Goal: Task Accomplishment & Management: Use online tool/utility

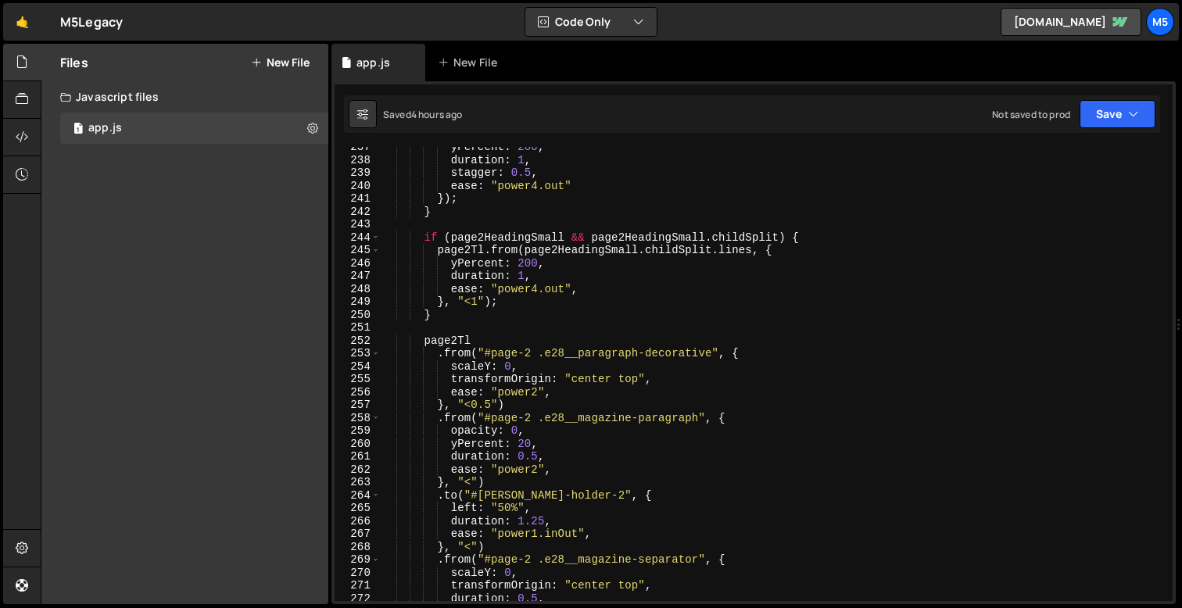
scroll to position [3049, 0]
click at [490, 401] on div "yPercent : 200 , duration : 1 , stagger : 0.5 , ease : "power4.out" }) ; } if (…" at bounding box center [773, 381] width 785 height 480
click at [522, 274] on div "yPercent : 200 , duration : 1 , stagger : 0.5 , ease : "power4.out" }) ; } if (…" at bounding box center [773, 381] width 785 height 480
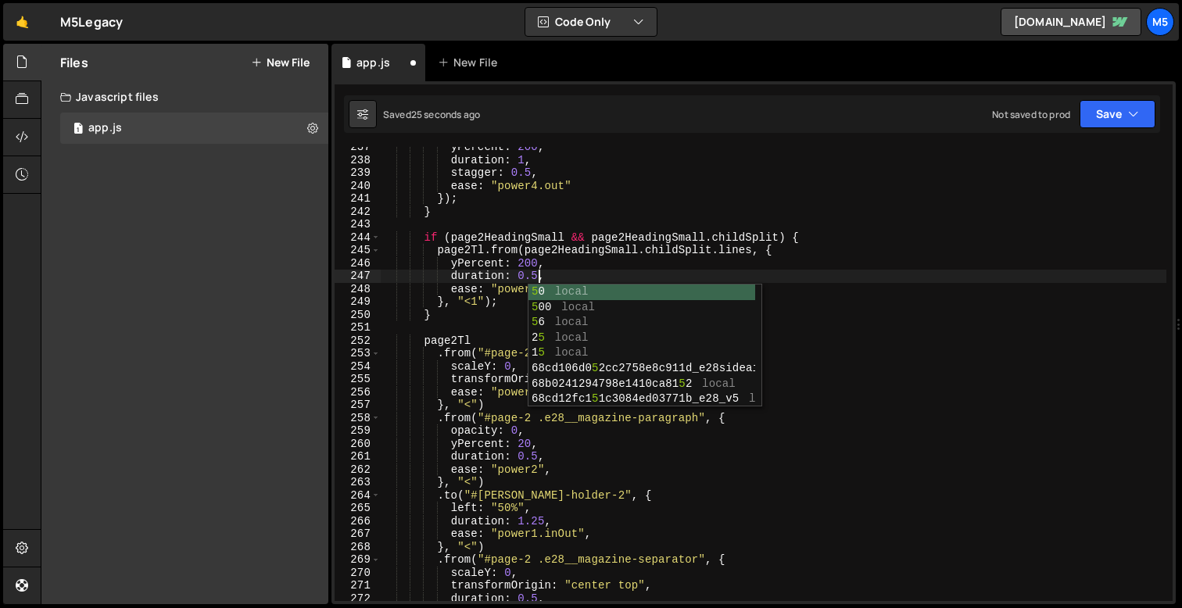
scroll to position [0, 10]
click at [535, 266] on div "yPercent : 200 , duration : 1 , stagger : 0.5 , ease : "power4.out" }) ; } if (…" at bounding box center [773, 381] width 785 height 480
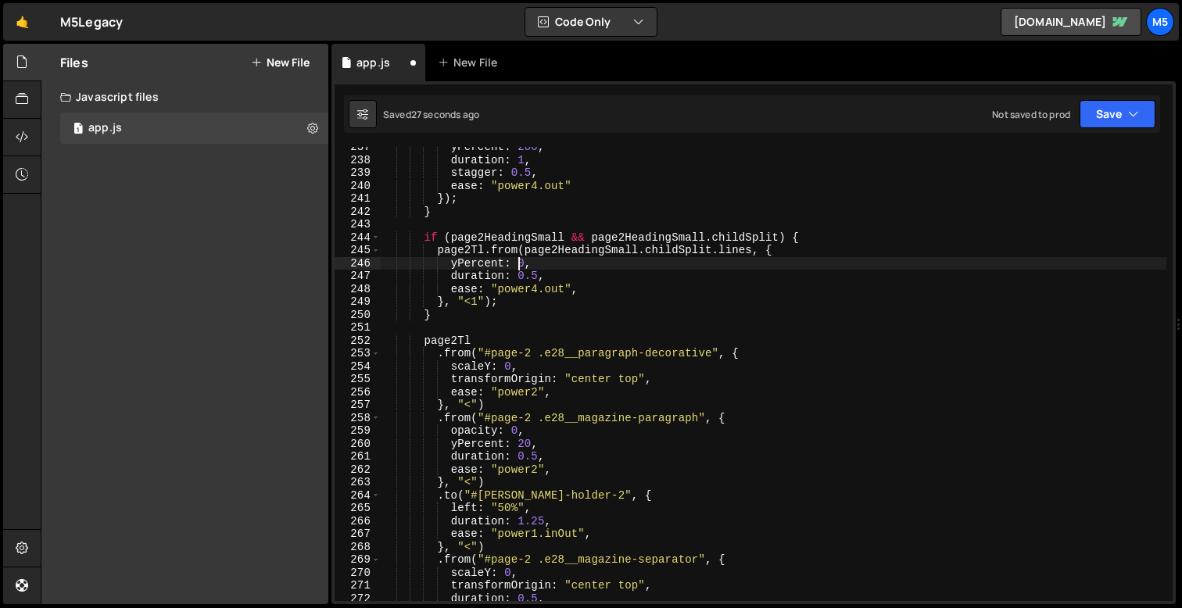
scroll to position [0, 9]
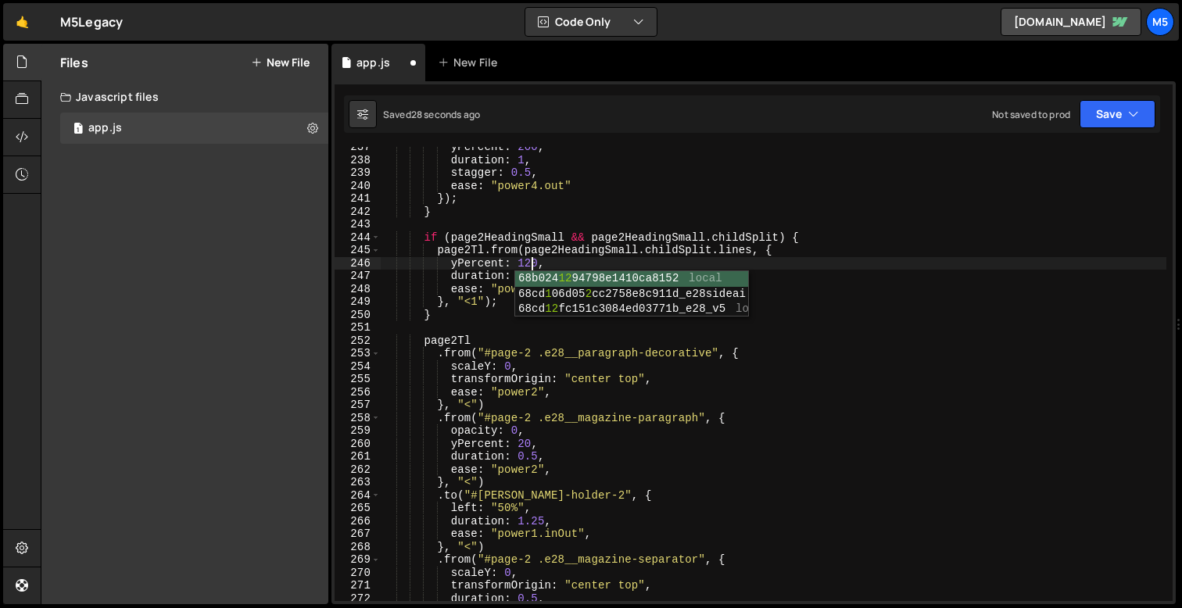
click at [414, 394] on div "yPercent : 200 , duration : 1 , stagger : 0.5 , ease : "power4.out" }) ; } if (…" at bounding box center [773, 381] width 785 height 480
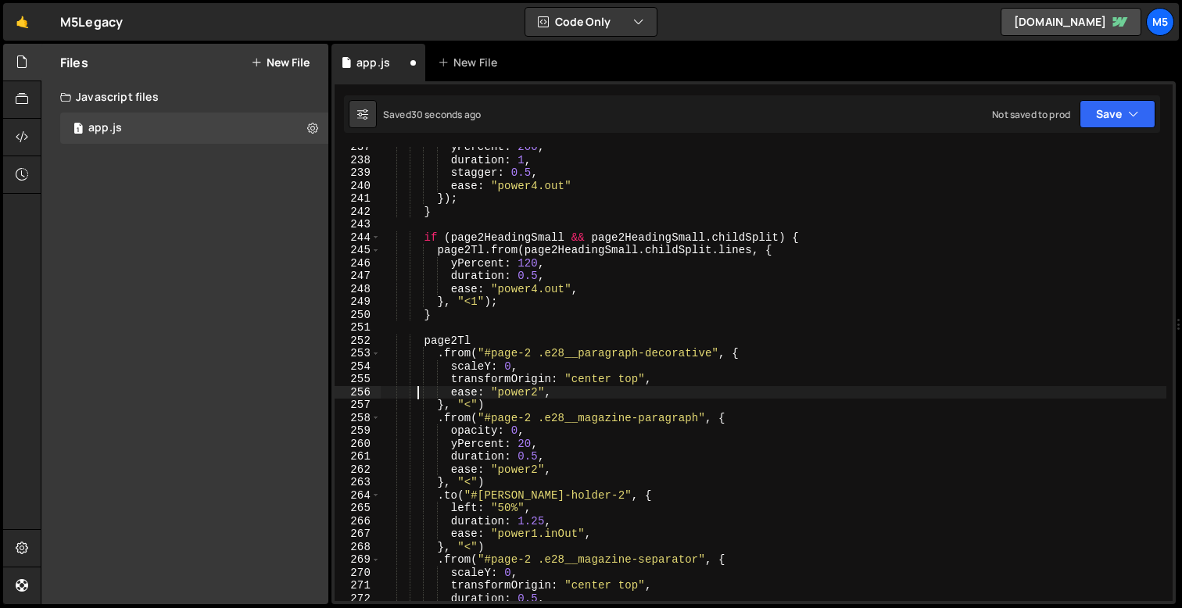
click at [524, 313] on div "yPercent : 200 , duration : 1 , stagger : 0.5 , ease : "power4.out" }) ; } if (…" at bounding box center [773, 381] width 785 height 480
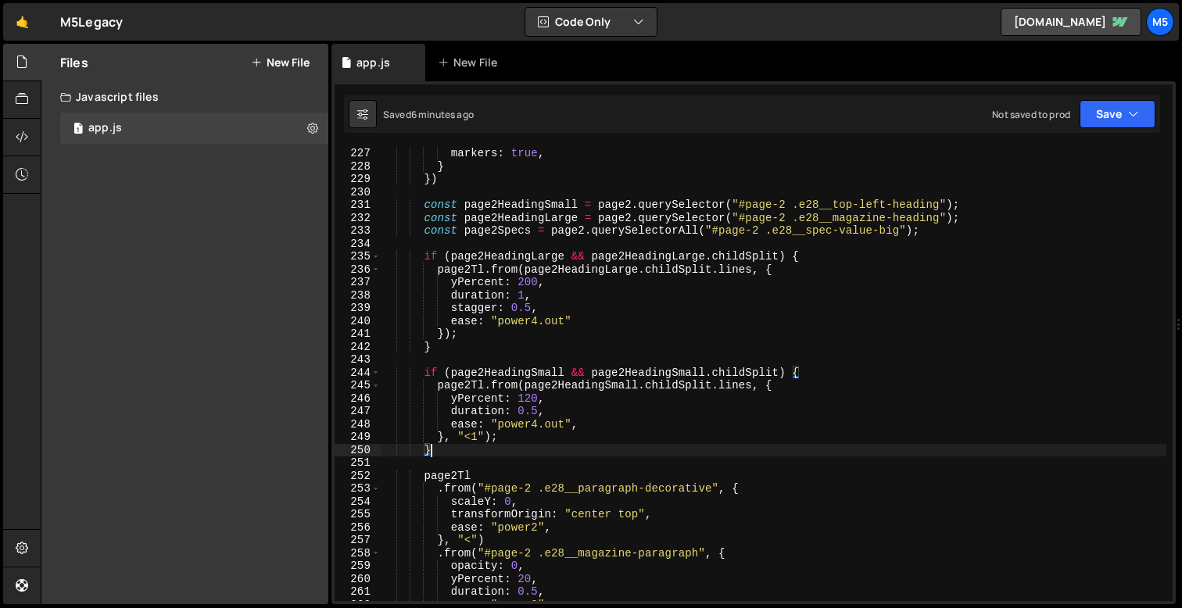
scroll to position [2914, 0]
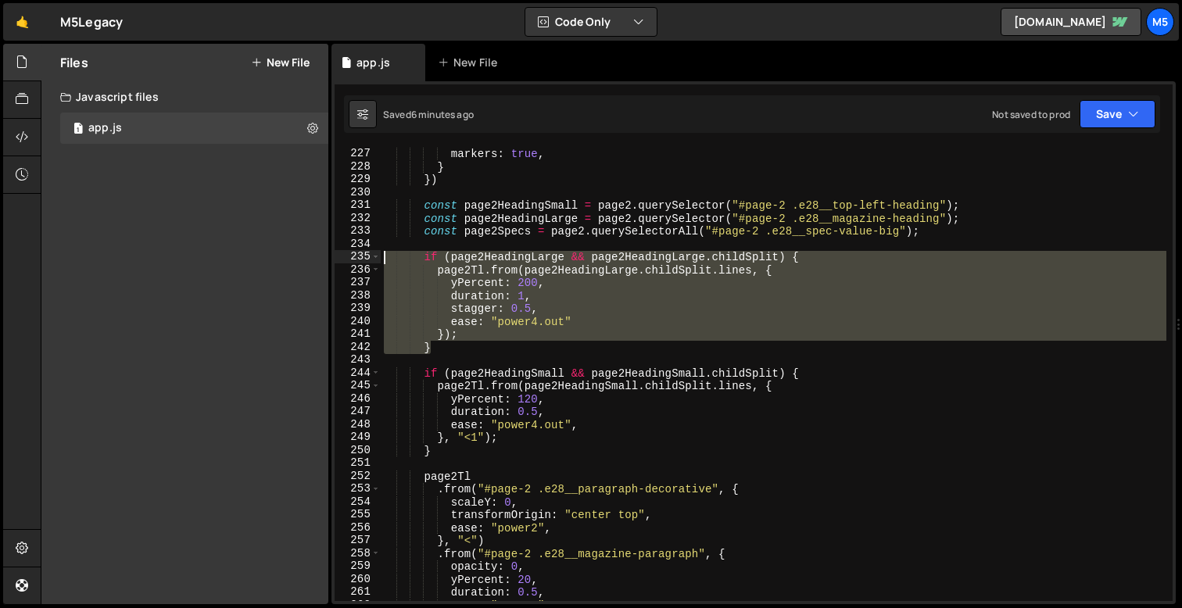
drag, startPoint x: 441, startPoint y: 341, endPoint x: 347, endPoint y: 259, distance: 124.6
click at [347, 259] on div "} 226 227 228 229 230 231 232 233 234 235 236 237 238 239 240 241 242 243 244 2…" at bounding box center [753, 374] width 838 height 454
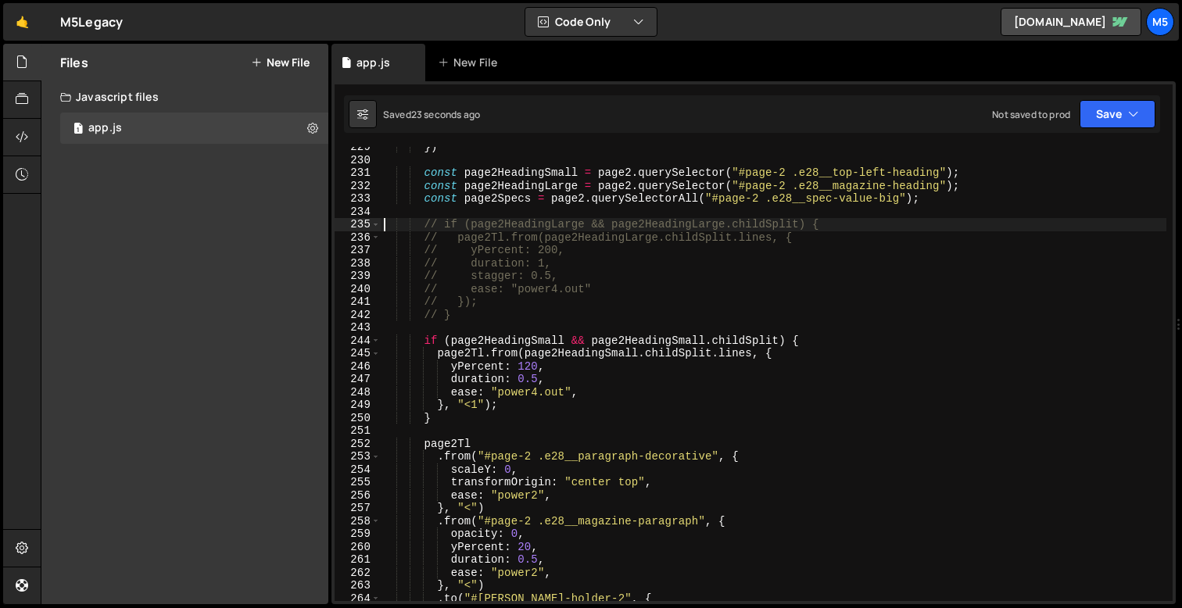
scroll to position [2994, 0]
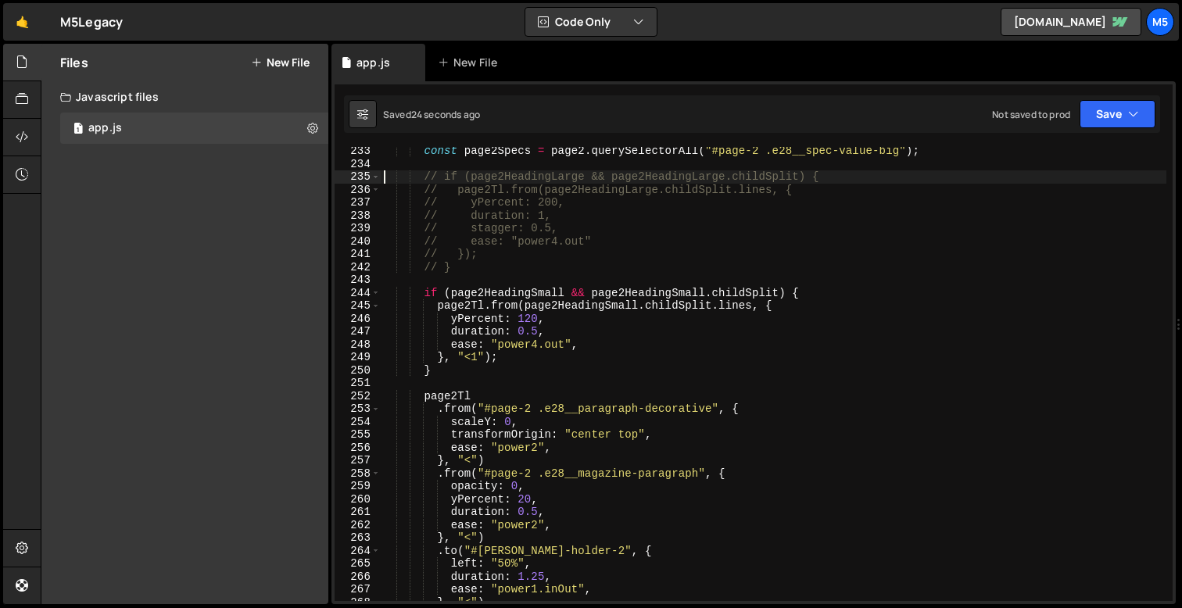
click at [467, 463] on div "const page2Specs = page2 . querySelectorAll ( "#page-2 .e28__spec-value-big" ) …" at bounding box center [773, 385] width 785 height 480
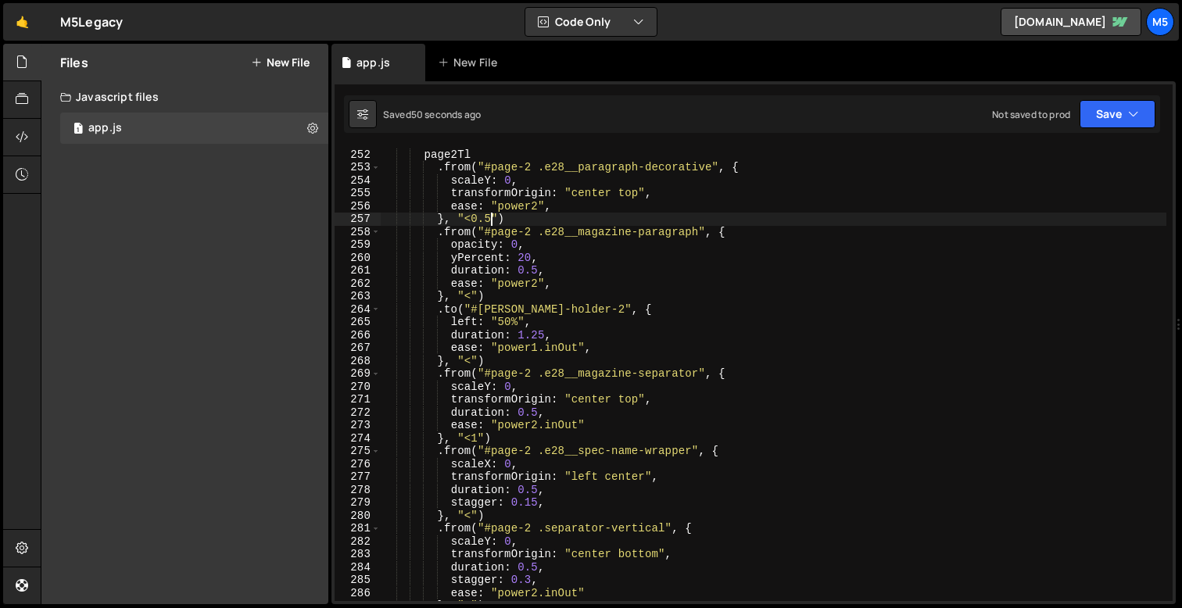
scroll to position [3259, 0]
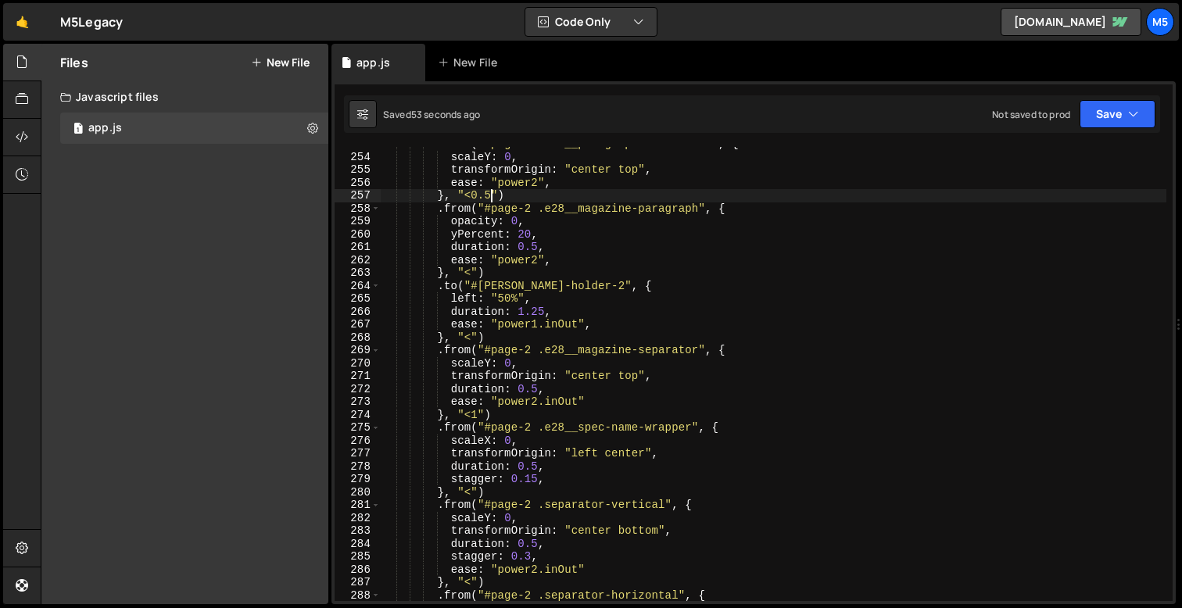
click at [551, 480] on div ". from ( "#page-2 .e28__paragraph-decorative" , { scaleY : 0 , transformOrigin …" at bounding box center [773, 378] width 785 height 480
type textarea "stagger: 0.15,"
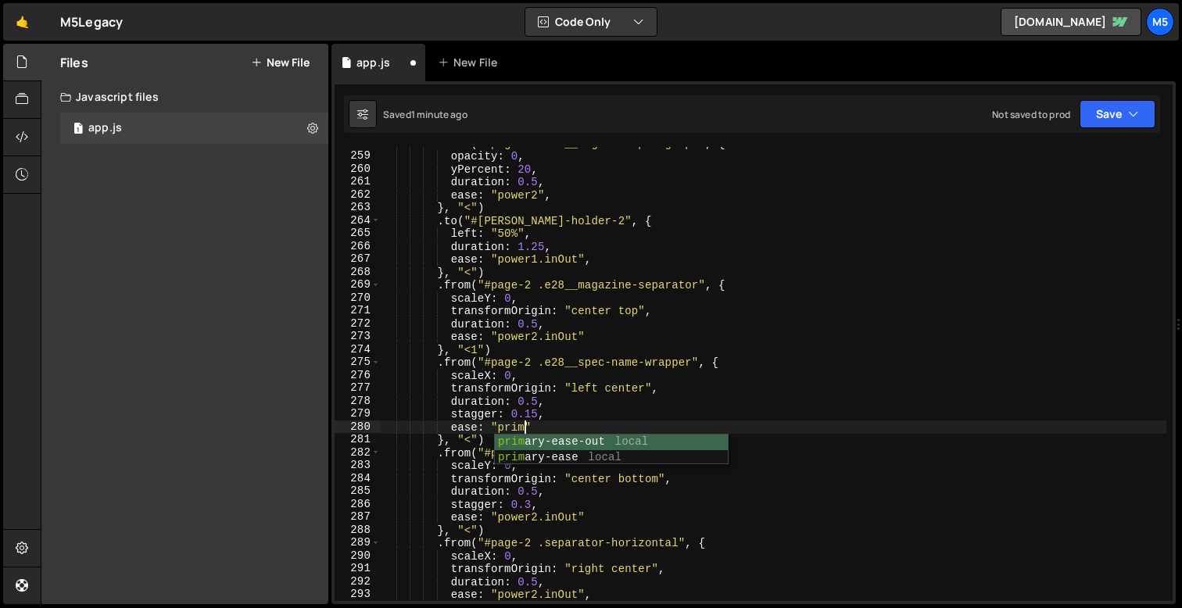
scroll to position [0, 9]
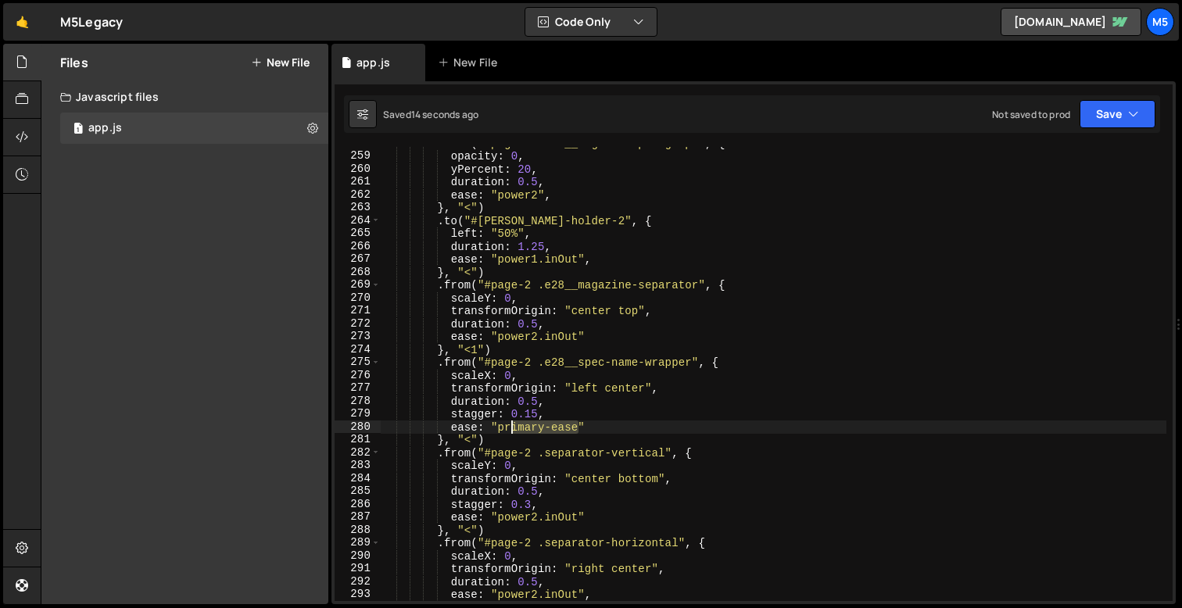
drag, startPoint x: 578, startPoint y: 427, endPoint x: 499, endPoint y: 426, distance: 79.7
click at [499, 426] on div ". from ( "#page-2 .e28__magazine-paragraph" , { opacity : 0 , yPercent : 20 , d…" at bounding box center [773, 377] width 785 height 480
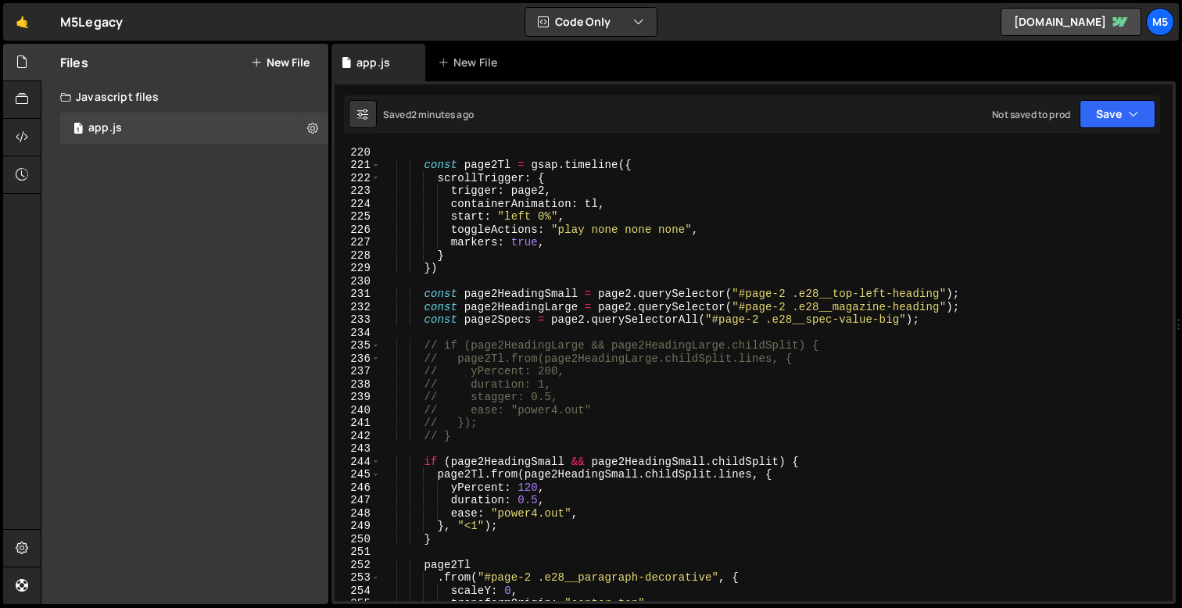
scroll to position [2825, 0]
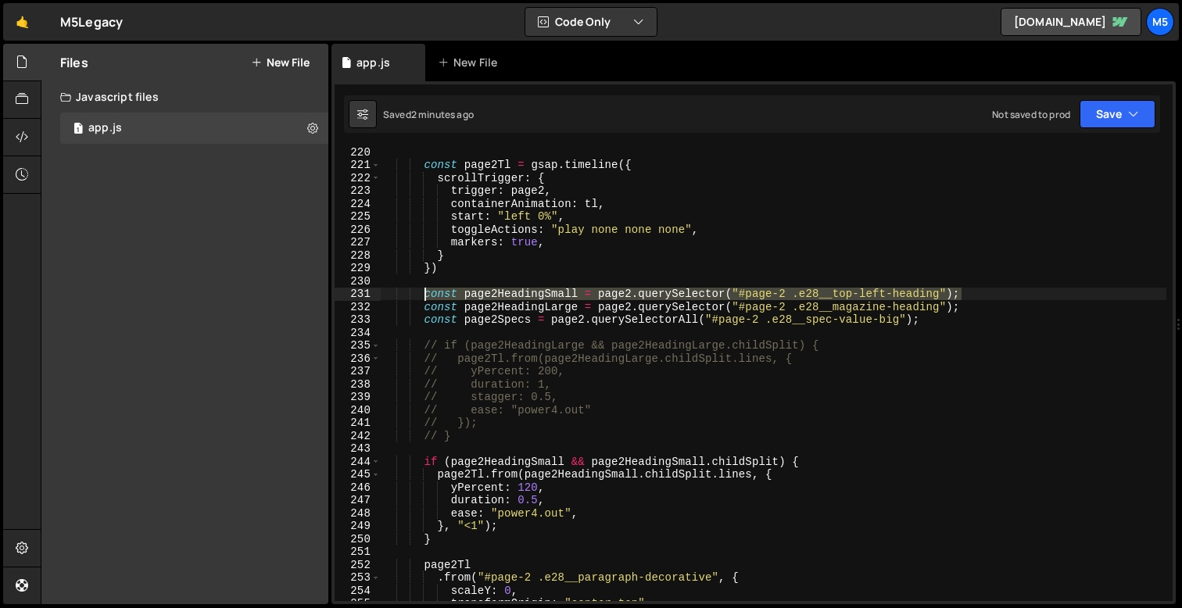
drag, startPoint x: 968, startPoint y: 294, endPoint x: 426, endPoint y: 295, distance: 542.4
click at [426, 295] on div "const page2Tl = gsap . timeline ({ scrollTrigger : { trigger : page2 , containe…" at bounding box center [773, 385] width 785 height 480
click at [867, 305] on div "const page2Tl = gsap . timeline ({ scrollTrigger : { trigger : page2 , containe…" at bounding box center [773, 385] width 785 height 480
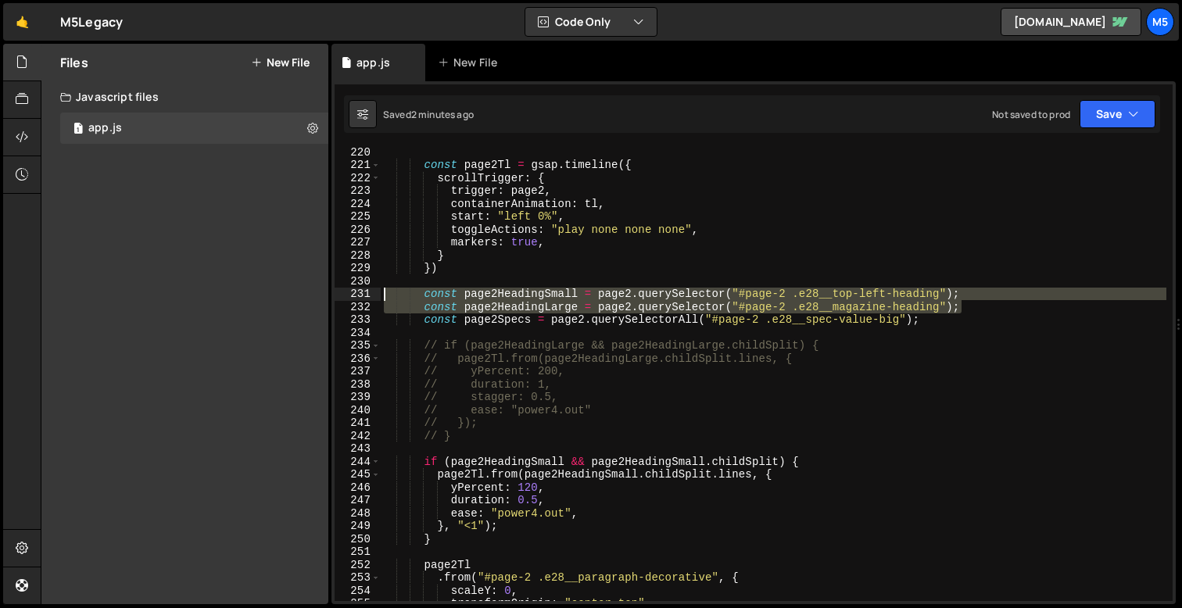
drag, startPoint x: 968, startPoint y: 309, endPoint x: 375, endPoint y: 291, distance: 593.4
click at [375, 291] on div "const page2HeadingLarge = page2.querySelector("#page-2 .e28__magazine-heading")…" at bounding box center [753, 374] width 838 height 454
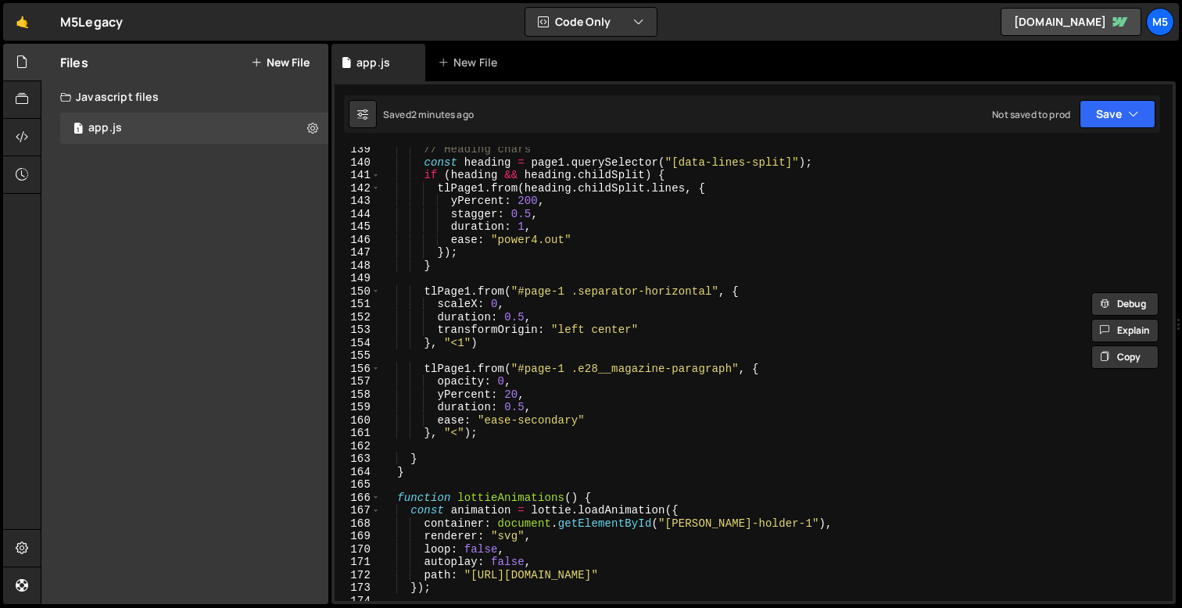
scroll to position [1801, 0]
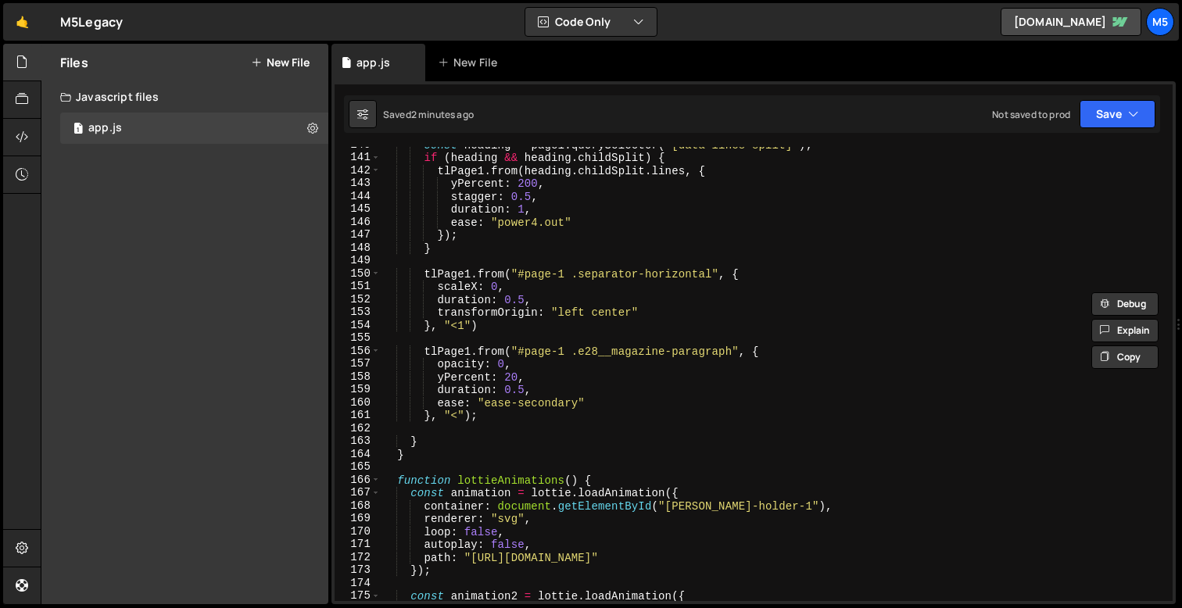
click at [492, 418] on div "const heading = page1 . querySelector ( "[data-lines-split]" ) ; if ( heading &…" at bounding box center [773, 378] width 785 height 480
type textarea "}, "<");"
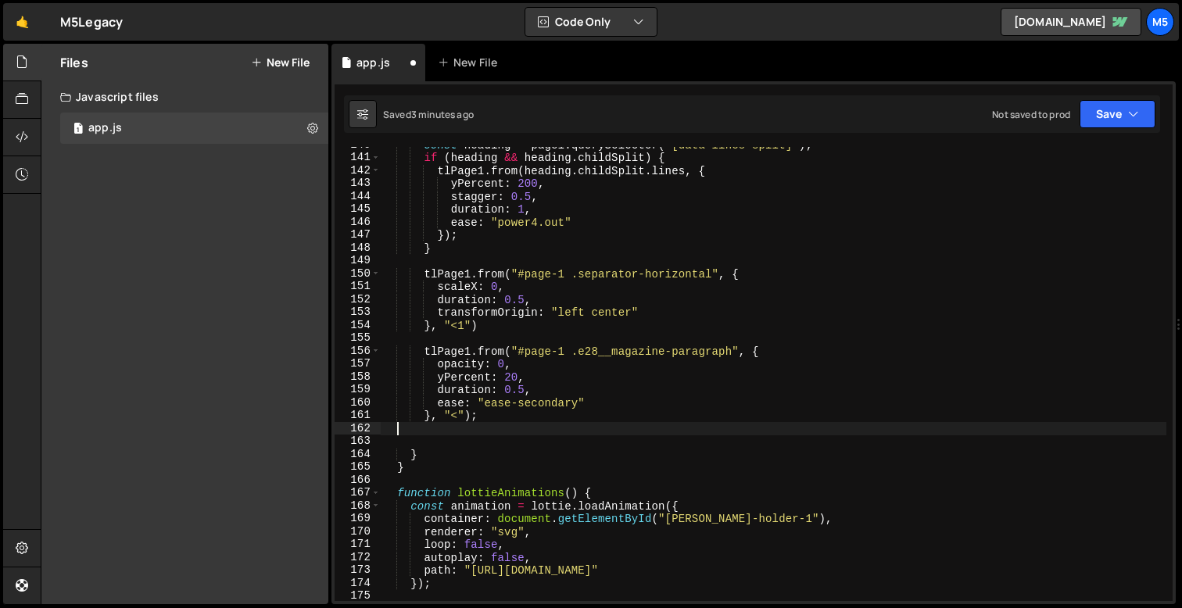
scroll to position [0, 0]
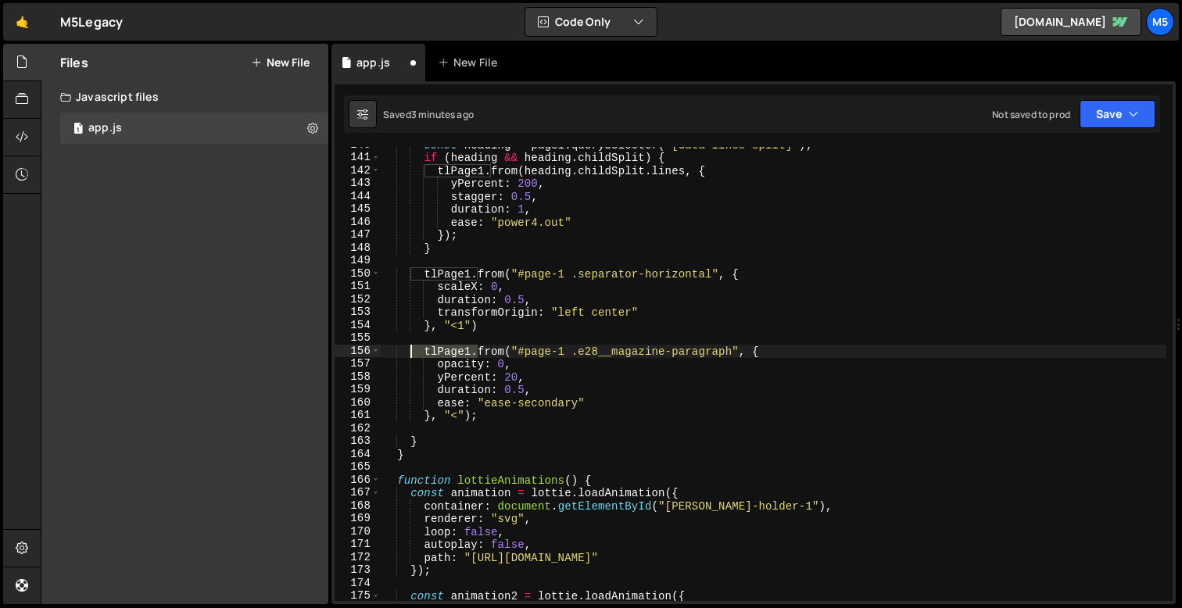
drag, startPoint x: 479, startPoint y: 352, endPoint x: 356, endPoint y: 351, distance: 122.7
click at [356, 351] on div "}, "<"); 140 141 142 143 144 145 146 147 148 149 150 151 152 153 154 155 156 15…" at bounding box center [753, 374] width 838 height 454
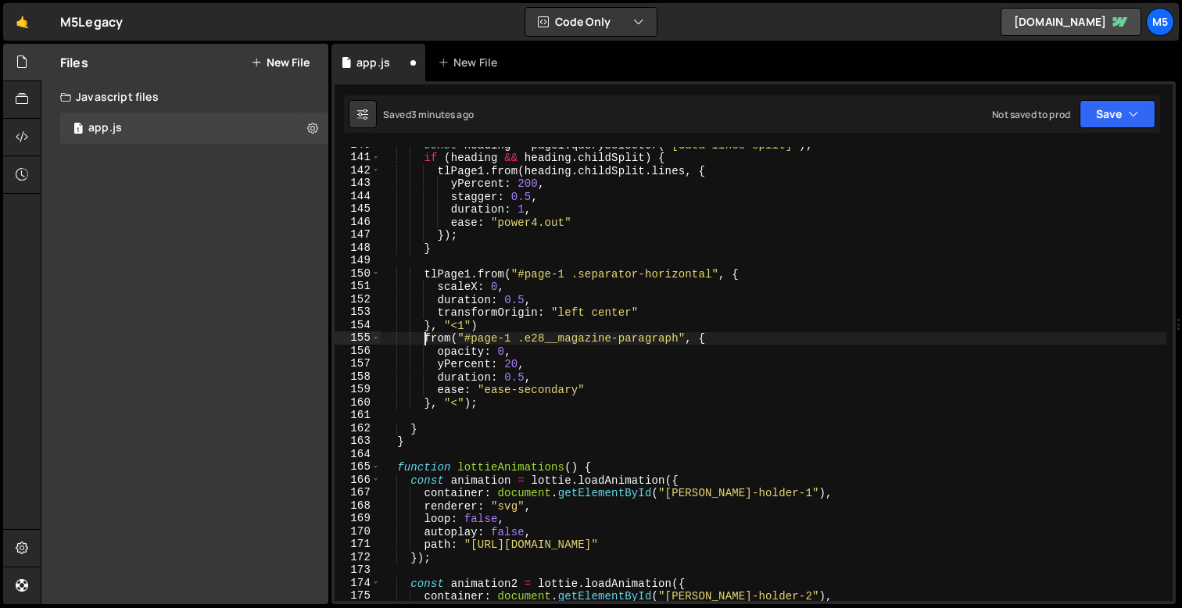
scroll to position [0, 2]
click at [472, 273] on div "const heading = page1 . querySelector ( "[data-lines-split]" ) ; if ( heading &…" at bounding box center [773, 378] width 785 height 480
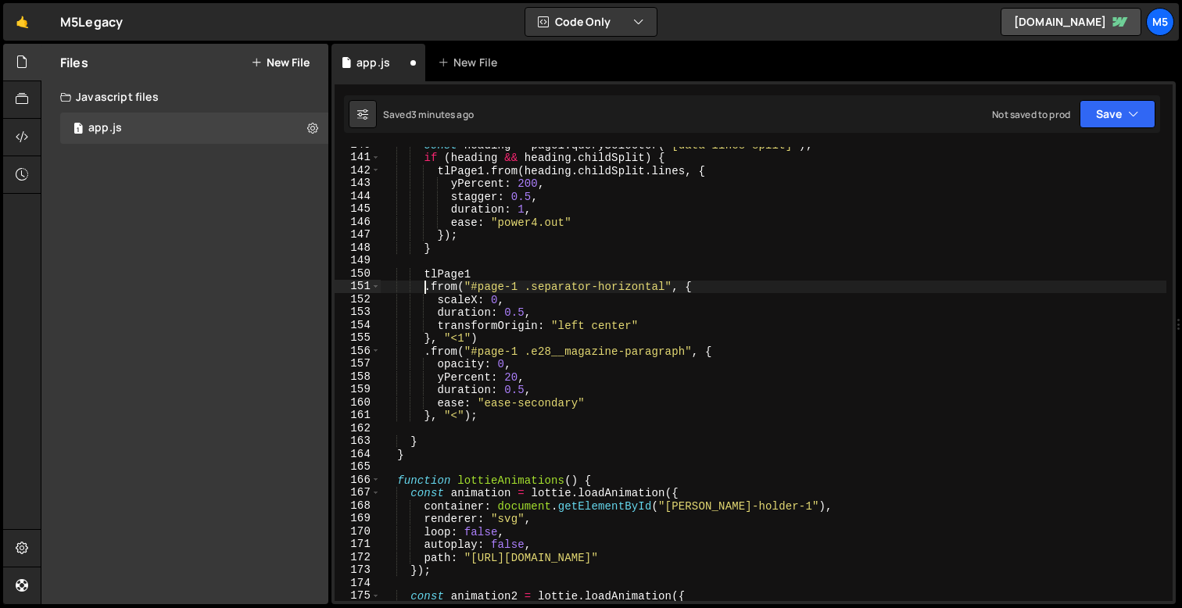
click at [492, 416] on div "const heading = page1 . querySelector ( "[data-lines-split]" ) ; if ( heading &…" at bounding box center [773, 378] width 785 height 480
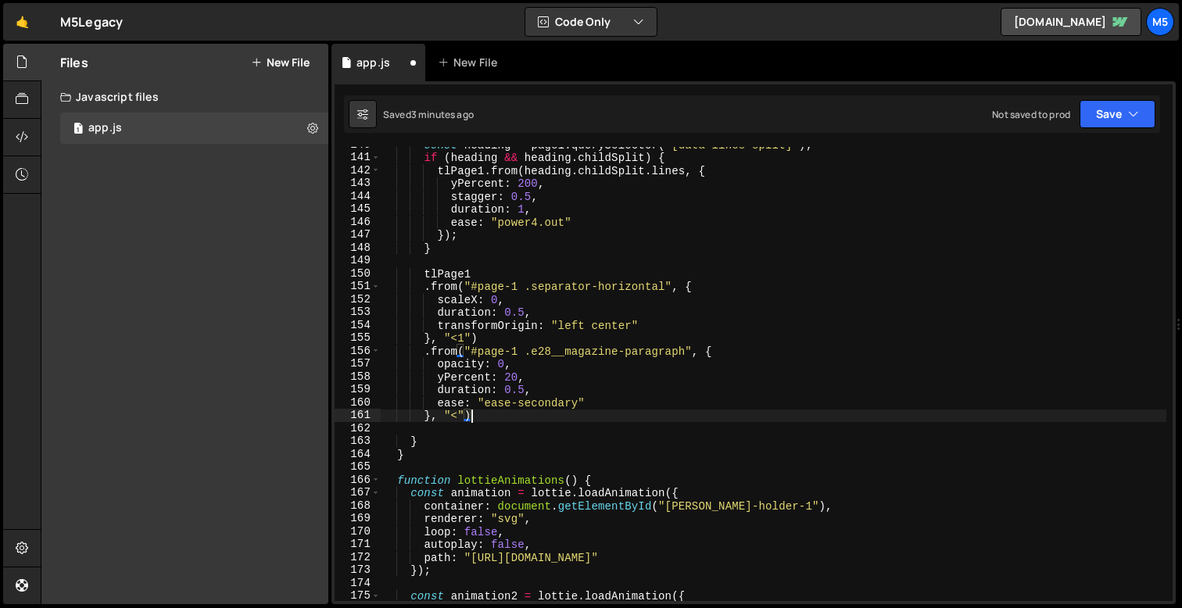
type textarea "}, "<")."
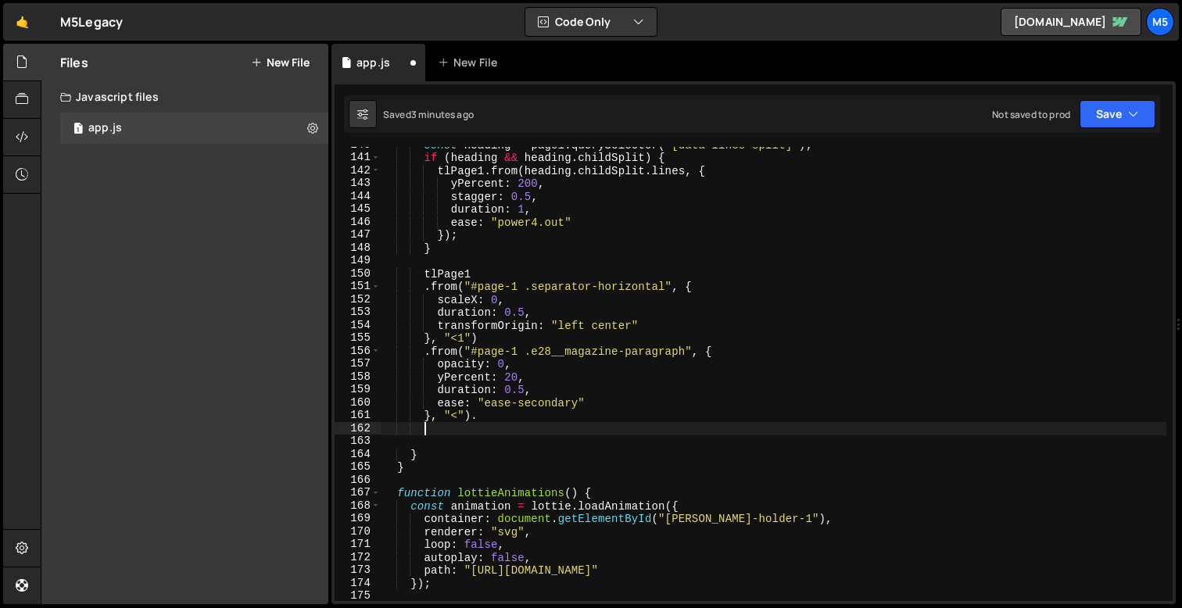
paste textarea "const page2HeadingLarge = page2.querySelector("#page-2 .e28__magazine-heading");"
type textarea "const page2HeadingLarge = page2.querySelector("#page-2 .e28__magazine-heading");"
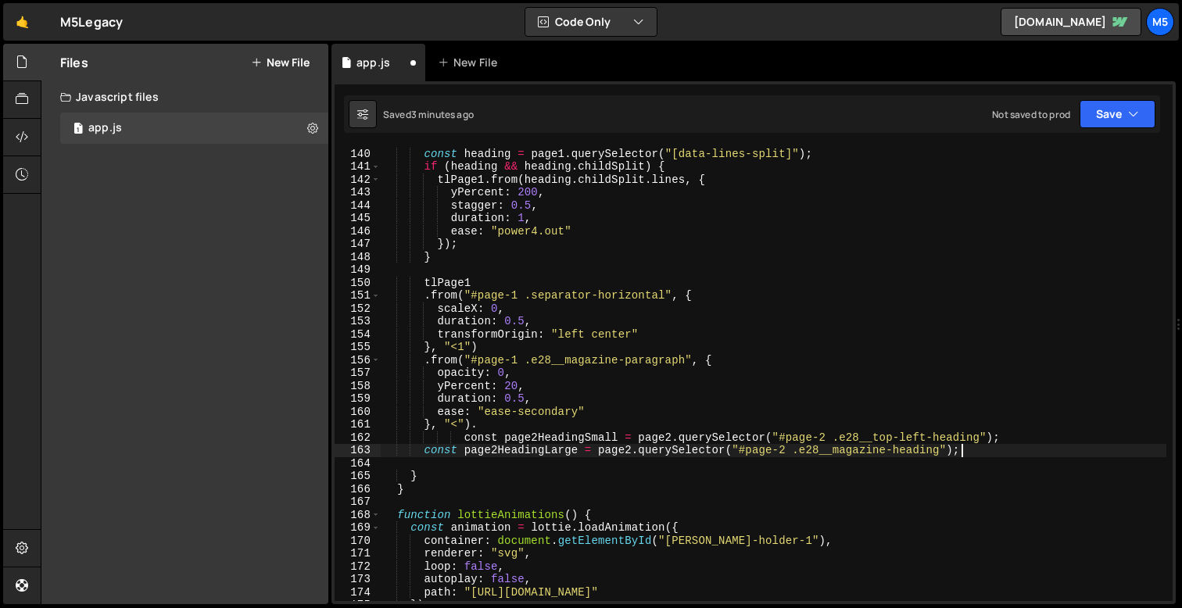
scroll to position [1773, 0]
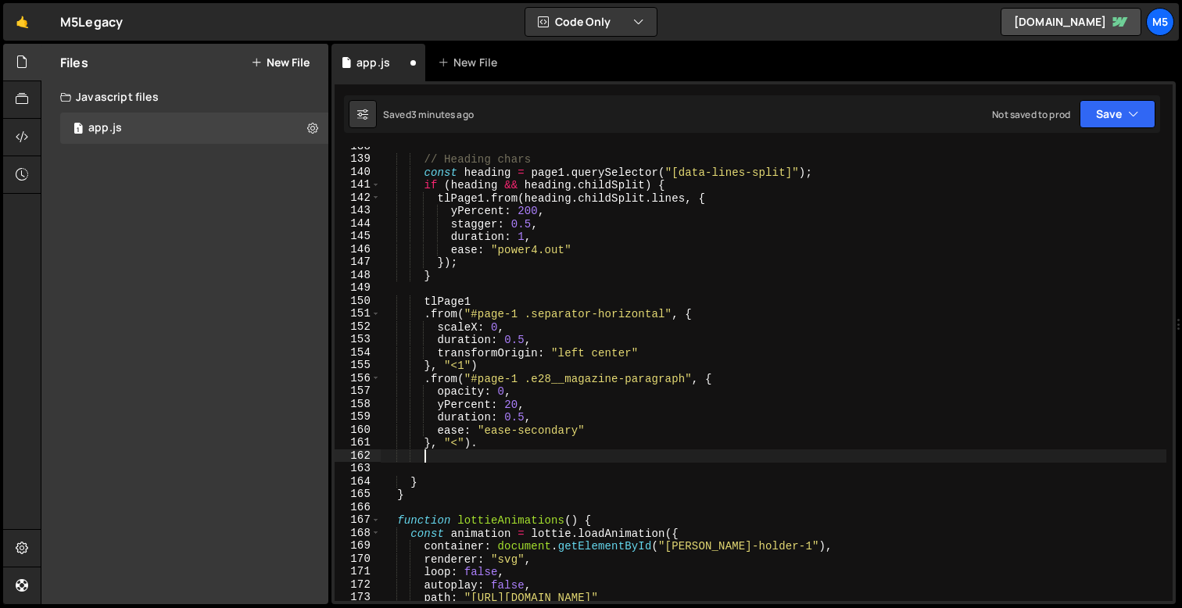
click at [827, 169] on div "// Heading chars const heading = page1 . querySelector ( "[data-lines-split]" )…" at bounding box center [773, 380] width 785 height 480
type textarea "const heading = page1.querySelector("[data-lines-split]");"
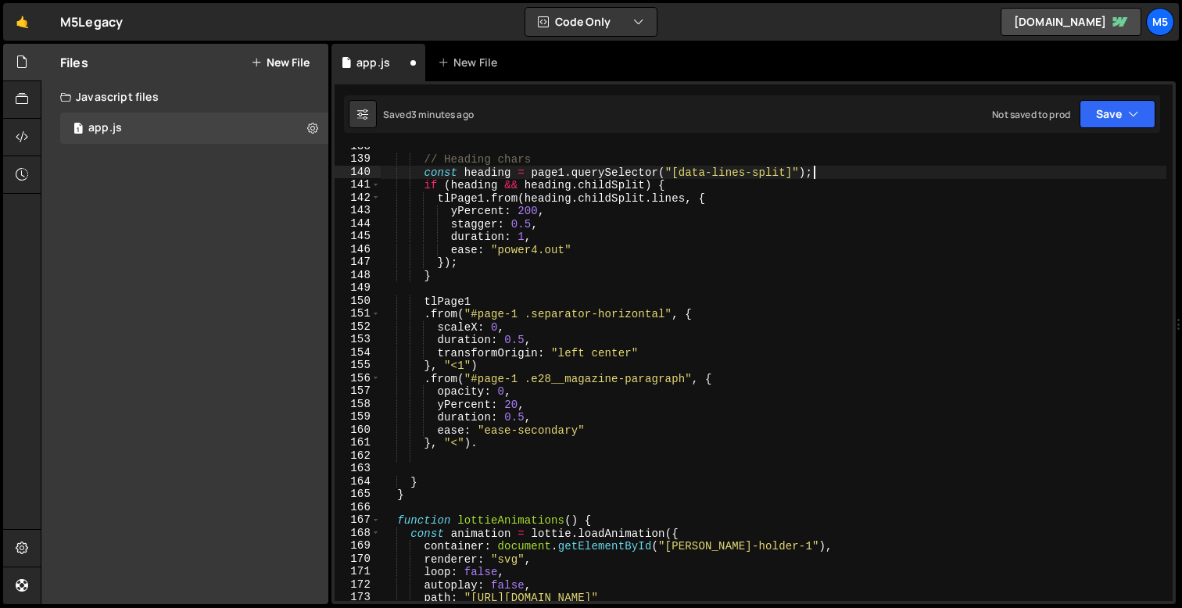
paste textarea "const page2HeadingLarge = page2.querySelector("#page-2 .e28__magazine-heading");"
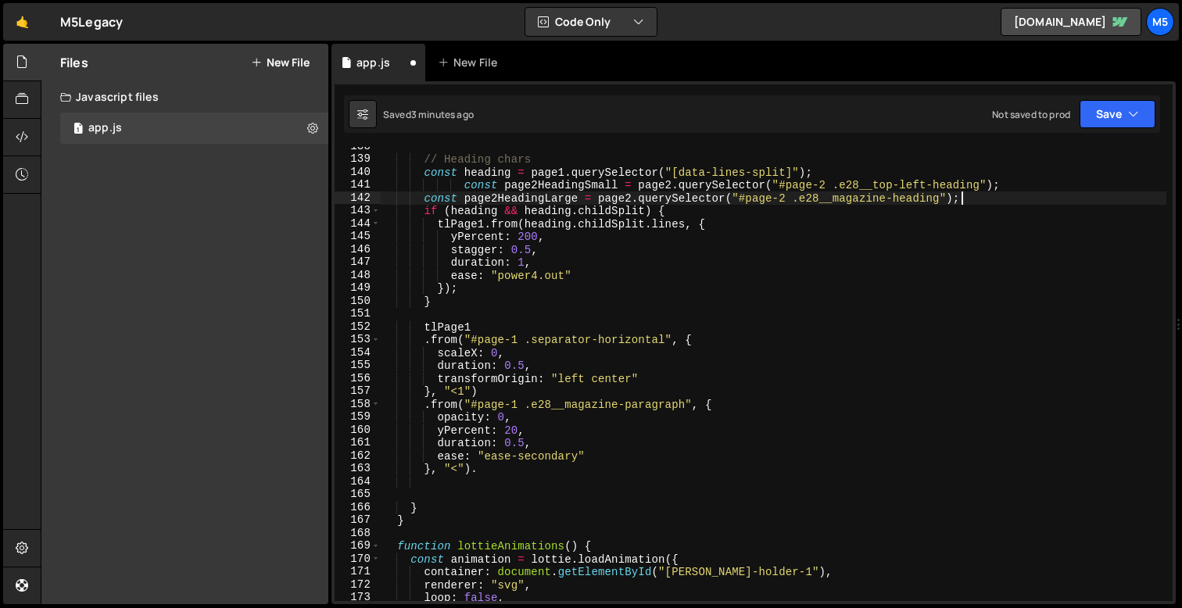
click at [584, 178] on div "// Heading chars const heading = page1 . querySelector ( "[data-lines-split]" )…" at bounding box center [773, 380] width 785 height 480
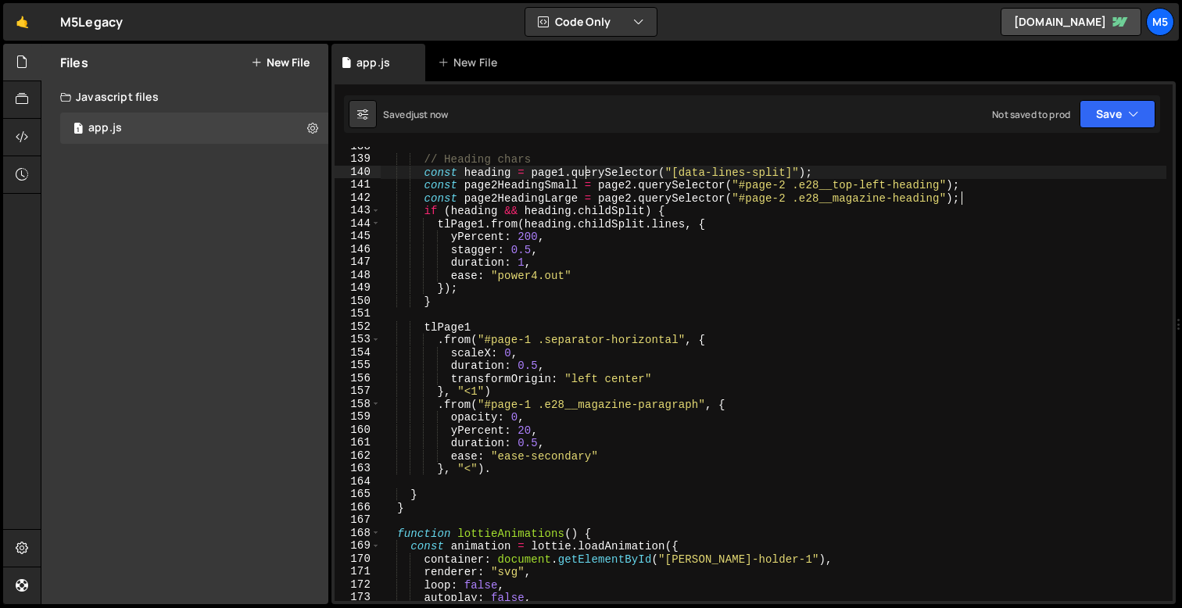
click at [960, 193] on div "// Heading chars const heading = page1 . querySelector ( "[data-lines-split]" )…" at bounding box center [773, 380] width 785 height 480
type textarea "const page2HeadingLarge = page2.querySelector("#page-2 .e28__magazine-heading");"
click at [978, 196] on div "// Heading chars const heading = page1 . querySelector ( "[data-lines-split]" )…" at bounding box center [773, 380] width 785 height 480
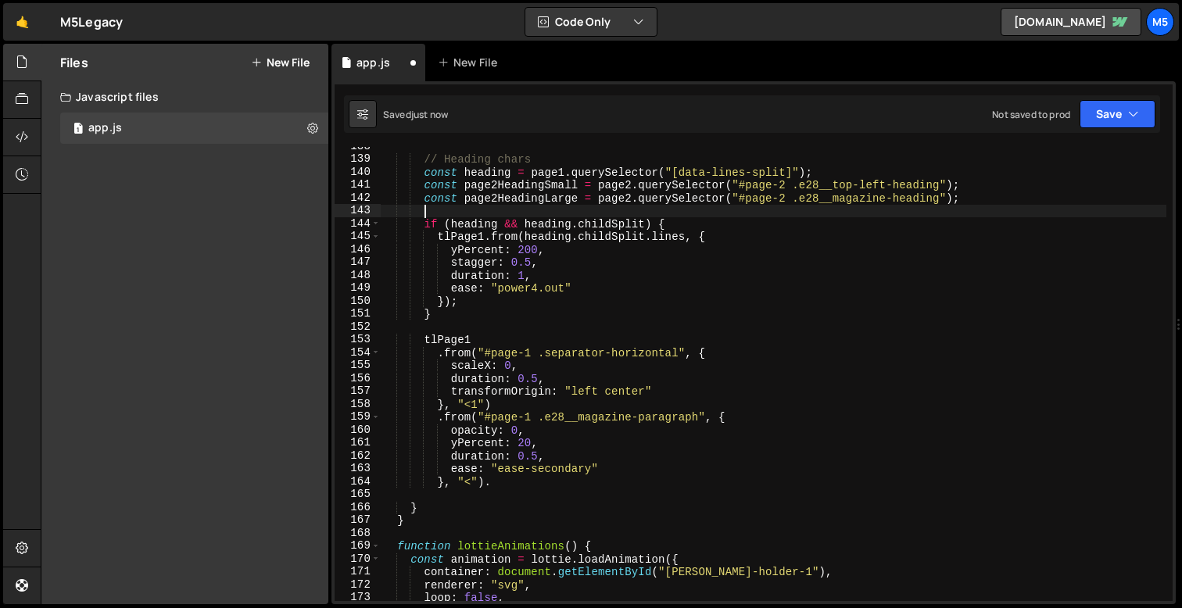
click at [756, 212] on div "// Heading chars const heading = page1 . querySelector ( "[data-lines-split]" )…" at bounding box center [773, 380] width 785 height 480
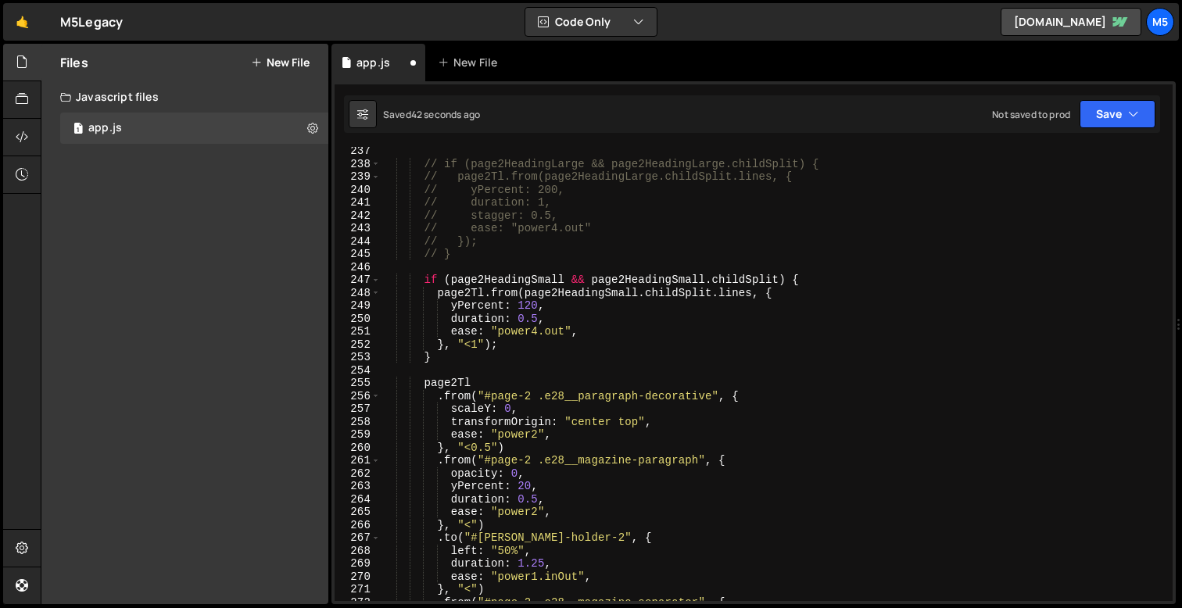
scroll to position [3035, 0]
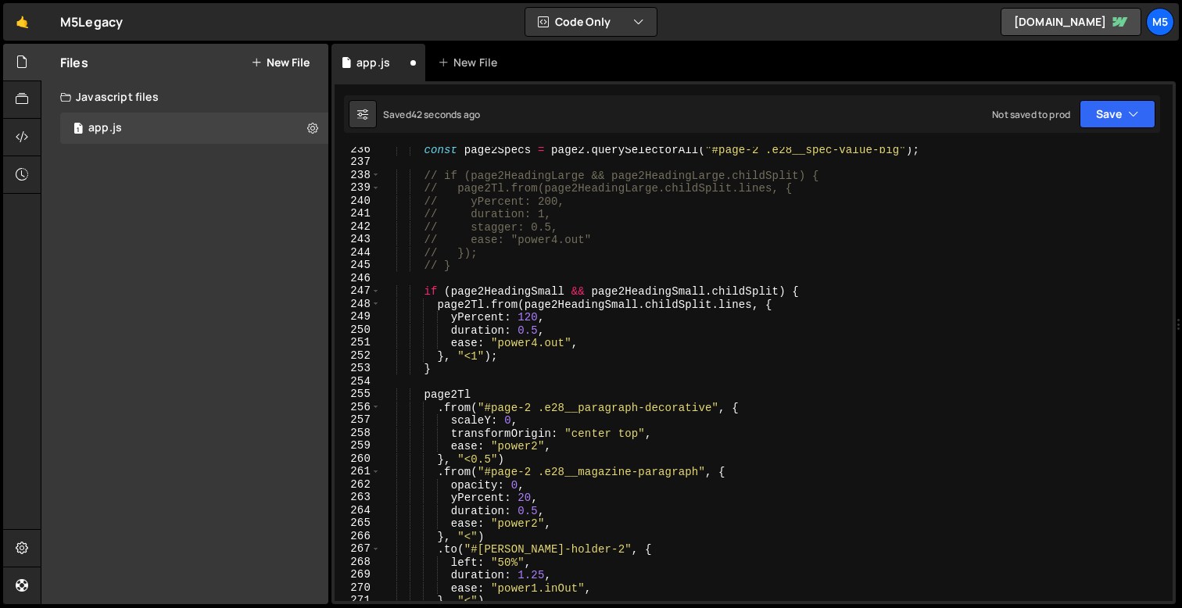
click at [449, 349] on div "const page2Specs = page2 . querySelectorAll ( "#page-2 .e28__spec-value-big" ) …" at bounding box center [773, 383] width 785 height 480
click at [510, 356] on div "const page2Specs = page2 . querySelectorAll ( "#page-2 .e28__spec-value-big" ) …" at bounding box center [773, 383] width 785 height 480
click at [451, 364] on div "const page2Specs = page2 . querySelectorAll ( "#page-2 .e28__spec-value-big" ) …" at bounding box center [773, 383] width 785 height 480
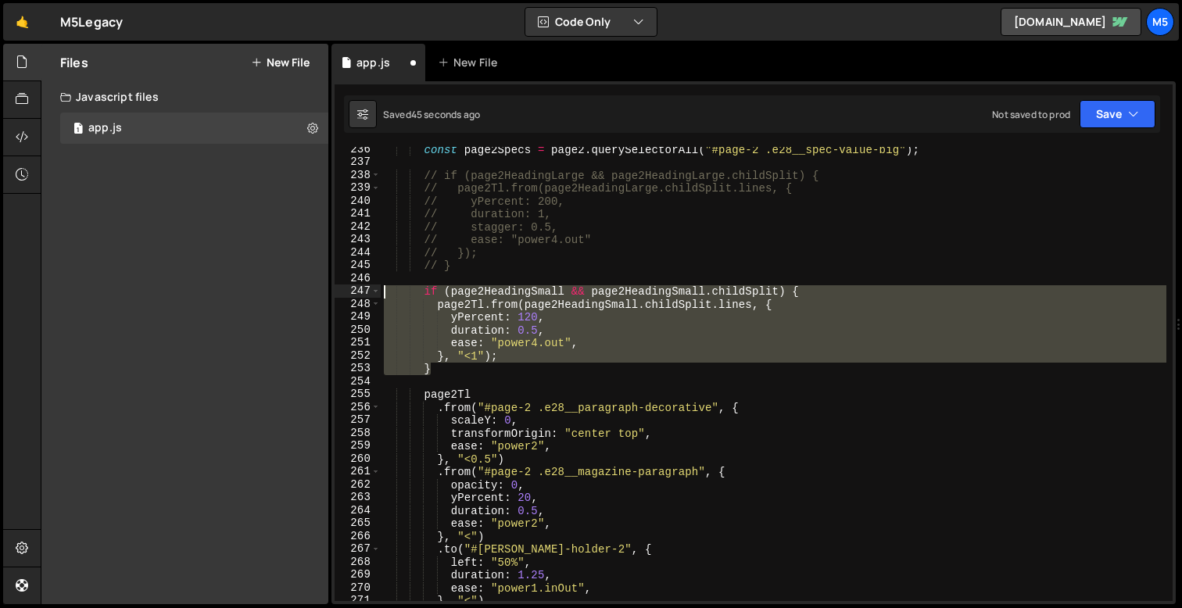
drag, startPoint x: 461, startPoint y: 366, endPoint x: 324, endPoint y: 289, distance: 156.7
click at [324, 289] on div "Files New File Javascript files 1 app.js 0 CSS files Copy share link Edit File …" at bounding box center [611, 324] width 1141 height 561
type textarea "if (page2HeadingSmall && page2HeadingSmall.childSplit) { page2Tl.from(page2Head…"
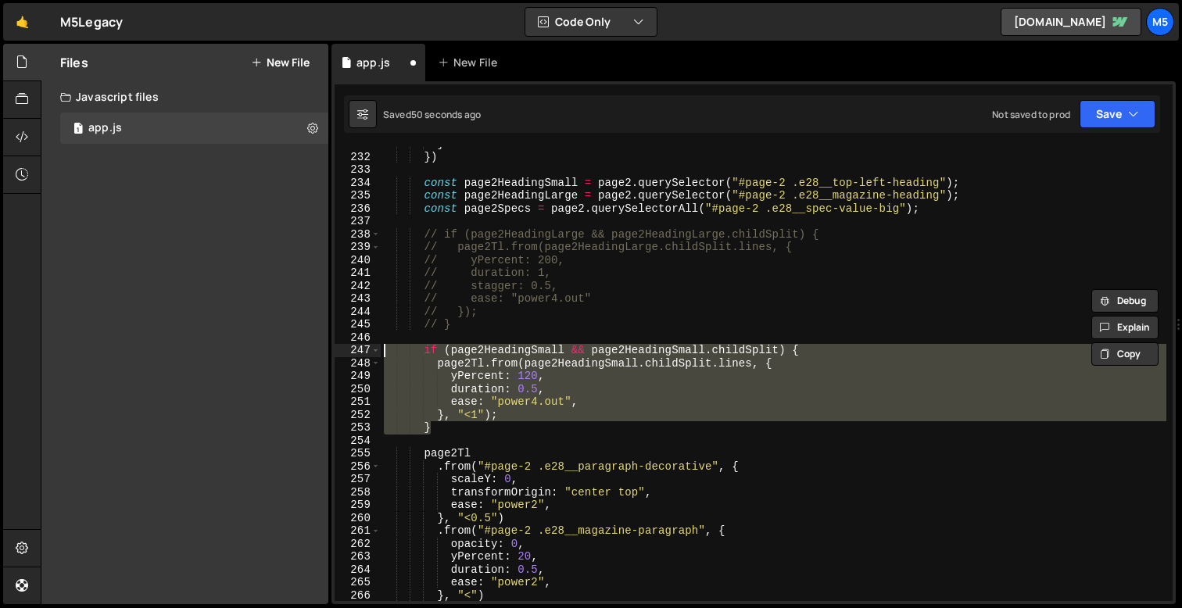
scroll to position [2975, 0]
click at [528, 331] on div "} }) const page2HeadingSmall = page2 . querySelector ( "#page-2 .e28__top-left-…" at bounding box center [773, 378] width 785 height 480
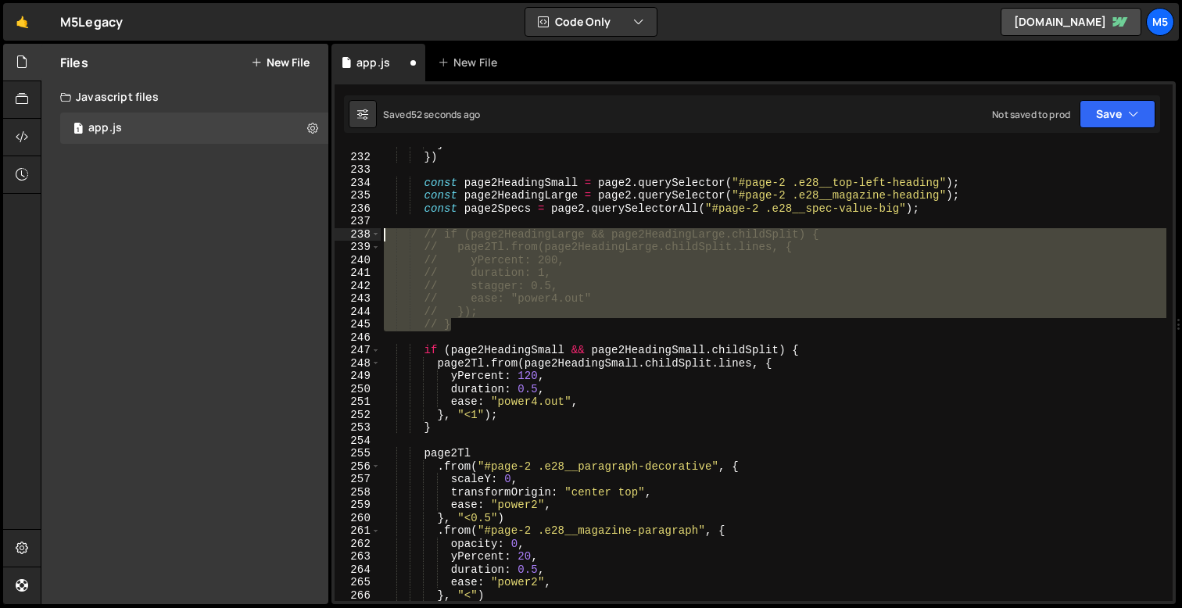
drag, startPoint x: 460, startPoint y: 324, endPoint x: 345, endPoint y: 224, distance: 151.8
click at [345, 224] on div "231 232 233 234 235 236 237 238 239 240 241 242 243 244 245 246 247 248 249 250…" at bounding box center [753, 374] width 838 height 454
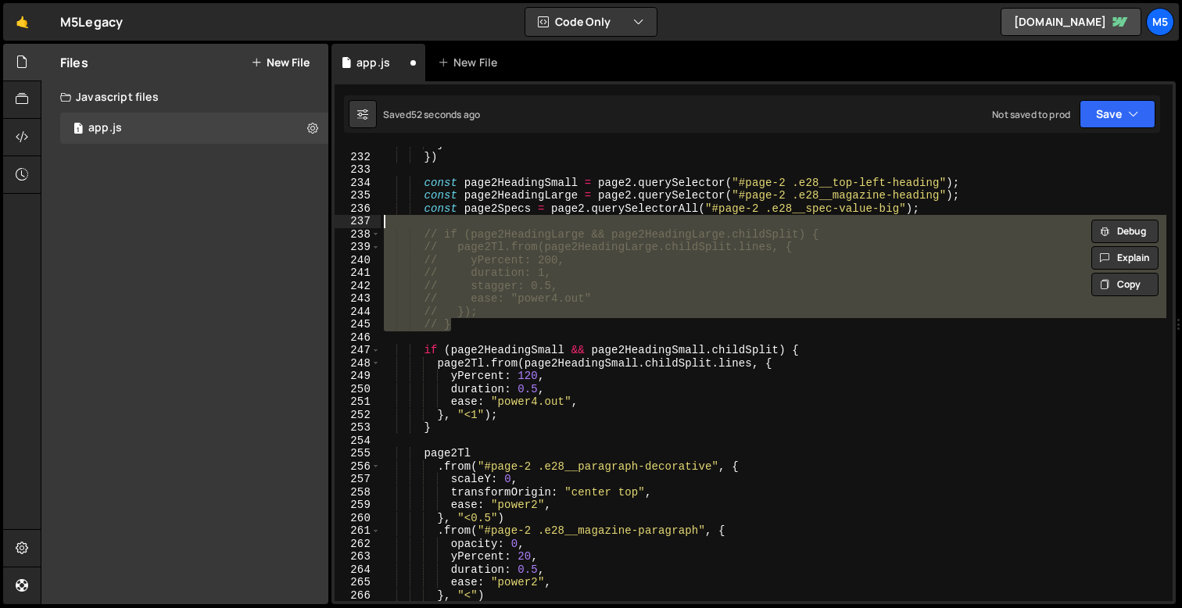
click at [444, 295] on div "} }) const page2HeadingSmall = page2 . querySelector ( "#page-2 .e28__top-left-…" at bounding box center [773, 378] width 785 height 480
drag, startPoint x: 452, startPoint y: 325, endPoint x: 366, endPoint y: 228, distance: 130.1
click at [366, 227] on div "// ease: "power4.out" 231 232 233 234 235 236 237 238 239 240 241 242 243 244 2…" at bounding box center [753, 374] width 838 height 454
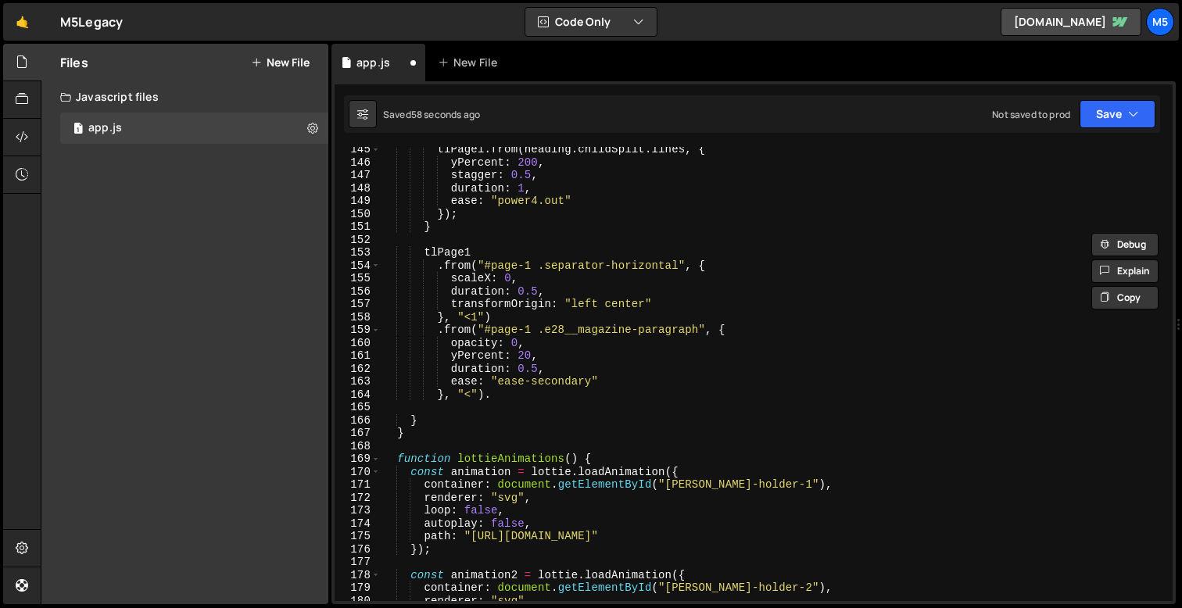
scroll to position [1845, 0]
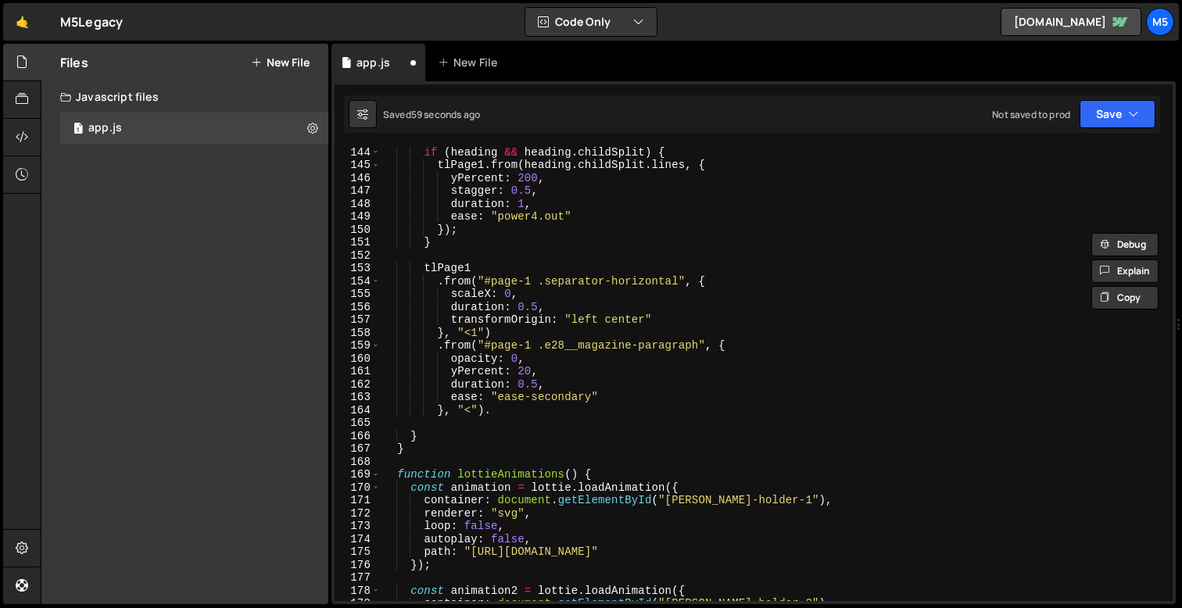
click at [496, 416] on div "if ( heading && heading . childSplit ) { tlPage1 . from ( heading . childSplit …" at bounding box center [773, 385] width 785 height 480
type textarea "}, "<");"
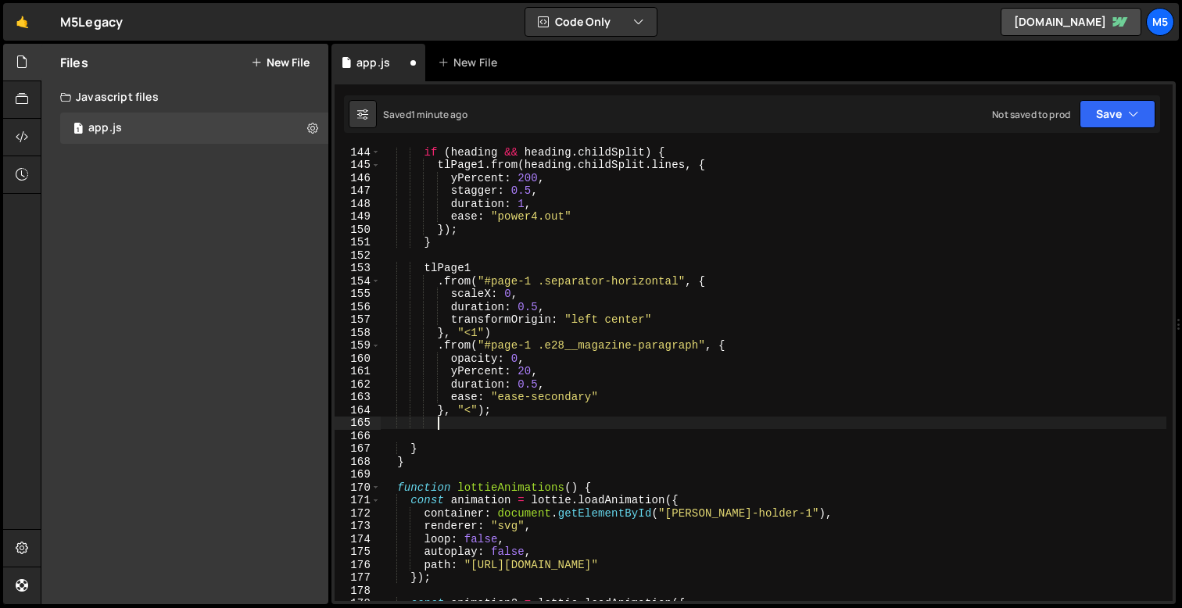
paste textarea "}"
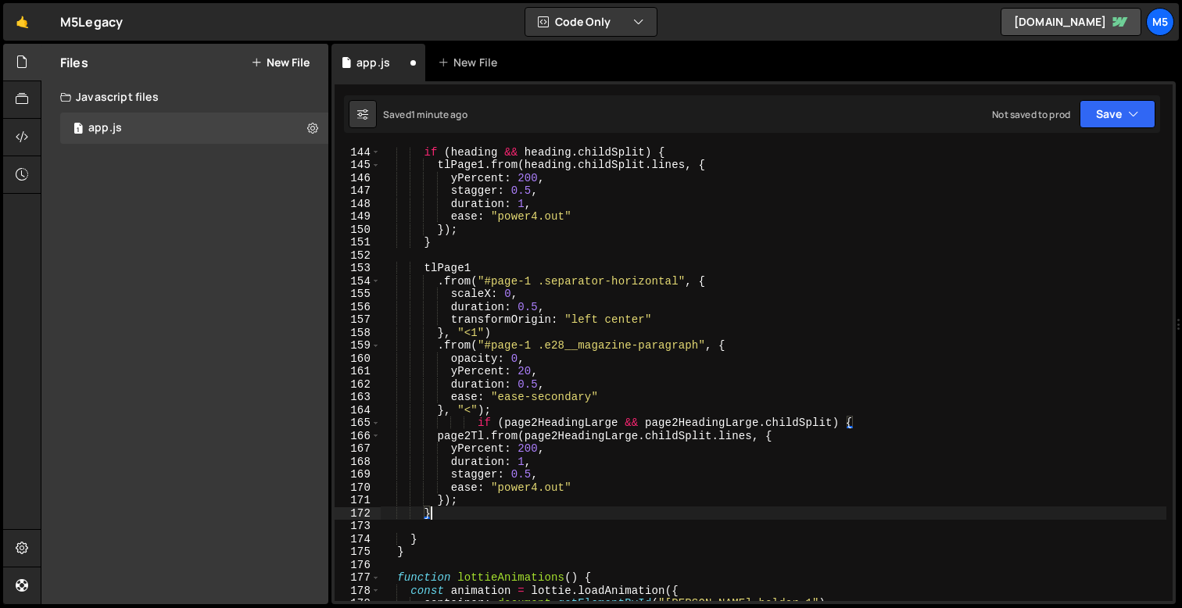
scroll to position [0, 2]
click at [467, 436] on div "if ( heading && heading . childSplit ) { tlPage1 . from ( heading . childSplit …" at bounding box center [773, 385] width 785 height 480
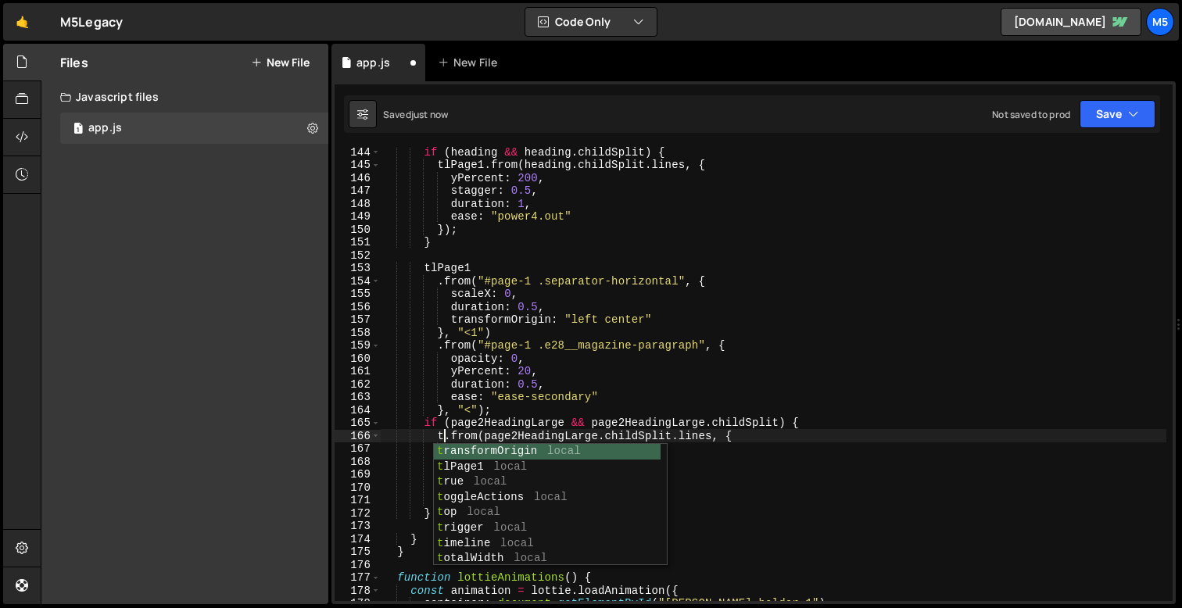
scroll to position [0, 4]
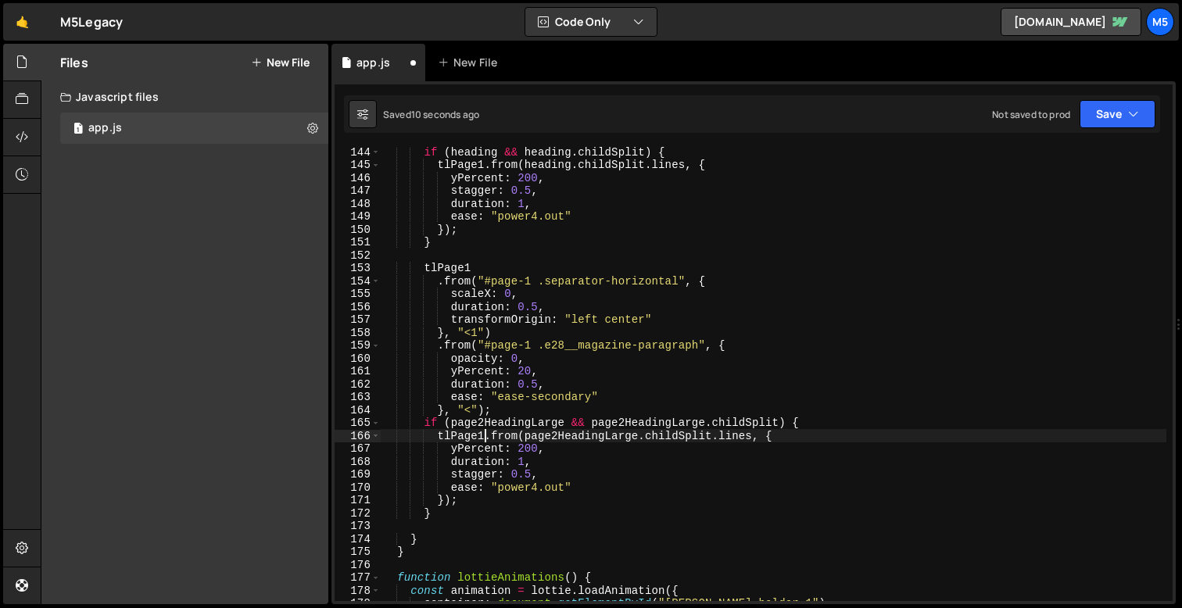
click at [444, 500] on div "if ( heading && heading . childSplit ) { tlPage1 . from ( heading . childSplit …" at bounding box center [773, 385] width 785 height 480
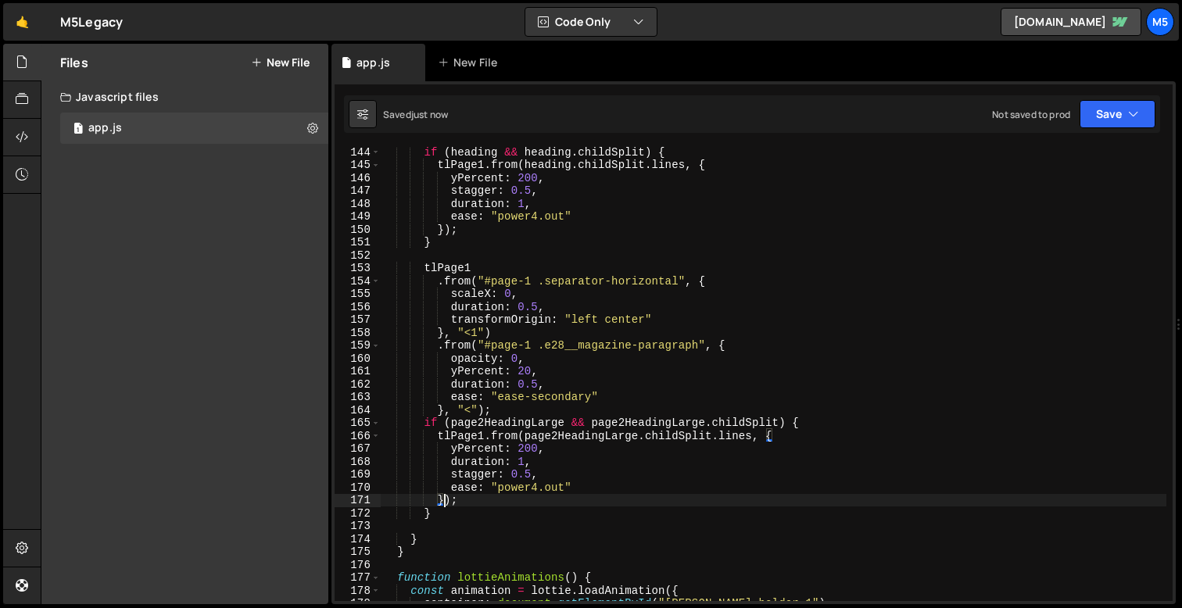
click at [534, 488] on div "if ( heading && heading . childSplit ) { tlPage1 . from ( heading . childSplit …" at bounding box center [773, 385] width 785 height 480
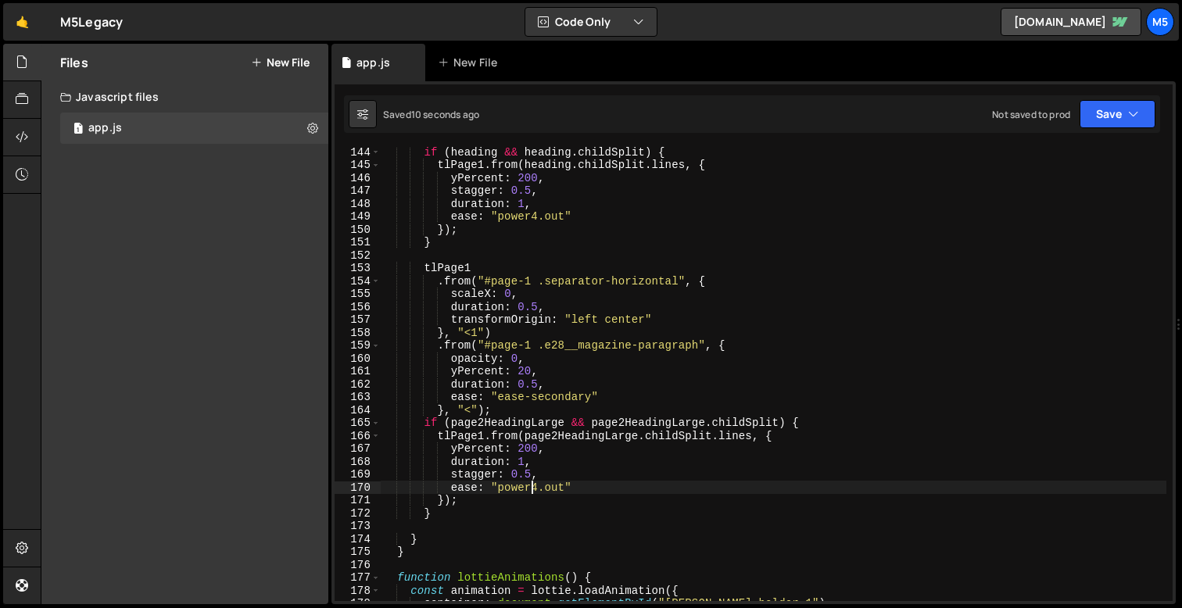
click at [513, 418] on div "if ( heading && heading . childSplit ) { tlPage1 . from ( heading . childSplit …" at bounding box center [773, 385] width 785 height 480
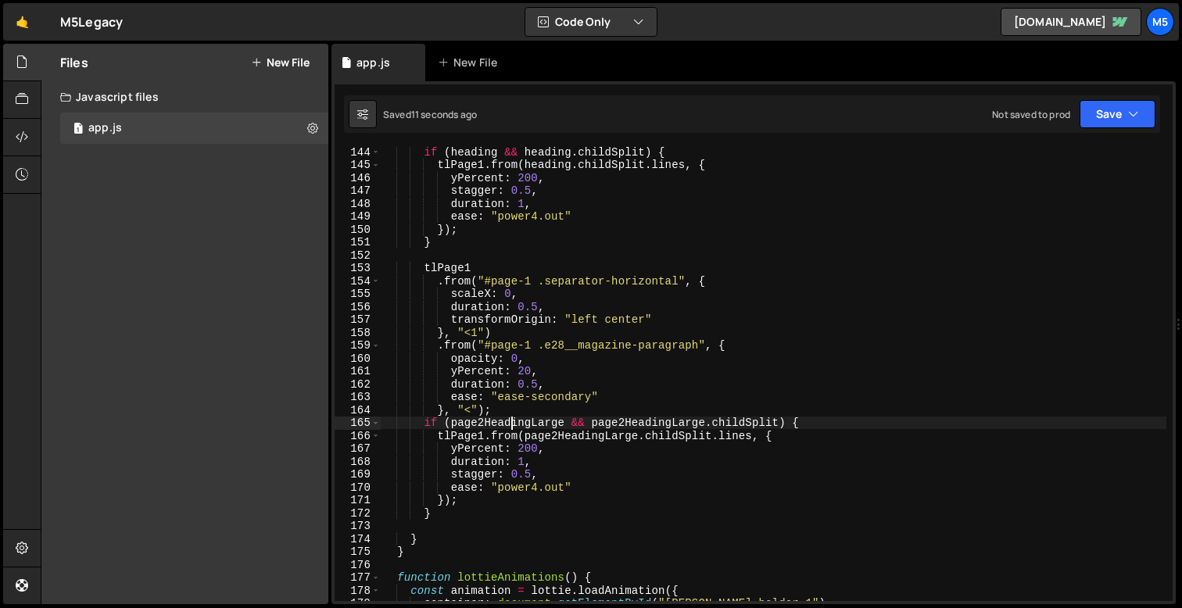
click at [517, 414] on div "if ( heading && heading . childSplit ) { tlPage1 . from ( heading . childSplit …" at bounding box center [773, 385] width 785 height 480
type textarea "}, "<")"
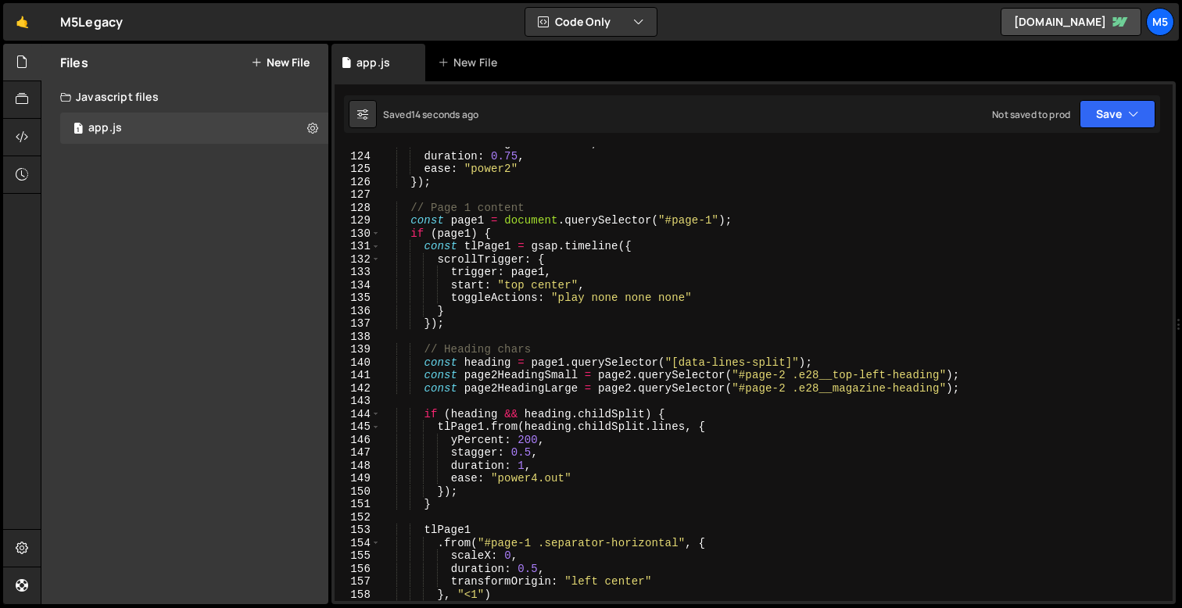
scroll to position [1590, 0]
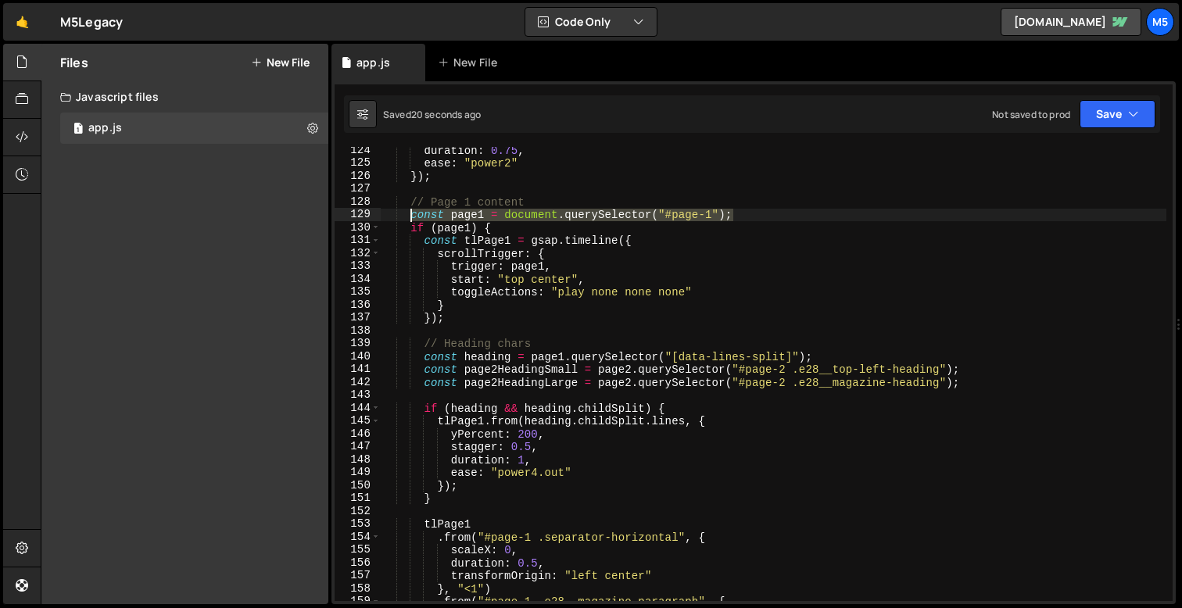
drag, startPoint x: 741, startPoint y: 218, endPoint x: 413, endPoint y: 212, distance: 328.3
click at [413, 212] on div "duration : 0.75 , ease : "power2" }) ; // Page 1 content const page1 = document…" at bounding box center [773, 384] width 785 height 480
click at [732, 208] on div "duration : 0.75 , ease : "power2" }) ; // Page 1 content const page1 = document…" at bounding box center [773, 384] width 785 height 480
click at [741, 216] on div "duration : 0.75 , ease : "power2" }) ; // Page 1 content const page1 = document…" at bounding box center [773, 384] width 785 height 480
type textarea "const page1 = document.querySelector("#page-1");"
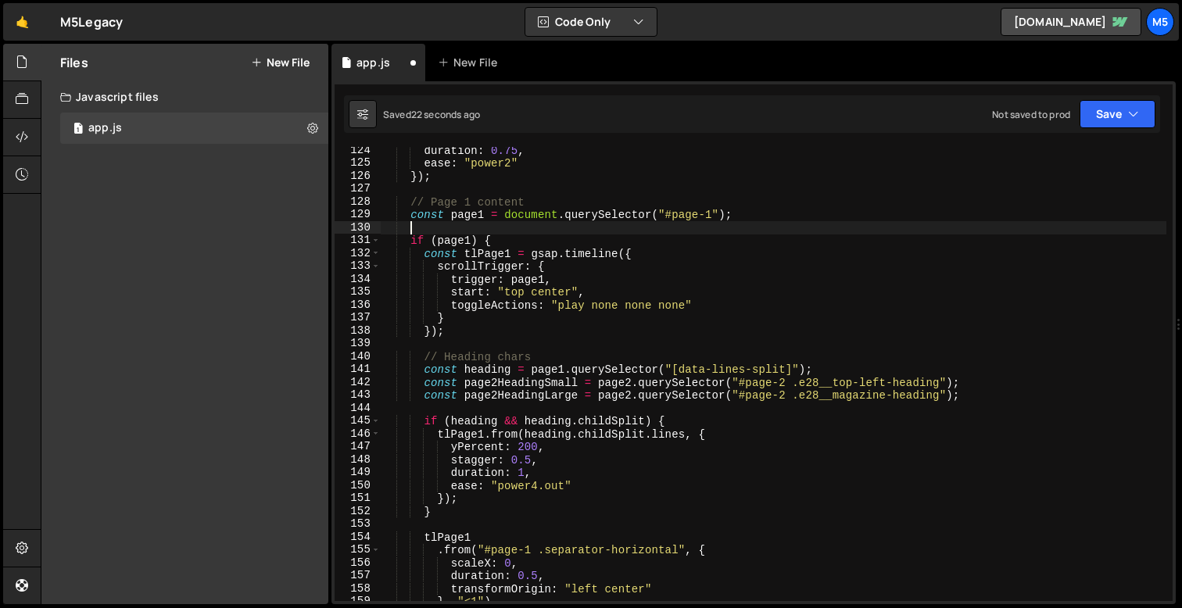
scroll to position [0, 1]
paste textarea "const page1 = document.querySelector("#page-1");"
click at [714, 229] on div "duration : 0.75 , ease : "power2" }) ; // Page 1 content const page1 = document…" at bounding box center [773, 384] width 785 height 480
click at [486, 226] on div "duration : 0.75 , ease : "power2" }) ; // Page 1 content const page1 = document…" at bounding box center [773, 384] width 785 height 480
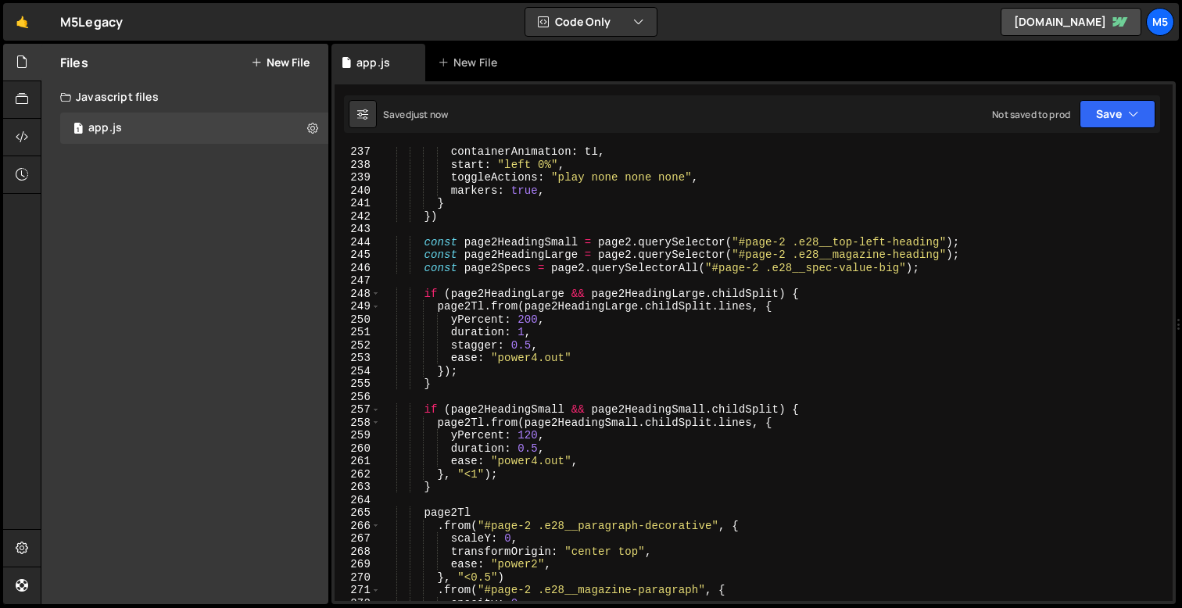
scroll to position [3053, 0]
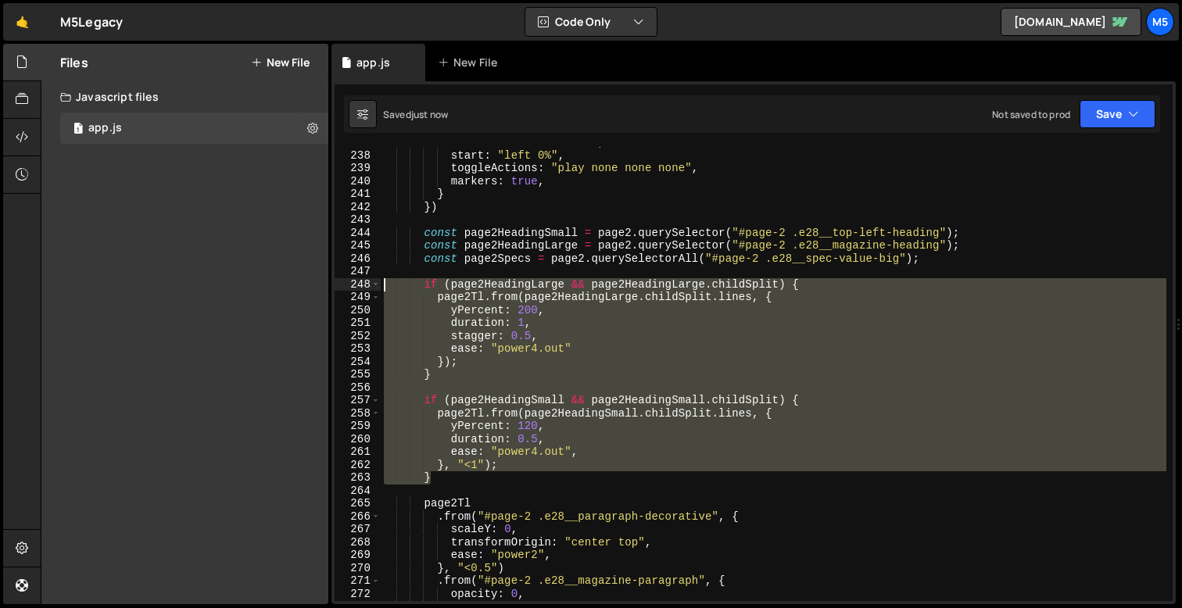
drag, startPoint x: 439, startPoint y: 474, endPoint x: 370, endPoint y: 288, distance: 198.3
click at [370, 288] on div "const page2 = document.querySelector("#page-2"); 237 238 239 240 241 242 243 24…" at bounding box center [753, 374] width 838 height 454
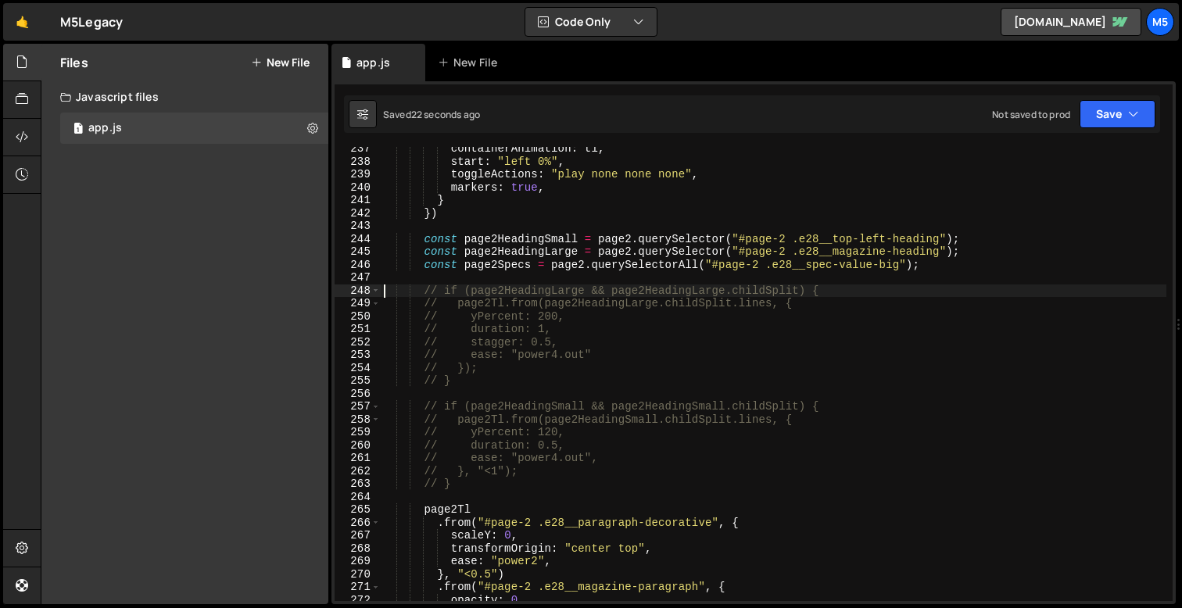
scroll to position [3067, 0]
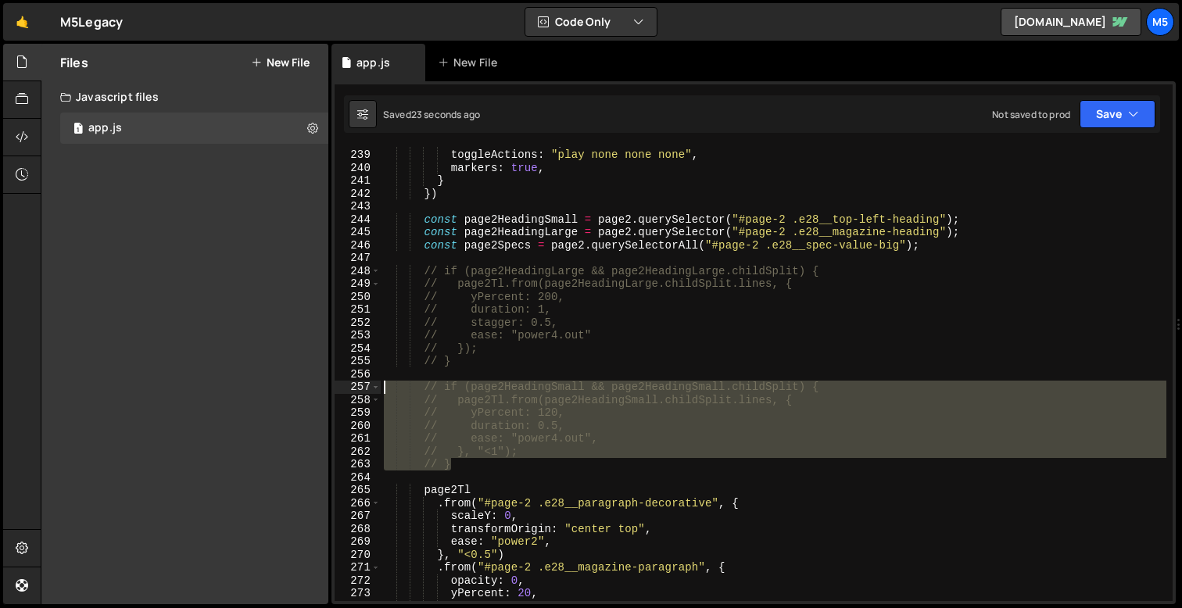
drag, startPoint x: 460, startPoint y: 464, endPoint x: 342, endPoint y: 388, distance: 140.0
click at [342, 388] on div "// if (page2HeadingLarge && page2HeadingLarge.childSplit) { 238 239 240 241 242…" at bounding box center [753, 374] width 838 height 454
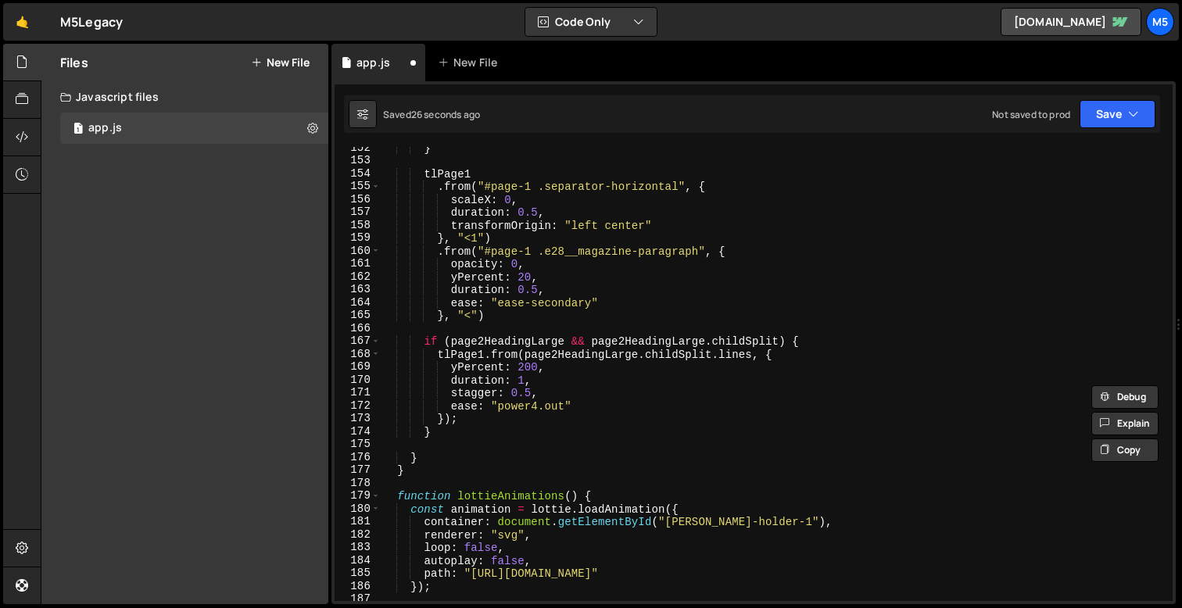
scroll to position [1934, 0]
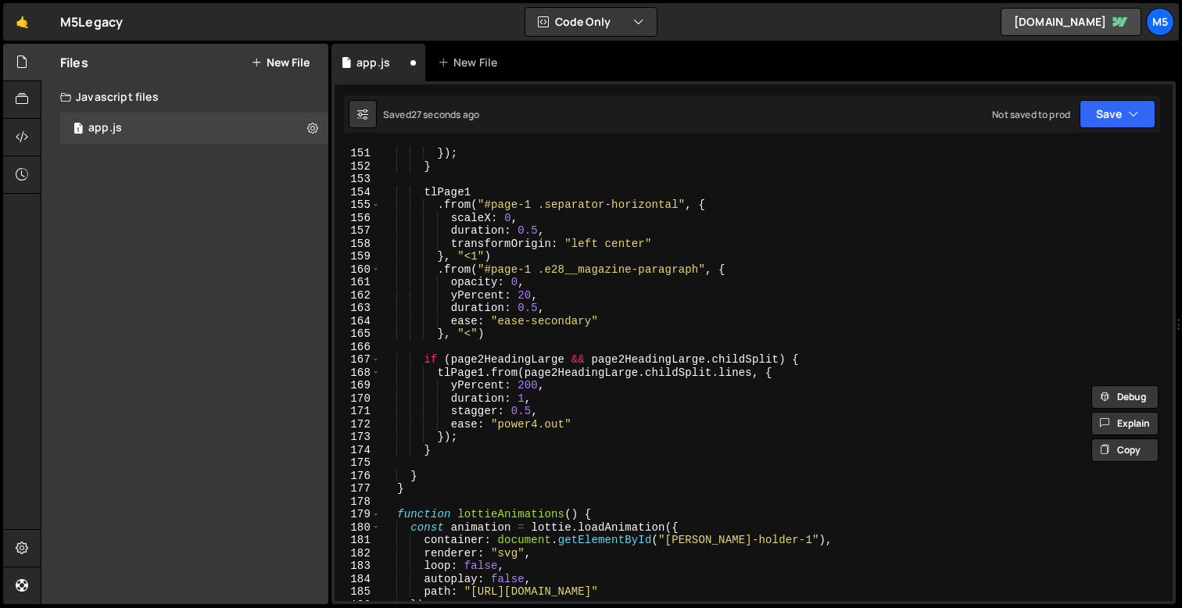
click at [470, 451] on div "}) ; } tlPage1 . from ( "#page-1 .separator-horizontal" , { scaleX : 0 , durati…" at bounding box center [773, 387] width 785 height 480
type textarea "}"
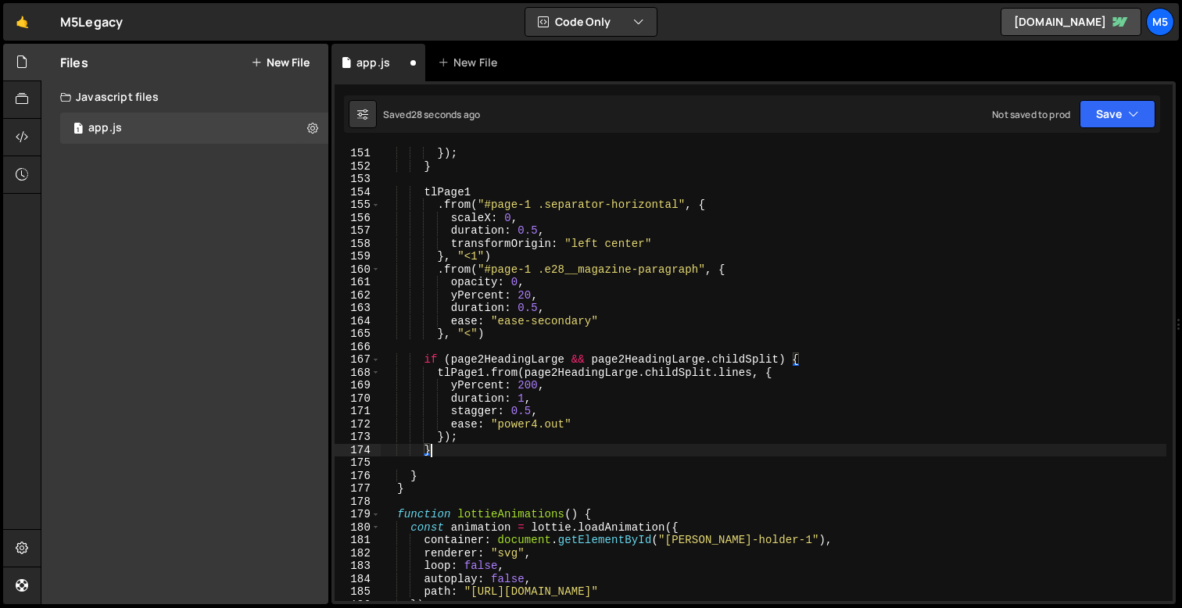
scroll to position [0, 2]
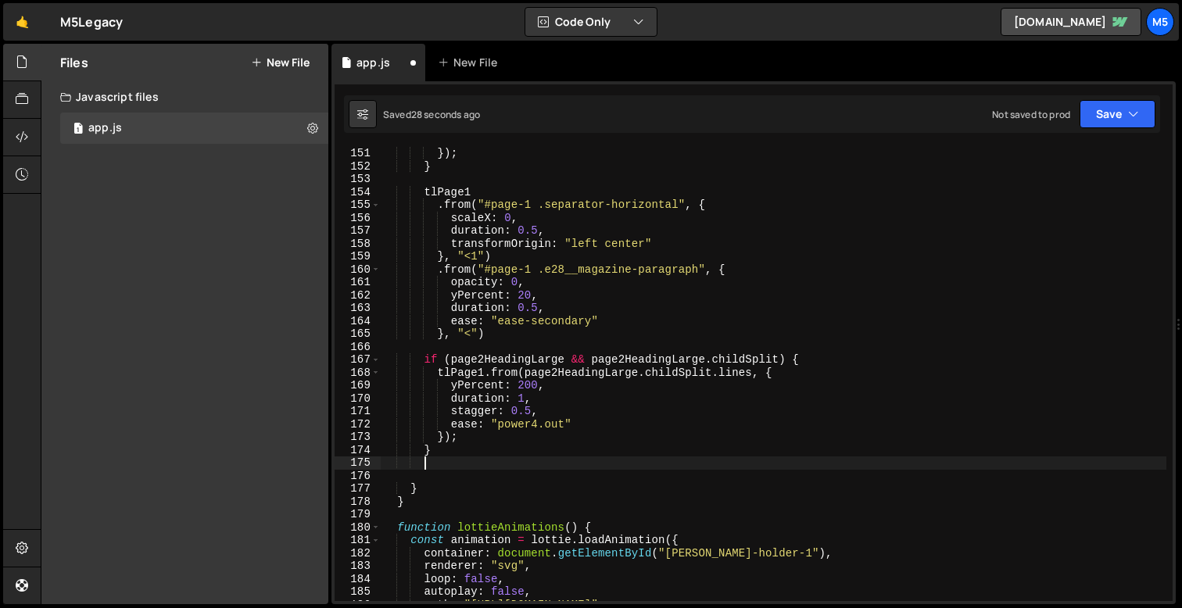
paste textarea "}"
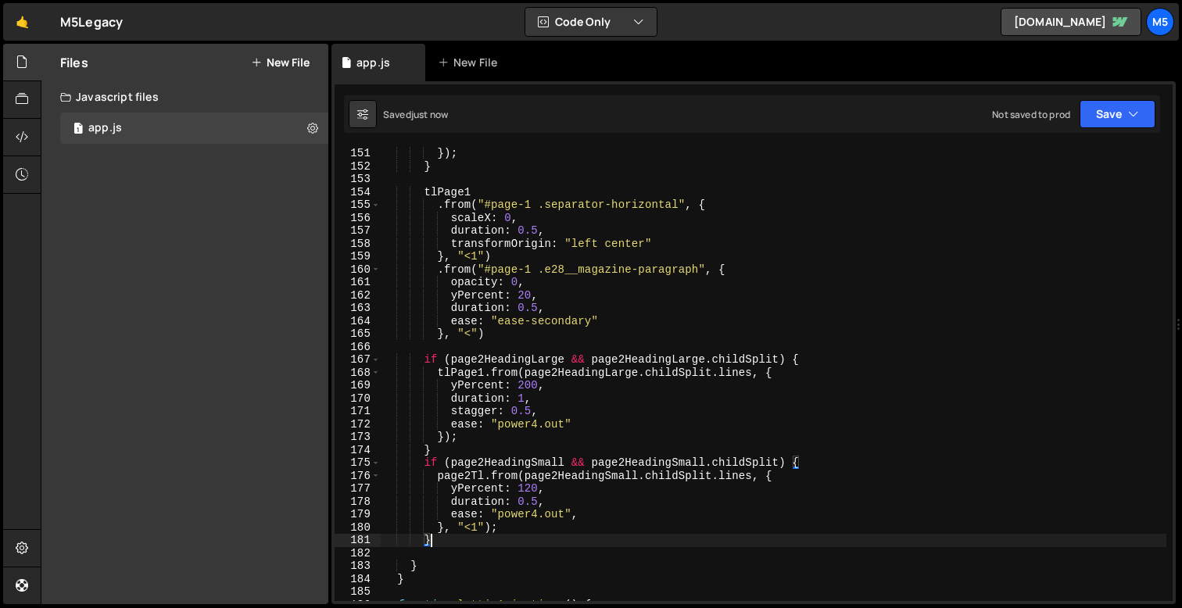
click at [482, 474] on div "}) ; } tlPage1 . from ( "#page-1 .separator-horizontal" , { scaleX : 0 , durati…" at bounding box center [773, 387] width 785 height 480
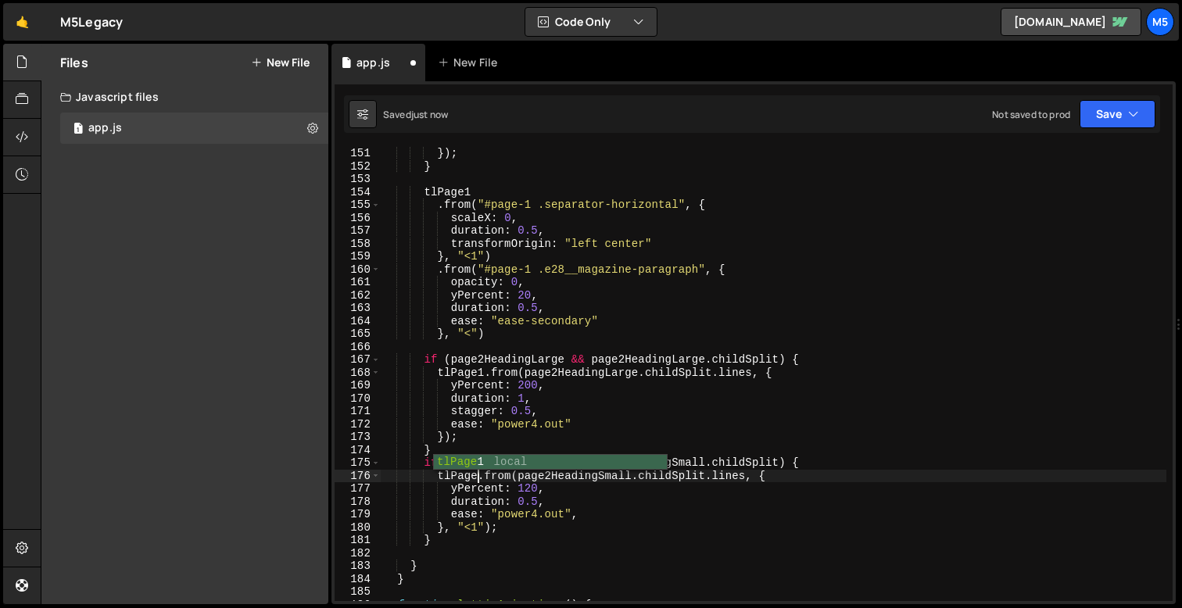
scroll to position [0, 6]
click at [581, 499] on div "}) ; } tlPage1 . from ( "#page-1 .separator-horizontal" , { scaleX : 0 , durati…" at bounding box center [773, 387] width 785 height 480
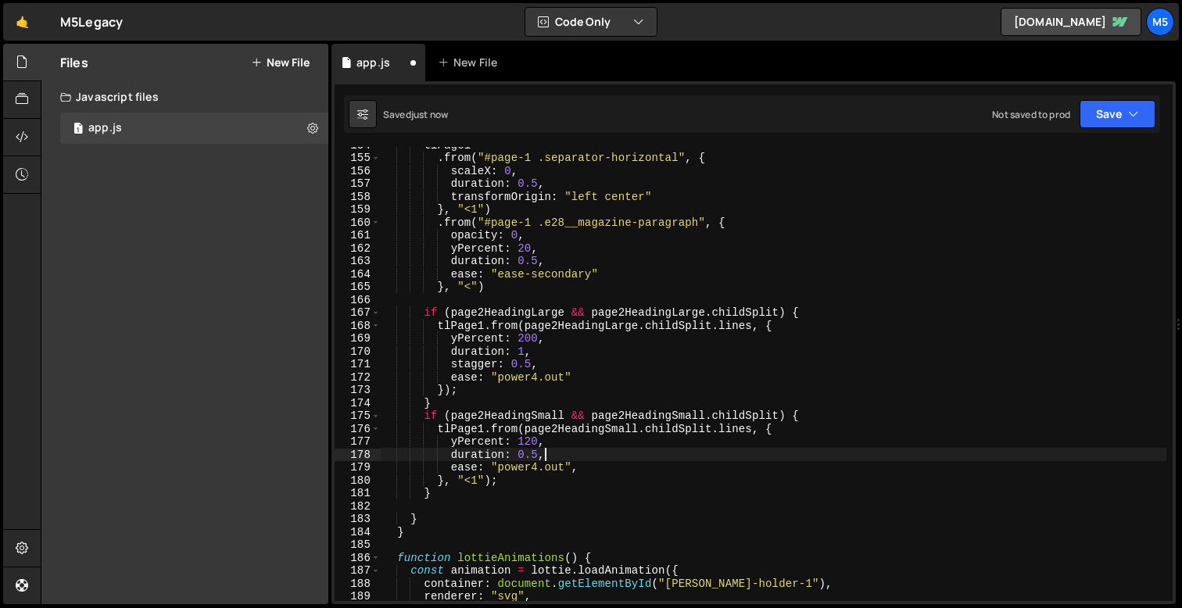
scroll to position [1986, 0]
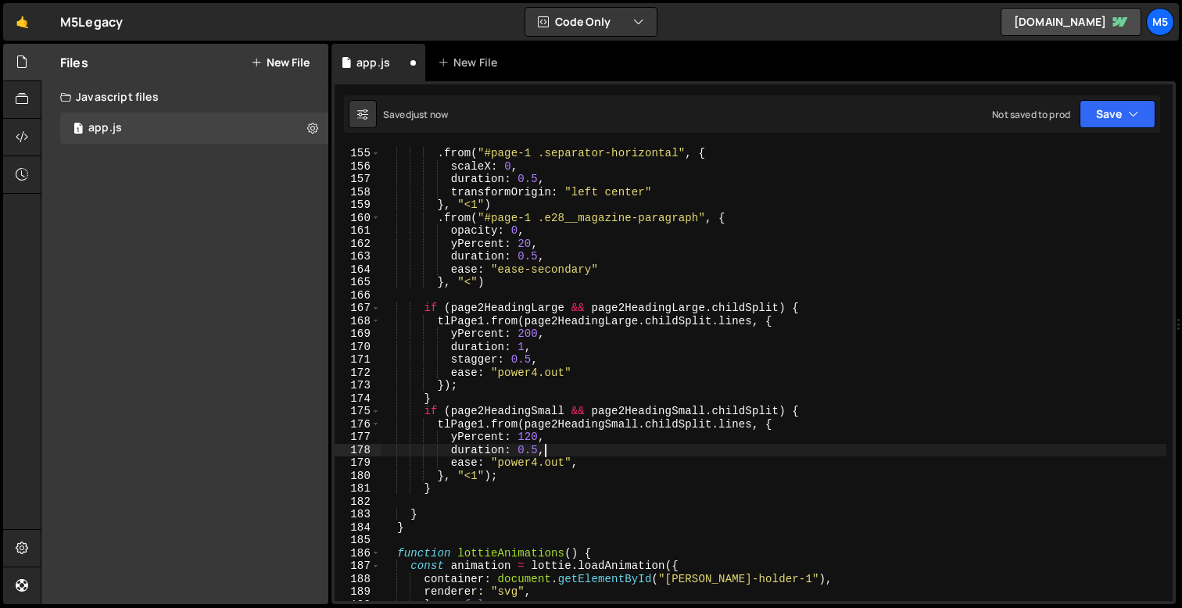
click at [564, 486] on div ". from ( "#page-1 .separator-horizontal" , { scaleX : 0 , duration : 0.5 , tran…" at bounding box center [773, 387] width 785 height 480
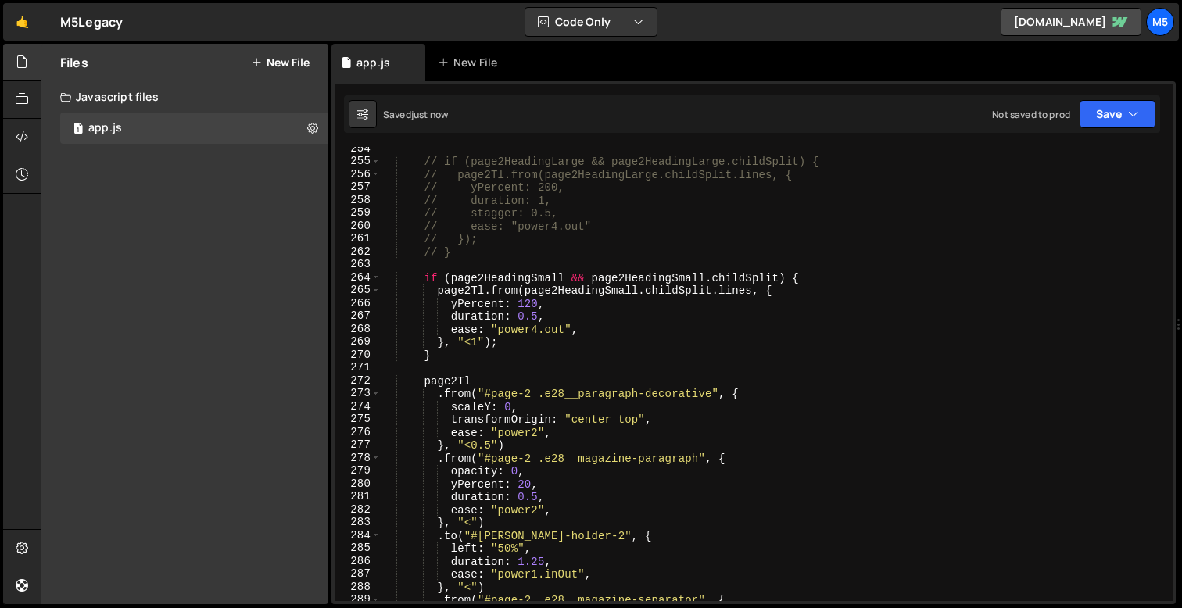
scroll to position [3304, 0]
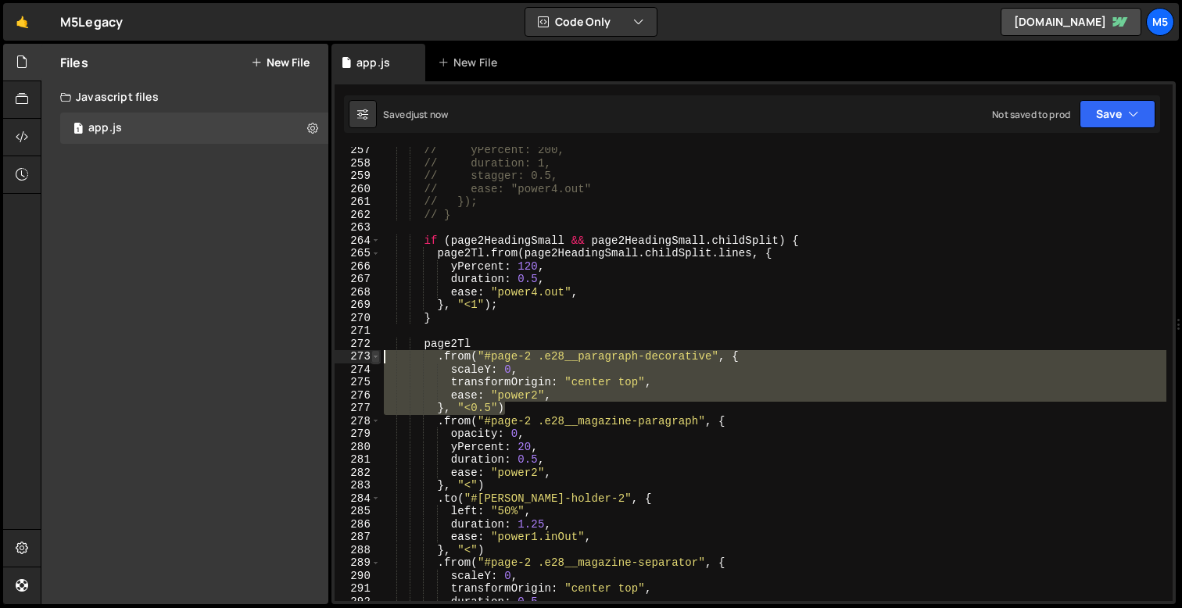
drag, startPoint x: 506, startPoint y: 410, endPoint x: 375, endPoint y: 350, distance: 143.7
click at [375, 350] on div "} 257 258 259 260 261 262 263 264 265 266 267 268 269 270 271 272 273 274 275 2…" at bounding box center [753, 374] width 838 height 454
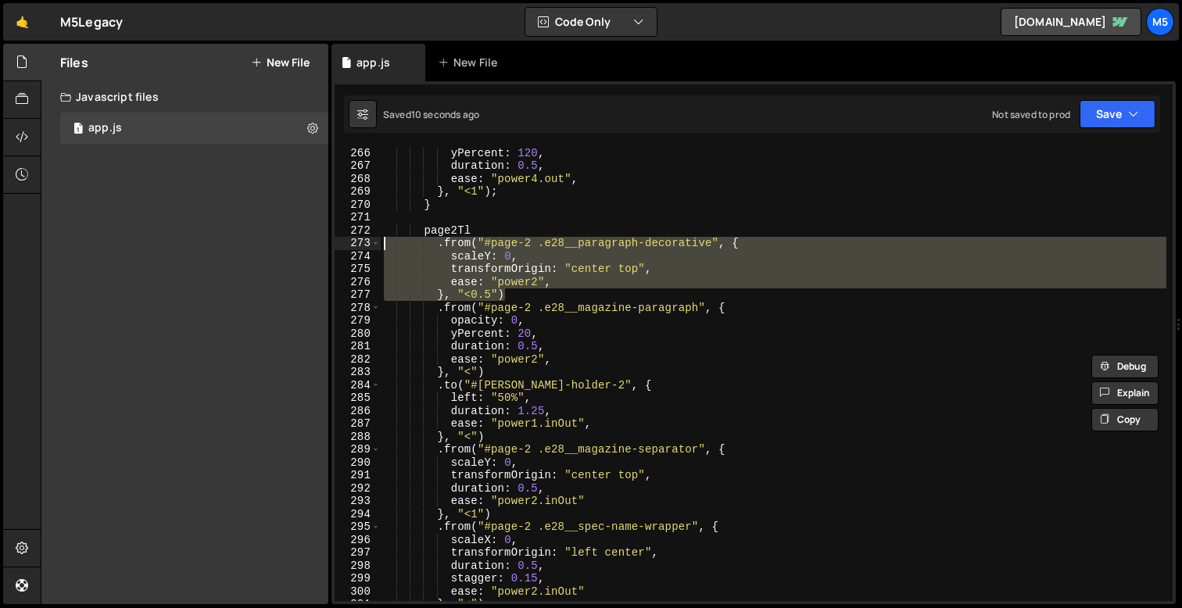
scroll to position [3417, 0]
click at [535, 306] on div "page2Tl . from ( page2HeadingSmall . childSplit . lines , { yPercent : 120 , du…" at bounding box center [773, 374] width 785 height 480
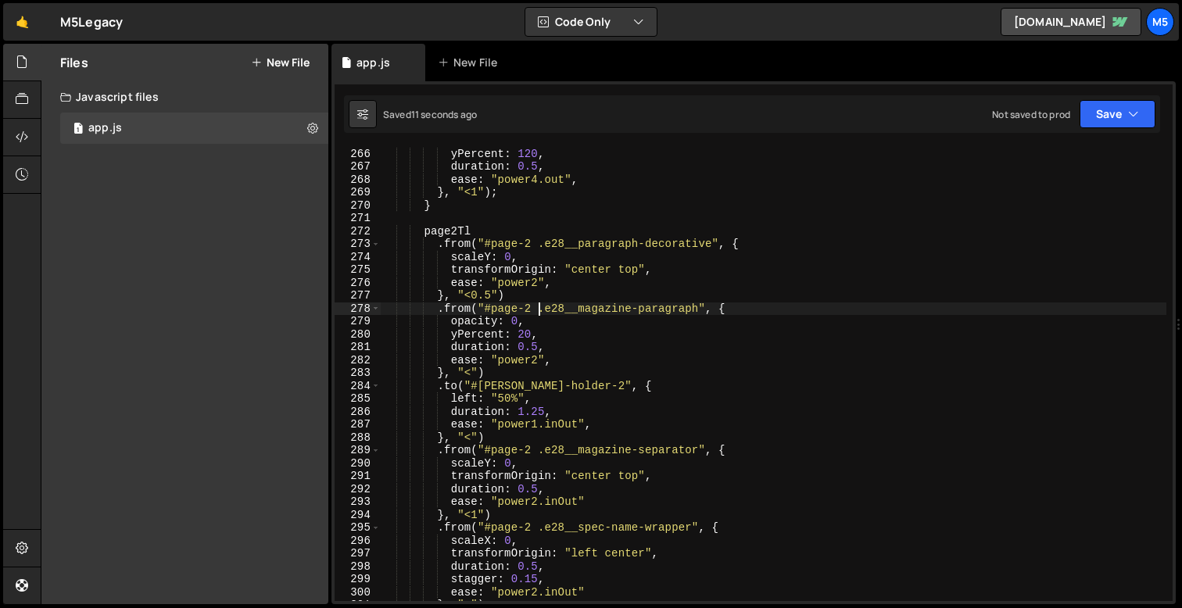
click at [492, 259] on div "page2Tl . from ( page2HeadingSmall . childSplit . lines , { yPercent : 120 , du…" at bounding box center [773, 374] width 785 height 480
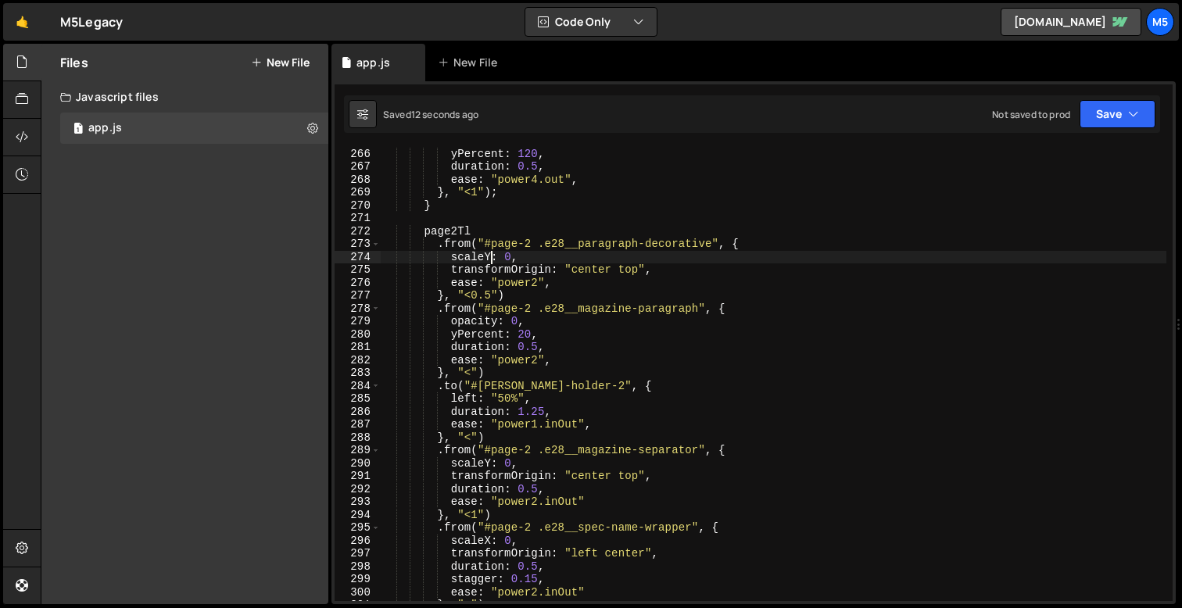
click at [467, 236] on div "page2Tl . from ( page2HeadingSmall . childSplit . lines , { yPercent : 120 , du…" at bounding box center [773, 374] width 785 height 480
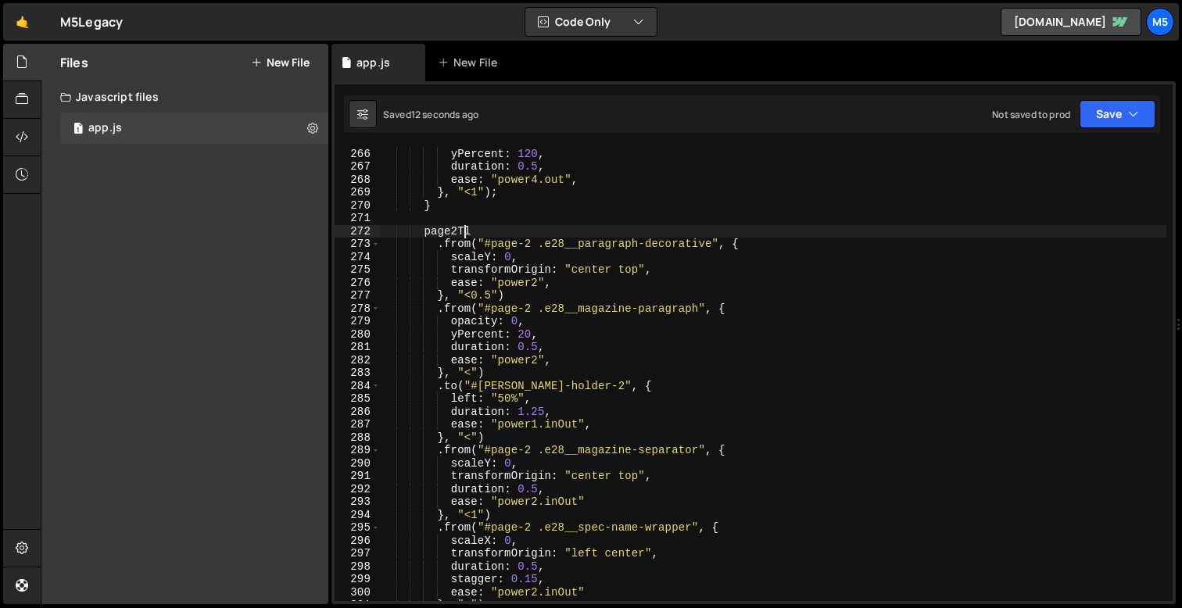
click at [495, 291] on div "page2Tl . from ( page2HeadingSmall . childSplit . lines , { yPercent : 120 , du…" at bounding box center [773, 374] width 785 height 480
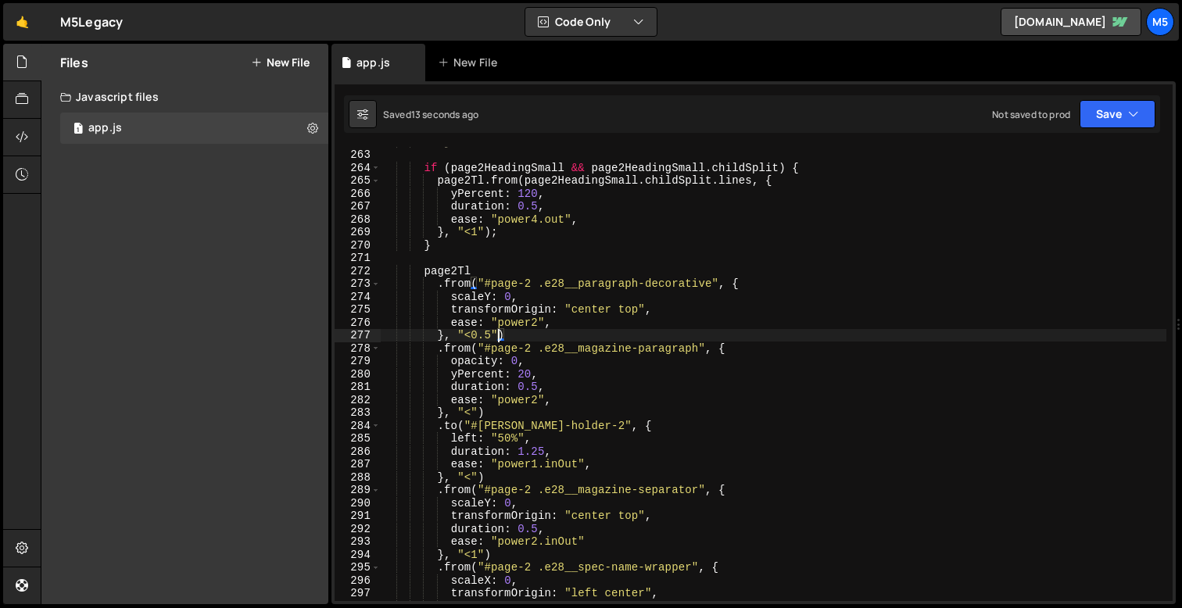
scroll to position [3376, 0]
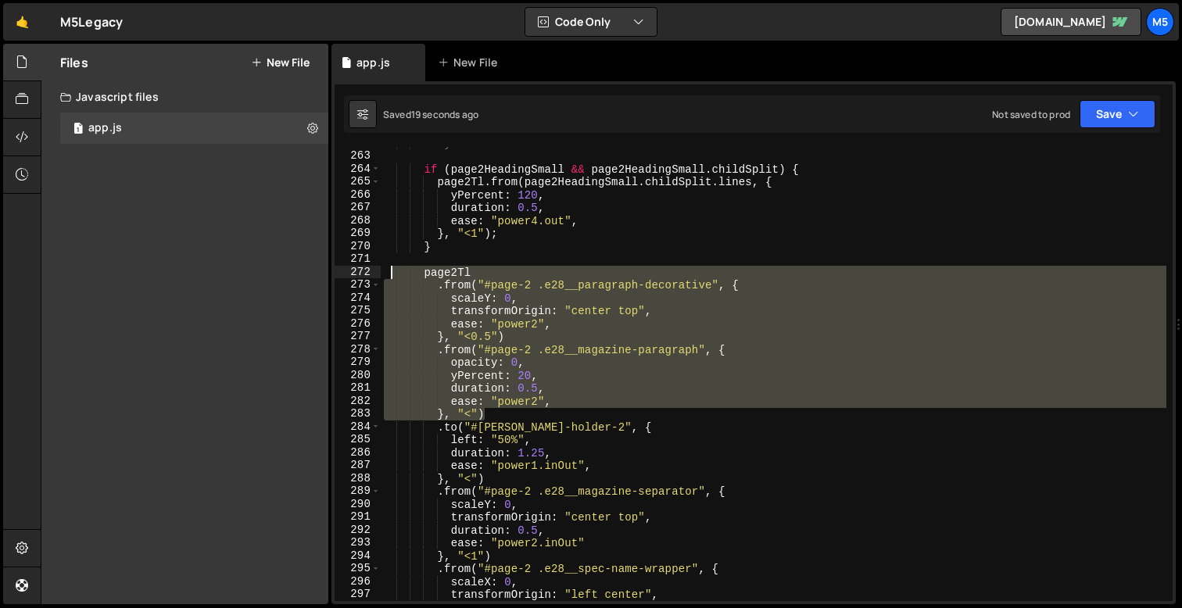
drag, startPoint x: 502, startPoint y: 412, endPoint x: 392, endPoint y: 276, distance: 175.0
click at [392, 276] on div "// } if ( page2HeadingSmall && page2HeadingSmall . childSplit ) { page2Tl . fro…" at bounding box center [773, 377] width 785 height 480
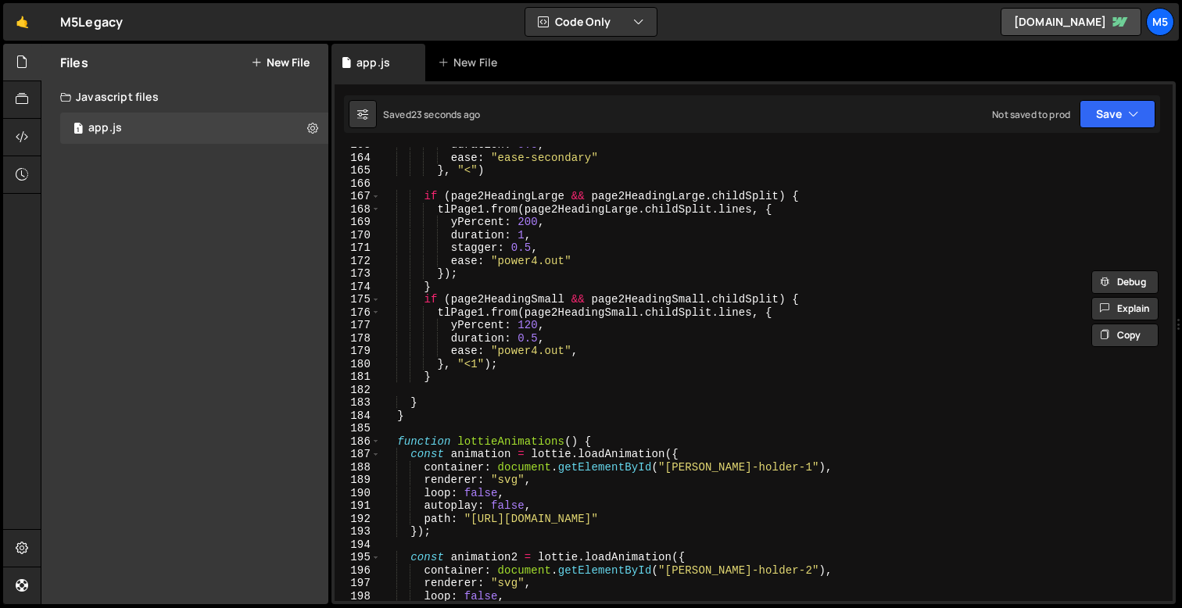
scroll to position [2072, 0]
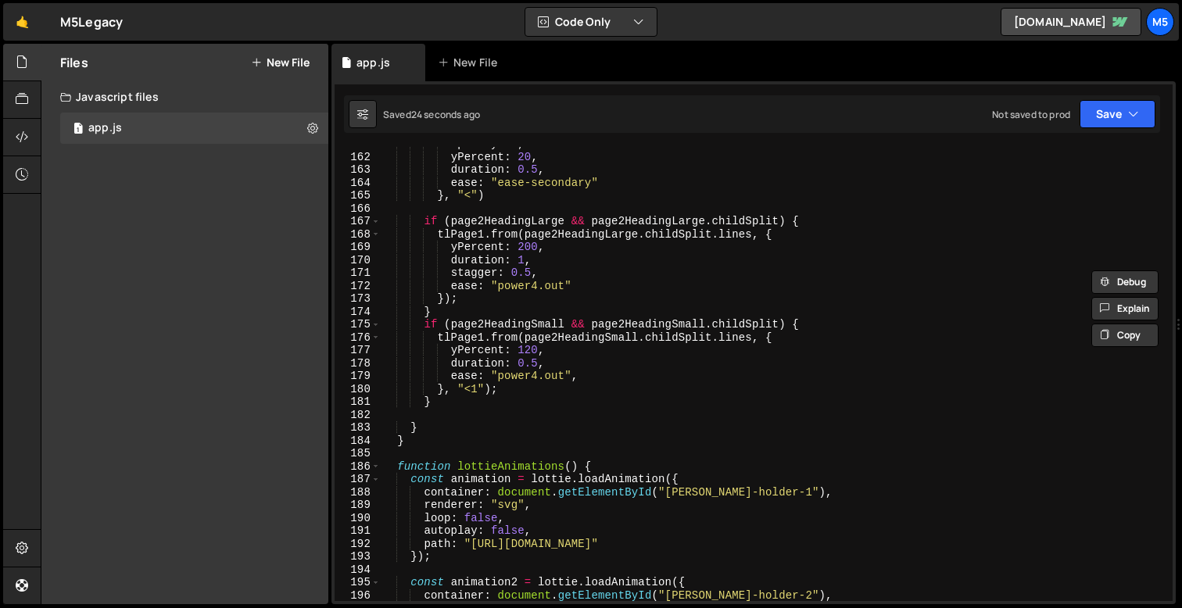
click at [454, 398] on div "opacity : 0 , yPercent : 20 , duration : 0.5 , ease : "ease-secondary" } , "<" …" at bounding box center [773, 378] width 785 height 480
type textarea "}"
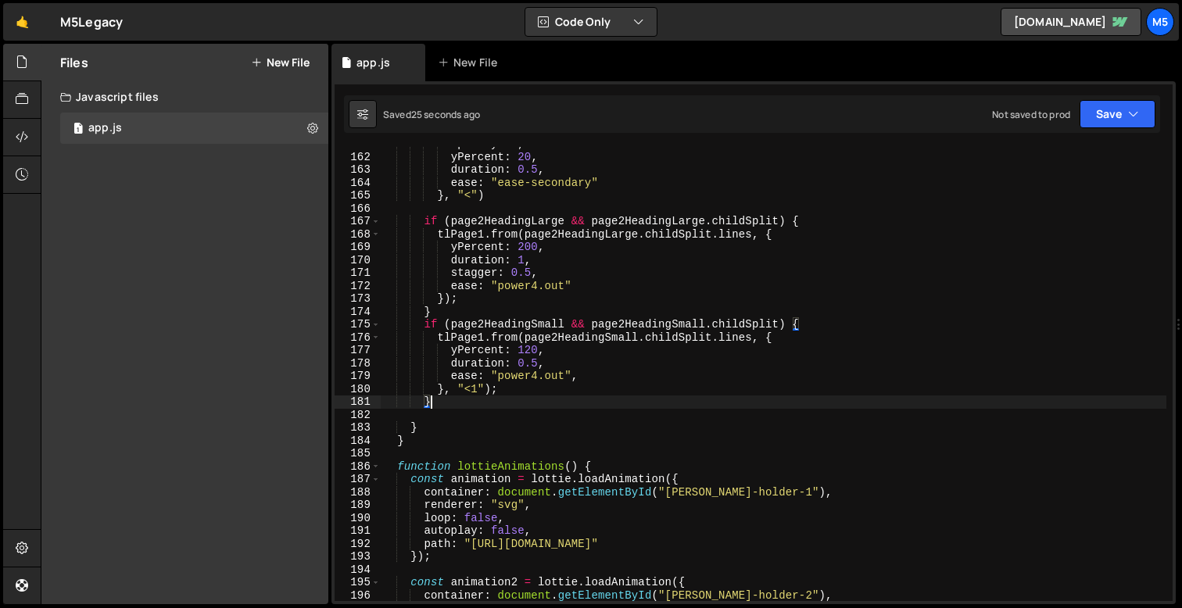
scroll to position [0, 2]
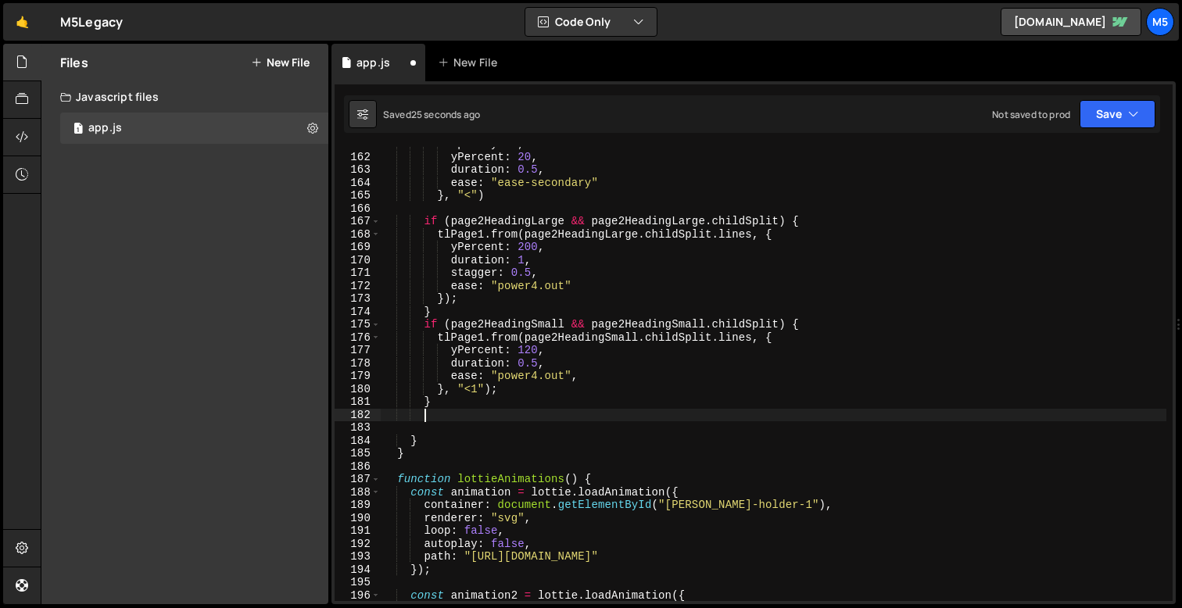
paste textarea "}, "<")"
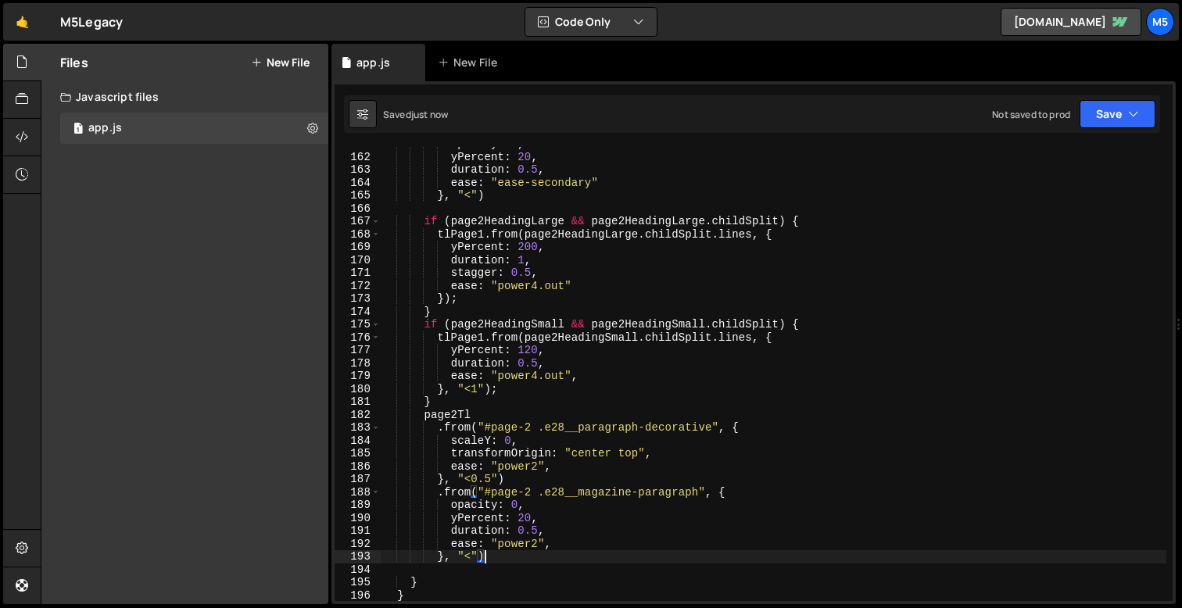
click at [453, 413] on div "opacity : 0 , yPercent : 20 , duration : 0.5 , ease : "ease-secondary" } , "<" …" at bounding box center [773, 378] width 785 height 480
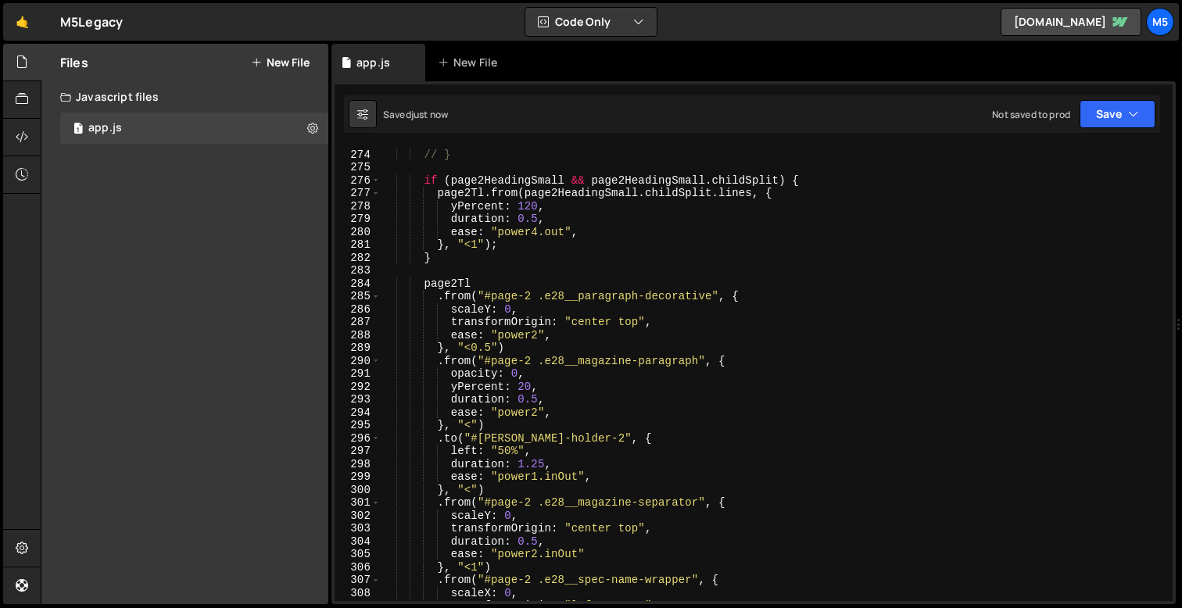
scroll to position [3519, 0]
click at [497, 294] on div "// }); // } if ( page2HeadingSmall && page2HeadingSmall . childSplit ) { page2T…" at bounding box center [773, 375] width 785 height 480
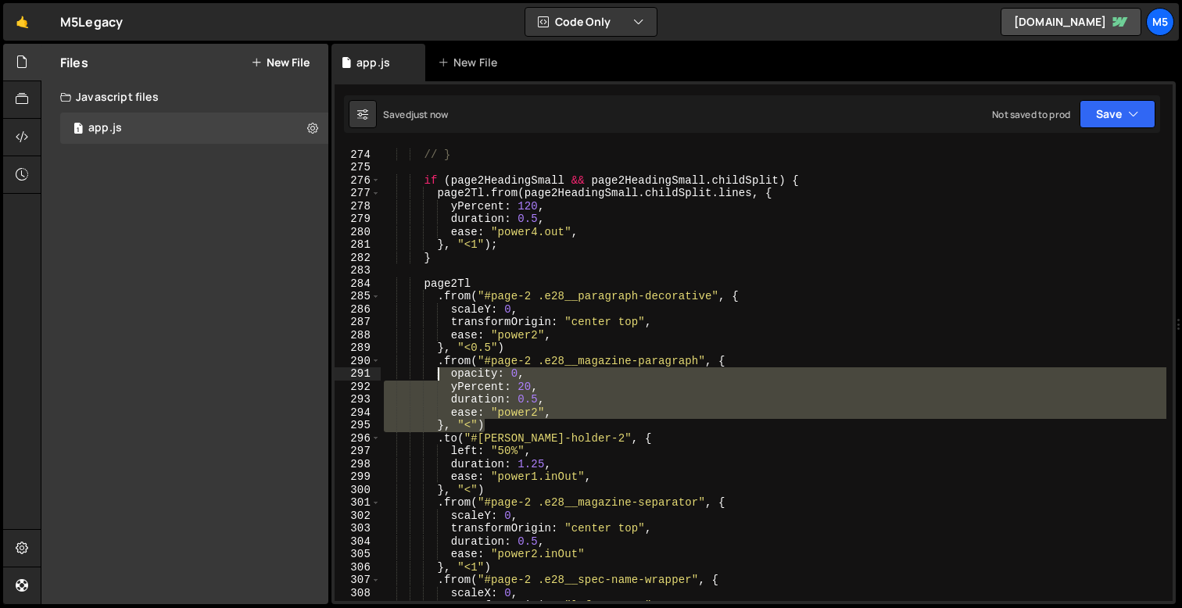
drag, startPoint x: 491, startPoint y: 426, endPoint x: 438, endPoint y: 377, distance: 72.4
click at [438, 377] on div "// }); // } if ( page2HeadingSmall && page2HeadingSmall . childSplit ) { page2T…" at bounding box center [773, 375] width 785 height 480
click at [484, 406] on div "// }); // } if ( page2HeadingSmall && page2HeadingSmall . childSplit ) { page2T…" at bounding box center [773, 375] width 785 height 480
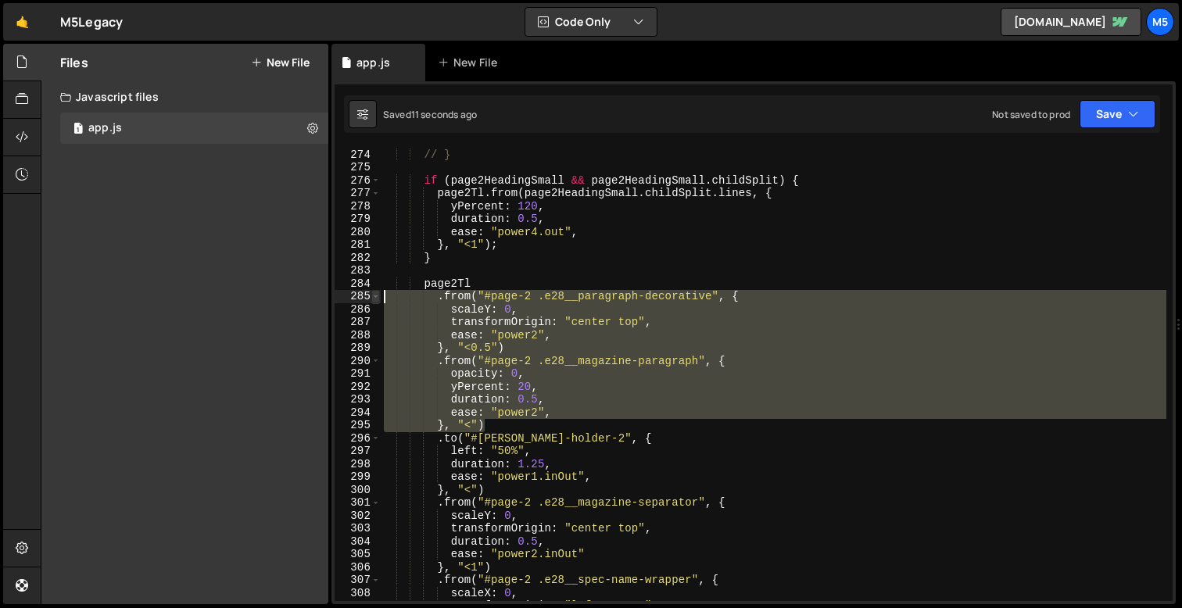
drag, startPoint x: 492, startPoint y: 420, endPoint x: 378, endPoint y: 298, distance: 166.4
click at [378, 299] on div "ease: "power2", 273 274 275 276 277 278 279 280 281 282 283 284 285 286 287 288…" at bounding box center [753, 374] width 838 height 454
type textarea ".from("#page-2 .e28__paragraph-decorative", { scaleY: 0,"
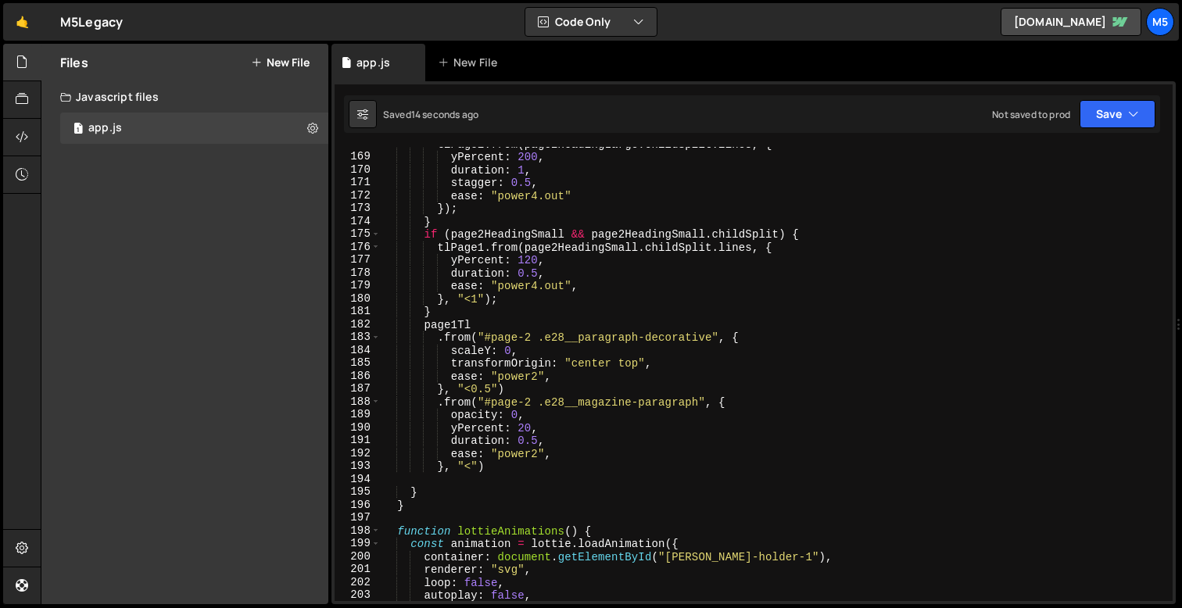
scroll to position [2155, 0]
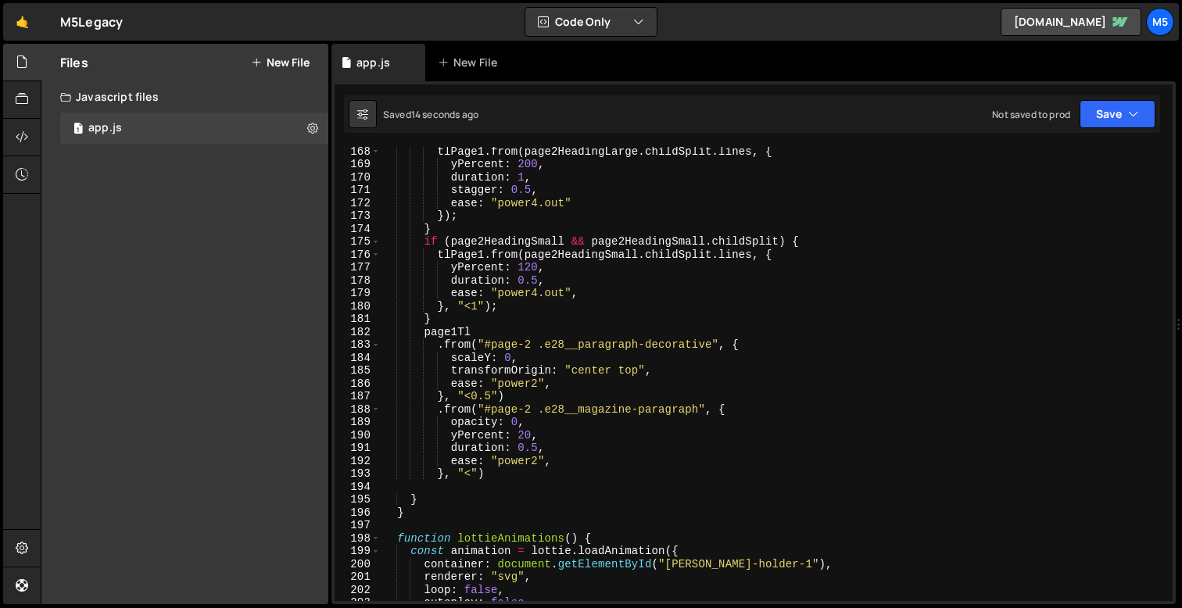
click at [470, 329] on div "tlPage1 . from ( page2HeadingLarge . childSplit . lines , { yPercent : 200 , du…" at bounding box center [773, 385] width 785 height 480
click at [502, 325] on div "tlPage1 . from ( page2HeadingLarge . childSplit . lines , { yPercent : 200 , du…" at bounding box center [773, 385] width 785 height 480
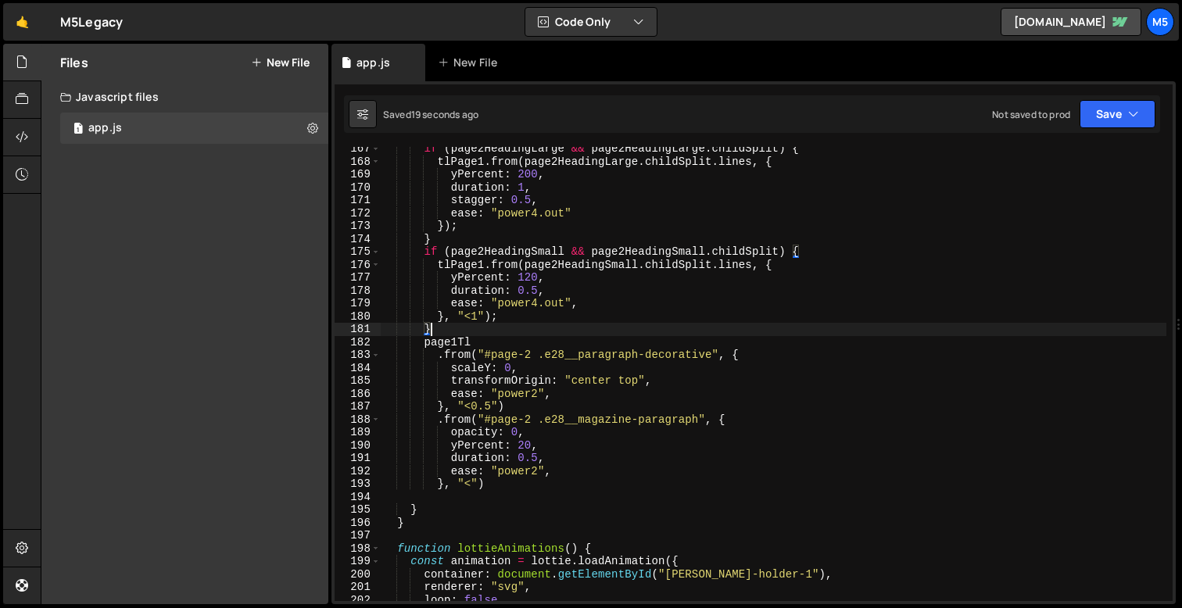
scroll to position [2140, 0]
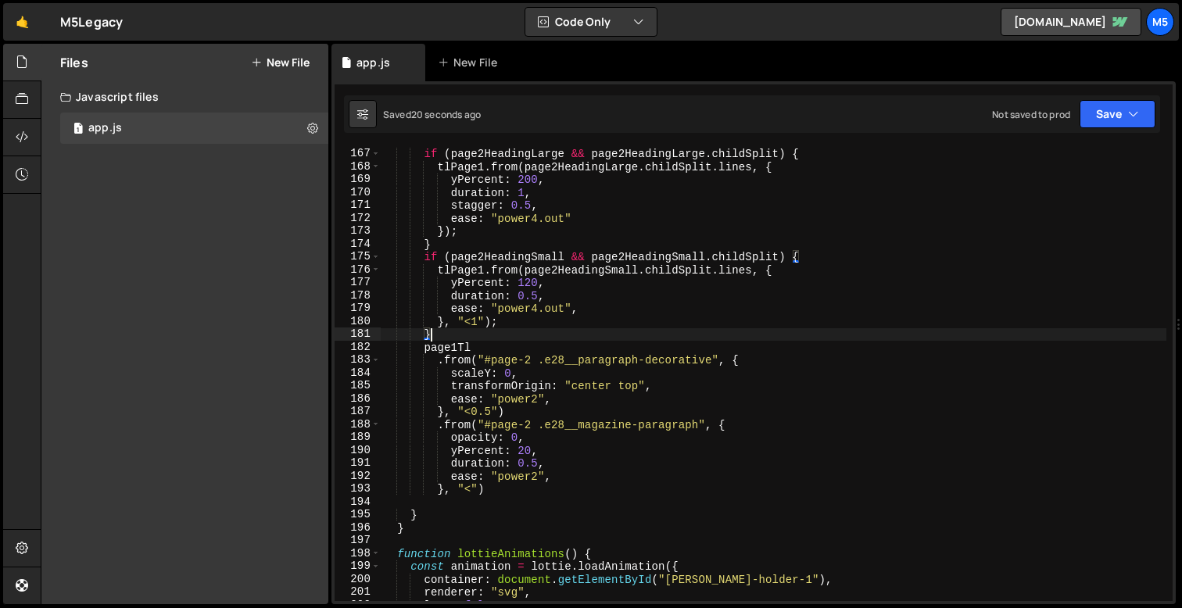
click at [517, 328] on div "if ( page2HeadingLarge && page2HeadingLarge . childSplit ) { tlPage1 . from ( p…" at bounding box center [773, 374] width 785 height 480
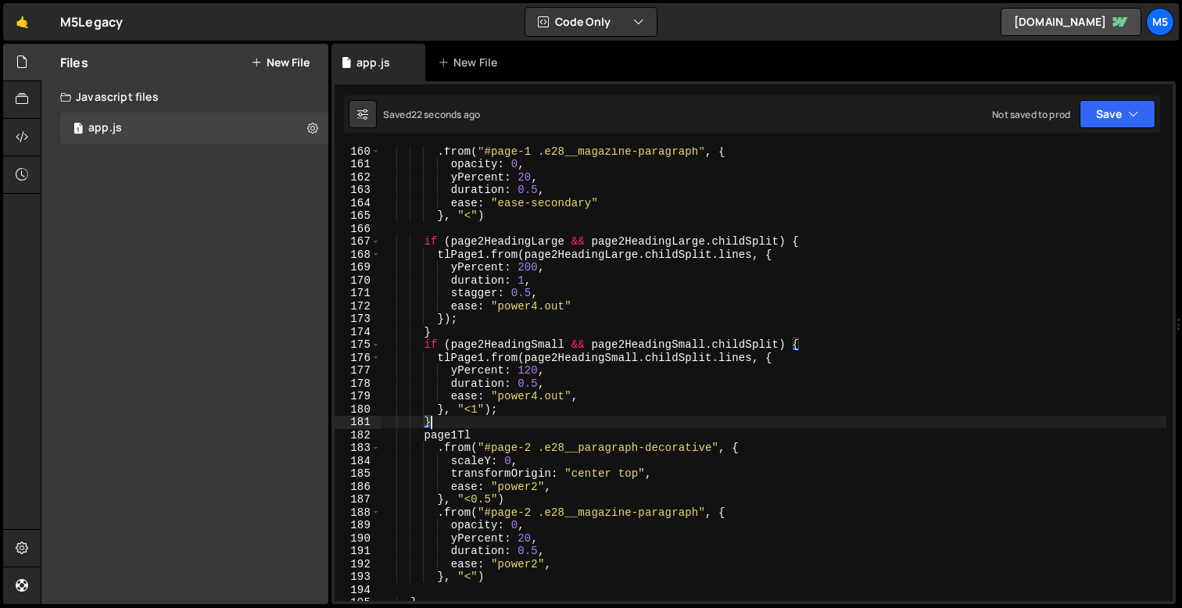
scroll to position [2052, 0]
click at [472, 438] on div ". from ( "#page-1 .e28__magazine-paragraph" , { opacity : 0 , yPercent : 20 , d…" at bounding box center [773, 385] width 785 height 480
type textarea "p"
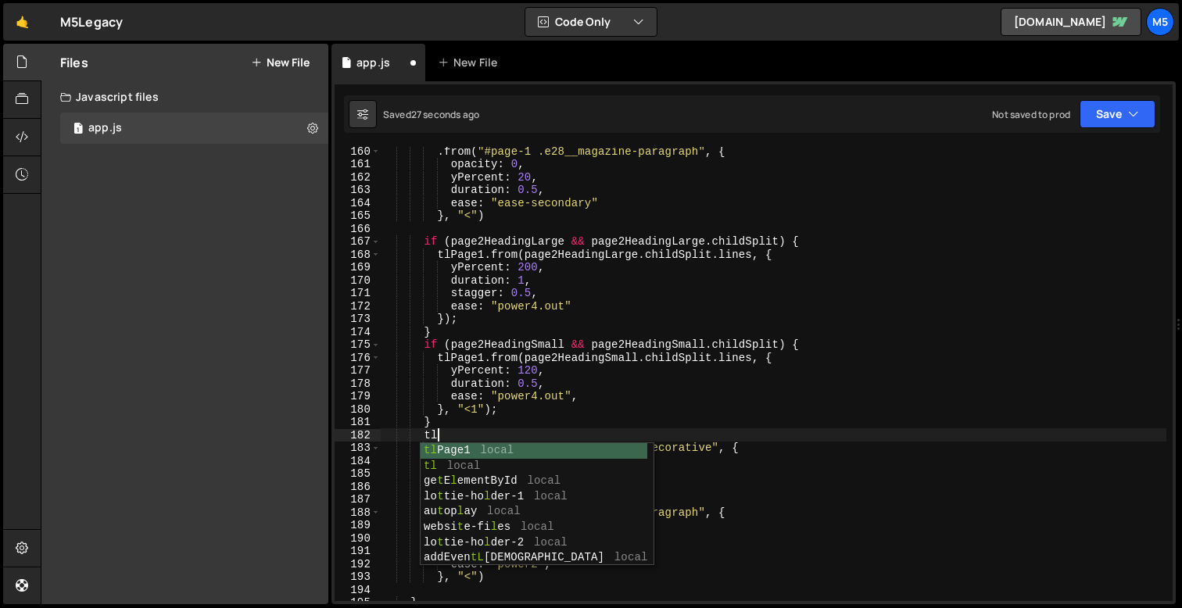
scroll to position [0, 3]
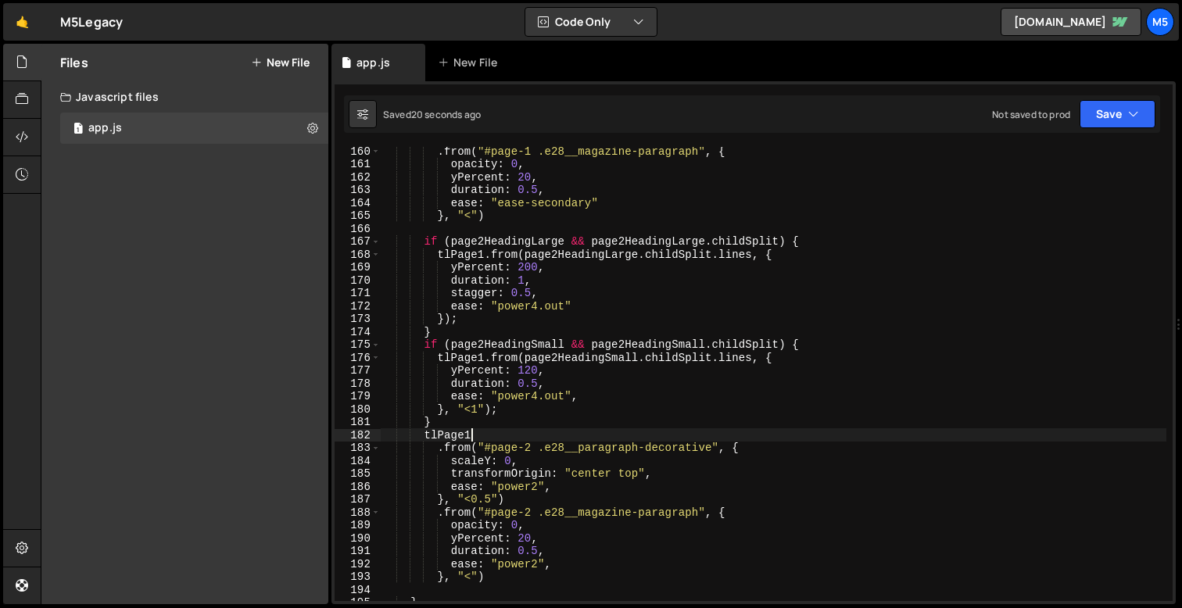
click at [488, 498] on div ". from ( "#page-1 .e28__magazine-paragraph" , { opacity : 0 , yPercent : 20 , d…" at bounding box center [773, 385] width 785 height 480
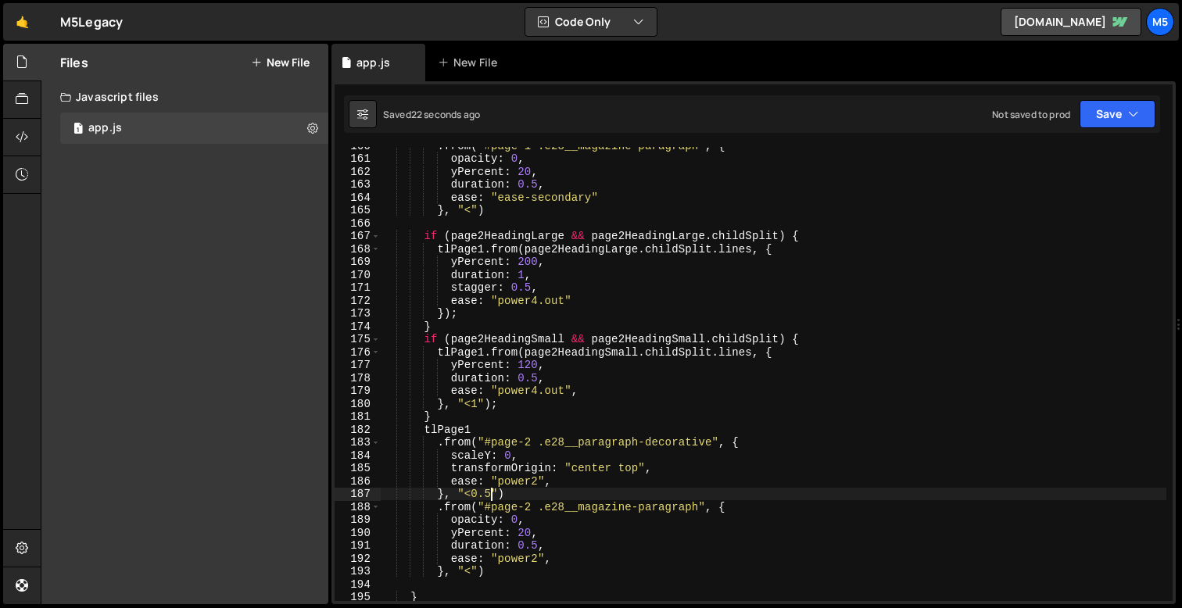
scroll to position [2058, 0]
click at [535, 367] on div ". from ( "#page-1 .e28__magazine-paragraph" , { opacity : 0 , yPercent : 20 , d…" at bounding box center [773, 379] width 785 height 480
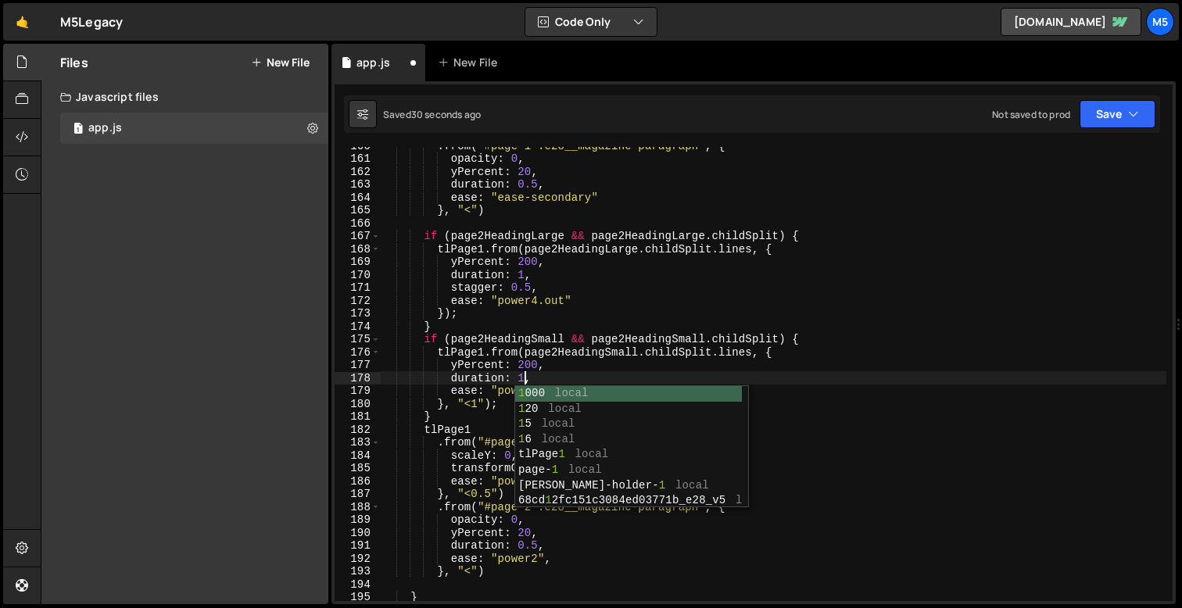
scroll to position [0, 9]
click at [614, 343] on div ". from ( "#page-1 .e28__magazine-paragraph" , { opacity : 0 , yPercent : 20 , d…" at bounding box center [773, 379] width 785 height 480
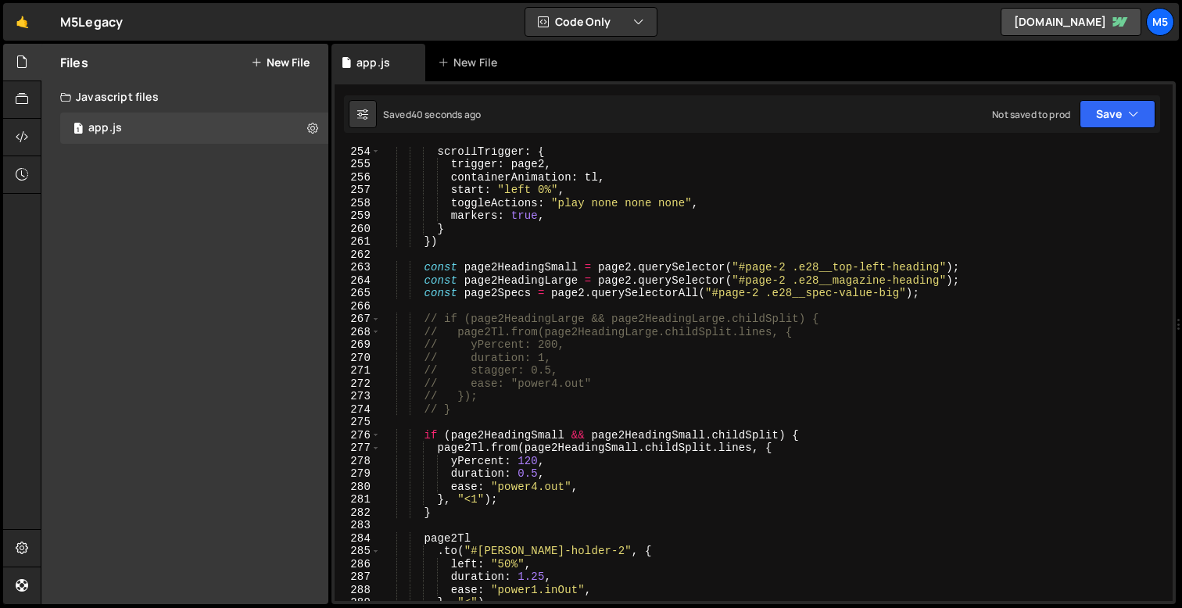
scroll to position [3271, 0]
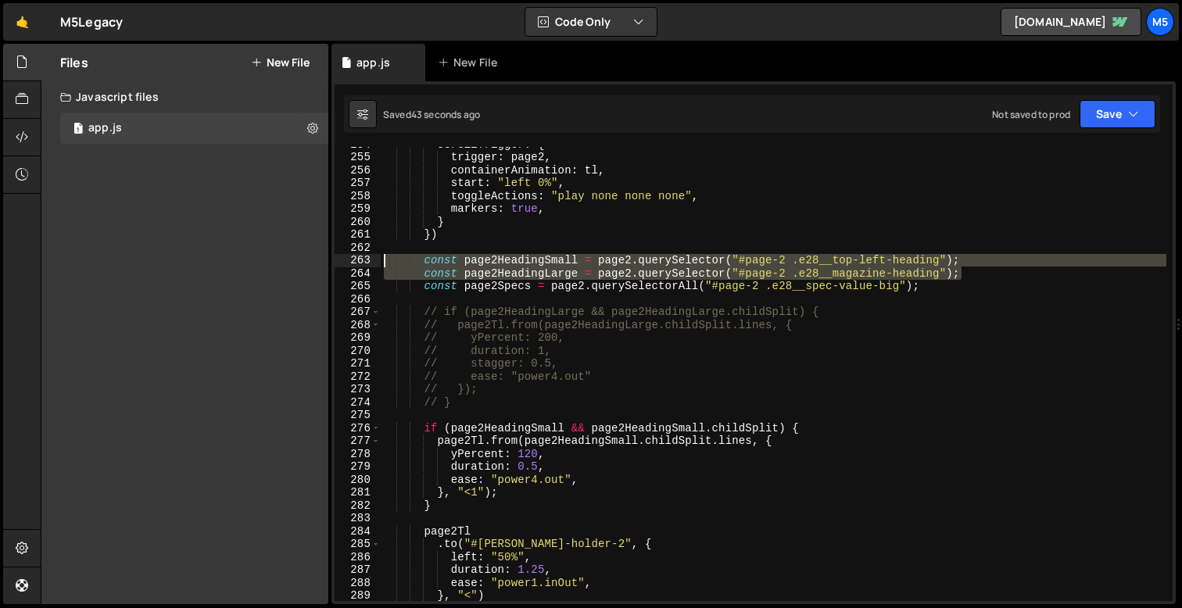
drag, startPoint x: 967, startPoint y: 277, endPoint x: 322, endPoint y: 256, distance: 645.1
click at [322, 256] on div "Files New File Javascript files 1 app.js 0 CSS files Copy share link Edit File …" at bounding box center [611, 324] width 1141 height 561
click at [523, 438] on div "scrollTrigger : { trigger : page2 , containerAnimation : tl , start : "left 0%"…" at bounding box center [773, 378] width 785 height 480
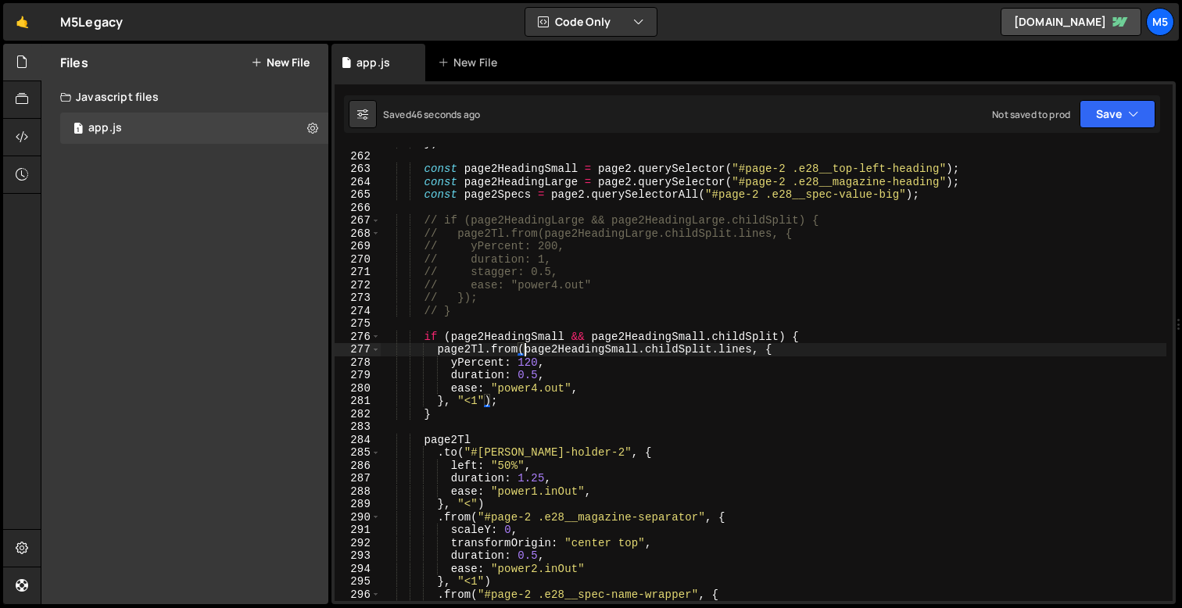
scroll to position [3367, 0]
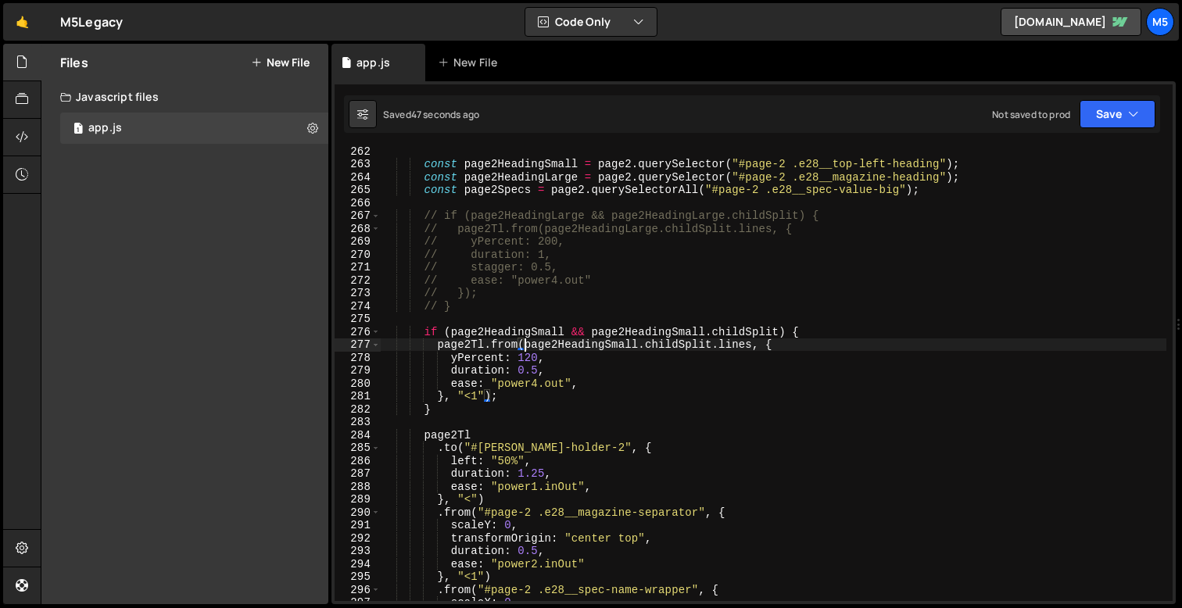
click at [513, 383] on div "const page2HeadingSmall = page2 . querySelector ( "#page-2 .e28__top-left-headi…" at bounding box center [773, 385] width 785 height 480
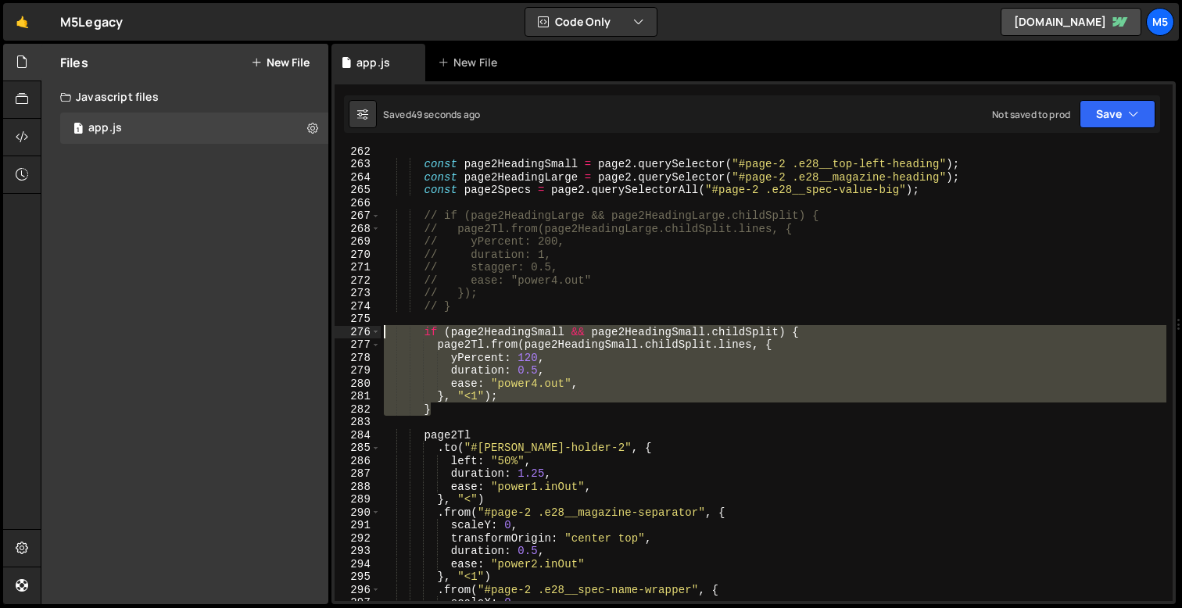
drag, startPoint x: 445, startPoint y: 415, endPoint x: 367, endPoint y: 334, distance: 112.8
click at [367, 334] on div "ease: "power4.out", 262 263 264 265 266 267 268 269 270 271 272 273 274 275 276…" at bounding box center [753, 374] width 838 height 454
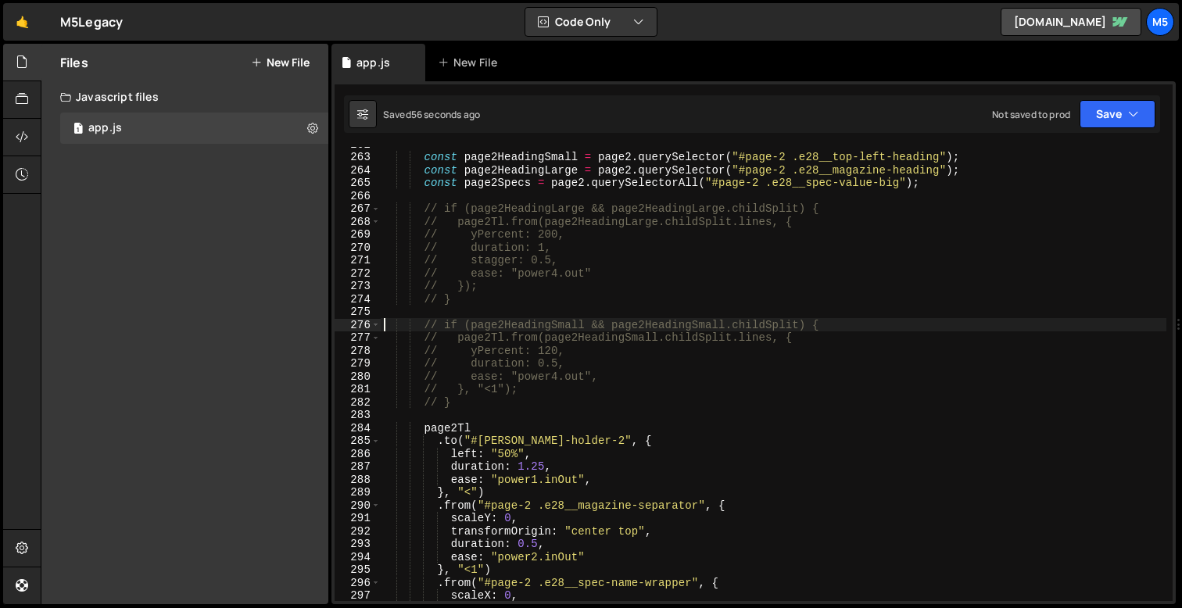
scroll to position [3409, 0]
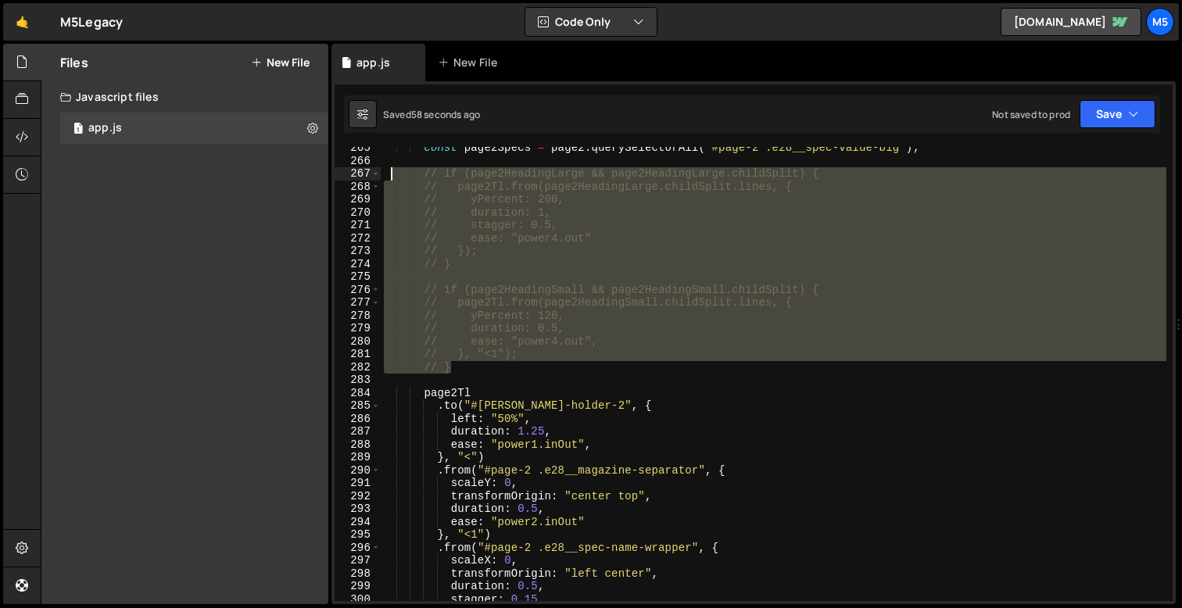
drag, startPoint x: 464, startPoint y: 363, endPoint x: 388, endPoint y: 174, distance: 203.7
click at [388, 174] on div "const page2Specs = page2 . querySelectorAll ( "#page-2 .e28__spec-value-big" ) …" at bounding box center [773, 381] width 785 height 480
type textarea "// if (page2HeadingLarge && page2HeadingLarge.childSplit) { // page2Tl.from(pag…"
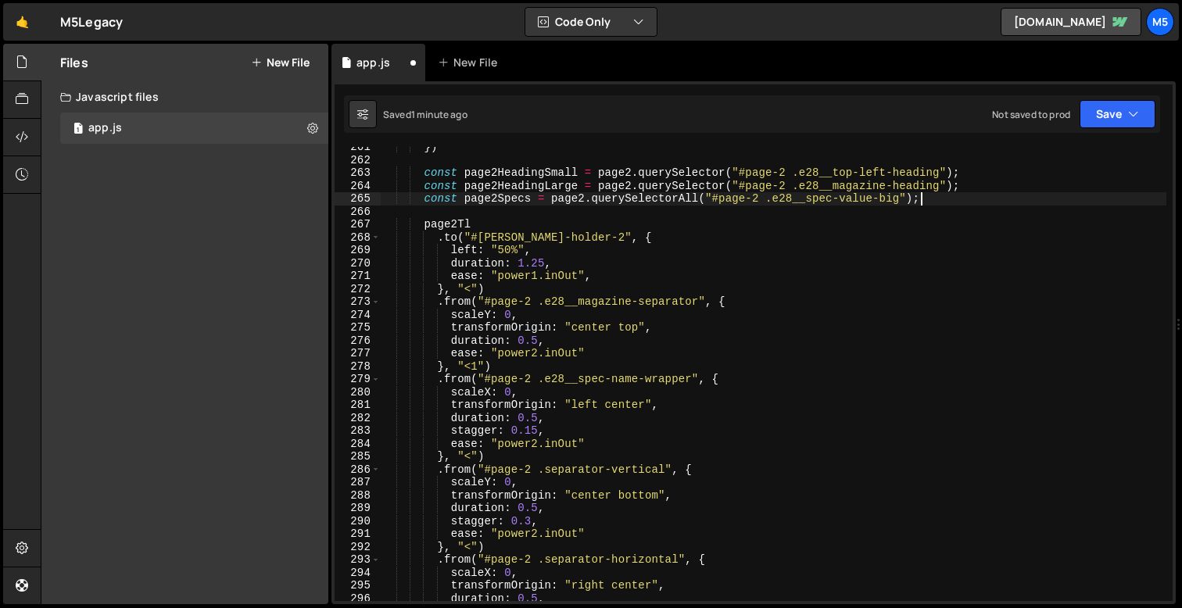
scroll to position [3347, 0]
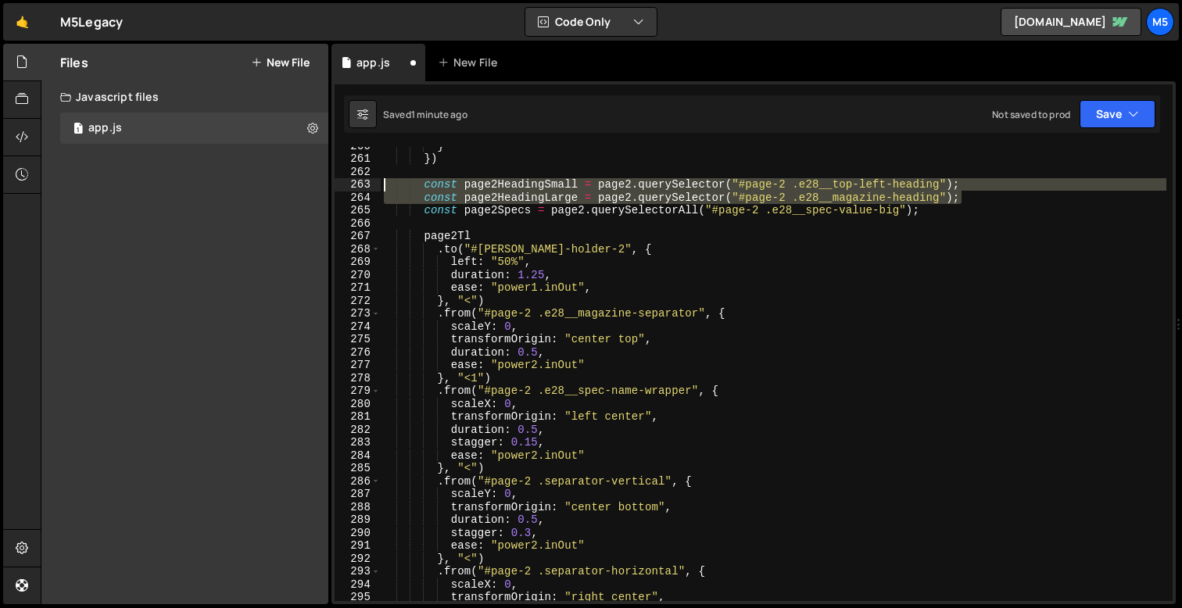
drag, startPoint x: 979, startPoint y: 201, endPoint x: 351, endPoint y: 179, distance: 628.7
click at [351, 179] on div "const page2Specs = page2.querySelectorAll("#page-2 .e28__spec-value-big"); 260 …" at bounding box center [753, 374] width 838 height 454
type textarea "const page2HeadingSmall = page2.querySelector("#page-2 .e28__top-left-heading")…"
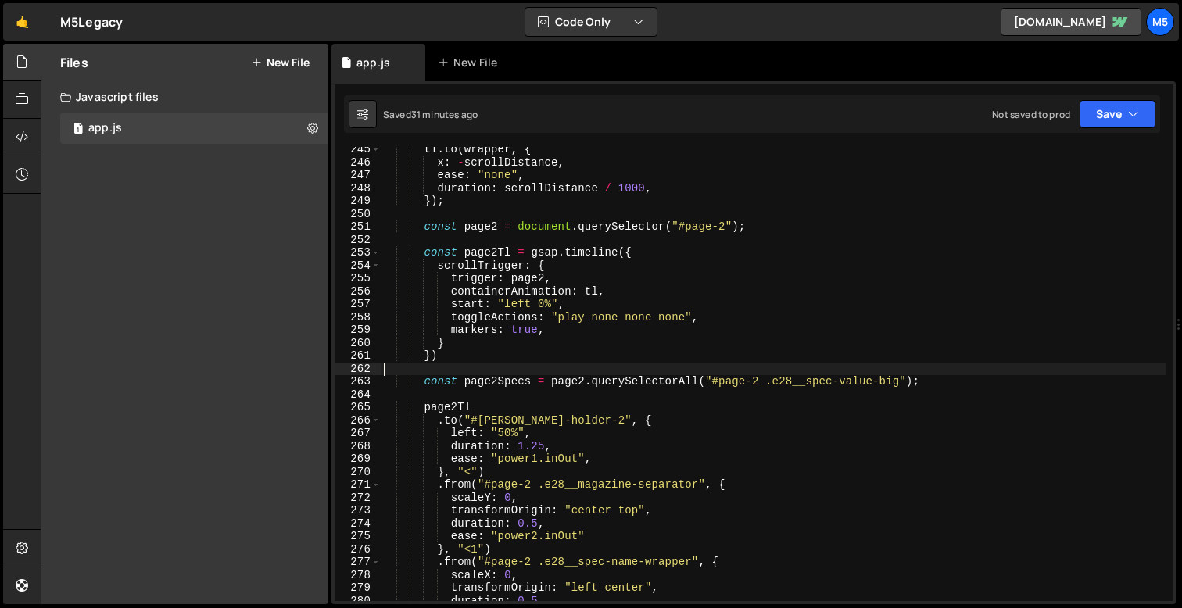
scroll to position [3153, 0]
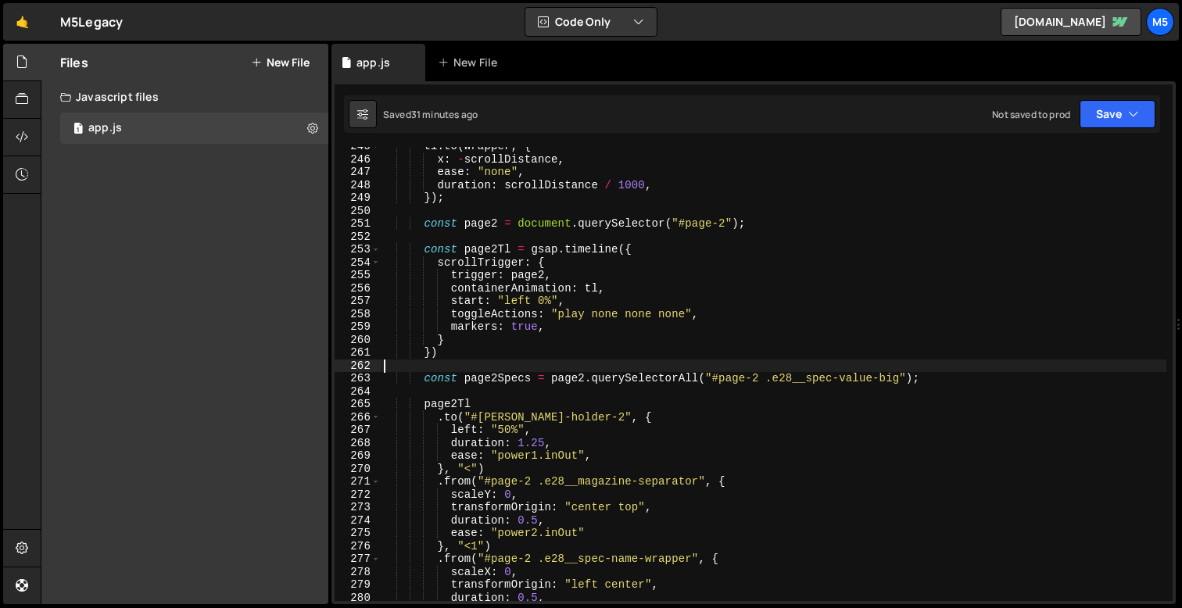
click at [762, 224] on div "tl . to ( wrapper , { x : - scrollDistance , ease : "none" , duration : scrollD…" at bounding box center [773, 380] width 785 height 480
type textarea "const page2 = document.querySelector("#page-2");"
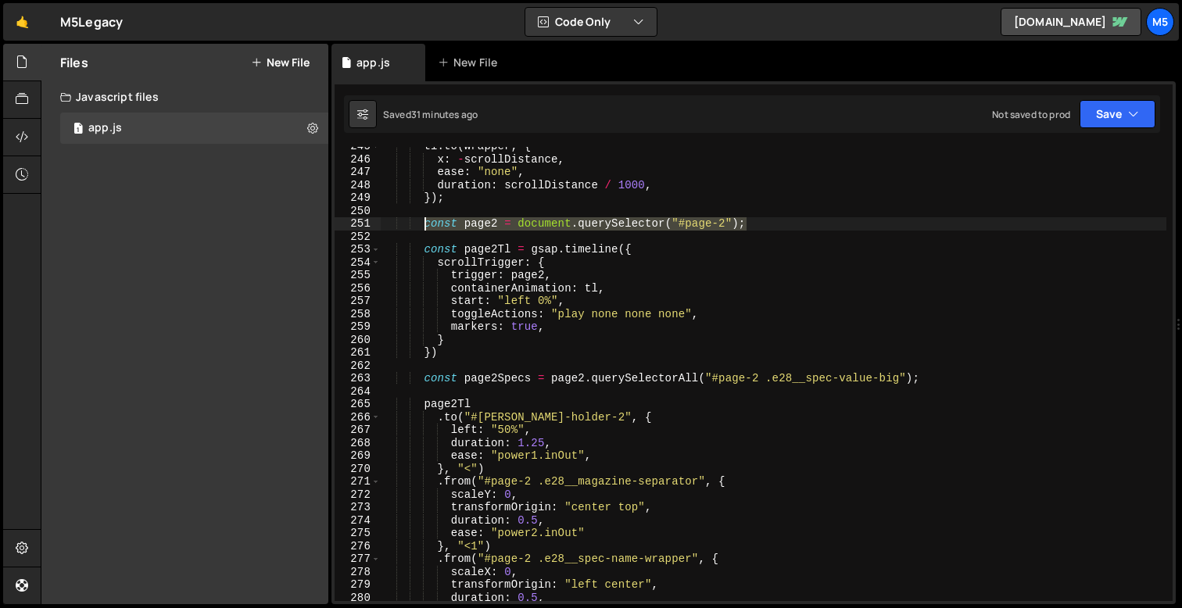
drag, startPoint x: 760, startPoint y: 223, endPoint x: 427, endPoint y: 220, distance: 332.9
click at [426, 220] on div "tl . to ( wrapper , { x : - scrollDistance , ease : "none" , duration : scrollD…" at bounding box center [773, 380] width 785 height 480
click at [764, 225] on div "tl . to ( wrapper , { x : - scrollDistance , ease : "none" , duration : scrollD…" at bounding box center [773, 380] width 785 height 480
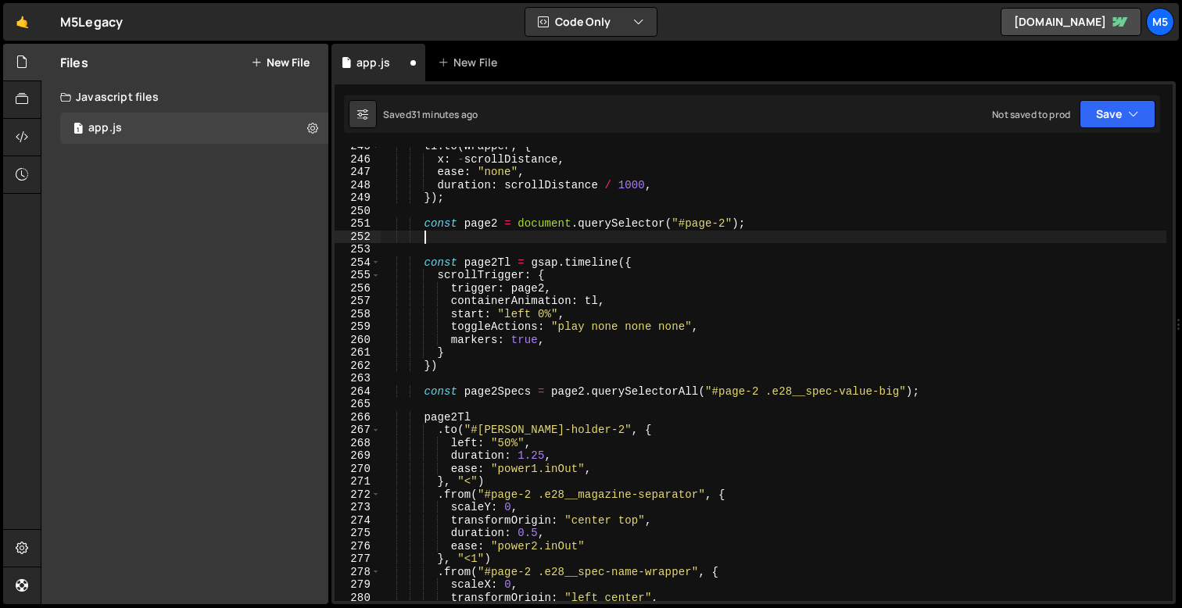
scroll to position [0, 2]
paste textarea "const page2 = document.querySelector("#page-2");"
click at [496, 231] on div "tl . to ( wrapper , { x : - scrollDistance , ease : "none" , duration : scrollD…" at bounding box center [773, 380] width 785 height 480
click at [724, 238] on div "tl . to ( wrapper , { x : - scrollDistance , ease : "none" , duration : scrollD…" at bounding box center [773, 380] width 785 height 480
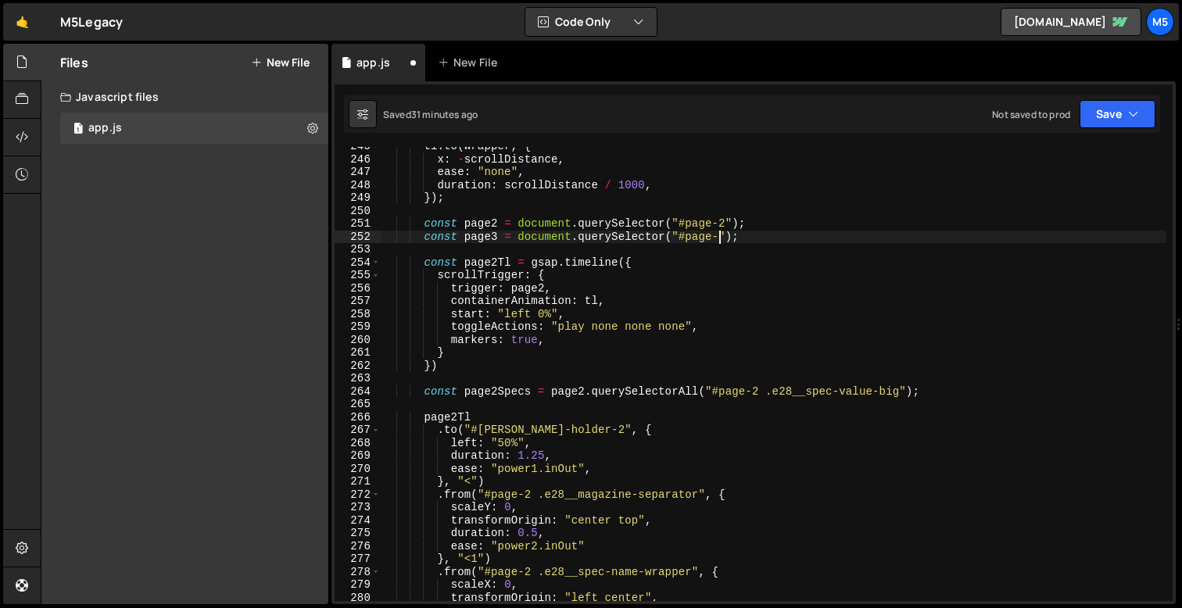
type textarea "const page3 = document.querySelector("#page-3");"
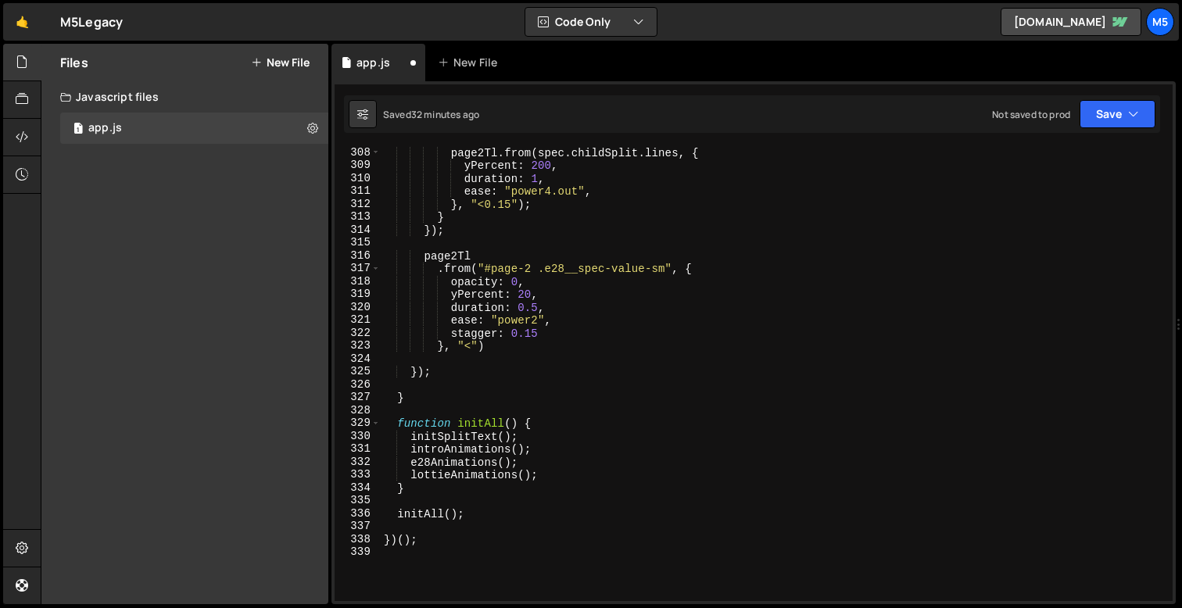
scroll to position [3960, 0]
click at [439, 359] on div "page2Tl . from ( spec . childSplit . lines , { yPercent : 200 , duration : 1 , …" at bounding box center [773, 386] width 785 height 480
click at [432, 376] on div "page2Tl . from ( spec . childSplit . lines , { yPercent : 200 , duration : 1 , …" at bounding box center [773, 386] width 785 height 480
type textarea "});"
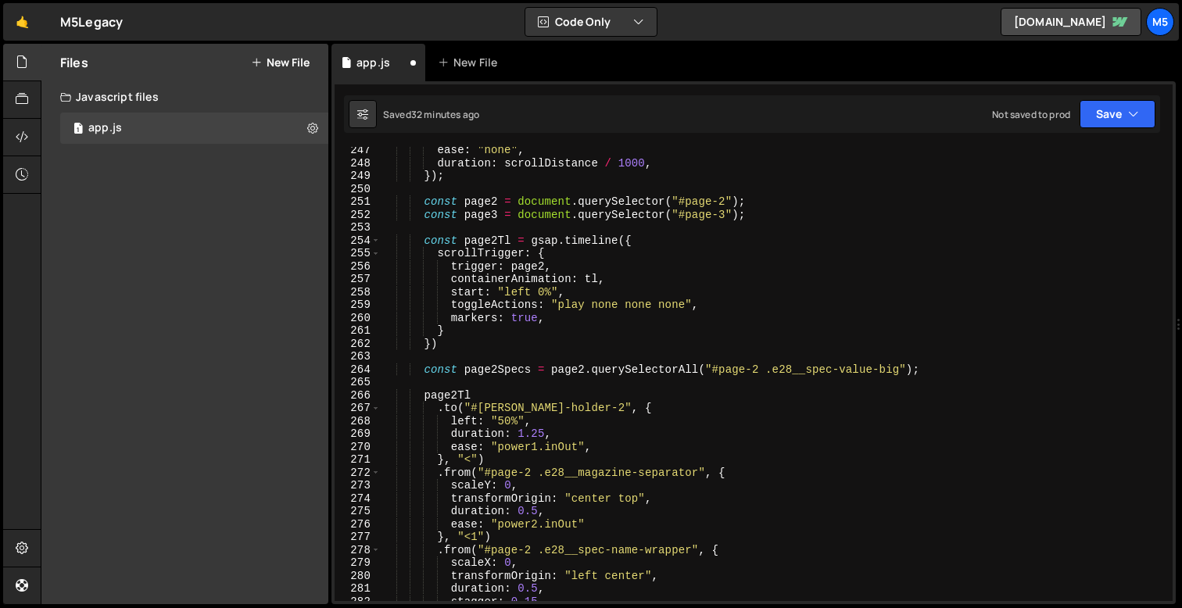
scroll to position [3164, 0]
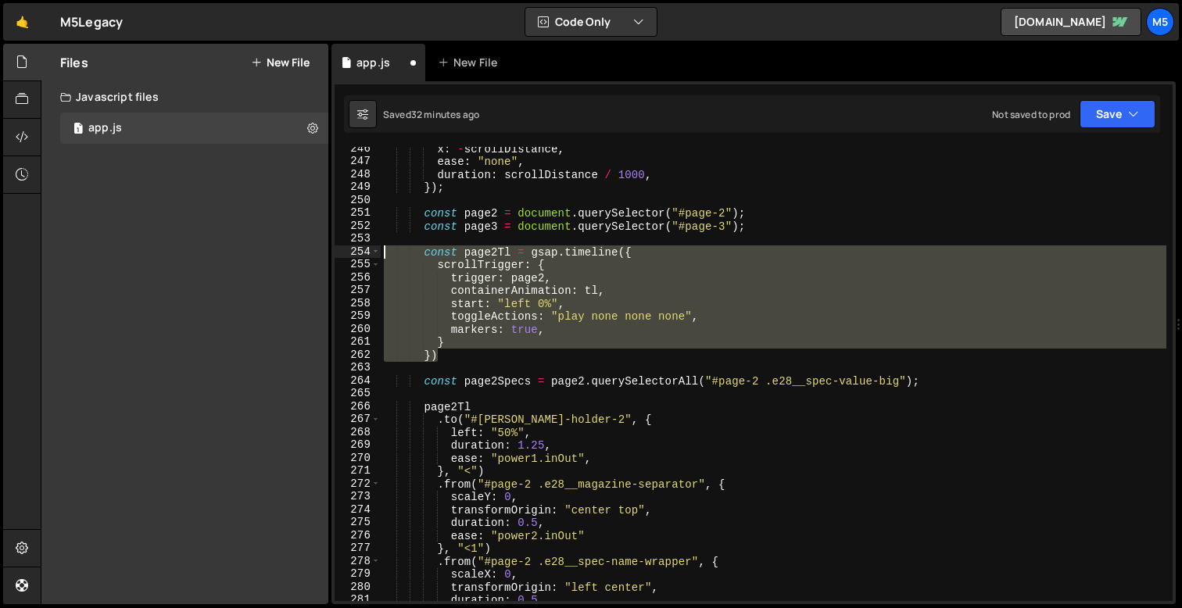
drag, startPoint x: 442, startPoint y: 352, endPoint x: 314, endPoint y: 252, distance: 163.1
click at [313, 253] on div "Files New File Javascript files 1 app.js 0 CSS files Copy share link Edit File …" at bounding box center [611, 324] width 1141 height 561
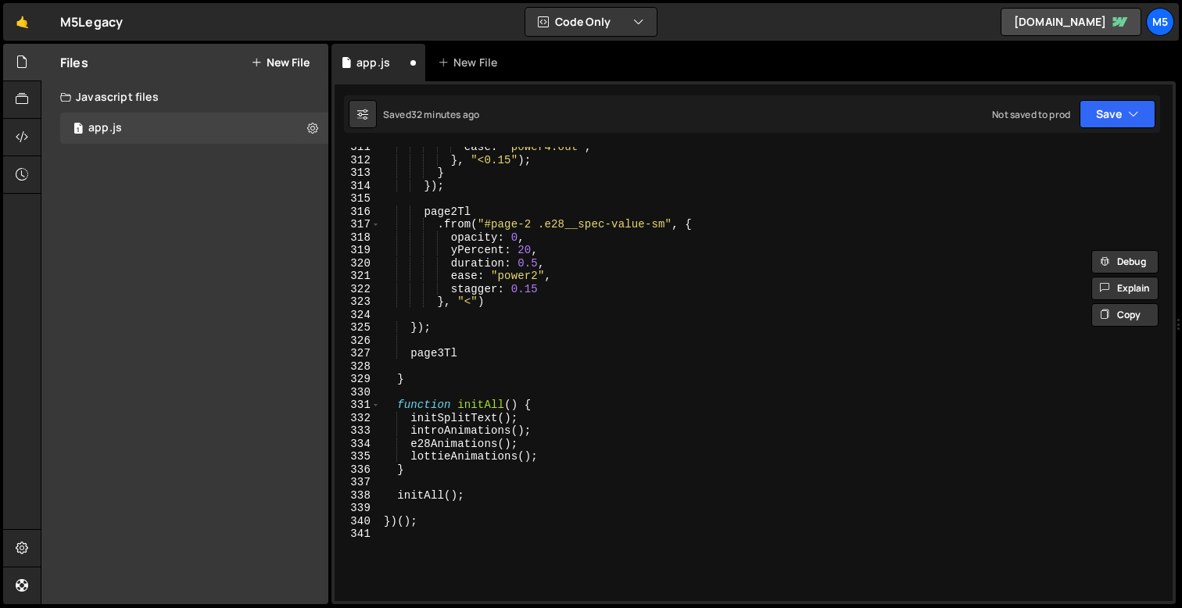
scroll to position [4032, 0]
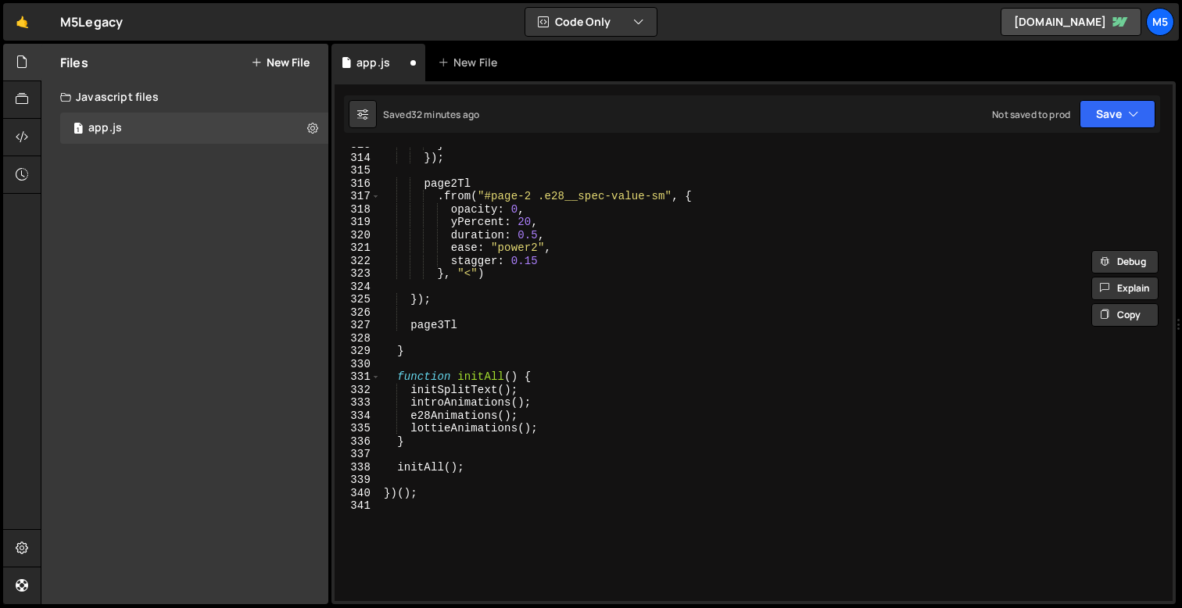
click at [467, 319] on div "} }) ; page2Tl . from ( "#page-2 .e28__spec-value-sm" , { opacity : 0 , yPercen…" at bounding box center [773, 378] width 785 height 480
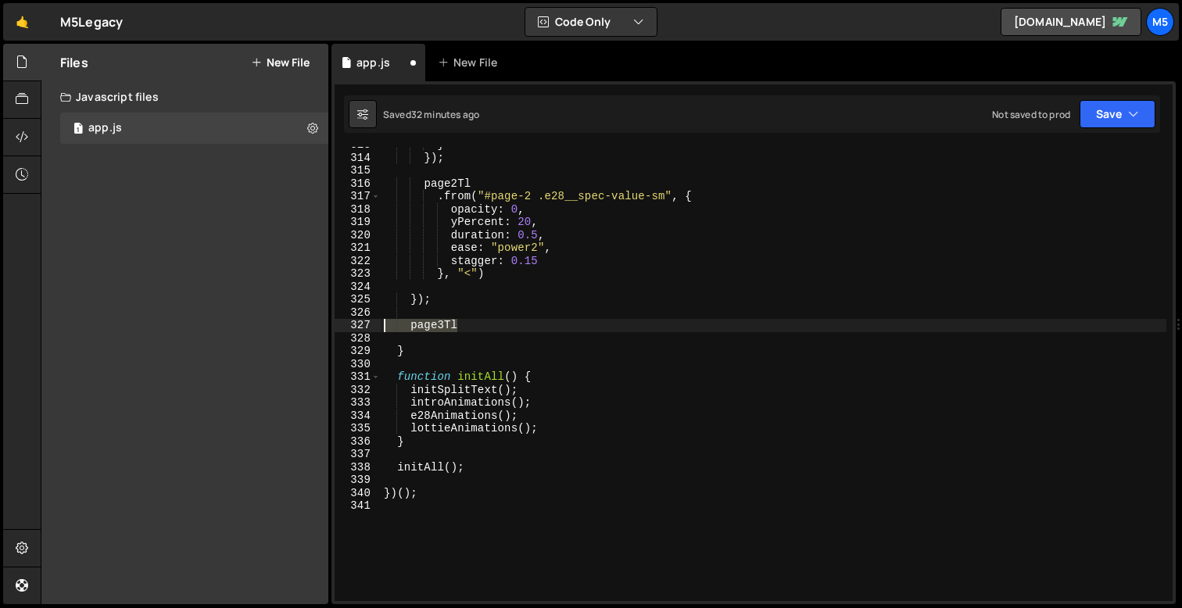
drag, startPoint x: 463, startPoint y: 324, endPoint x: 374, endPoint y: 321, distance: 89.9
click at [374, 321] on div "page3Tl 313 314 315 316 317 318 319 320 321 322 323 324 325 326 327 328 329 330…" at bounding box center [753, 374] width 838 height 454
paste textarea "})"
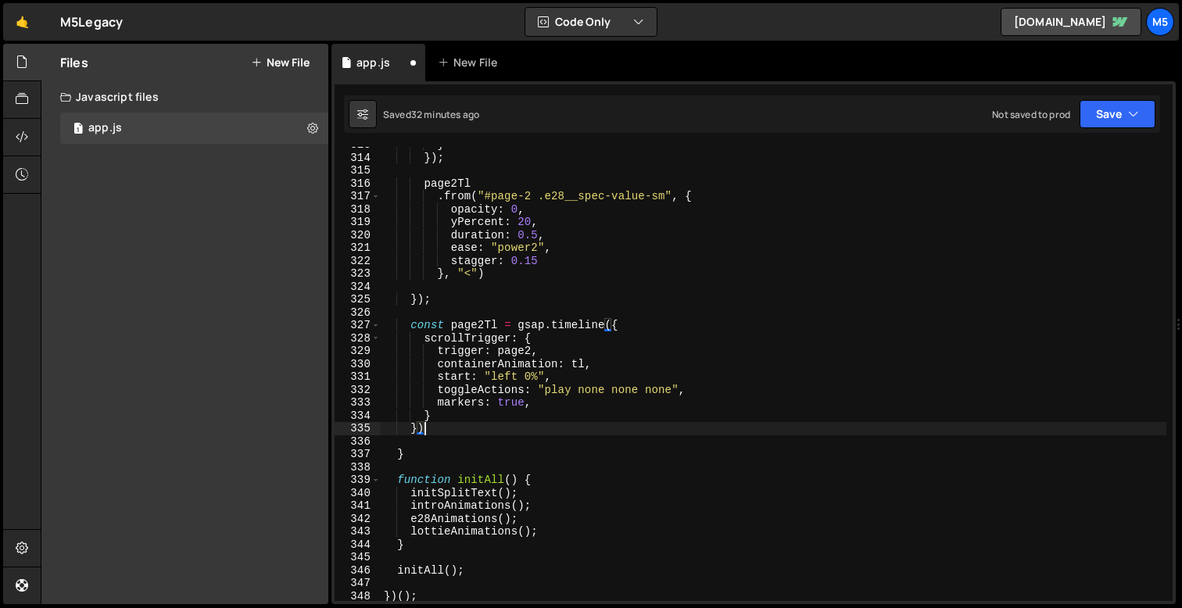
scroll to position [0, 2]
click at [485, 324] on div "} }) ; page2Tl . from ( "#page-2 .e28__spec-value-sm" , { opacity : 0 , yPercen…" at bounding box center [773, 378] width 785 height 480
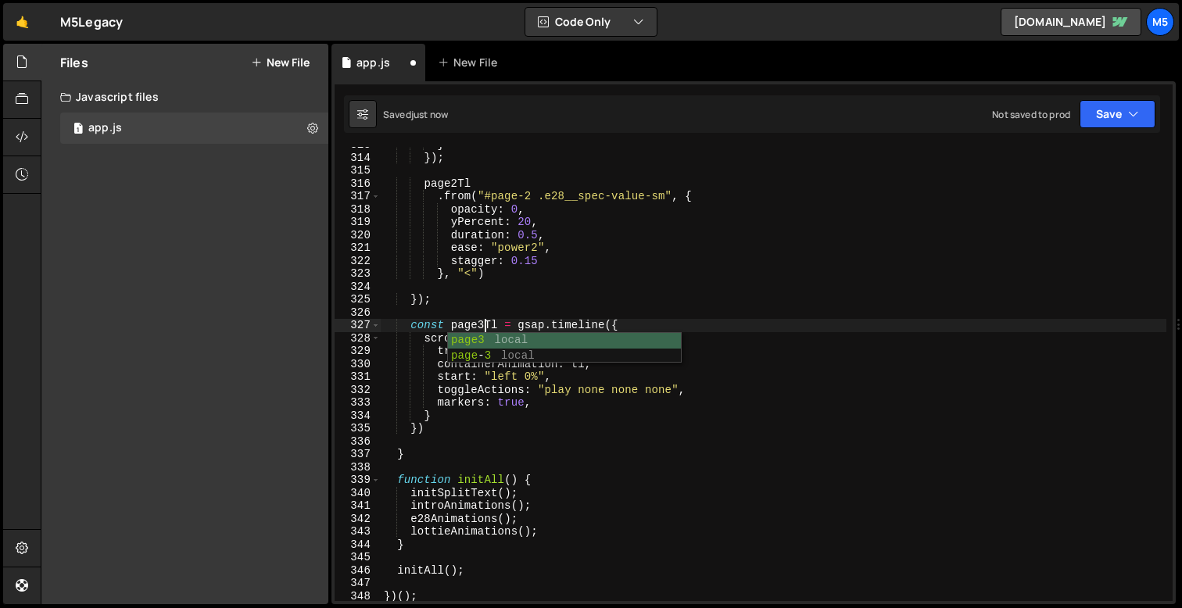
scroll to position [0, 6]
click at [594, 431] on div "} }) ; page2Tl . from ( "#page-2 .e28__spec-value-sm" , { opacity : 0 , yPercen…" at bounding box center [773, 378] width 785 height 480
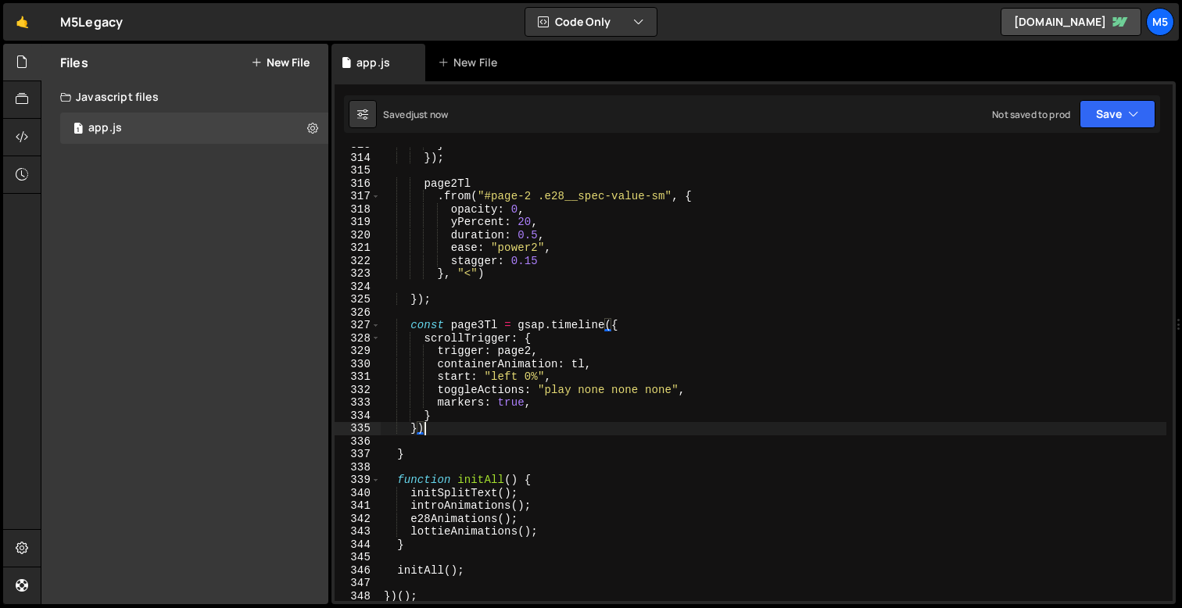
click at [526, 345] on div "} }) ; page2Tl . from ( "#page-2 .e28__spec-value-sm" , { opacity : 0 , yPercen…" at bounding box center [773, 378] width 785 height 480
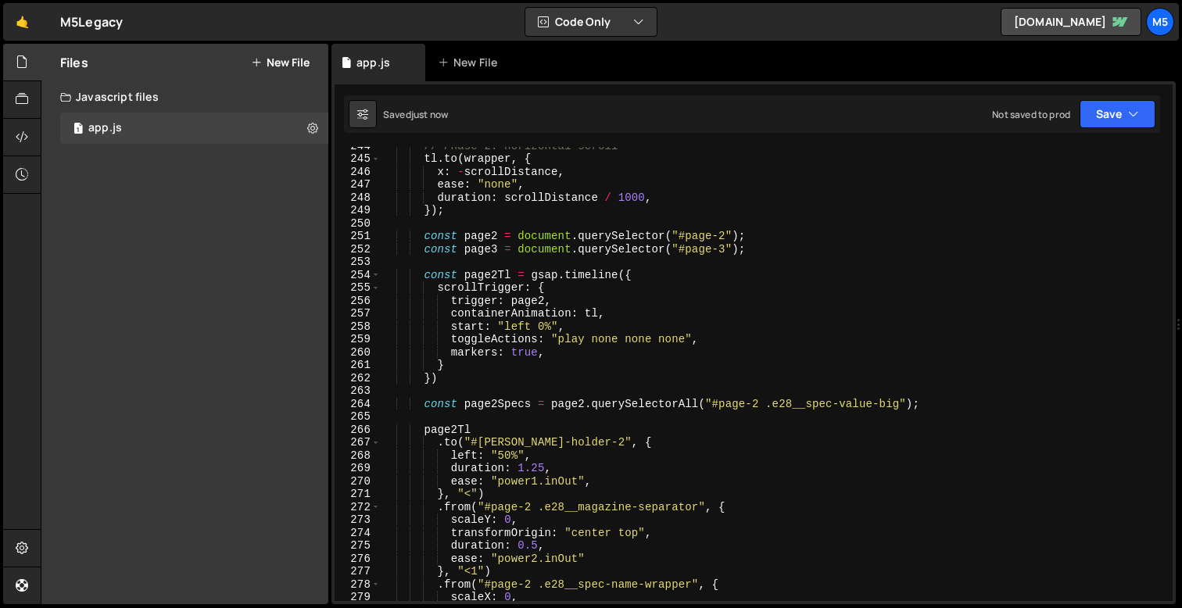
scroll to position [3141, 0]
drag, startPoint x: 550, startPoint y: 354, endPoint x: 380, endPoint y: 356, distance: 170.4
click at [380, 356] on div "trigger: page3, 244 245 246 247 248 249 250 251 252 253 254 255 256 257 258 259…" at bounding box center [753, 374] width 838 height 454
type textarea "markers: true,"
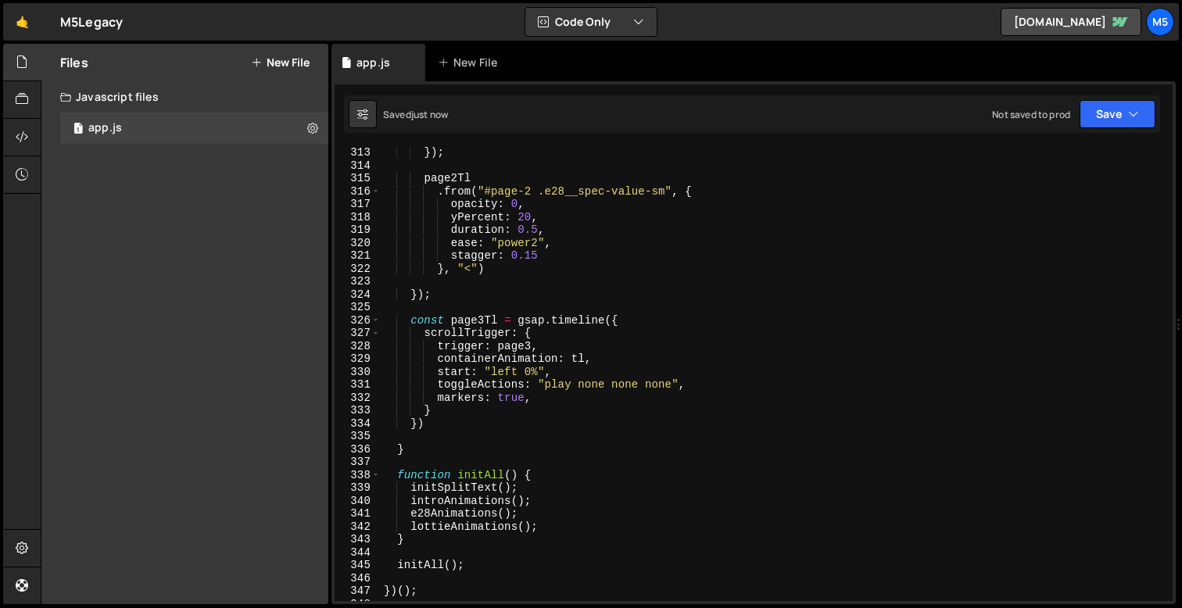
scroll to position [4029, 0]
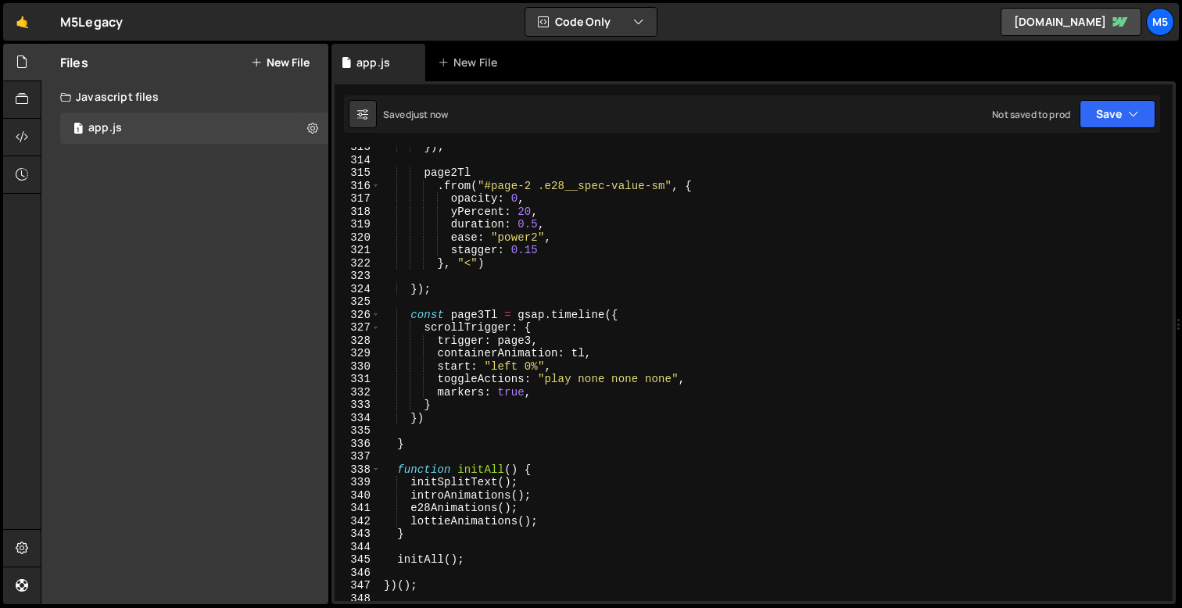
click at [482, 407] on div "}) ; page2Tl . from ( "#page-2 .e28__spec-value-sm" , { opacity : 0 , yPercent …" at bounding box center [773, 381] width 785 height 480
click at [440, 414] on div "}) ; page2Tl . from ( "#page-2 .e28__spec-value-sm" , { opacity : 0 , yPercent …" at bounding box center [773, 381] width 785 height 480
type textarea "})"
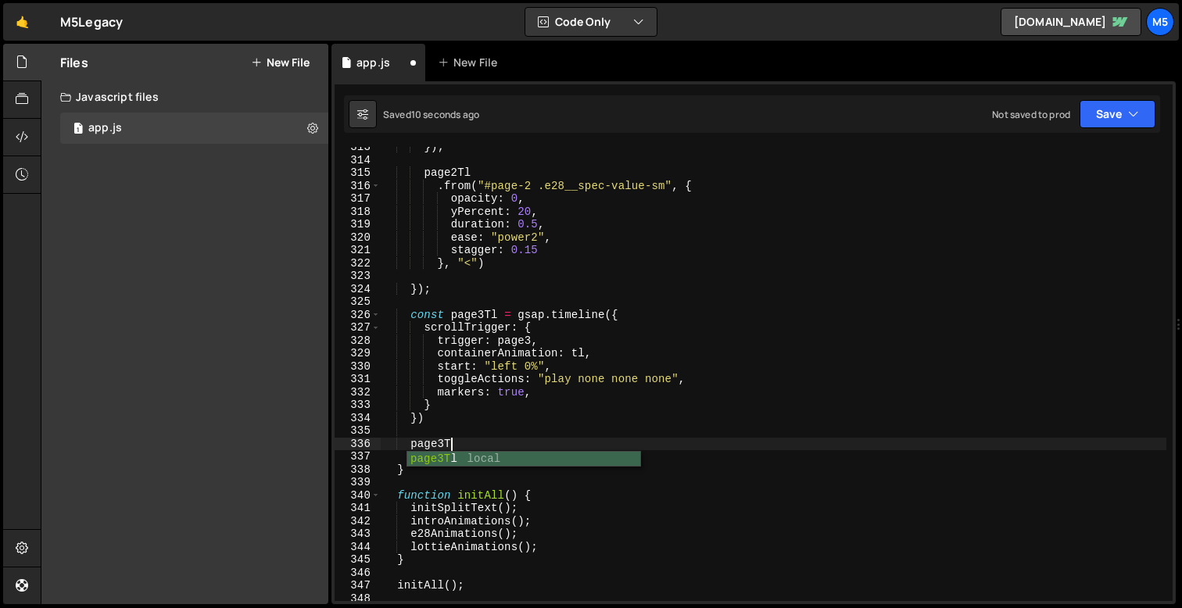
type textarea "page3Tl"
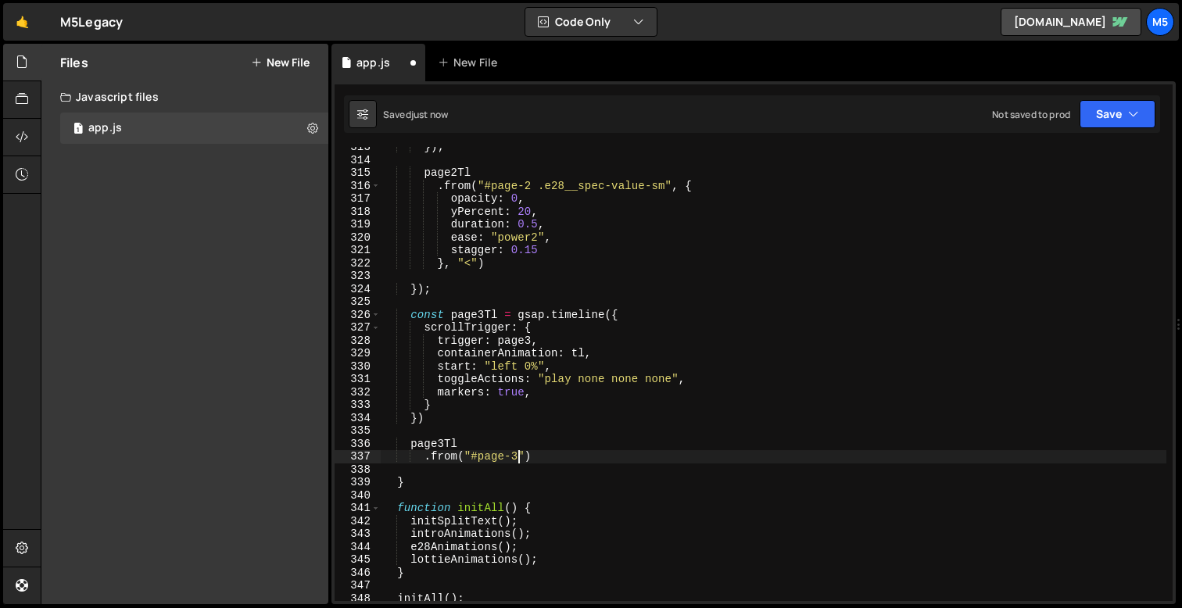
scroll to position [0, 9]
paste textarea "e28__magazine-heading"
type textarea ".from("#page-3 .e28__magazine-heading", {)"
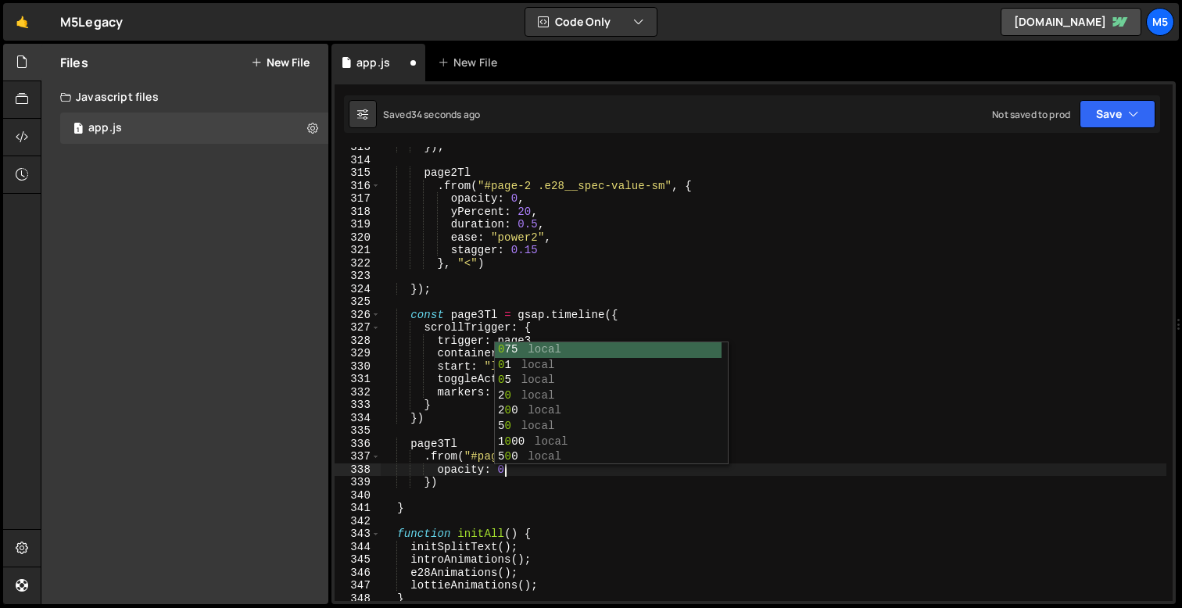
scroll to position [0, 8]
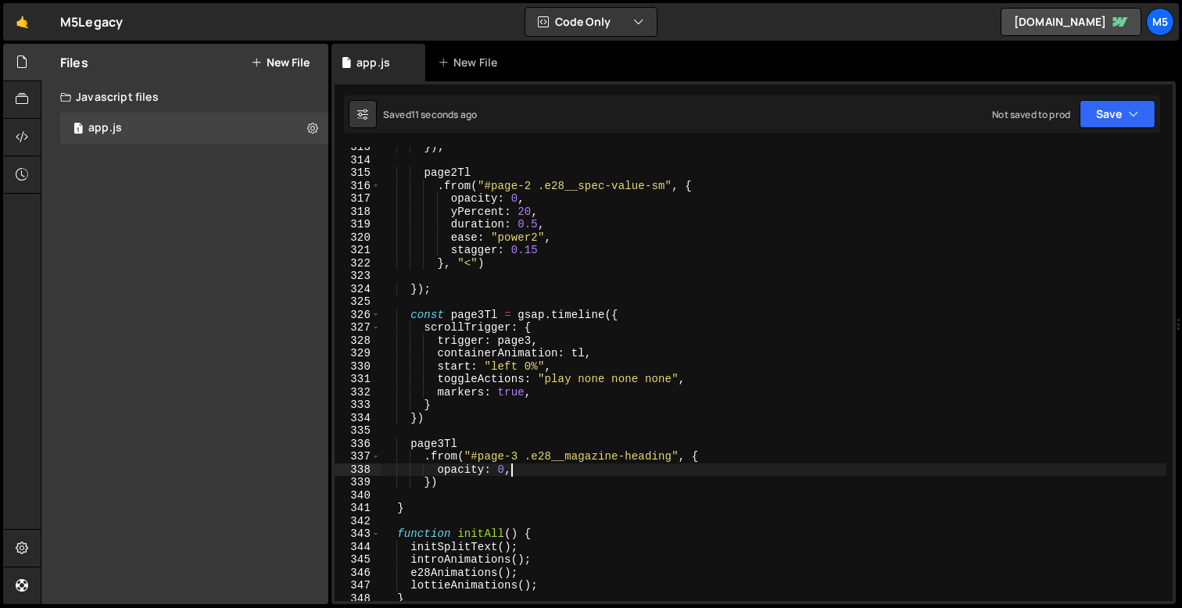
click at [631, 363] on div "}) ; page2Tl . from ( "#page-2 .e28__spec-value-sm" , { opacity : 0 , yPercent …" at bounding box center [773, 381] width 785 height 480
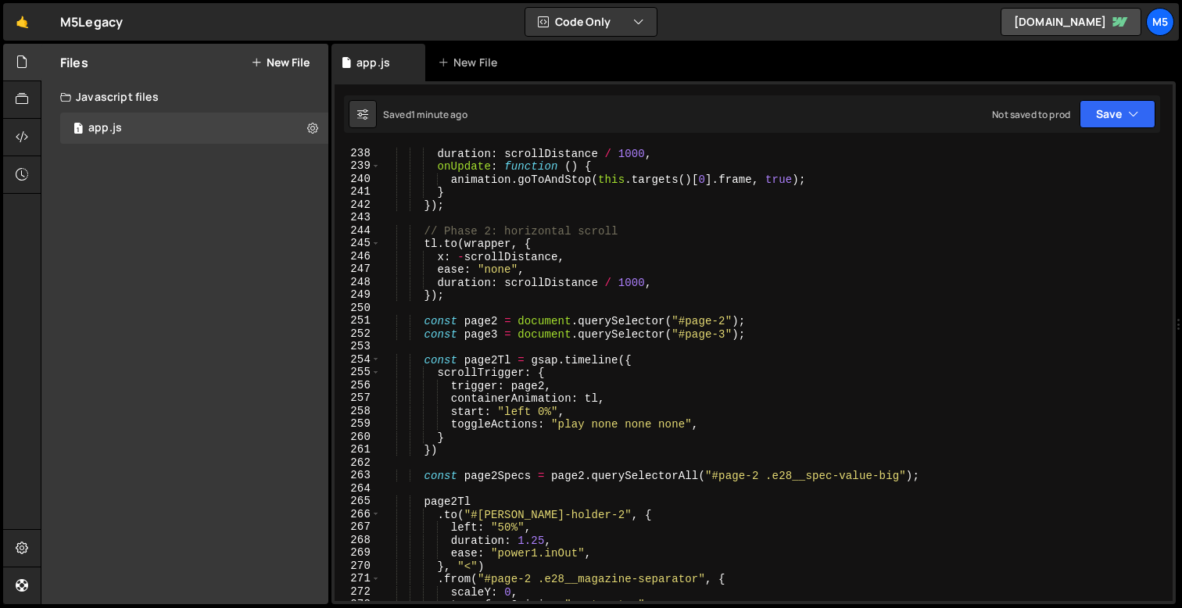
scroll to position [3054, 0]
click at [573, 334] on div "ease : "none" , duration : scrollDistance / 1000 , onUpdate : function ( ) { an…" at bounding box center [773, 376] width 785 height 480
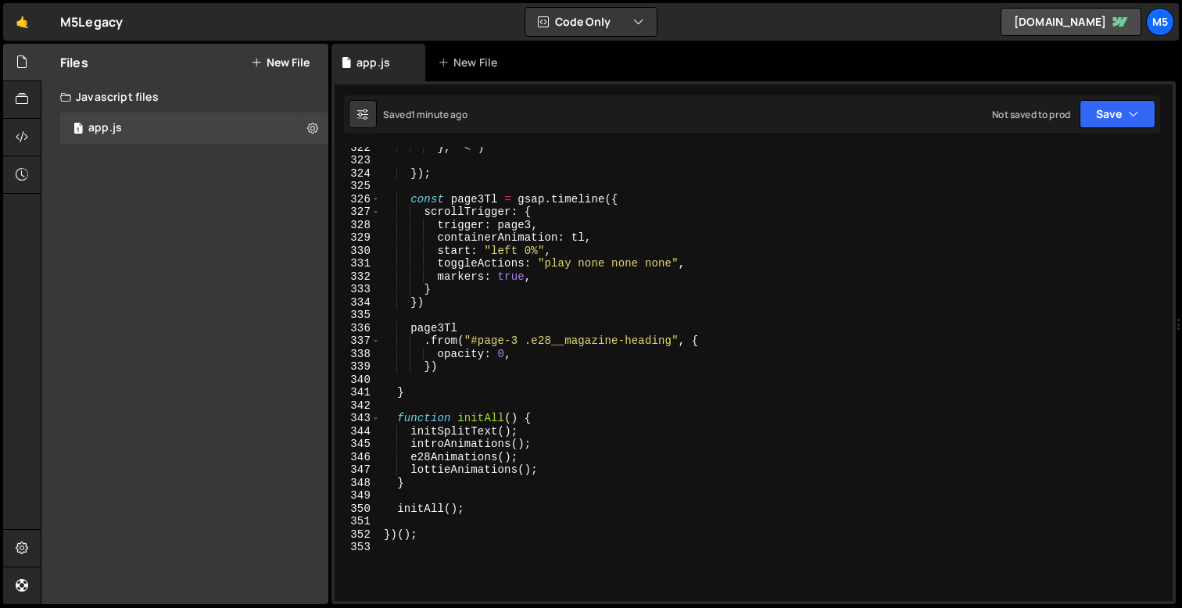
scroll to position [4125, 0]
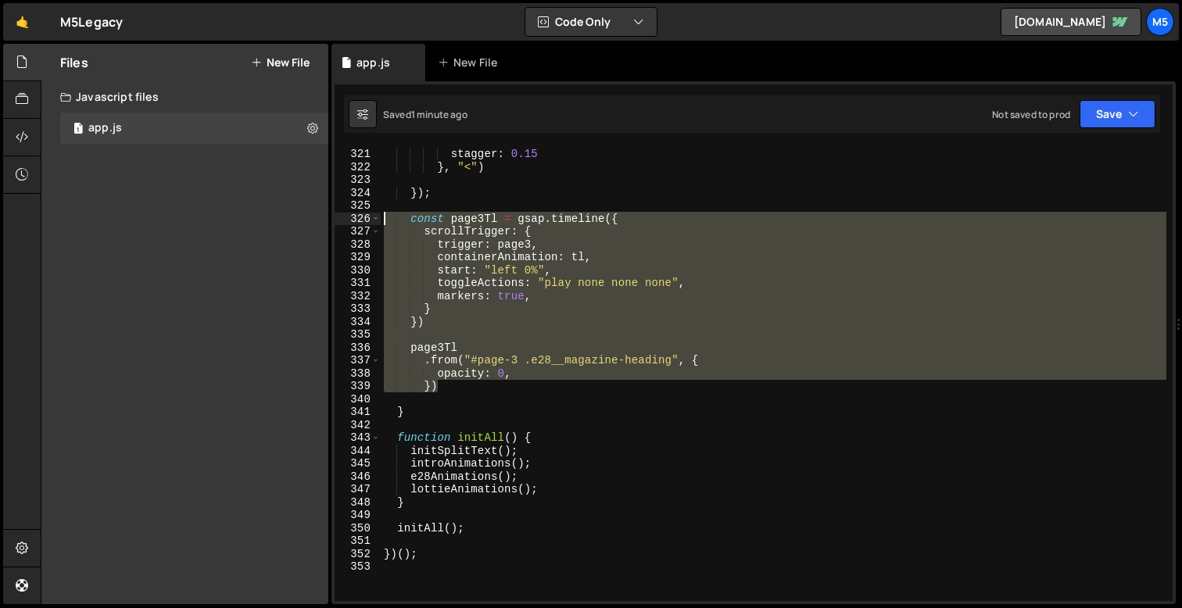
drag, startPoint x: 441, startPoint y: 384, endPoint x: 340, endPoint y: 216, distance: 195.9
click at [340, 216] on div "const page3 = document.querySelector("#page-3"); 320 321 322 323 324 325 326 32…" at bounding box center [753, 374] width 838 height 454
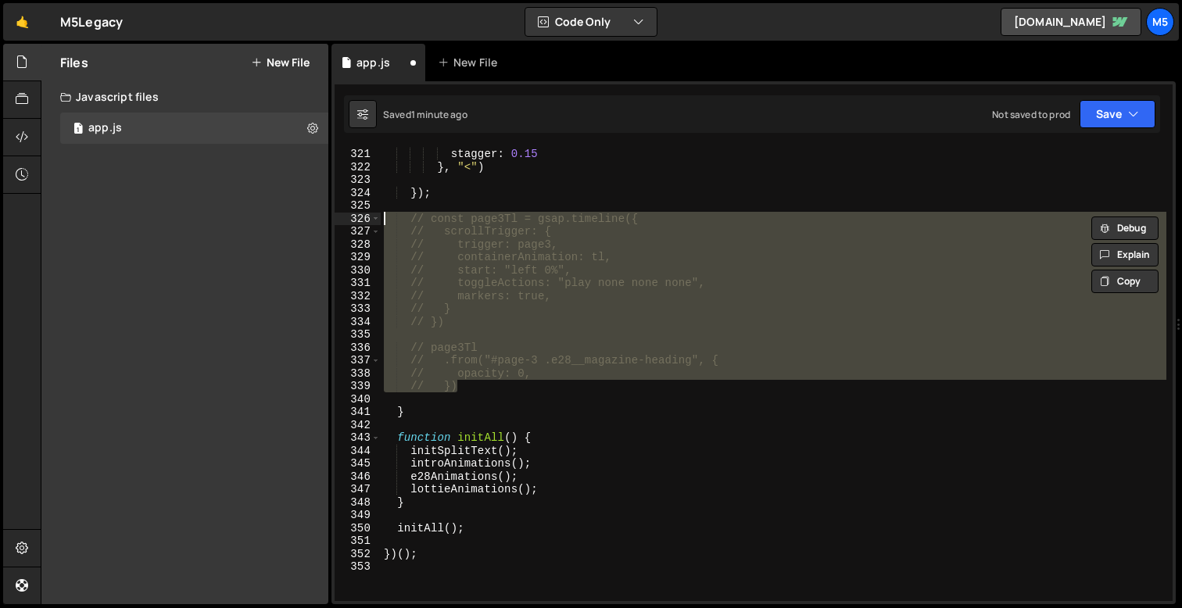
click at [500, 387] on div "ease : "power2" , stagger : 0.15 } , "<" ) }) ; // const page3Tl = gsap.timelin…" at bounding box center [773, 374] width 785 height 480
type textarea "// })"
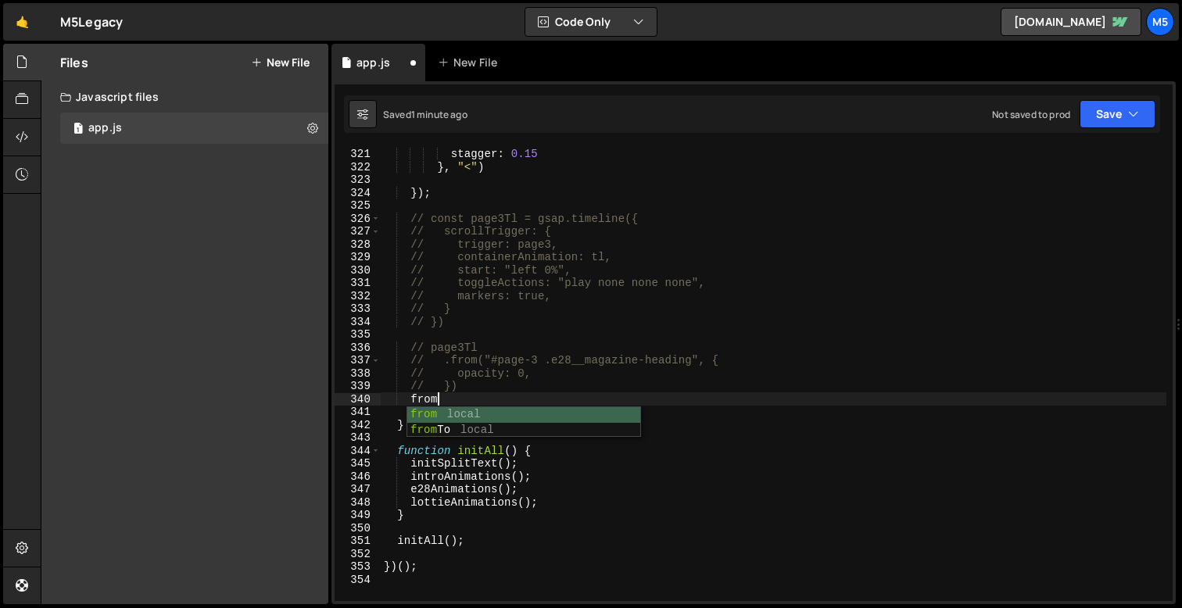
scroll to position [0, 2]
type textarea "f"
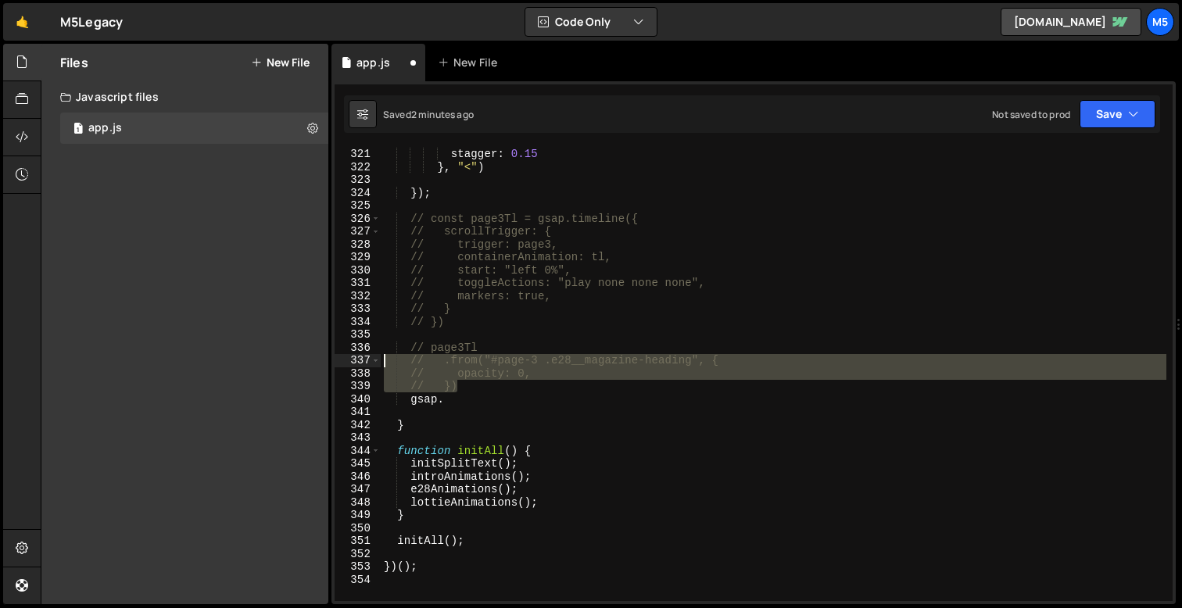
drag, startPoint x: 462, startPoint y: 386, endPoint x: 325, endPoint y: 360, distance: 139.2
click at [325, 360] on div "Files New File Javascript files 1 app.js 0 CSS files Copy share link Edit File …" at bounding box center [611, 324] width 1141 height 561
click at [467, 401] on div "ease : "power2" , stagger : 0.15 } , "<" ) }) ; // const page3Tl = gsap.timelin…" at bounding box center [773, 374] width 785 height 480
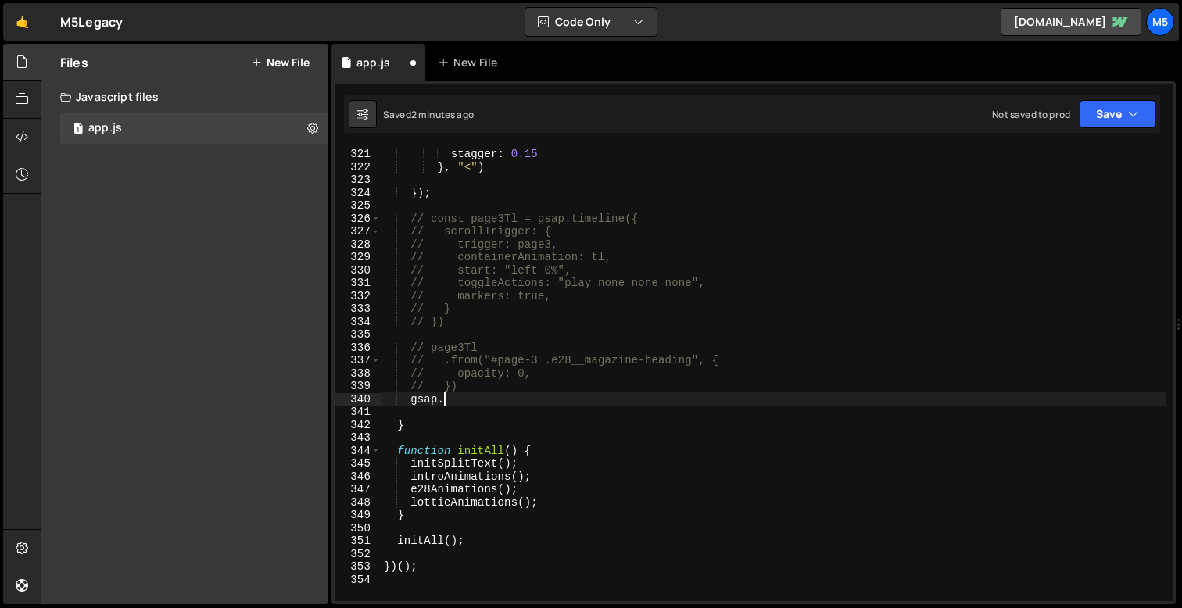
paste textarea "})"
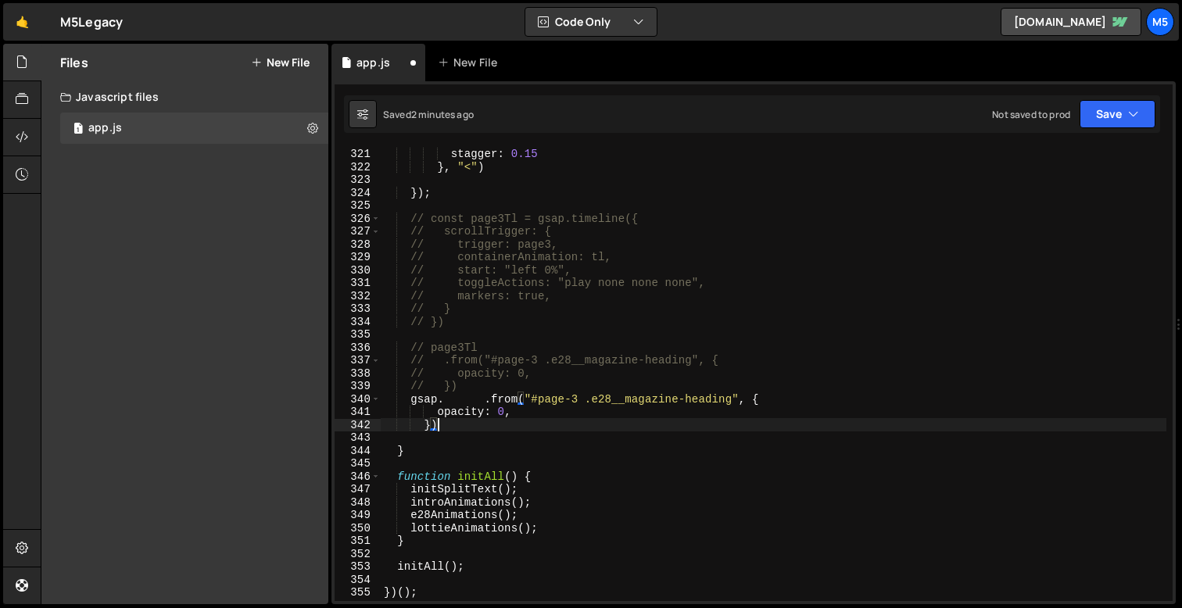
scroll to position [0, 2]
click at [455, 402] on div "ease : "power2" , stagger : 0.15 } , "<" ) }) ; // const page3Tl = gsap.timelin…" at bounding box center [773, 374] width 785 height 480
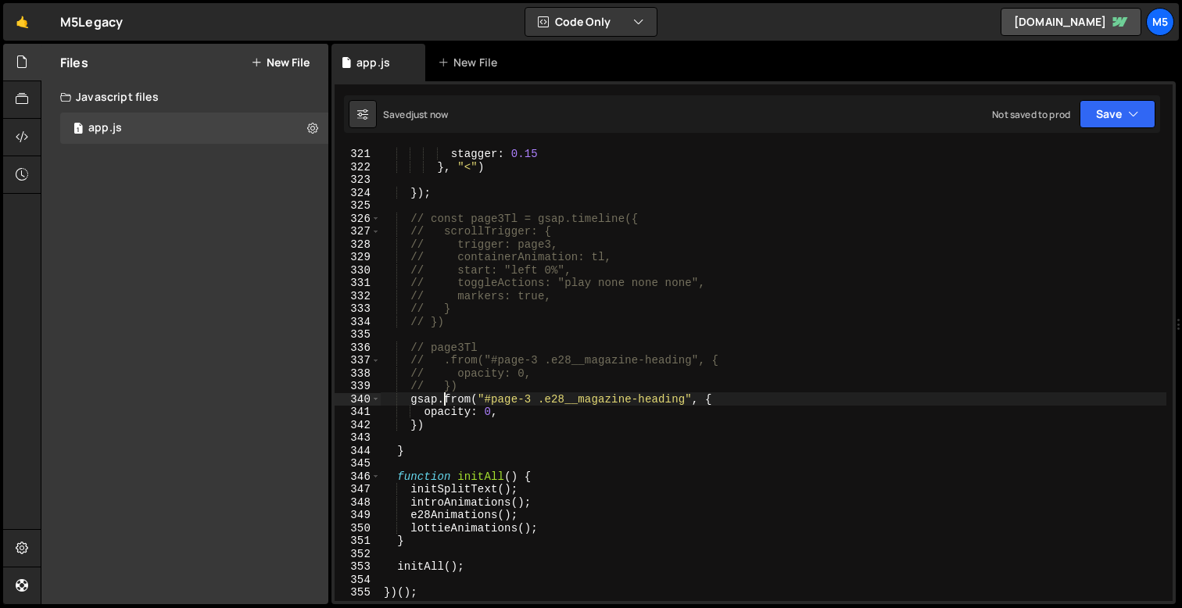
click at [505, 411] on div "ease : "power2" , stagger : 0.15 } , "<" ) }) ; // const page3Tl = gsap.timelin…" at bounding box center [773, 374] width 785 height 480
type textarea "opacity: 0,"
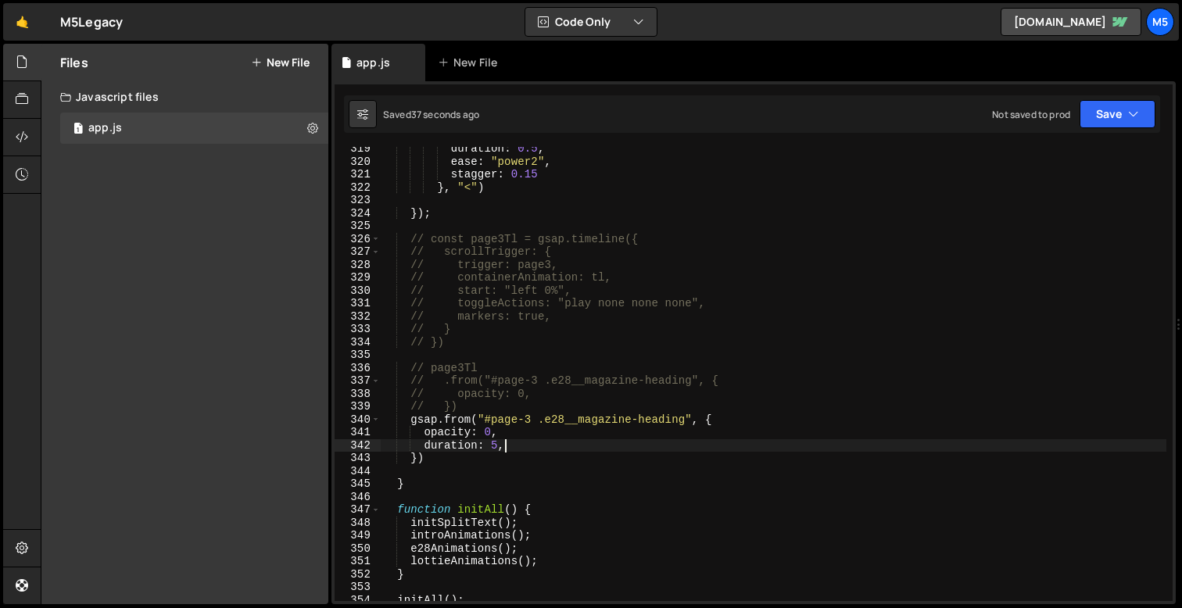
scroll to position [4105, 0]
click at [479, 332] on div "duration : 0.5 , ease : "power2" , stagger : 0.15 } , "<" ) }) ; // const page3…" at bounding box center [773, 382] width 785 height 480
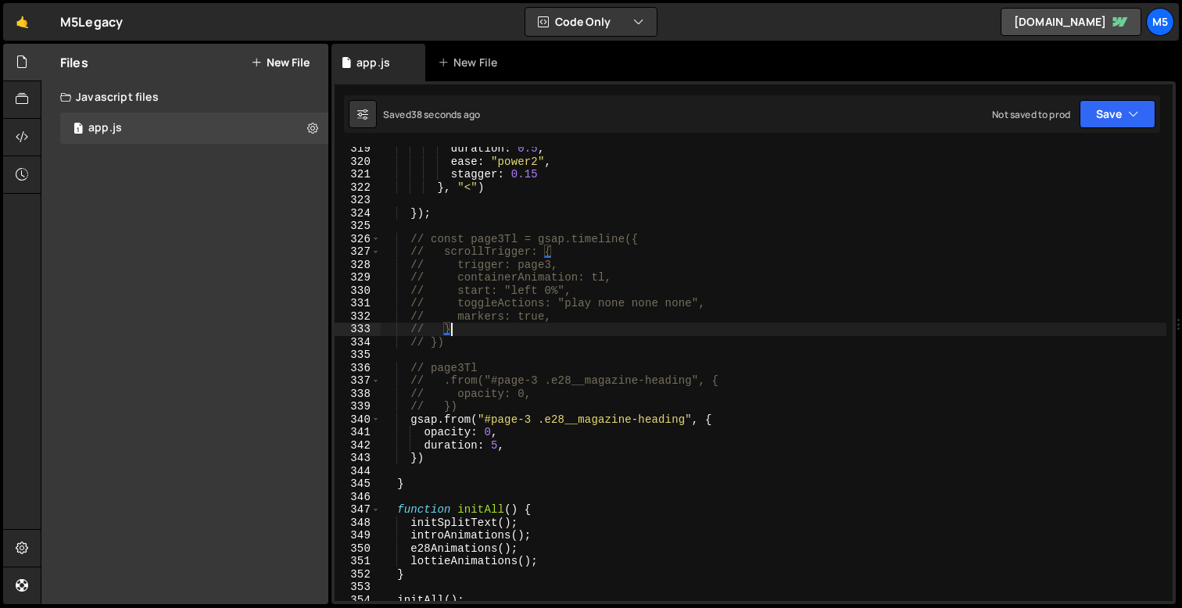
scroll to position [0, 4]
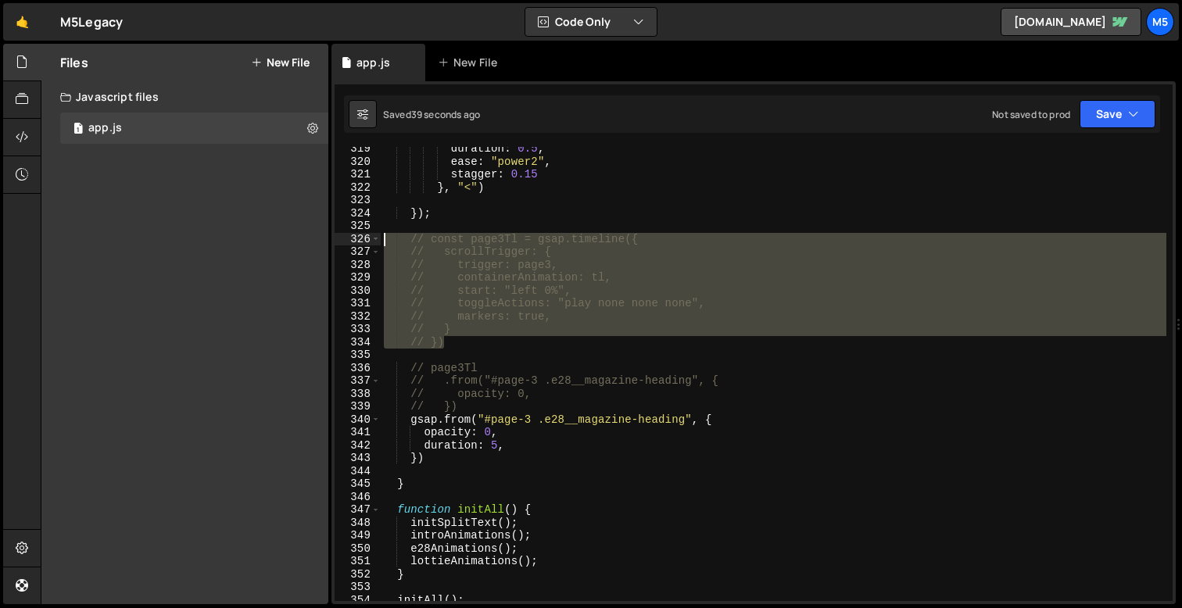
drag, startPoint x: 454, startPoint y: 342, endPoint x: 346, endPoint y: 237, distance: 150.3
click at [346, 237] on div "// } 319 320 321 322 323 324 325 326 327 328 329 330 331 332 333 334 335 336 33…" at bounding box center [753, 374] width 838 height 454
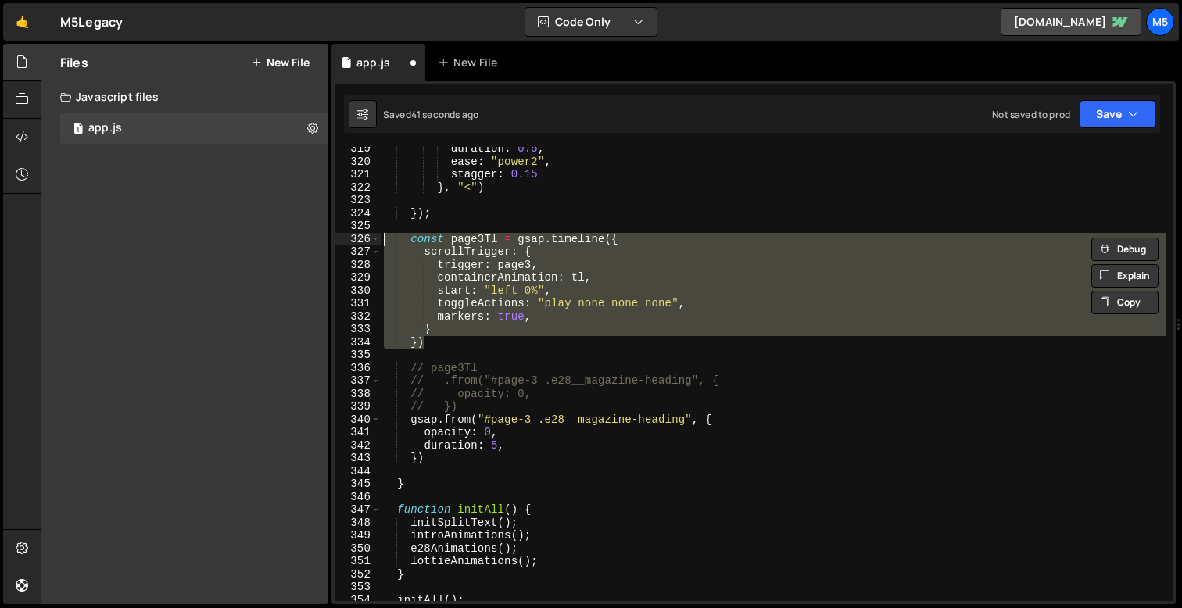
click at [580, 315] on div "duration : 0.5 , ease : "power2" , stagger : 0.15 } , "<" ) }) ; const page3Tl …" at bounding box center [773, 382] width 785 height 480
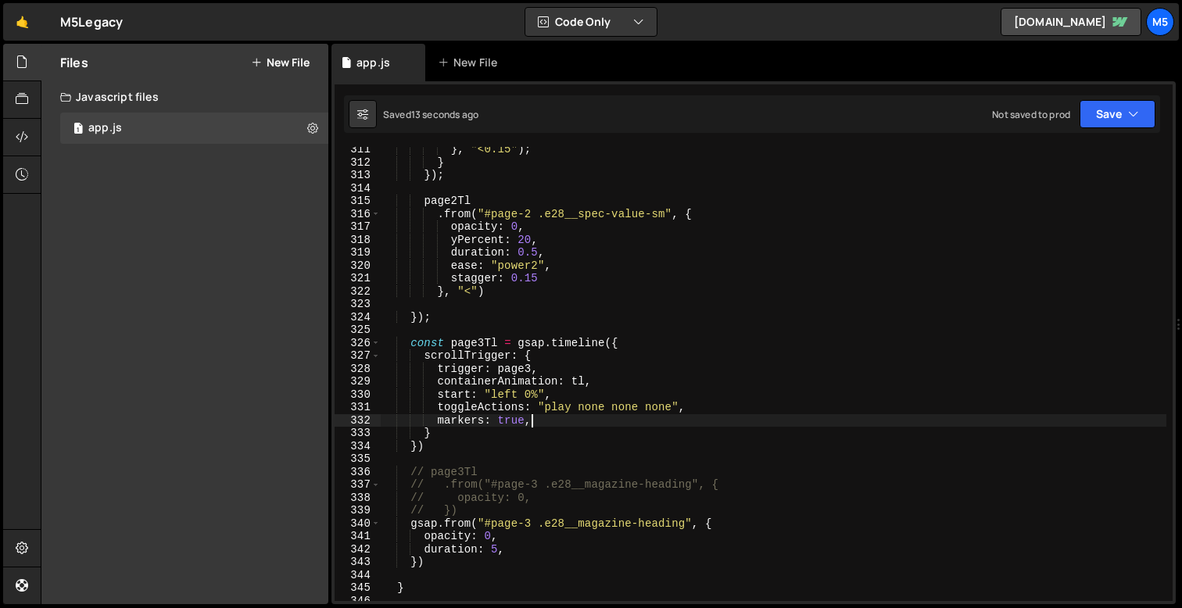
scroll to position [3976, 0]
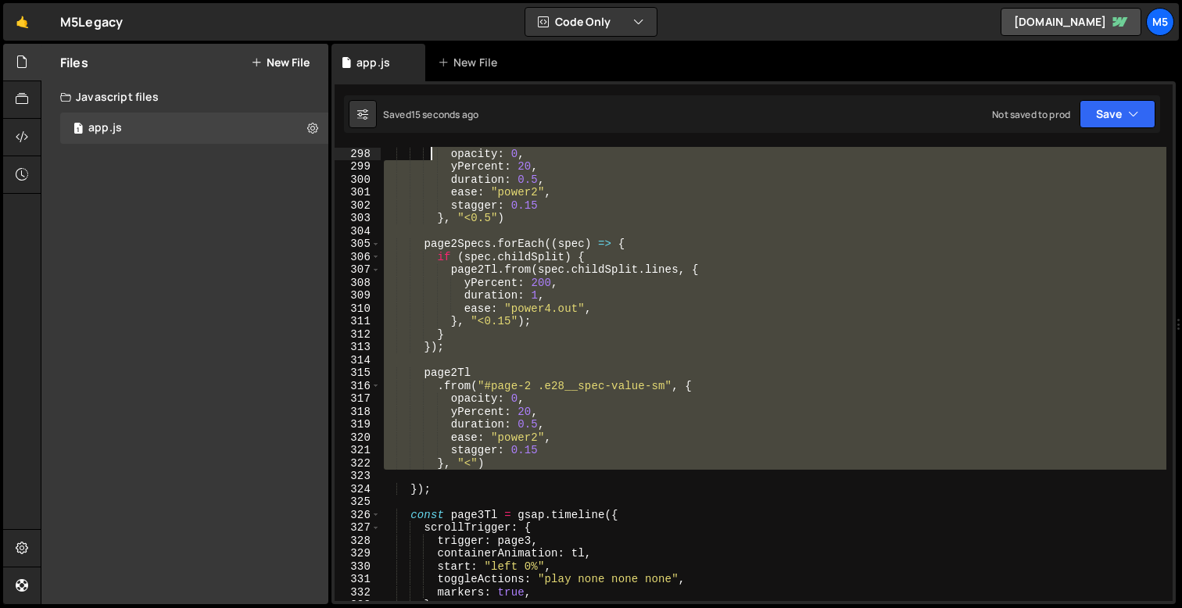
drag, startPoint x: 435, startPoint y: 334, endPoint x: 420, endPoint y: 226, distance: 109.7
click at [420, 202] on div "opacity : 0 , yPercent : 20 , duration : 0.5 , ease : "power2" , stagger : 0.15…" at bounding box center [773, 387] width 785 height 480
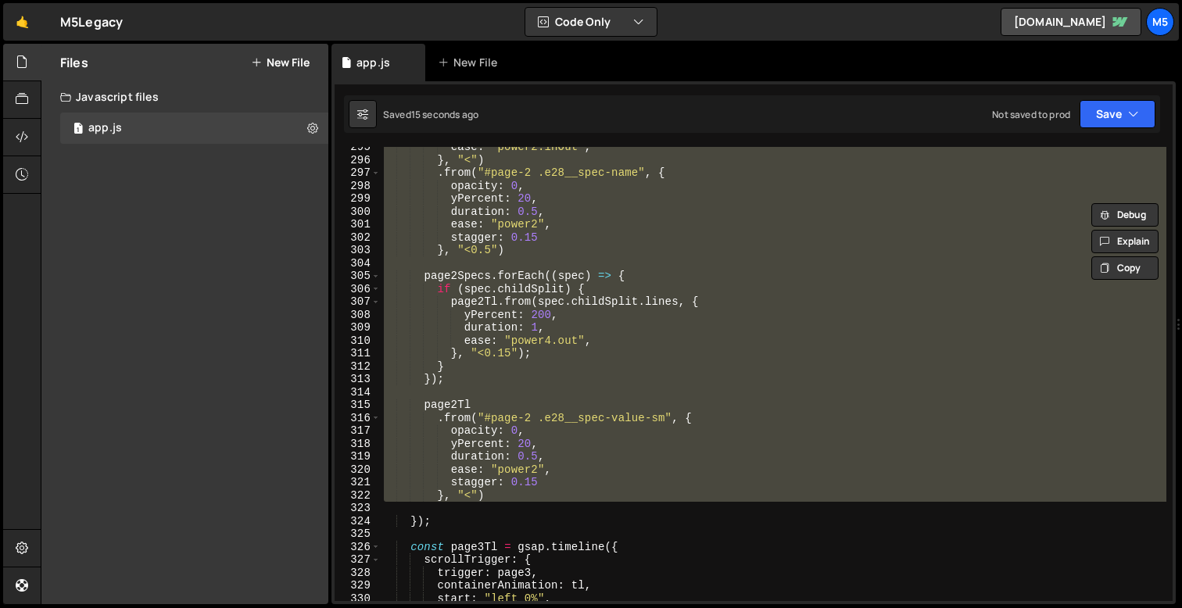
scroll to position [3828, 0]
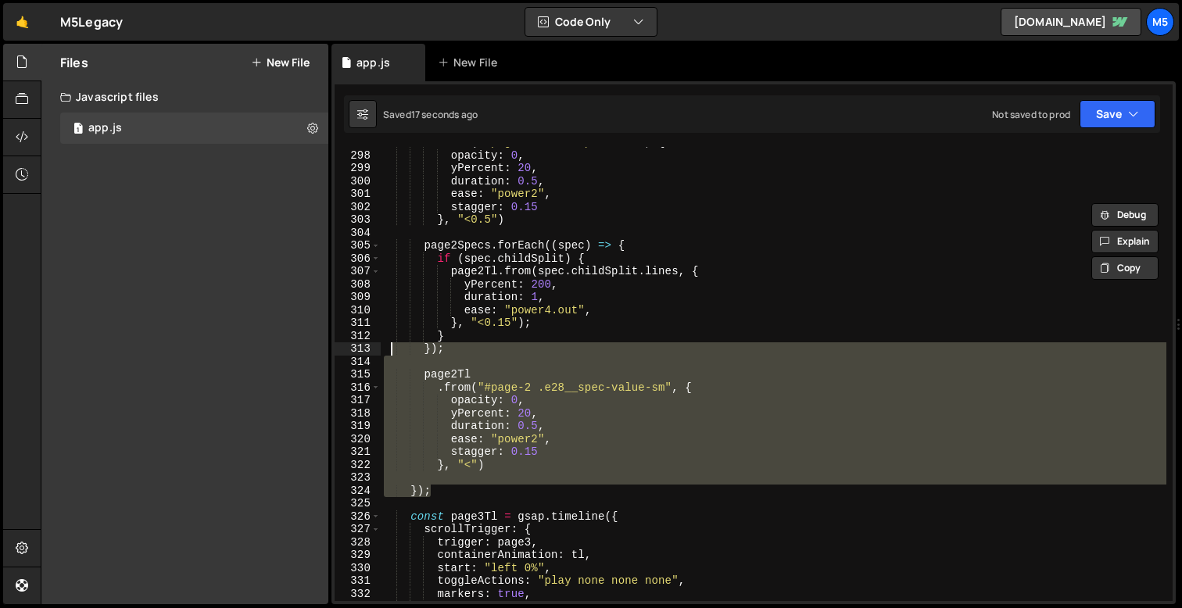
drag, startPoint x: 435, startPoint y: 488, endPoint x: 393, endPoint y: 353, distance: 141.4
click at [393, 353] on div ". from ( "#page-2 .e28__spec-name" , { opacity : 0 , yPercent : 20 , duration :…" at bounding box center [773, 376] width 785 height 480
click at [454, 495] on div ". from ( "#page-2 .e28__spec-name" , { opacity : 0 , yPercent : 20 , duration :…" at bounding box center [773, 376] width 785 height 480
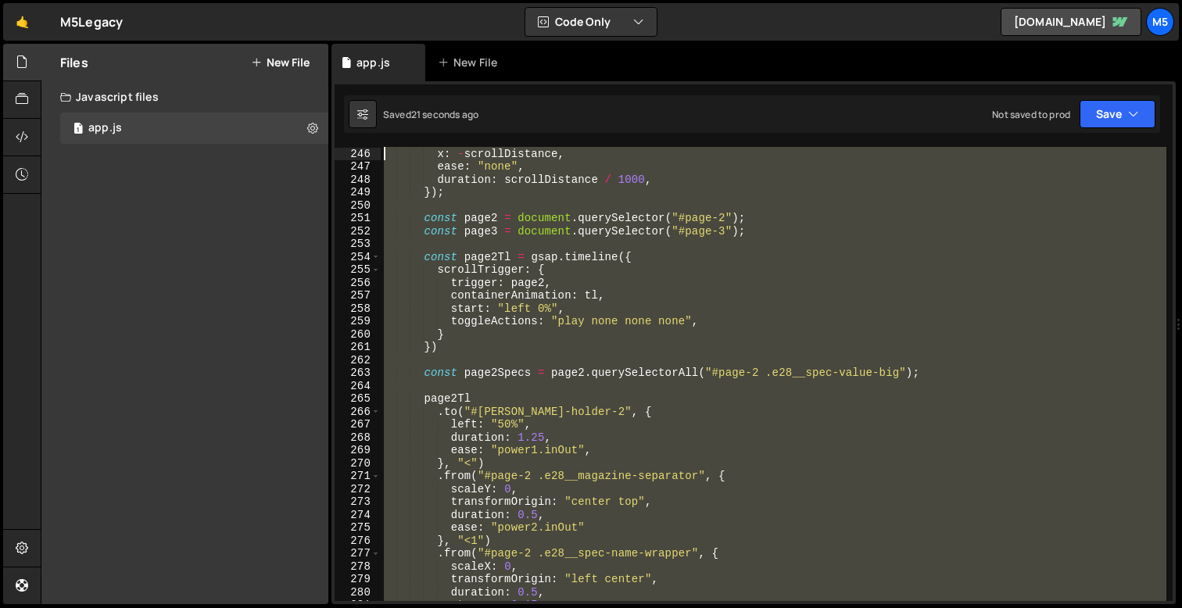
scroll to position [3004, 0]
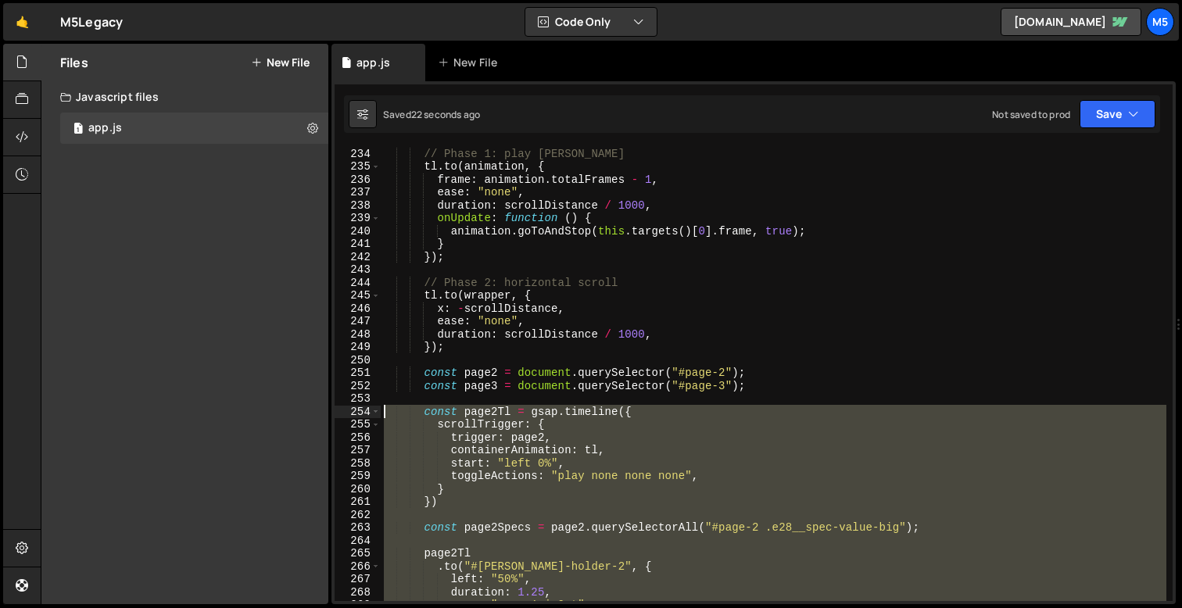
drag, startPoint x: 493, startPoint y: 464, endPoint x: 383, endPoint y: 414, distance: 121.0
click at [383, 414] on div "// Phase 1: play [PERSON_NAME] . to ( animation , { frame : animation . totalFr…" at bounding box center [773, 387] width 785 height 480
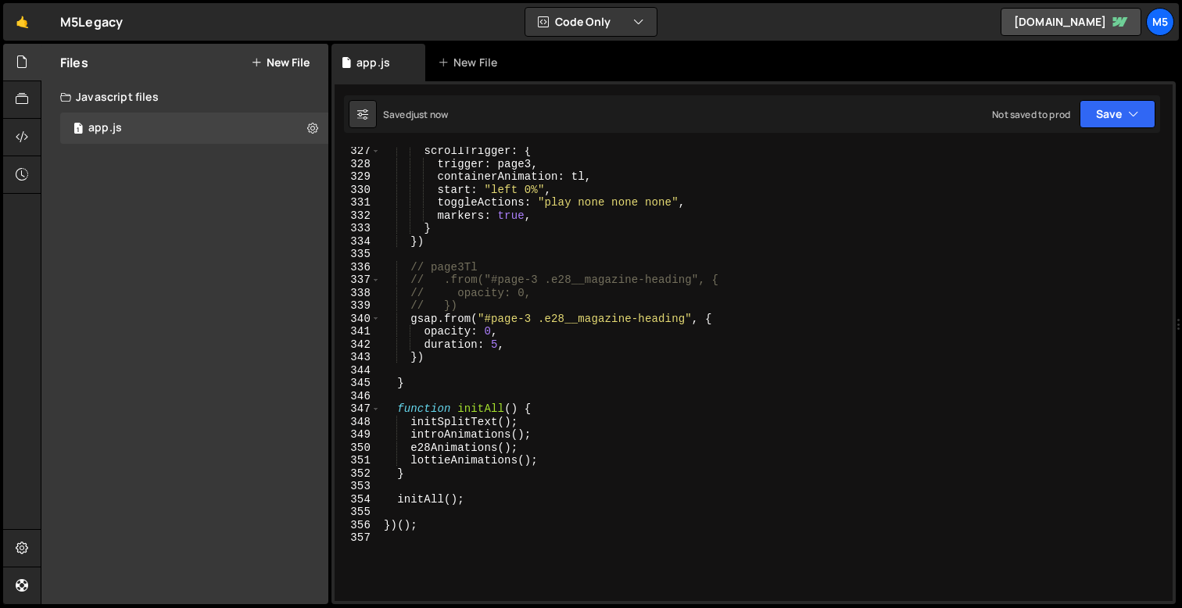
scroll to position [4206, 0]
click at [422, 359] on div "scrollTrigger : { trigger : page3 , containerAnimation : tl , start : "left 0%"…" at bounding box center [773, 385] width 785 height 480
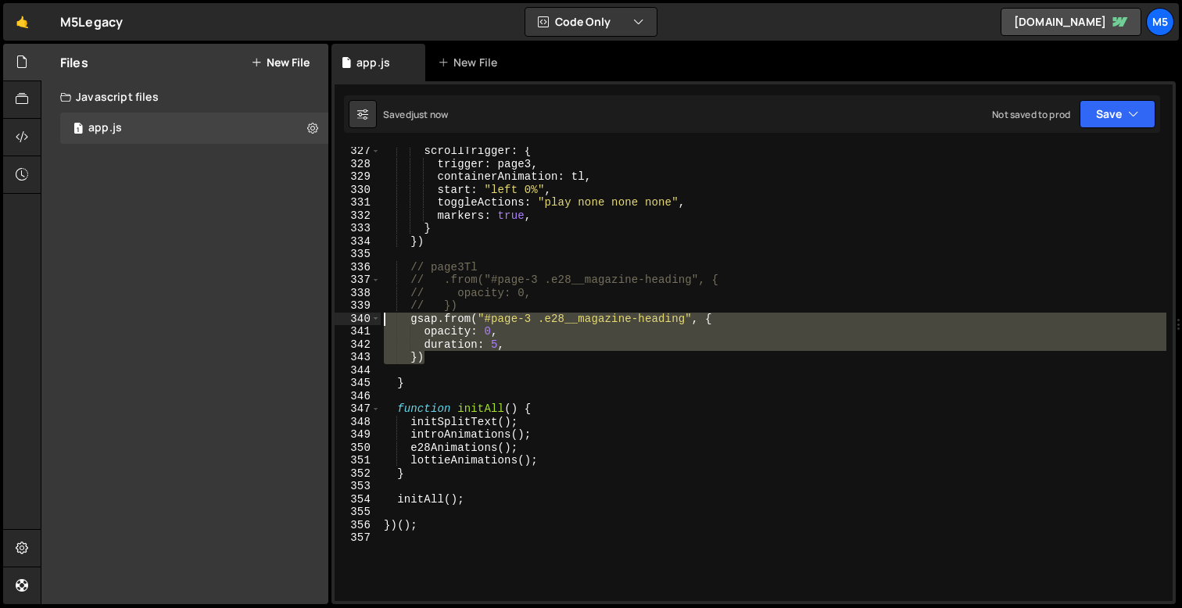
drag, startPoint x: 435, startPoint y: 360, endPoint x: 313, endPoint y: 319, distance: 128.8
click at [313, 319] on div "Files New File Javascript files 1 app.js 0 CSS files Copy share link Edit File …" at bounding box center [611, 324] width 1141 height 561
type textarea "gsap.from("#page-3 .e28__magazine-heading", { opacity: 0,"
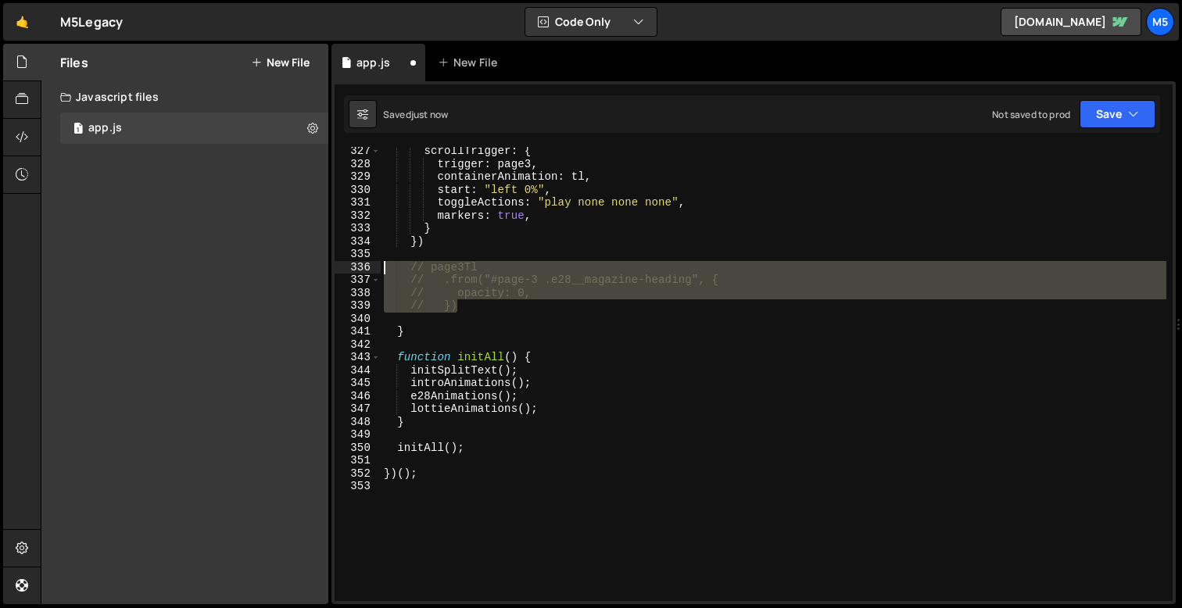
drag, startPoint x: 466, startPoint y: 306, endPoint x: 347, endPoint y: 268, distance: 124.8
click at [347, 268] on div "// }) 327 328 329 330 331 332 333 334 335 336 337 338 339 340 341 342 343 344 3…" at bounding box center [753, 374] width 838 height 454
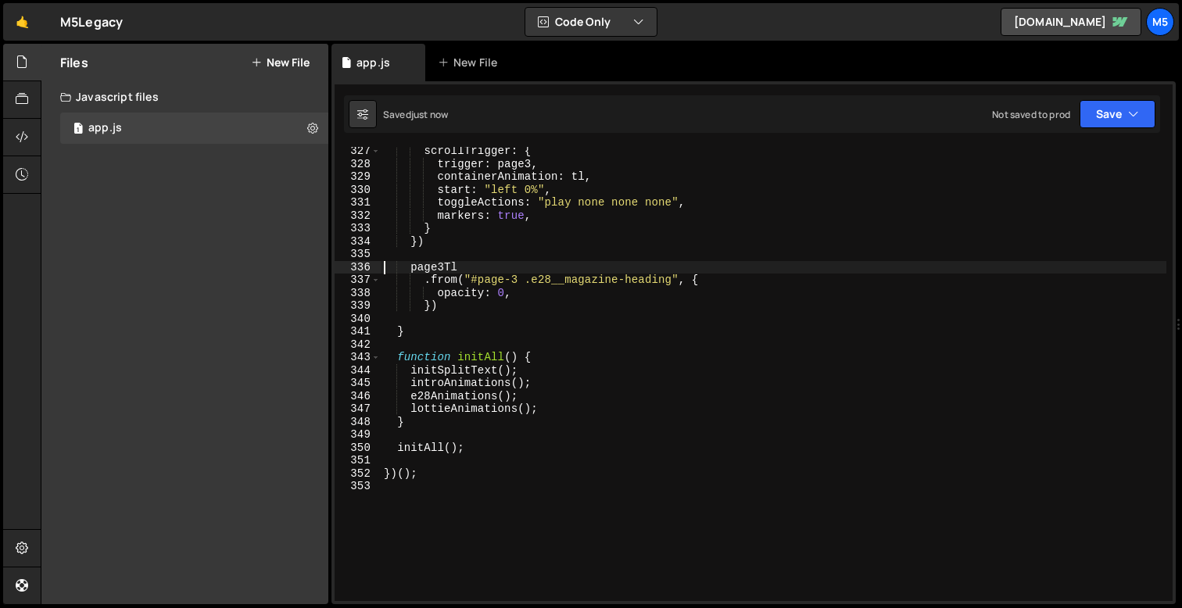
click at [601, 245] on div "scrollTrigger : { trigger : page3 , containerAnimation : tl , start : "left 0%"…" at bounding box center [773, 385] width 785 height 480
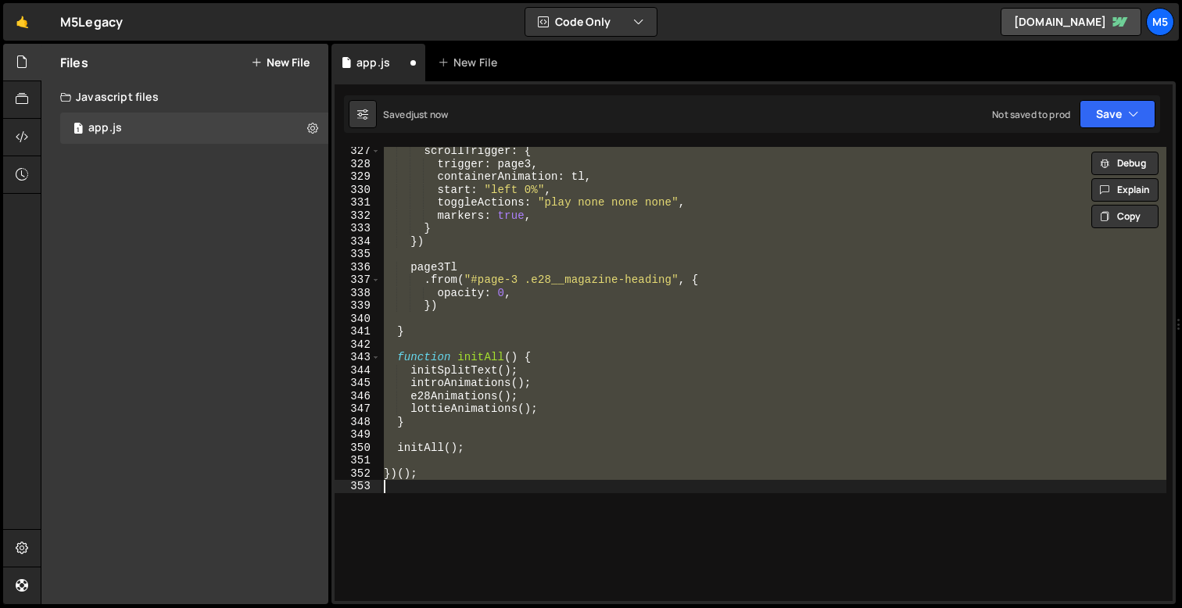
type textarea "// opacity: 0, // })"
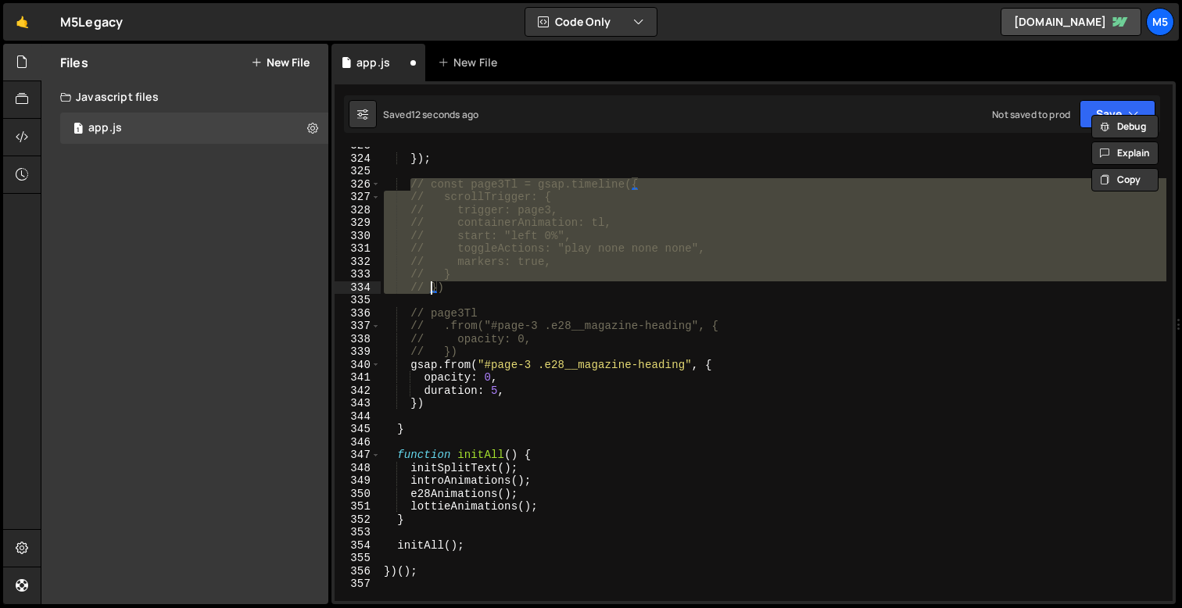
scroll to position [4143, 0]
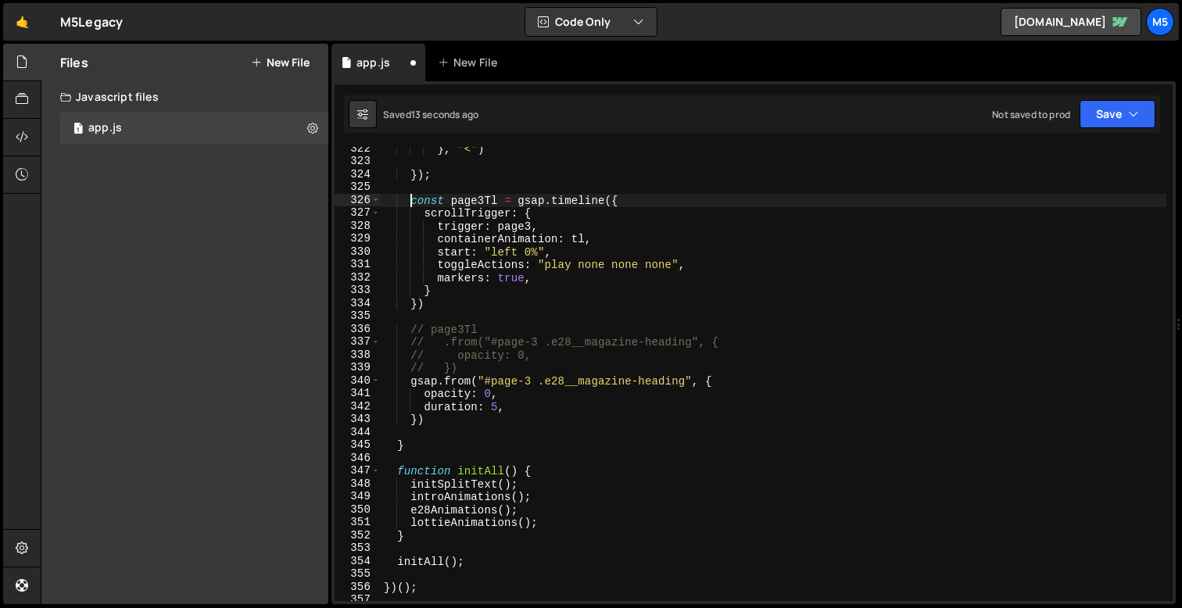
click at [613, 362] on div "} , "<" ) }) ; const page3Tl = gsap . timeline ({ scrollTrigger : { trigger : p…" at bounding box center [773, 382] width 785 height 480
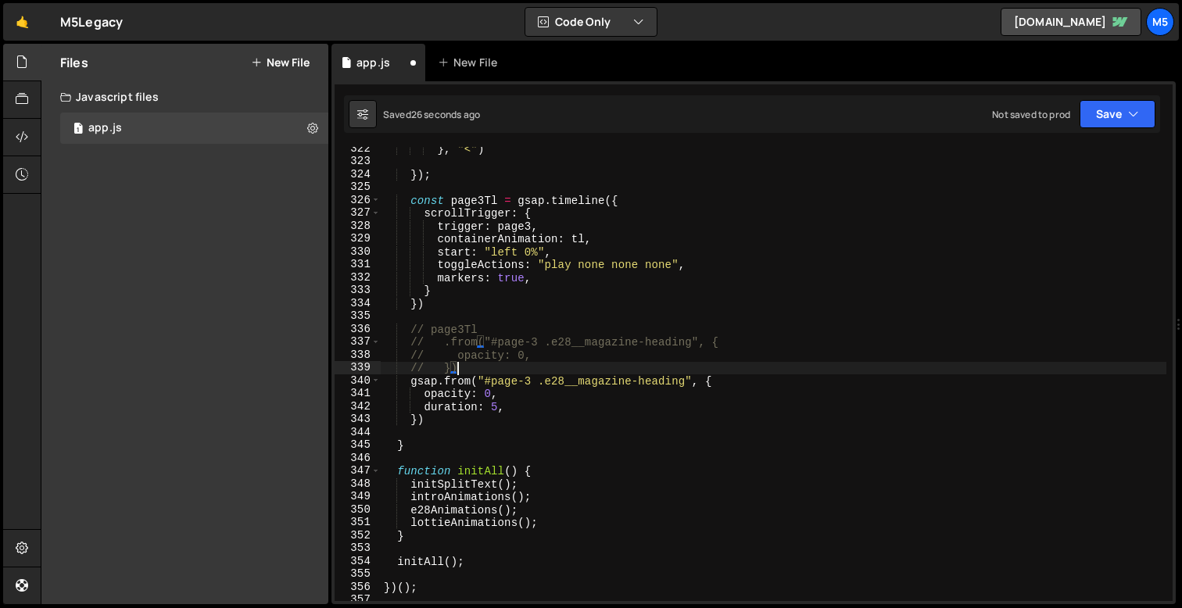
click at [531, 252] on div "} , "<" ) }) ; const page3Tl = gsap . timeline ({ scrollTrigger : { trigger : p…" at bounding box center [773, 382] width 785 height 480
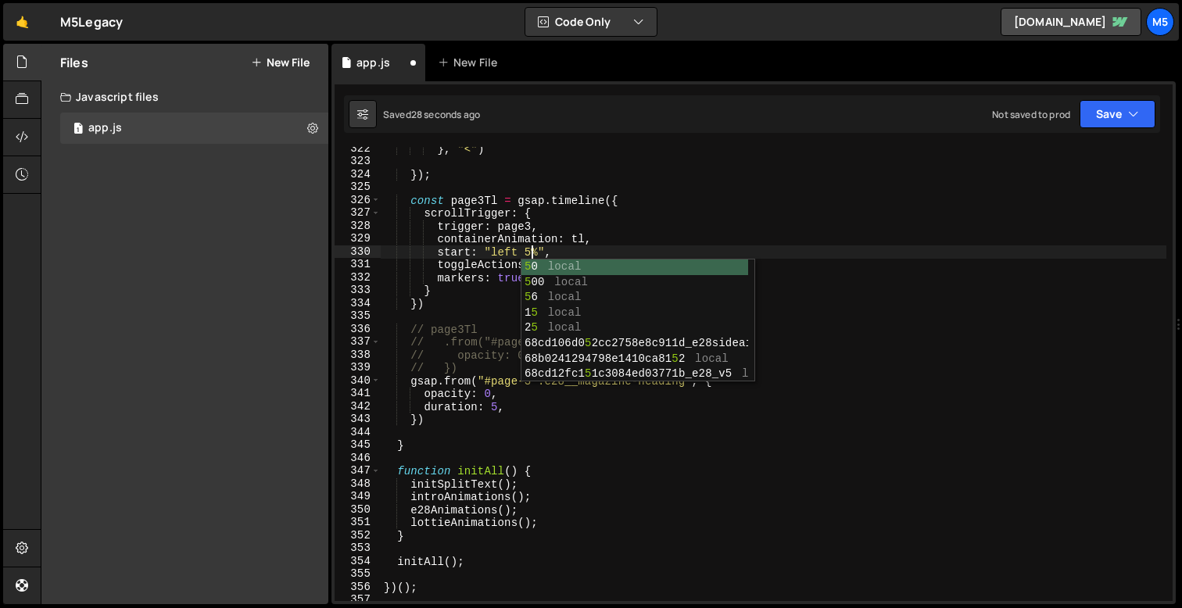
scroll to position [0, 10]
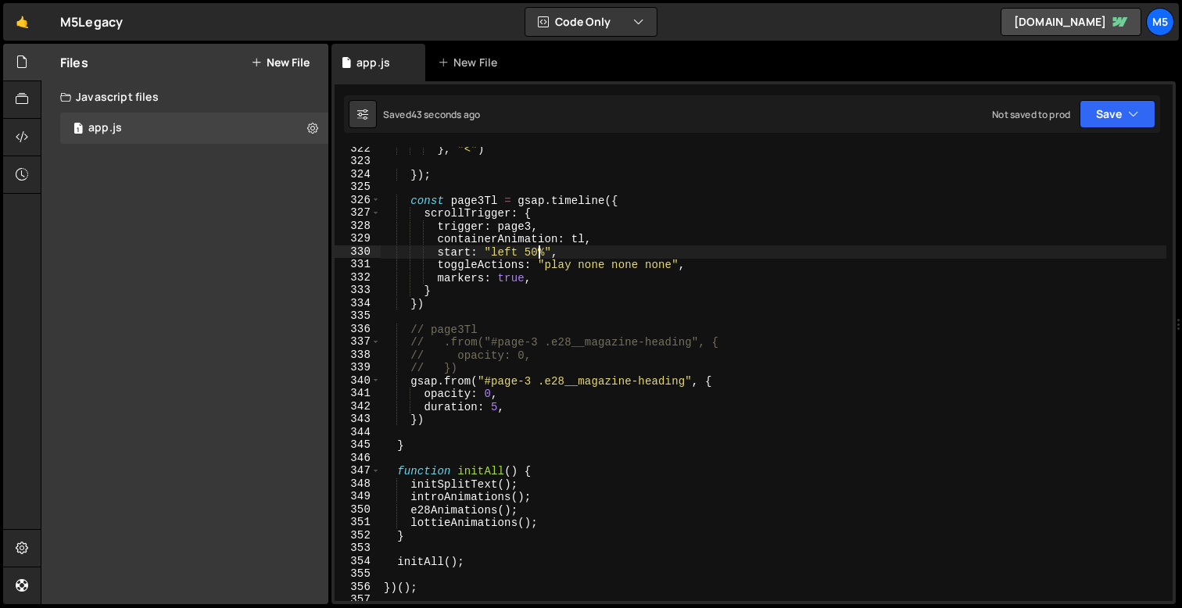
click at [520, 360] on div "} , "<" ) }) ; const page3Tl = gsap . timeline ({ scrollTrigger : { trigger : p…" at bounding box center [773, 382] width 785 height 480
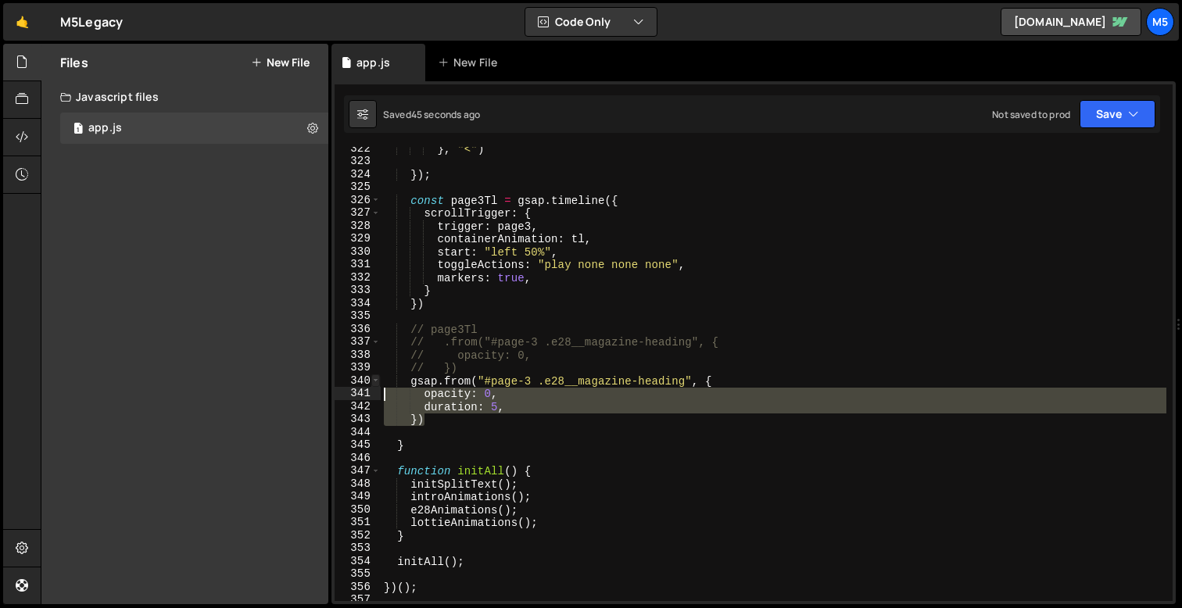
drag, startPoint x: 431, startPoint y: 419, endPoint x: 379, endPoint y: 383, distance: 62.9
click at [379, 383] on div "// opacity: 0, 322 323 324 325 326 327 328 329 330 331 332 333 334 335 336 337 …" at bounding box center [753, 374] width 838 height 454
type textarea "gsap.from("#page-3 .e28__magazine-heading", { opacity: 0,"
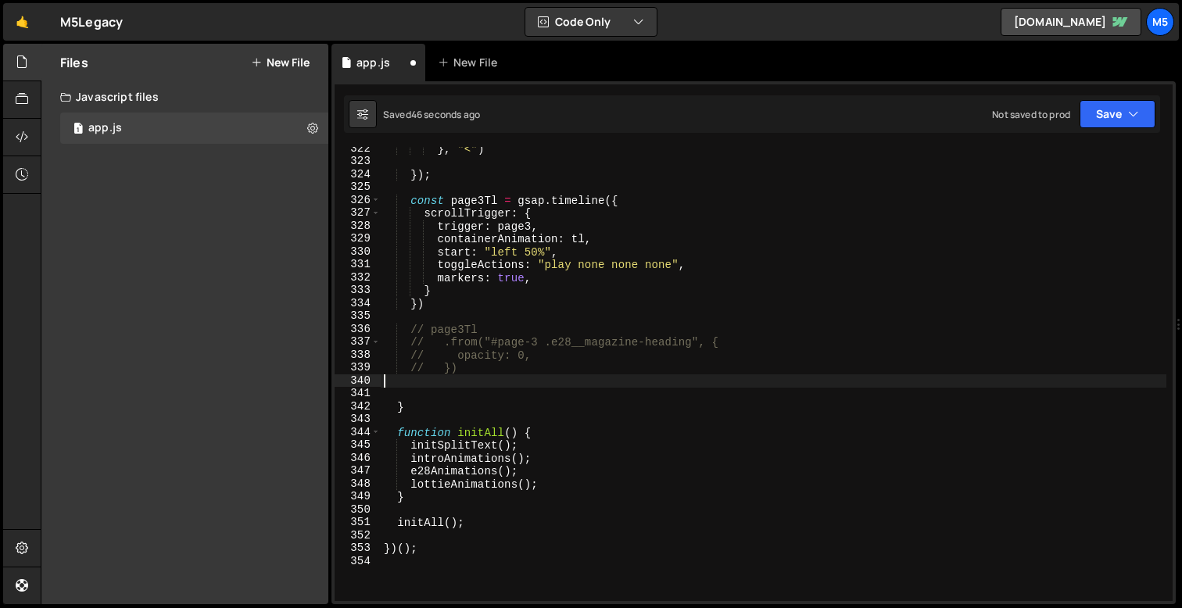
scroll to position [0, 0]
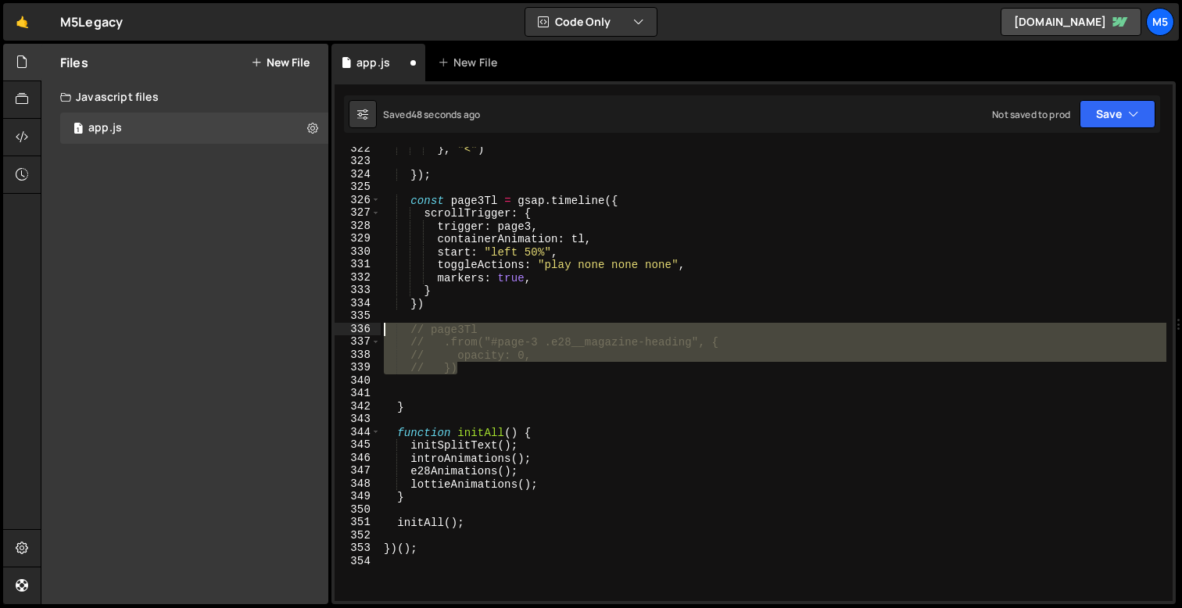
drag, startPoint x: 475, startPoint y: 368, endPoint x: 344, endPoint y: 334, distance: 135.5
click at [344, 334] on div "322 323 324 325 326 327 328 329 330 331 332 333 334 335 336 337 338 339 340 341…" at bounding box center [753, 374] width 838 height 454
type textarea "page3Tl .from("#page-3 .e28__magazine-heading", {"
click at [455, 414] on div "} , "<" ) }) ; const page3Tl = gsap . timeline ({ scrollTrigger : { trigger : p…" at bounding box center [773, 382] width 785 height 480
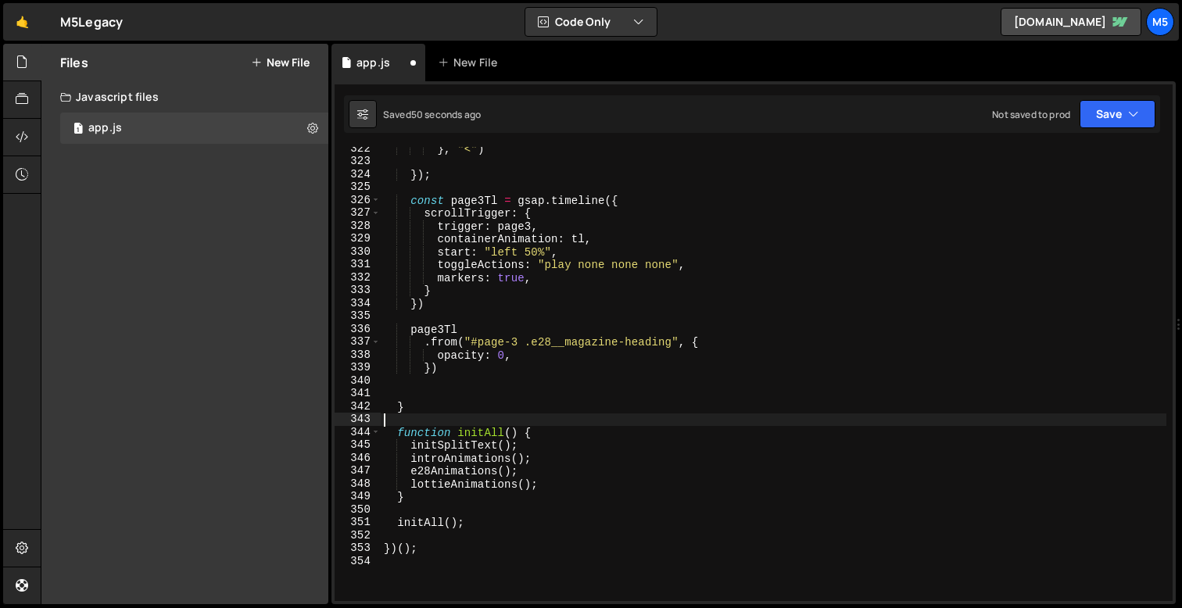
click at [525, 359] on div "} , "<" ) }) ; const page3Tl = gsap . timeline ({ scrollTrigger : { trigger : p…" at bounding box center [773, 382] width 785 height 480
type textarea "opacity: 0,"
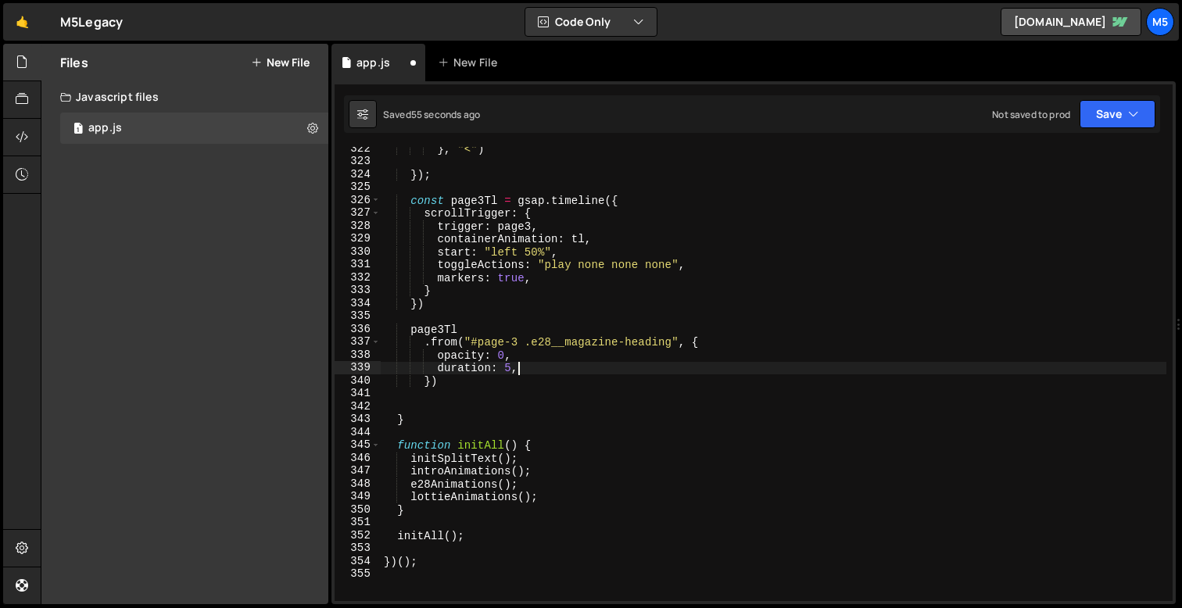
scroll to position [0, 9]
type textarea "duration: 5,"
click at [442, 391] on div "} , "<" ) }) ; const page3Tl = gsap . timeline ({ scrollTrigger : { trigger : p…" at bounding box center [773, 382] width 785 height 480
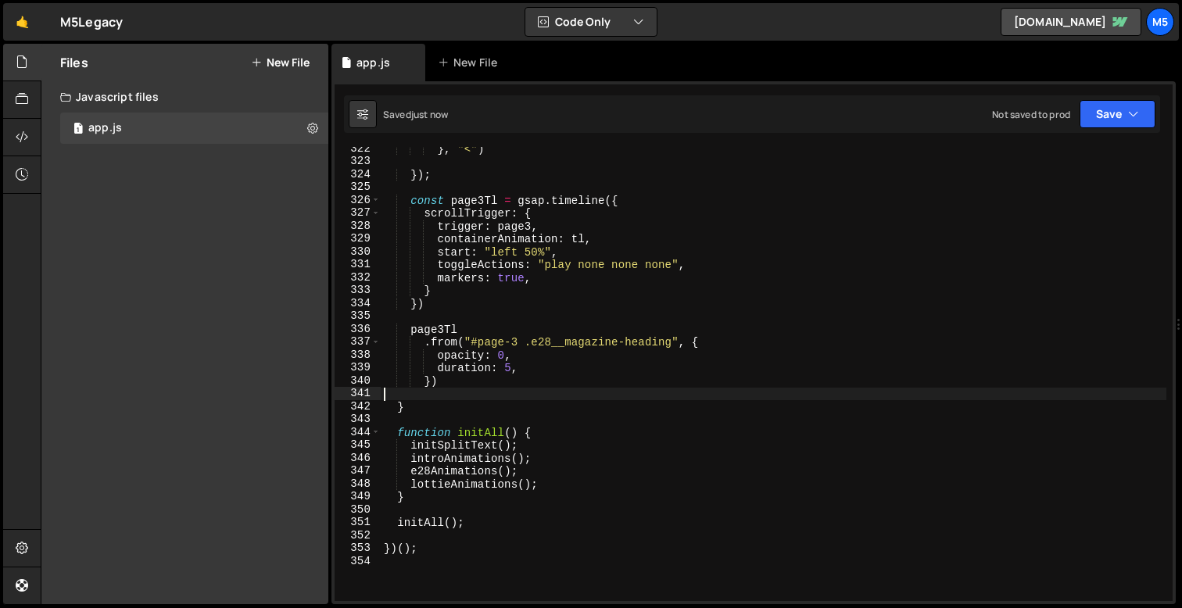
click at [423, 404] on div "} , "<" ) }) ; const page3Tl = gsap . timeline ({ scrollTrigger : { trigger : p…" at bounding box center [773, 382] width 785 height 480
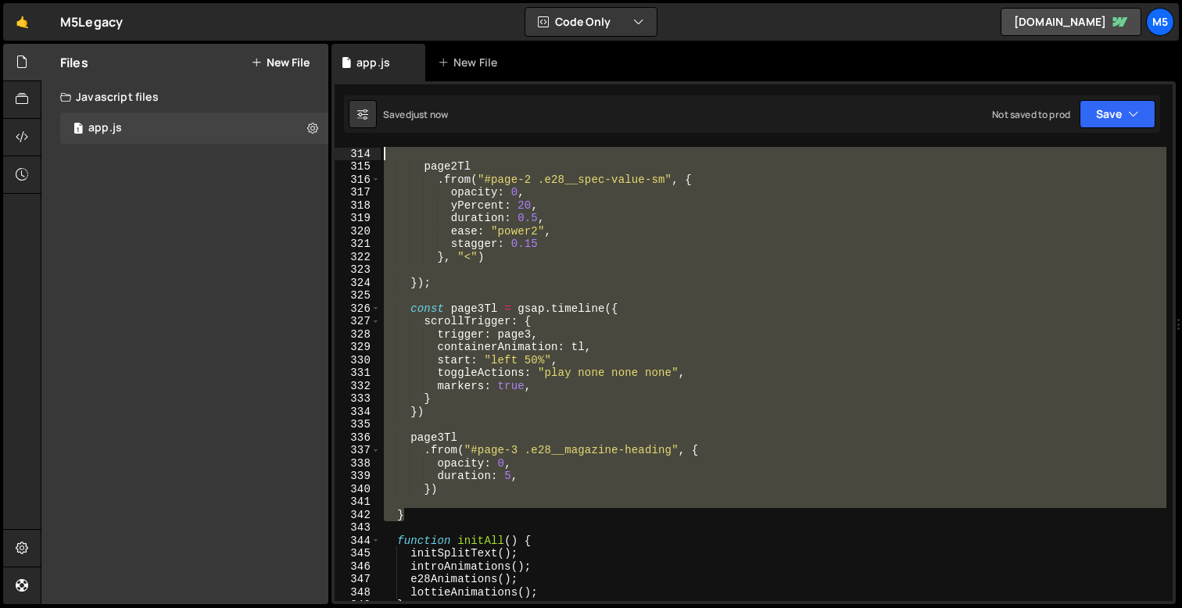
scroll to position [3932, 0]
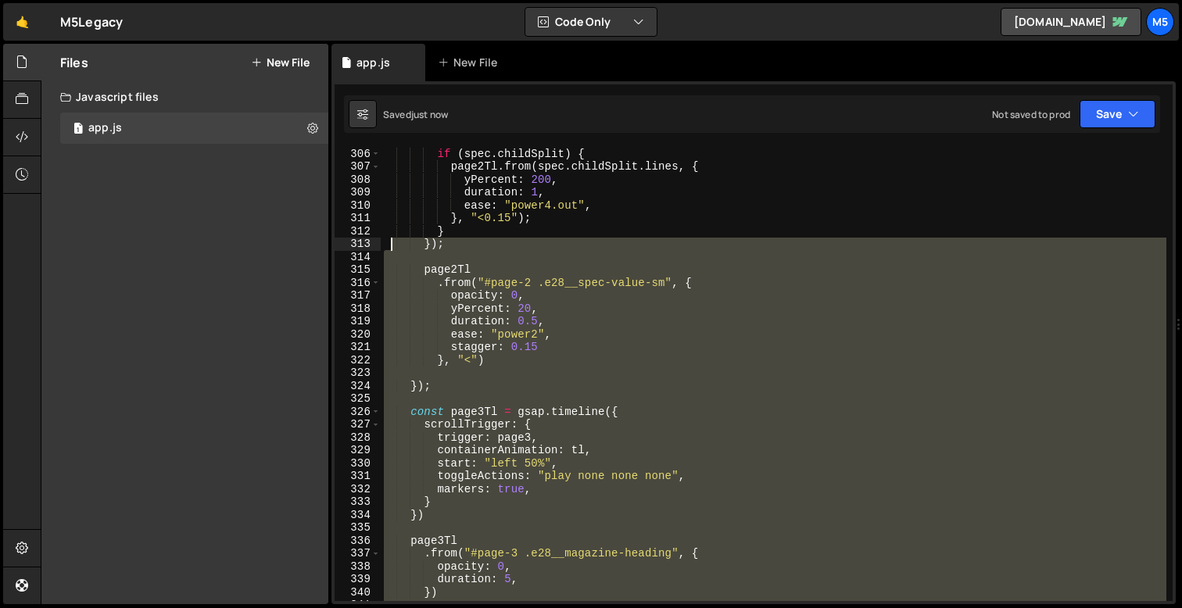
drag, startPoint x: 420, startPoint y: 405, endPoint x: 397, endPoint y: 284, distance: 122.6
click at [397, 283] on div "if ( spec . childSplit ) { page2Tl . from ( spec . childSplit . lines , { yPerc…" at bounding box center [773, 387] width 785 height 480
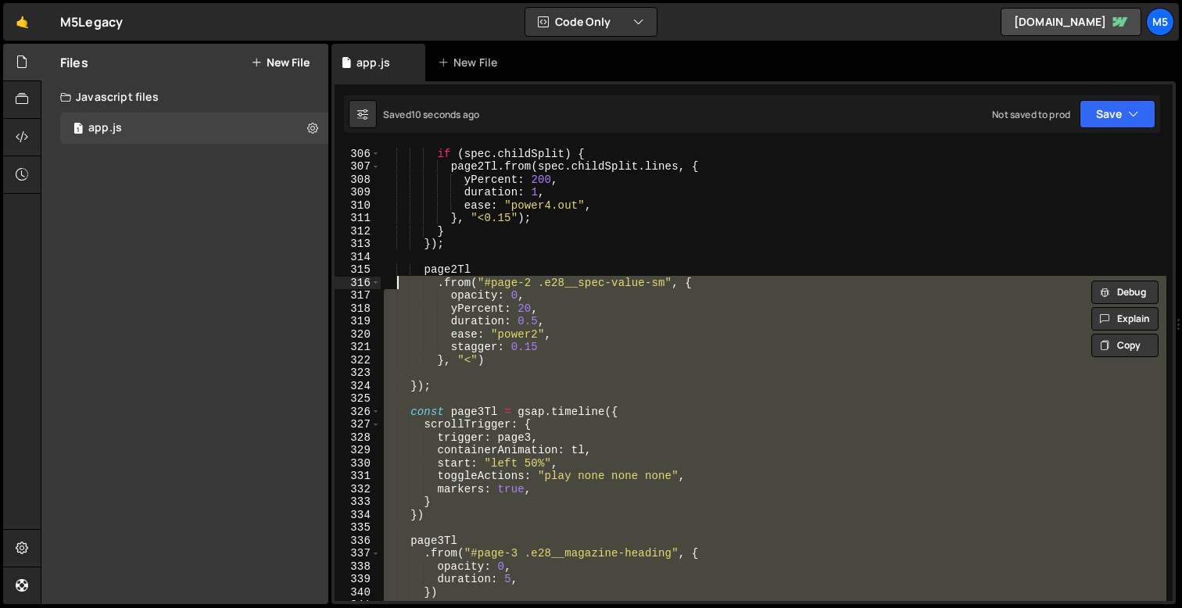
click at [442, 380] on div "if ( spec . childSplit ) { page2Tl . from ( spec . childSplit . lines , { yPerc…" at bounding box center [773, 387] width 785 height 480
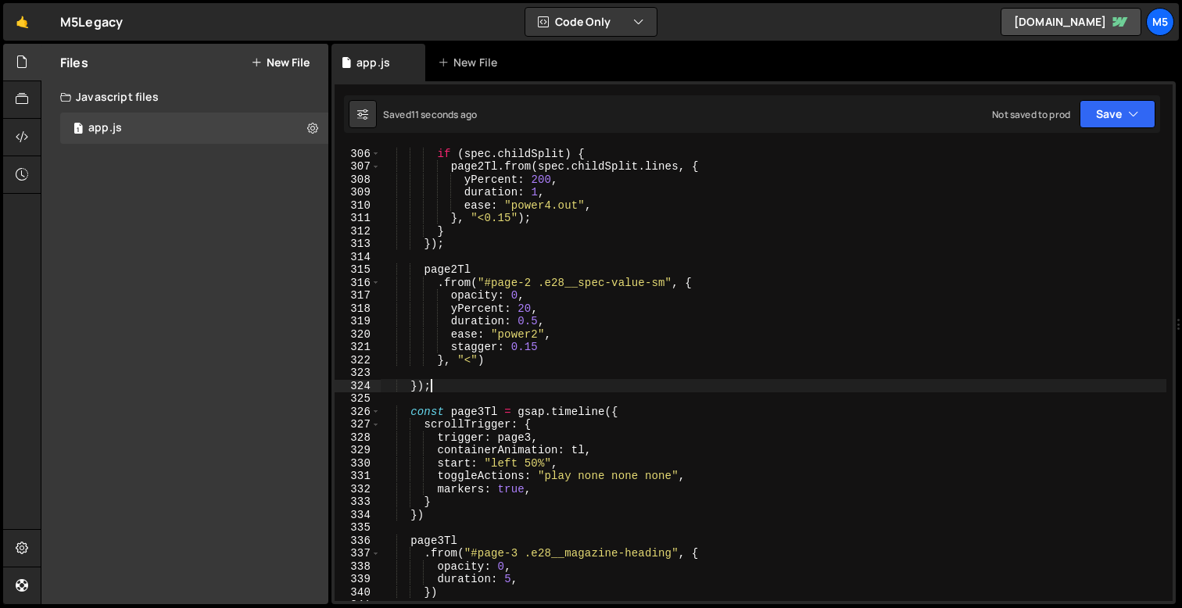
click at [423, 379] on div "if ( spec . childSplit ) { page2Tl . from ( spec . childSplit . lines , { yPerc…" at bounding box center [773, 387] width 785 height 480
click at [417, 384] on div "if ( spec . childSplit ) { page2Tl . from ( spec . childSplit . lines , { yPerc…" at bounding box center [773, 387] width 785 height 480
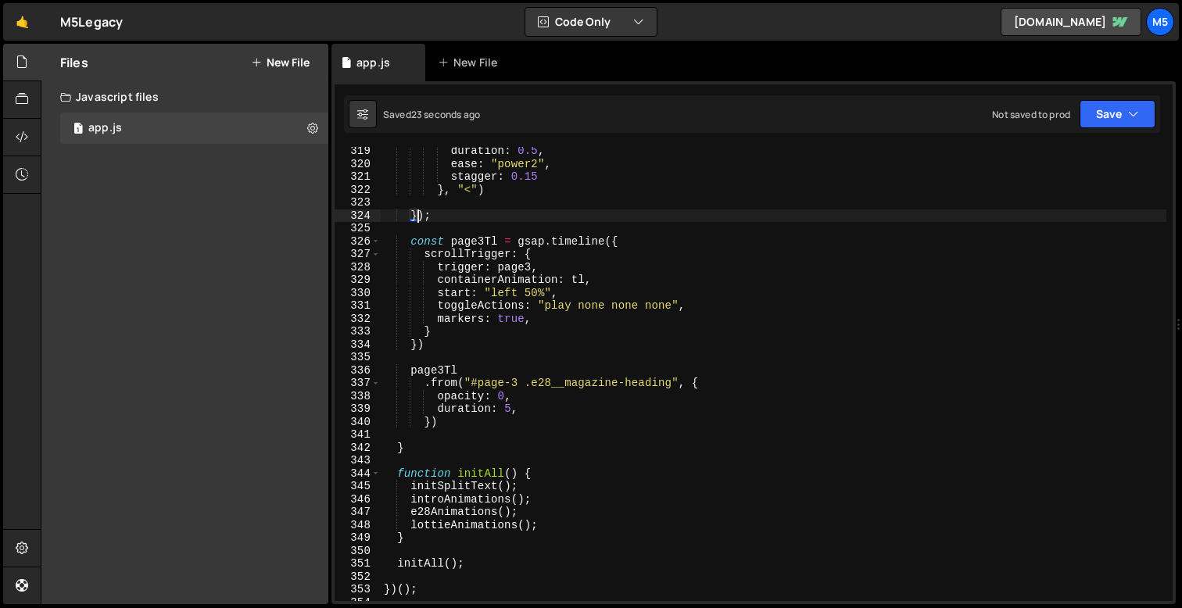
scroll to position [4065, 0]
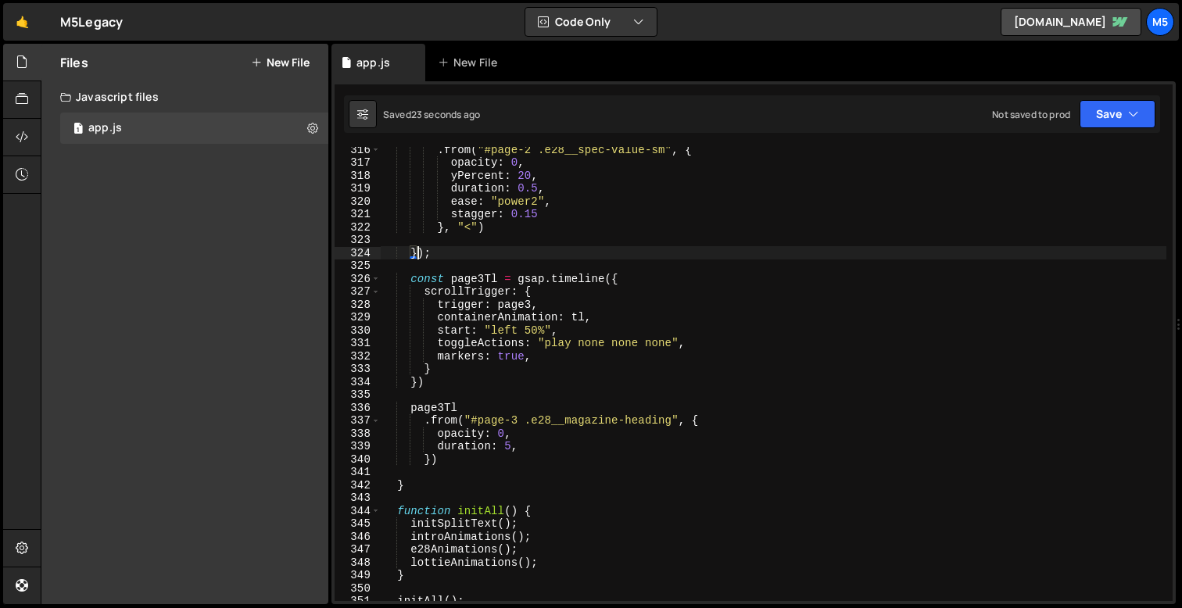
click at [480, 372] on div ". from ( "#page-2 .e28__spec-value-sm" , { opacity : 0 , yPercent : 20 , durati…" at bounding box center [773, 383] width 785 height 480
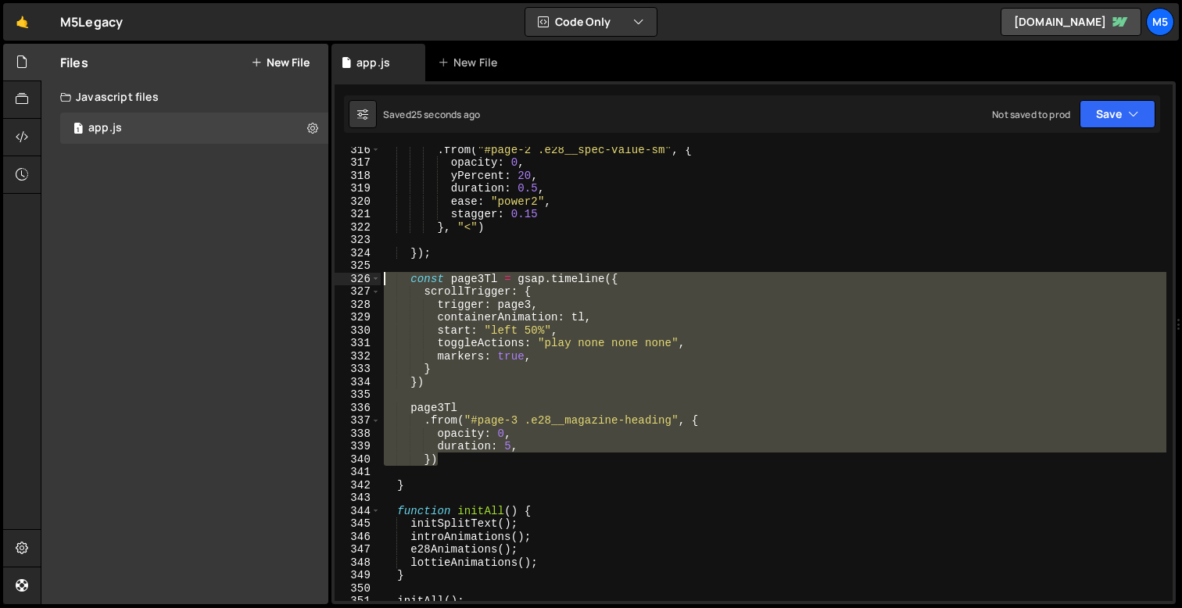
drag, startPoint x: 445, startPoint y: 457, endPoint x: 351, endPoint y: 275, distance: 205.2
click at [351, 275] on div "} 316 317 318 319 320 321 322 323 324 325 326 327 328 329 330 331 332 333 334 3…" at bounding box center [753, 374] width 838 height 454
type textarea "const page3Tl = gsap.timeline({ scrollTrigger: {"
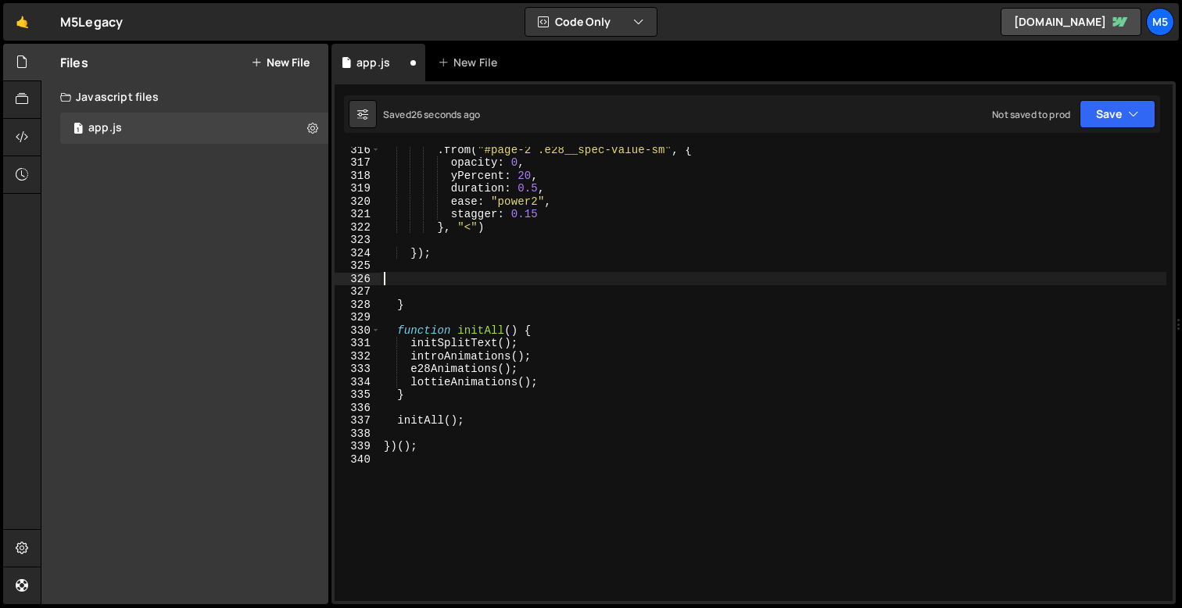
click at [522, 229] on div ". from ( "#page-2 .e28__spec-value-sm" , { opacity : 0 , yPercent : 20 , durati…" at bounding box center [773, 383] width 785 height 480
type textarea "}, "<")"
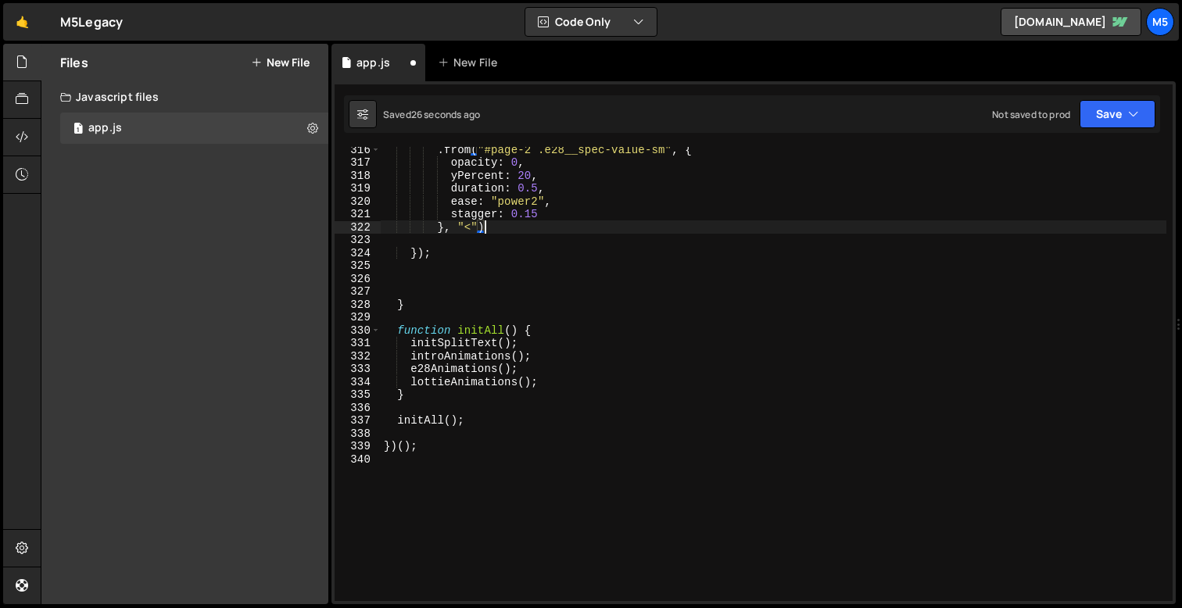
scroll to position [0, 2]
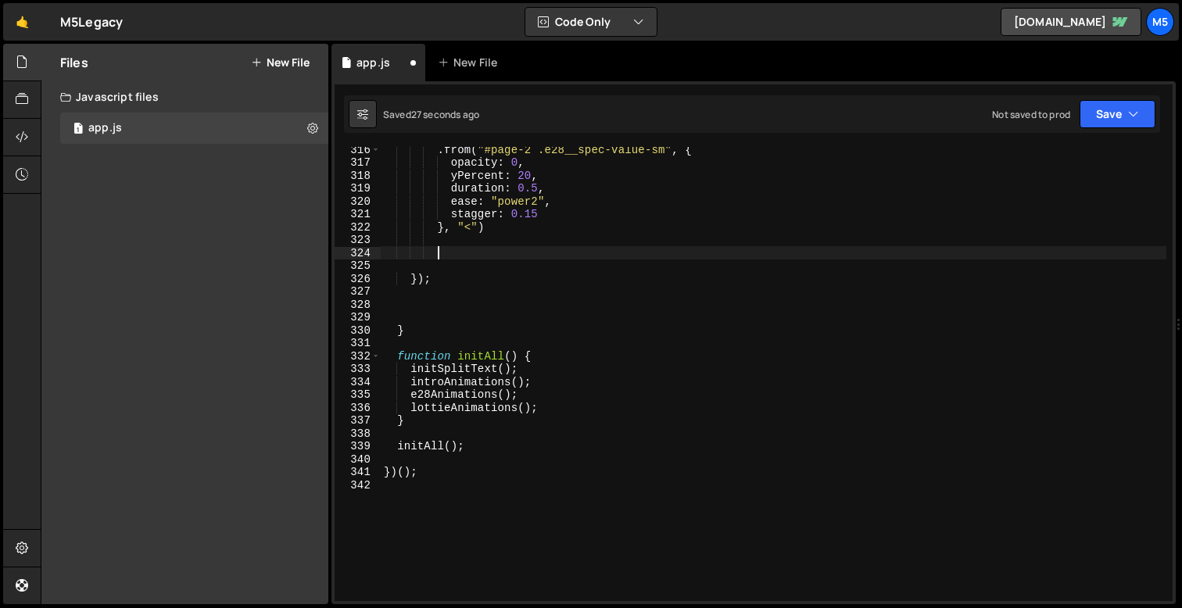
paste textarea "})"
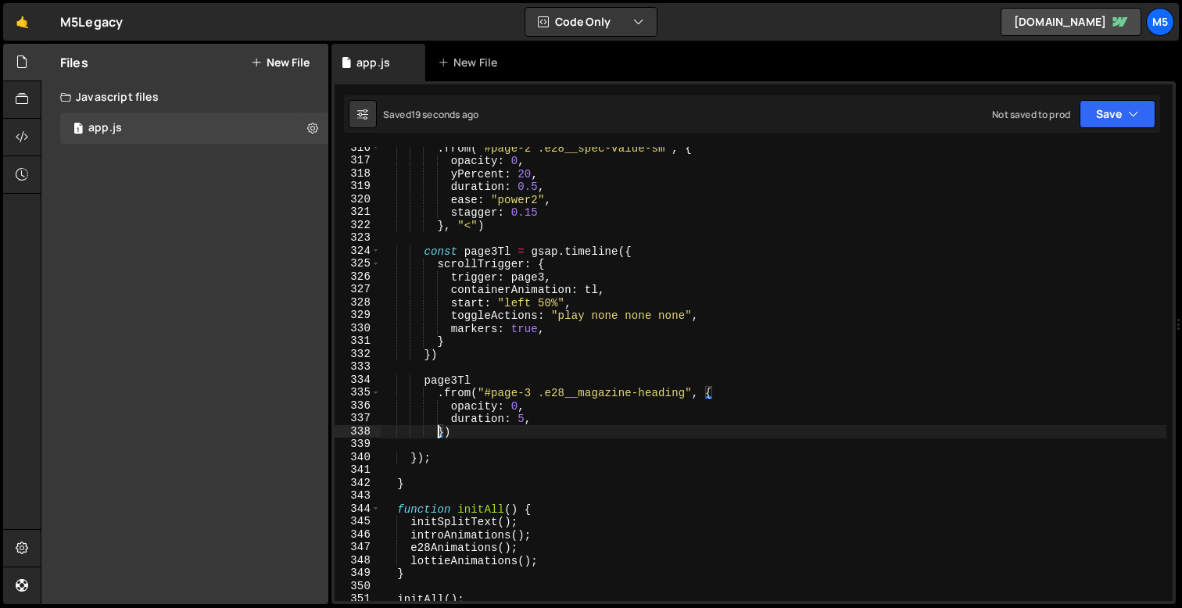
scroll to position [4072, 0]
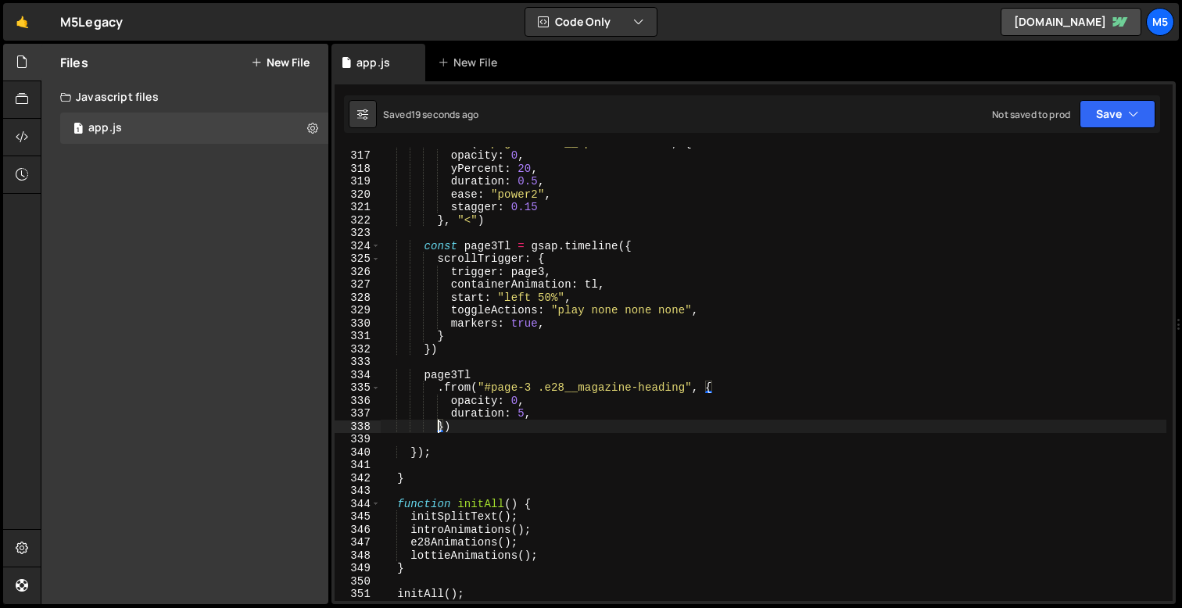
click at [551, 298] on div ". from ( "#page-2 .e28__spec-value-sm" , { opacity : 0 , yPercent : 20 , durati…" at bounding box center [773, 376] width 785 height 480
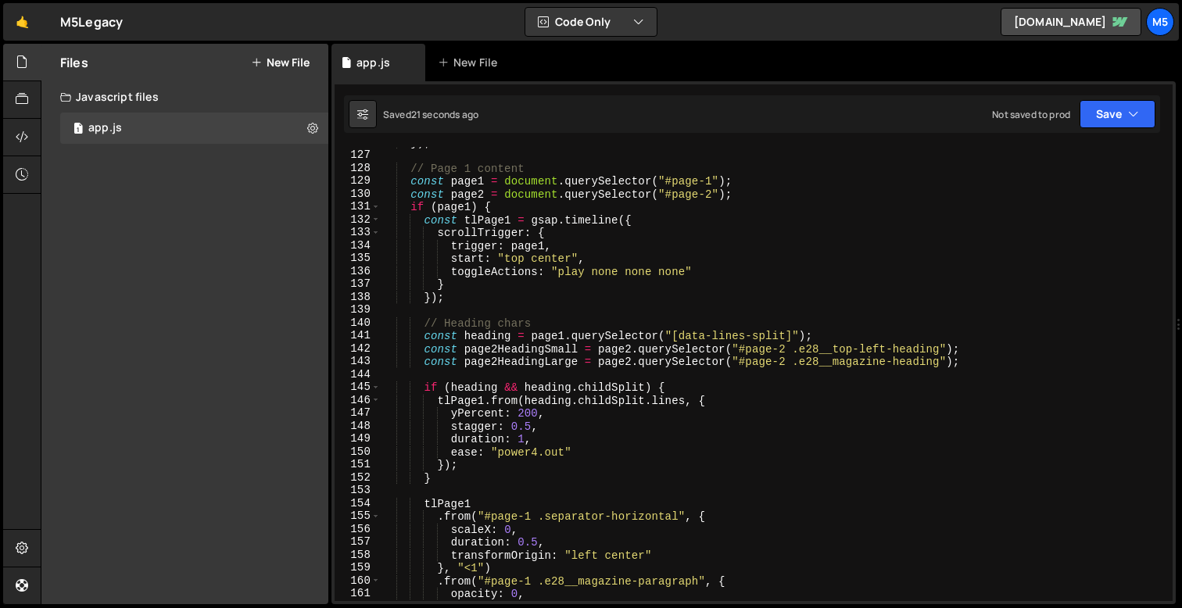
scroll to position [1623, 0]
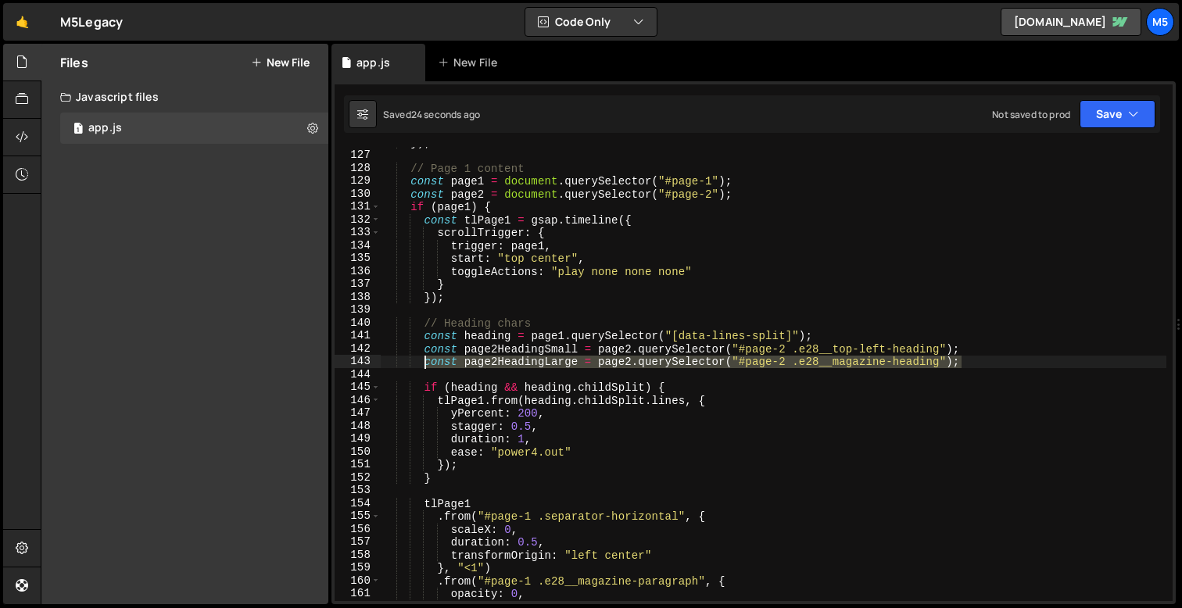
drag, startPoint x: 964, startPoint y: 363, endPoint x: 424, endPoint y: 361, distance: 540.0
click at [424, 361] on div "}) ; // Page 1 content const page1 = document . querySelector ( "#page-1" ) ; c…" at bounding box center [773, 376] width 785 height 480
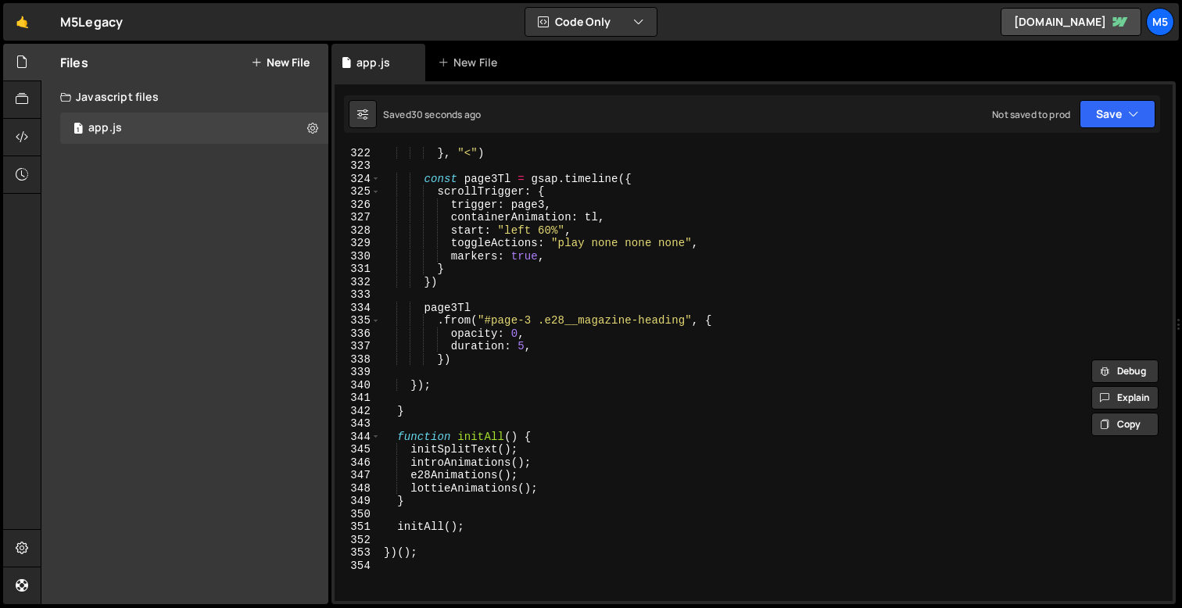
scroll to position [4029, 0]
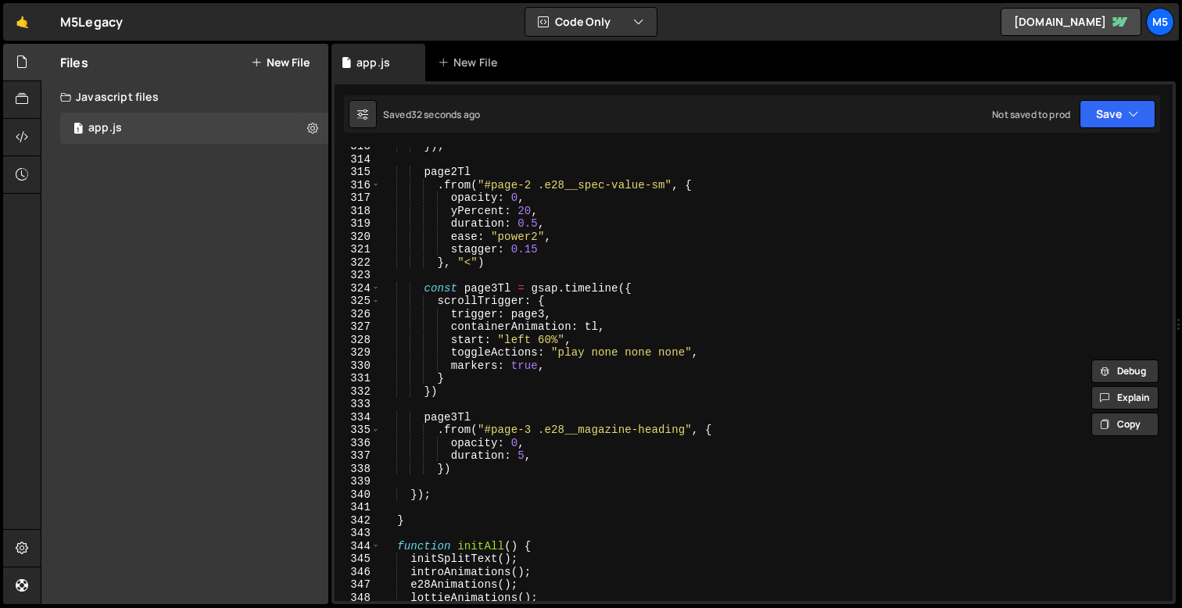
click at [521, 263] on div "}) ; page2Tl . from ( "#page-2 .e28__spec-value-sm" , { opacity : 0 , yPercent …" at bounding box center [773, 380] width 785 height 480
type textarea "}, "<")"
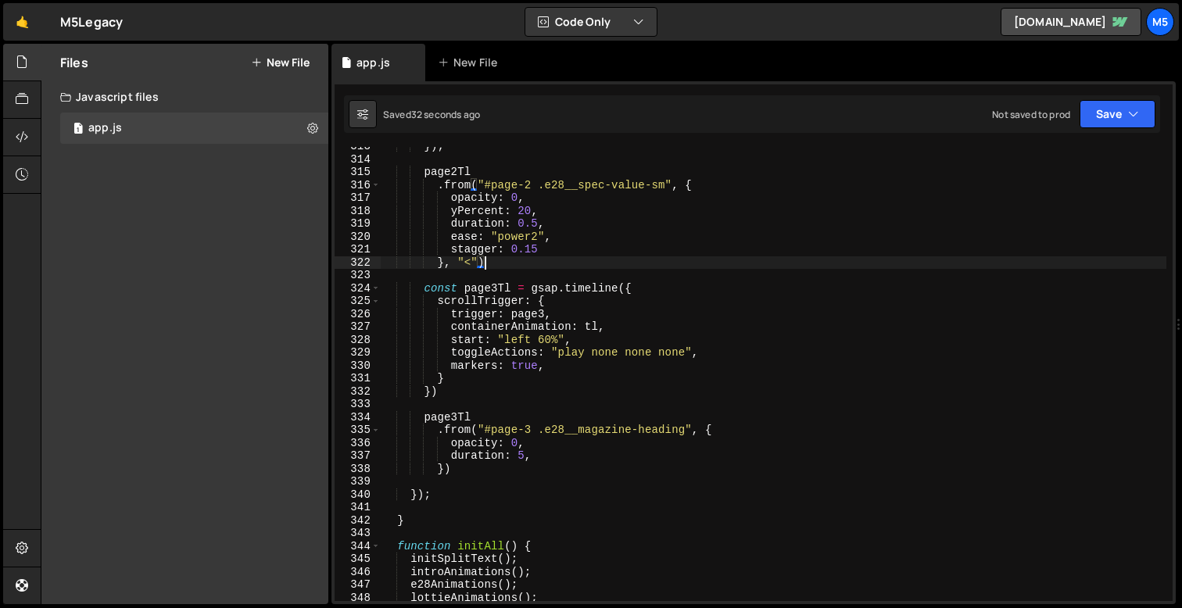
scroll to position [0, 3]
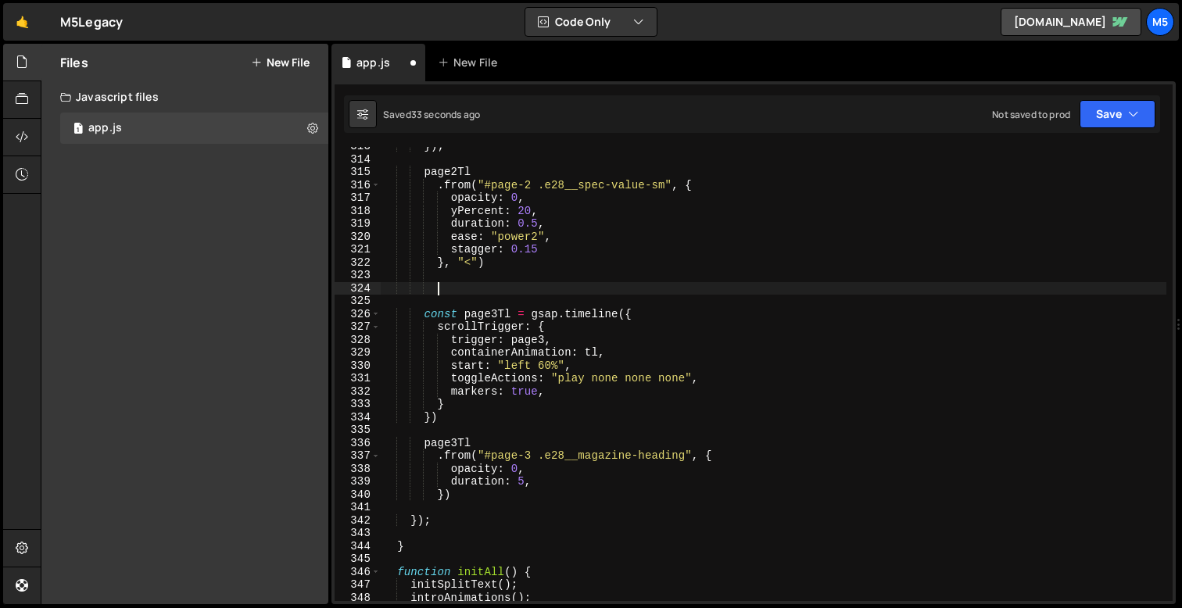
paste textarea "const page2HeadingLarge = page2.querySelector("#page-2 .e28__magazine-heading");"
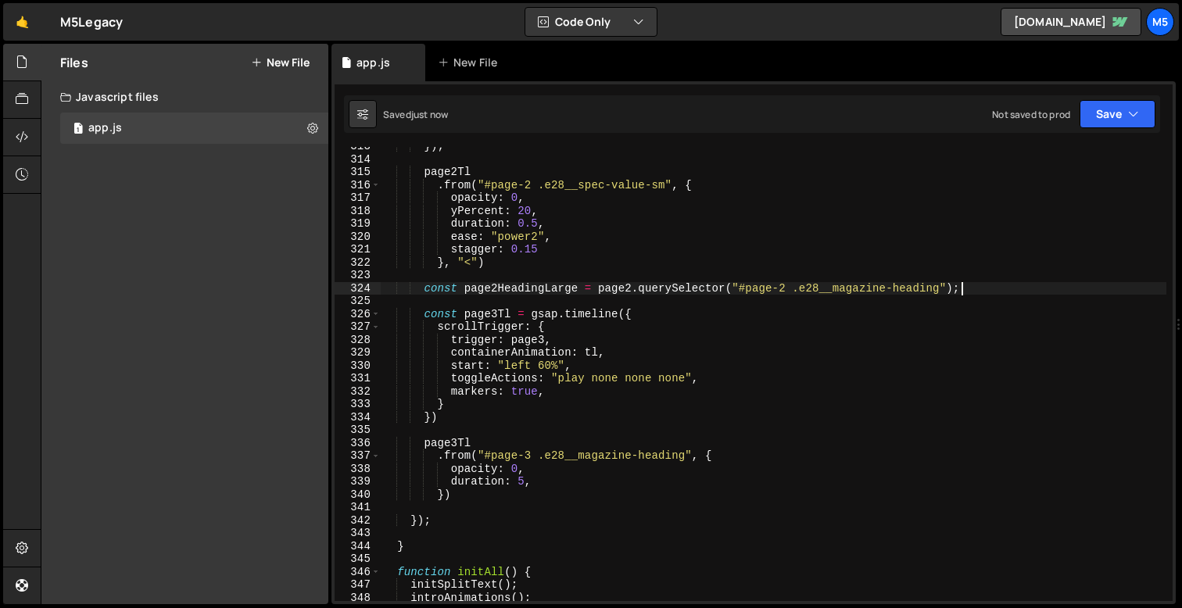
click at [495, 291] on div "}) ; page2Tl . from ( "#page-2 .e28__spec-value-sm" , { opacity : 0 , yPercent …" at bounding box center [773, 380] width 785 height 480
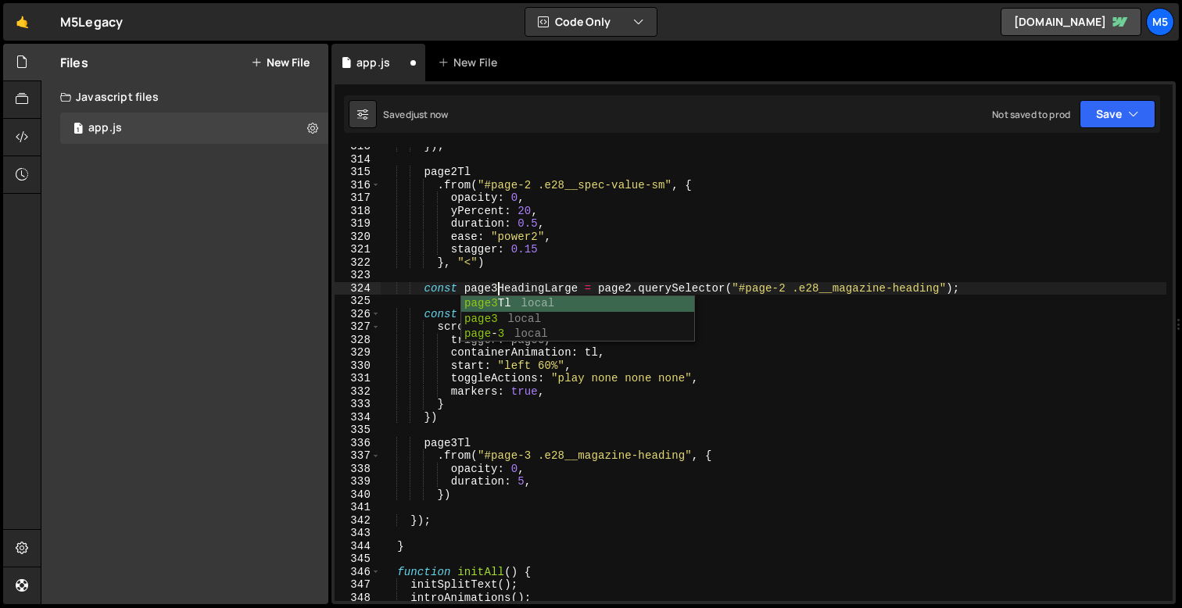
click at [785, 287] on div "}) ; page2Tl . from ( "#page-2 .e28__spec-value-sm" , { opacity : 0 , yPercent …" at bounding box center [773, 380] width 785 height 480
type textarea "const page3HeadingLarge = page2.querySelector("#page-3 .e28__magazine-heading");"
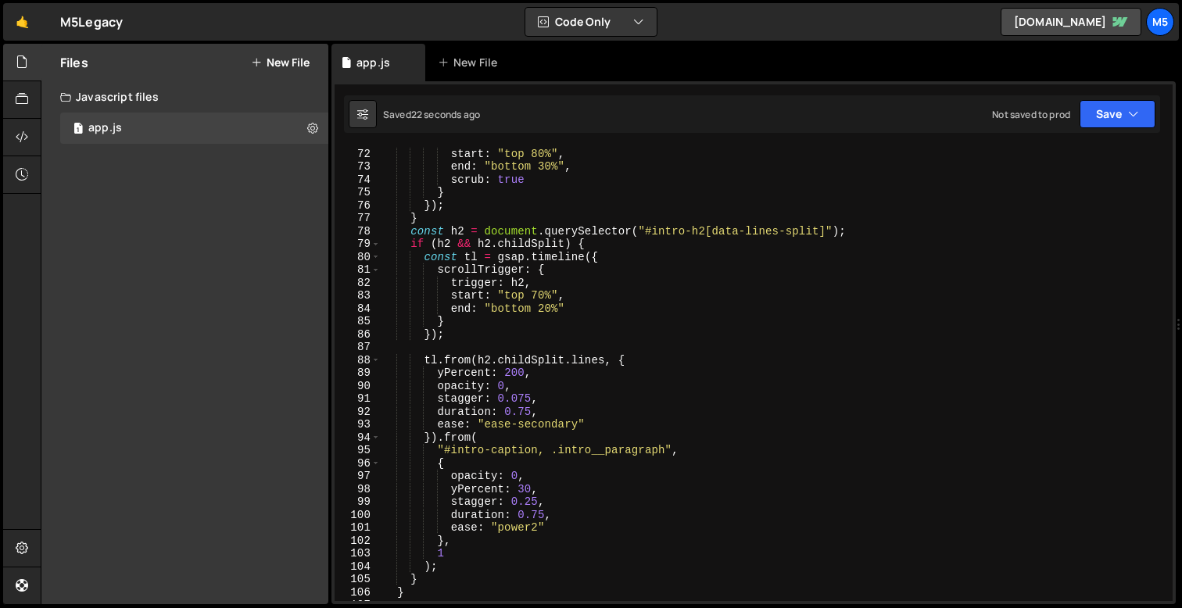
scroll to position [901, 0]
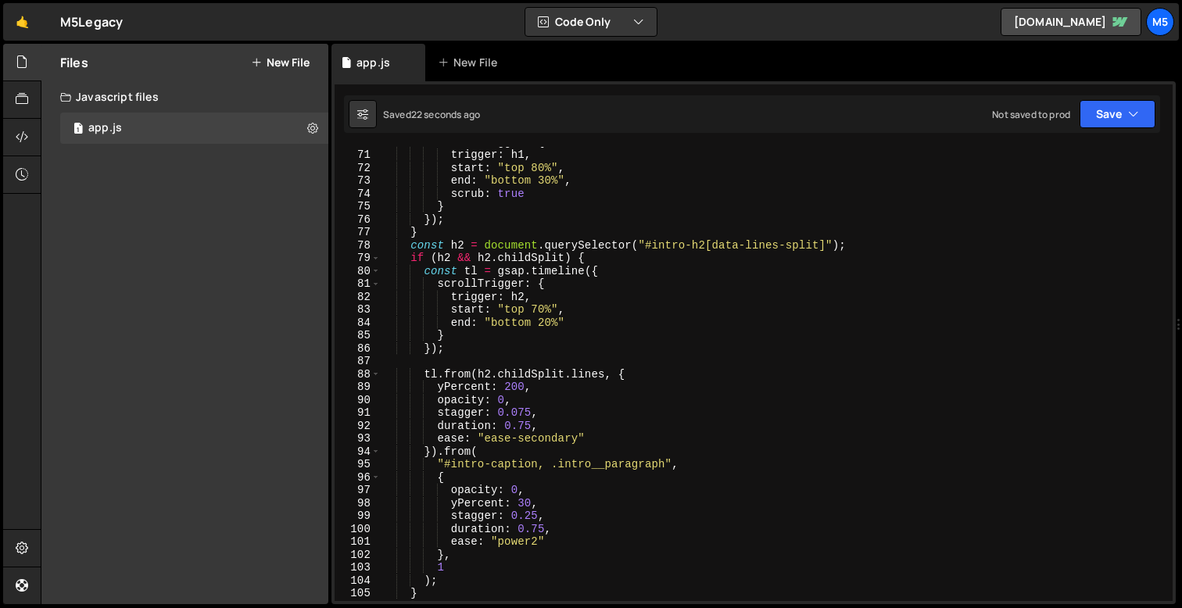
click at [484, 362] on div "scrollTrigger : { trigger : h1 , start : "top 80%" , end : "bottom 30%" , scrub…" at bounding box center [773, 375] width 785 height 480
click at [511, 344] on div "scrollTrigger : { trigger : h1 , start : "top 80%" , end : "bottom 30%" , scrub…" at bounding box center [773, 375] width 785 height 480
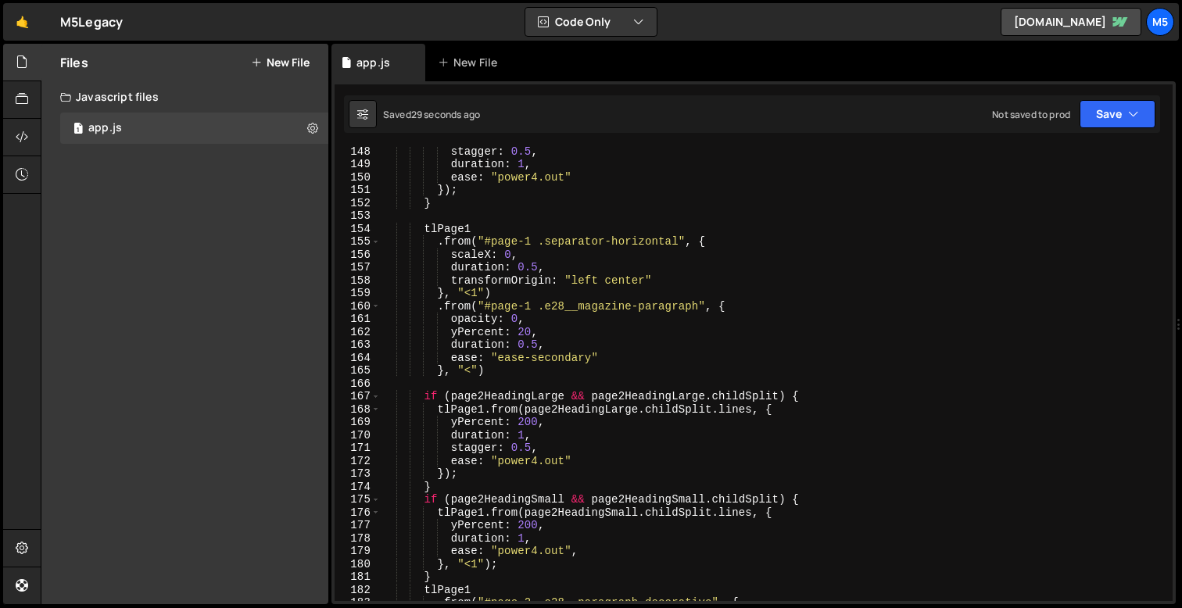
scroll to position [1913, 0]
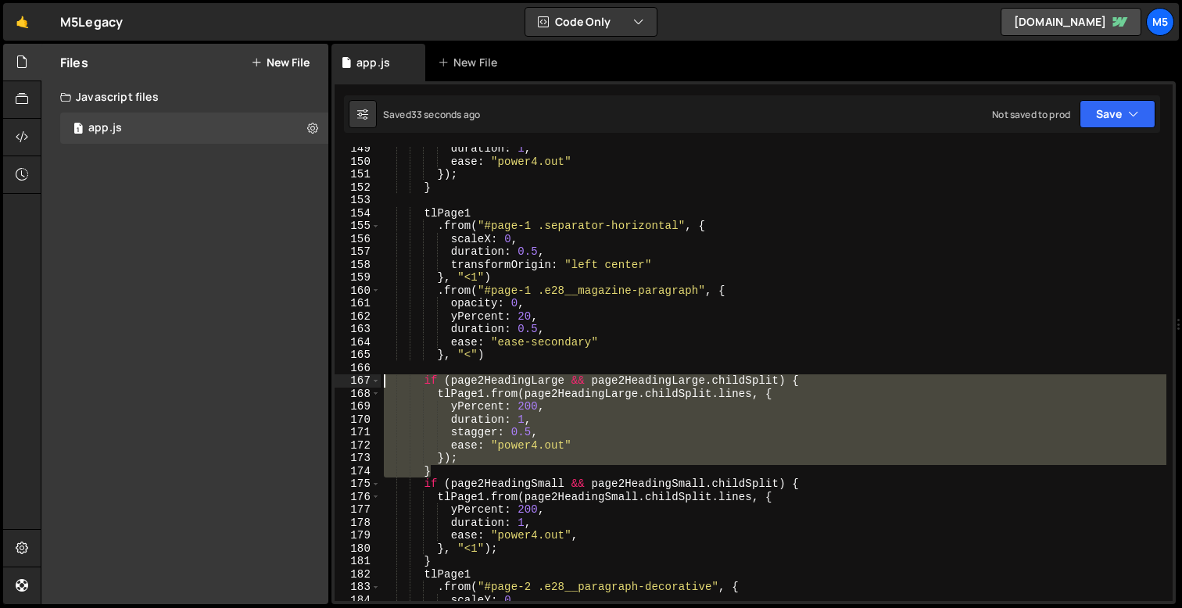
drag, startPoint x: 441, startPoint y: 467, endPoint x: 370, endPoint y: 376, distance: 114.7
click at [370, 376] on div "}); 149 150 151 152 153 154 155 156 157 158 159 160 161 162 163 164 165 166 167…" at bounding box center [753, 374] width 838 height 454
click at [473, 460] on div "duration : 1 , ease : "power4.out" }) ; } tlPage1 . from ( "#page-1 .separator-…" at bounding box center [773, 382] width 785 height 480
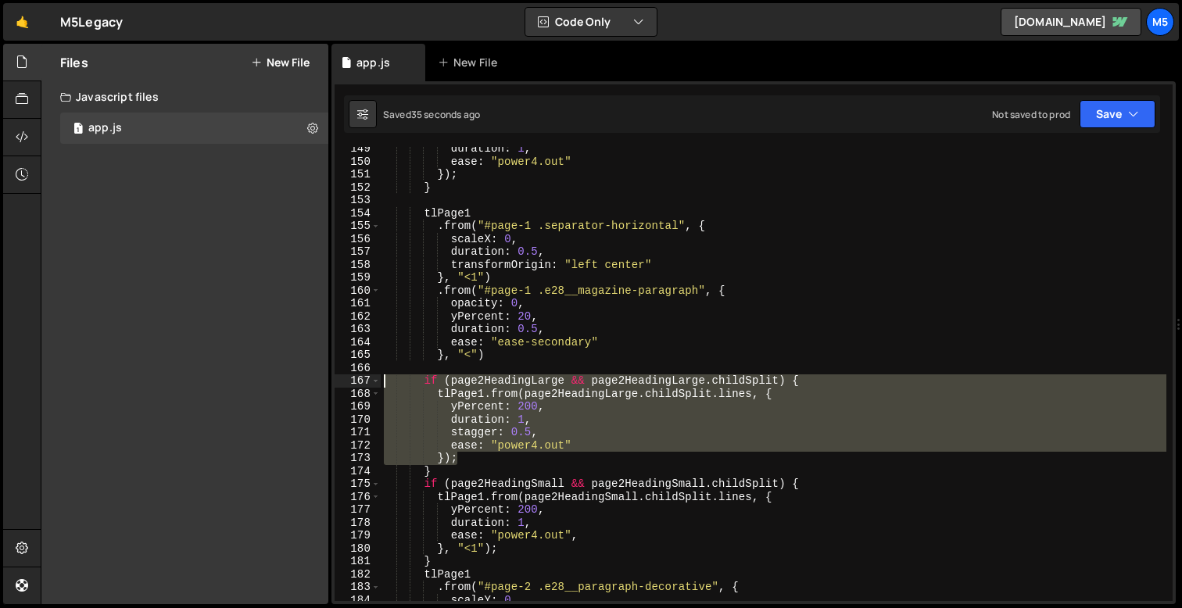
drag, startPoint x: 462, startPoint y: 460, endPoint x: 363, endPoint y: 379, distance: 127.7
click at [363, 379] on div "}); 149 150 151 152 153 154 155 156 157 158 159 160 161 162 163 164 165 166 167…" at bounding box center [753, 374] width 838 height 454
click at [431, 467] on div "duration : 1 , ease : "power4.out" }) ; } tlPage1 . from ( "#page-1 .separator-…" at bounding box center [773, 382] width 785 height 480
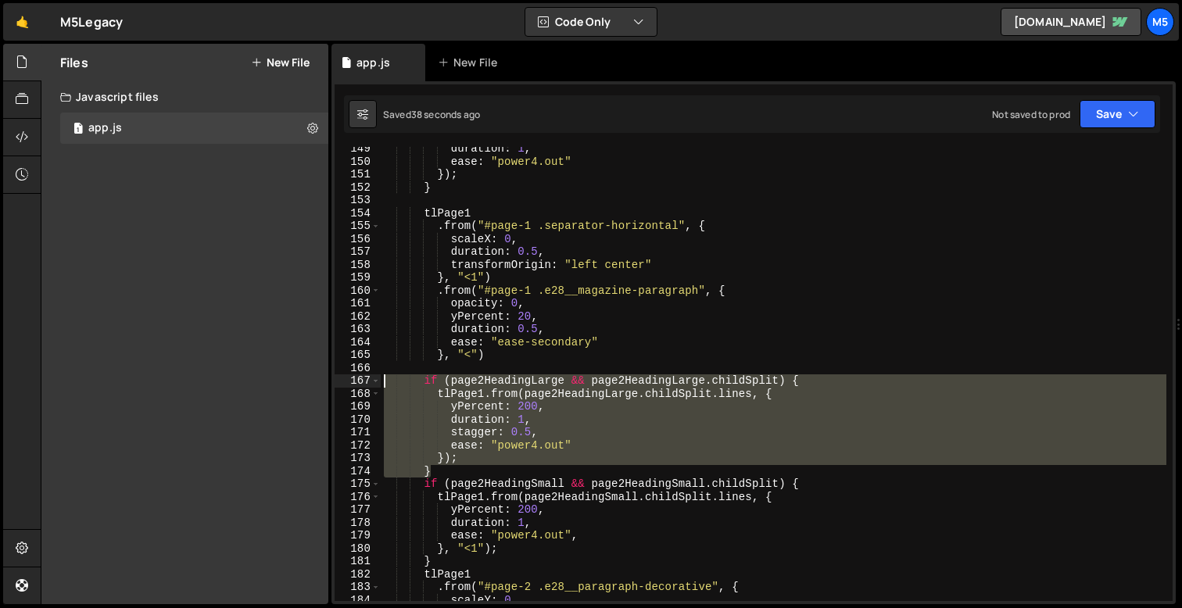
drag, startPoint x: 441, startPoint y: 468, endPoint x: 331, endPoint y: 383, distance: 139.3
click at [331, 383] on div "Files New File Javascript files 1 app.js 0 CSS files Copy share link Edit File …" at bounding box center [611, 324] width 1141 height 561
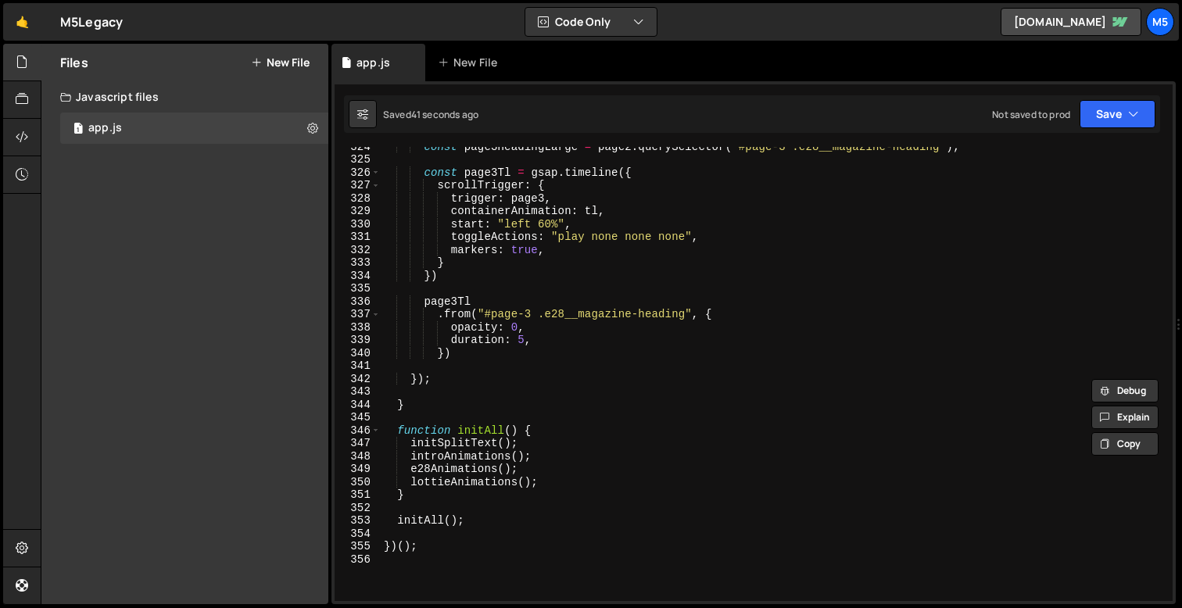
scroll to position [4172, 0]
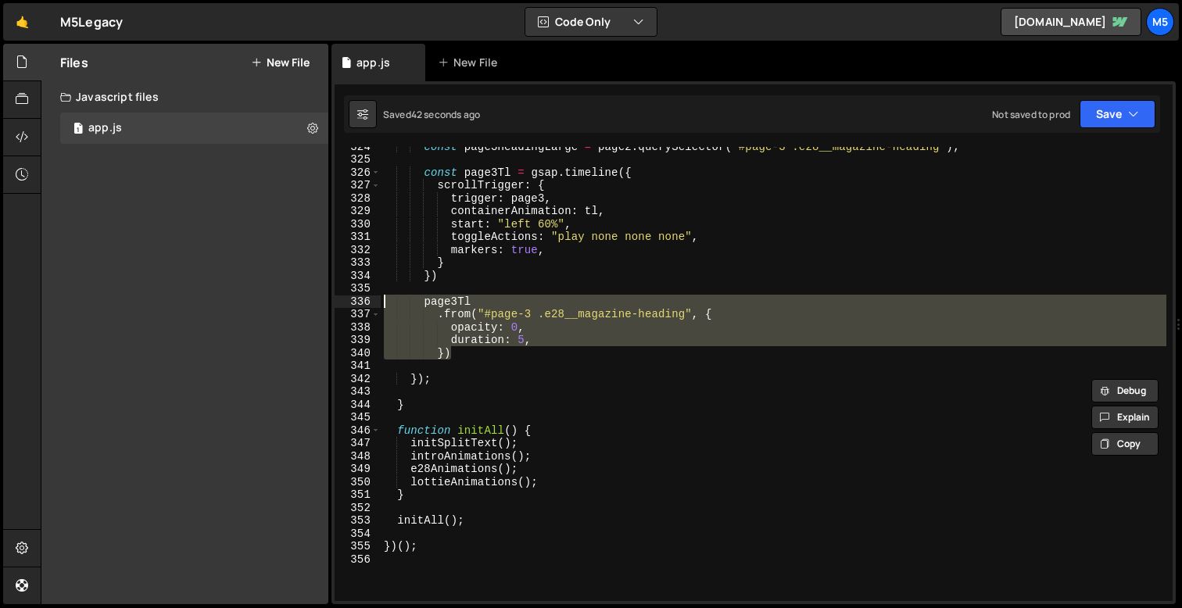
drag, startPoint x: 463, startPoint y: 353, endPoint x: 354, endPoint y: 300, distance: 121.6
click at [354, 300] on div "if (page2HeadingLarge && page2HeadingLarge.childSplit) { tlPage1.from(page2Head…" at bounding box center [753, 374] width 838 height 454
paste textarea "}"
type textarea "}"
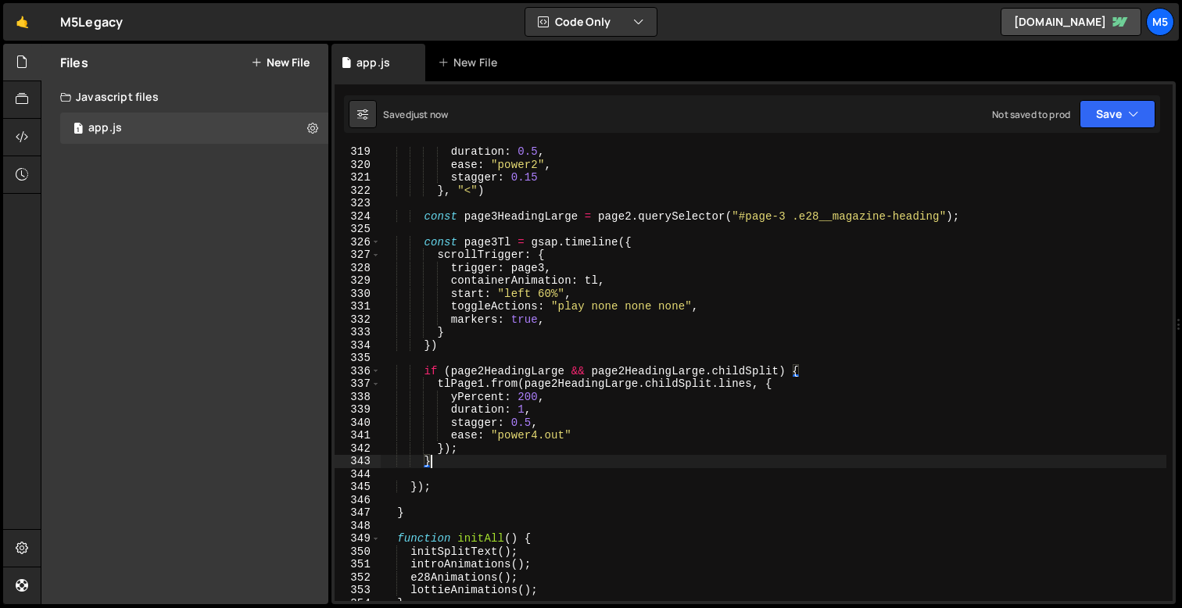
scroll to position [4100, 0]
click at [485, 364] on div "yPercent : 20 , duration : 0.5 , ease : "power2" , stagger : 0.15 } , "<" ) con…" at bounding box center [773, 374] width 785 height 480
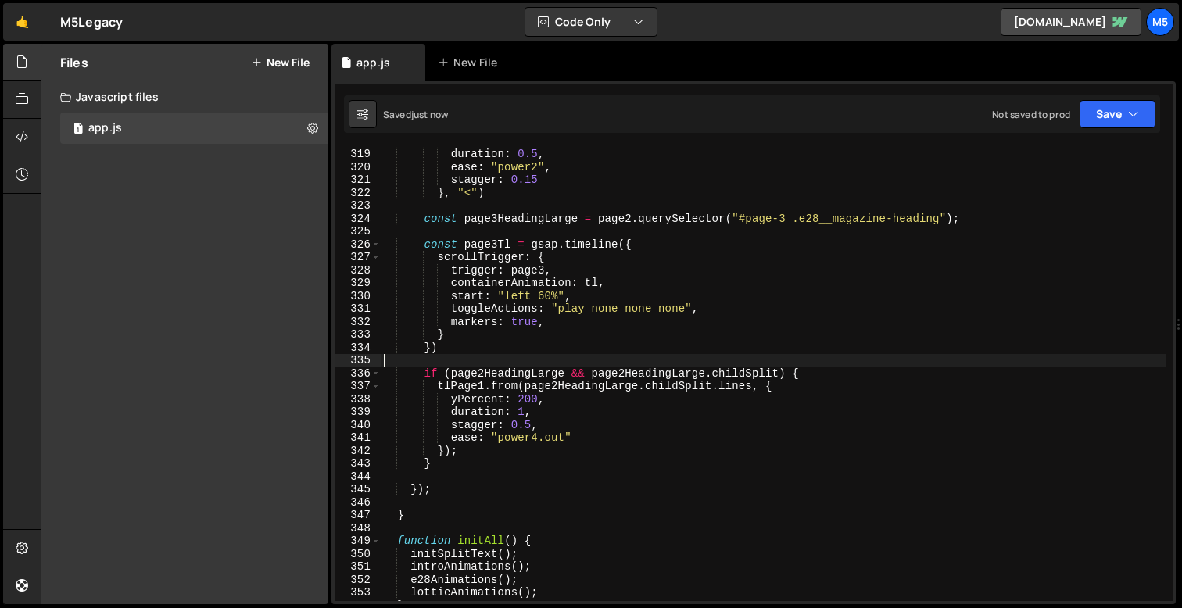
click at [483, 374] on div "yPercent : 20 , duration : 0.5 , ease : "power2" , stagger : 0.15 } , "<" ) con…" at bounding box center [773, 374] width 785 height 480
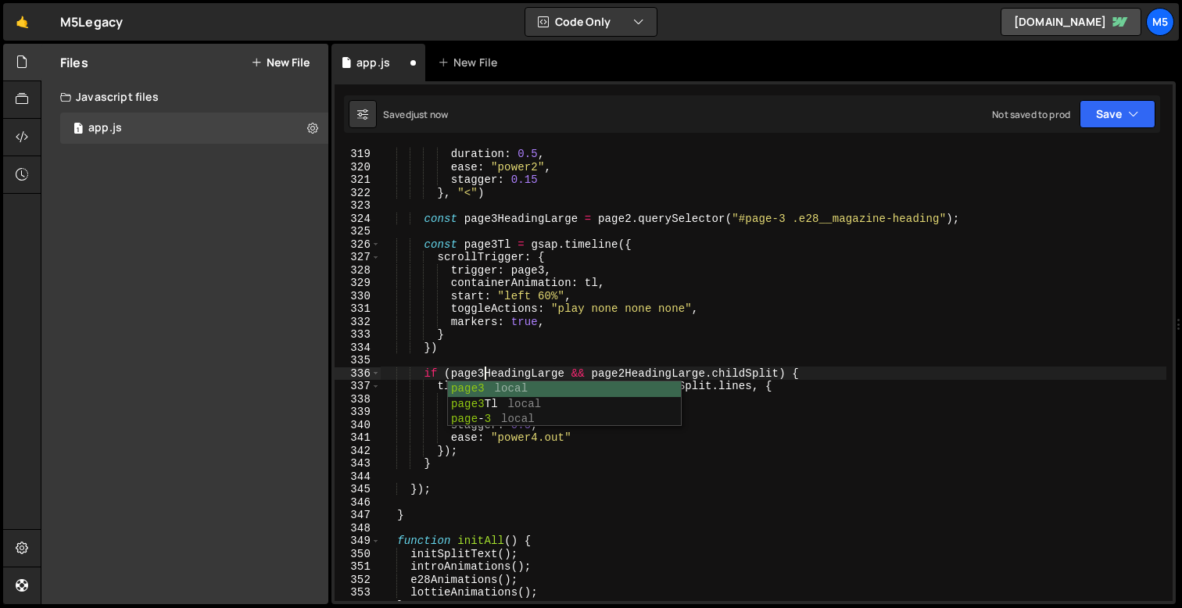
click at [626, 374] on div "yPercent : 20 , duration : 0.5 , ease : "power2" , stagger : 0.15 } , "<" ) con…" at bounding box center [773, 374] width 785 height 480
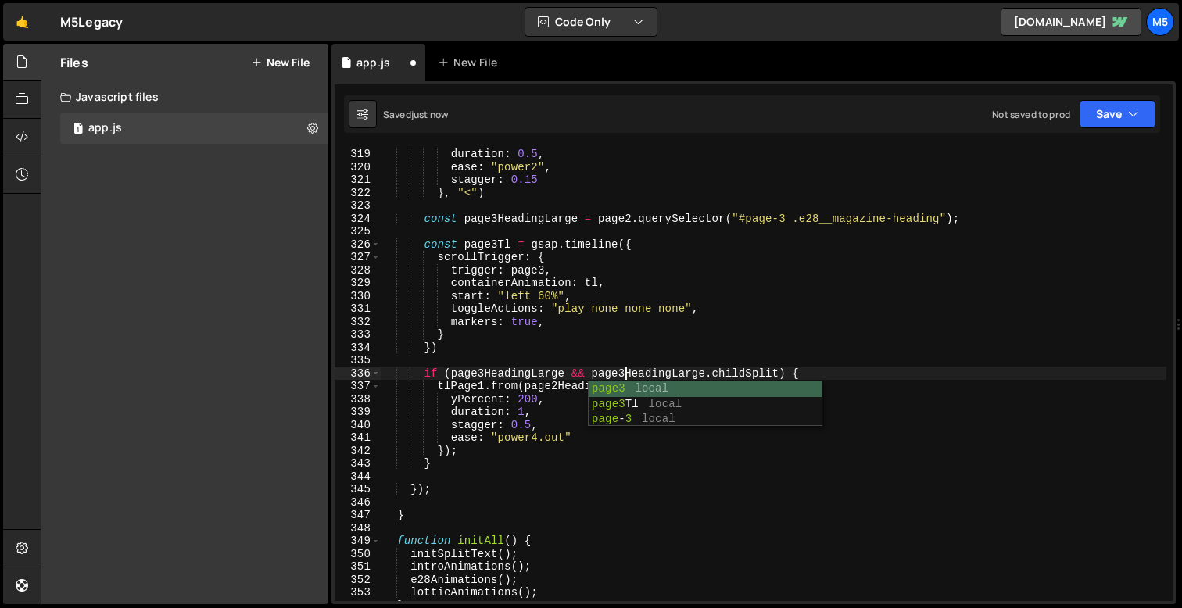
click at [484, 385] on div "yPercent : 20 , duration : 0.5 , ease : "power2" , stagger : 0.15 } , "<" ) con…" at bounding box center [773, 374] width 785 height 480
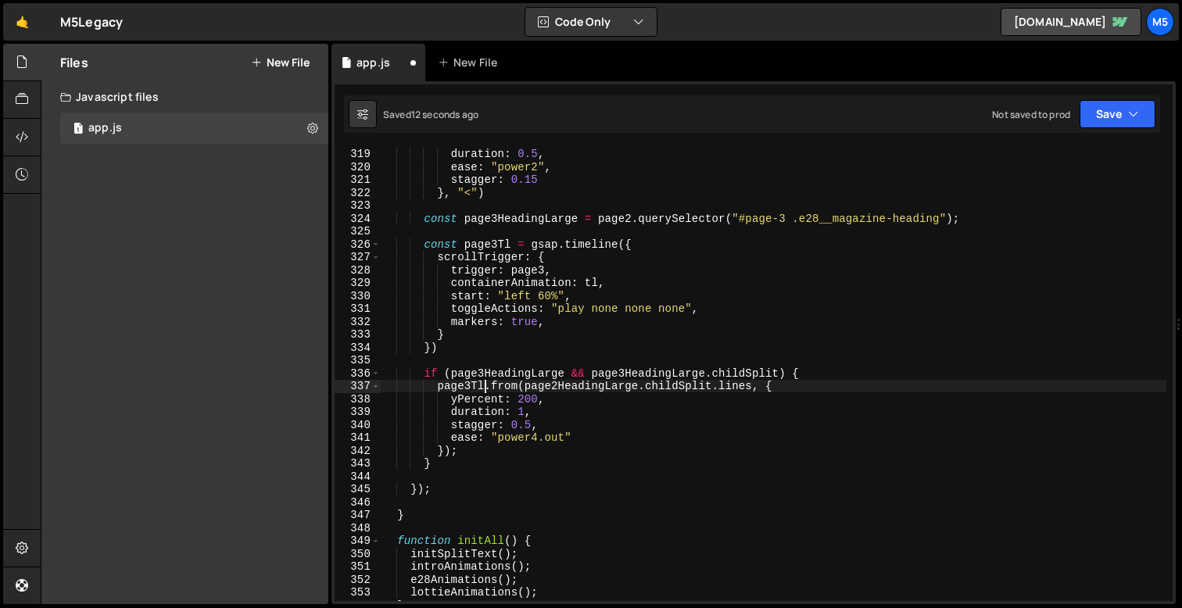
scroll to position [0, 6]
click at [628, 213] on div "yPercent : 20 , duration : 0.5 , ease : "power2" , stagger : 0.15 } , "<" ) con…" at bounding box center [773, 374] width 785 height 480
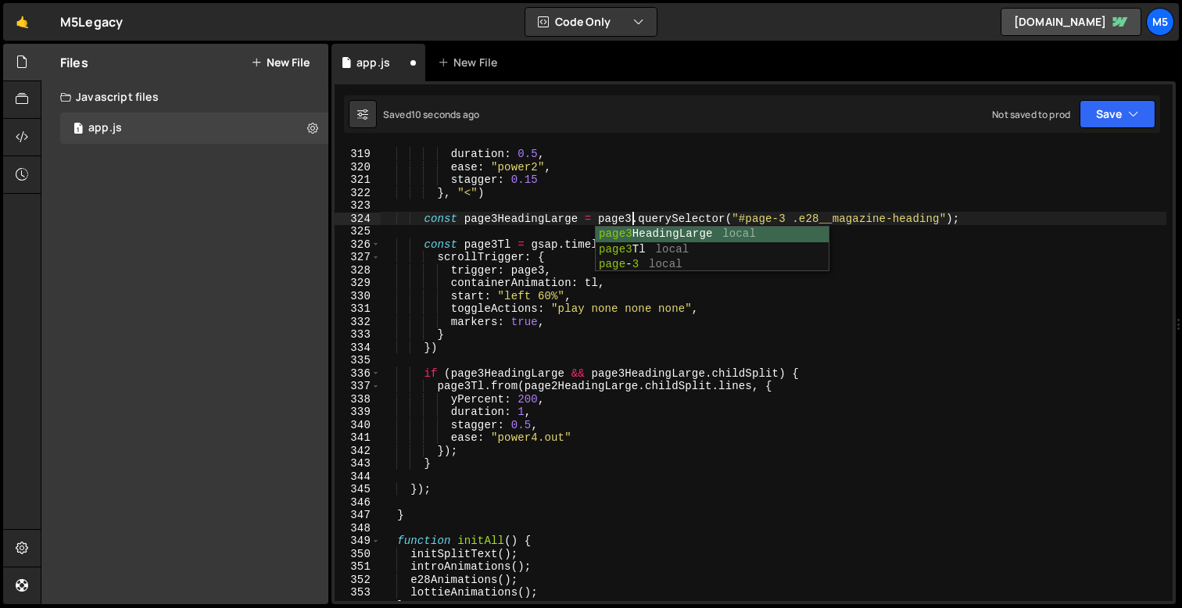
scroll to position [0, 17]
click at [559, 385] on div "yPercent : 20 , duration : 0.5 , ease : "power2" , stagger : 0.15 } , "<" ) con…" at bounding box center [773, 374] width 785 height 480
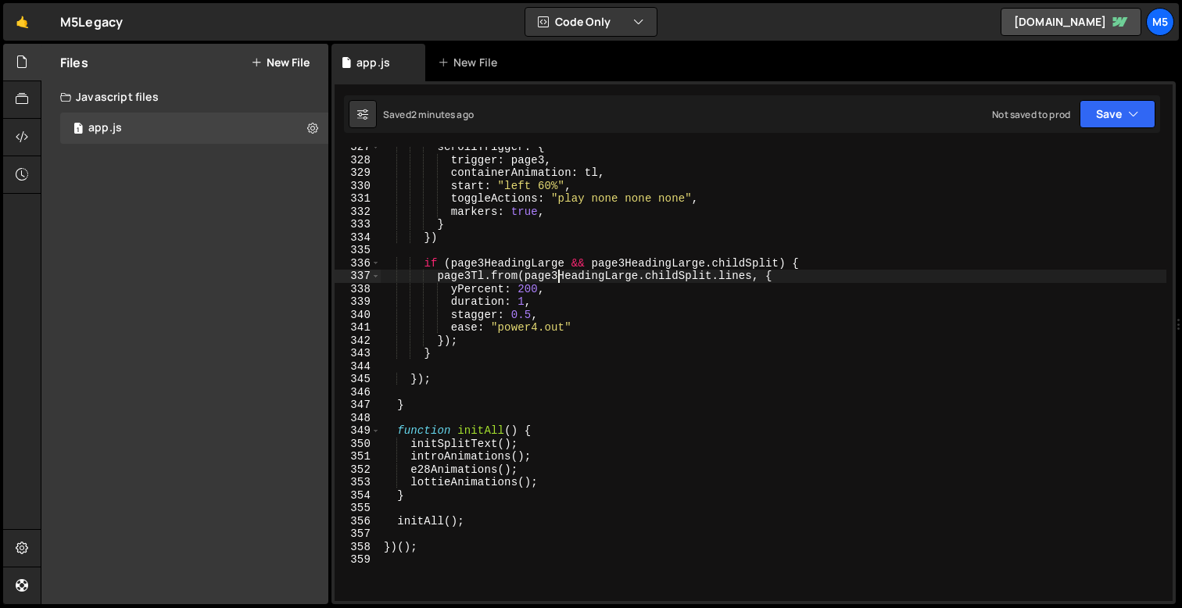
scroll to position [4226, 0]
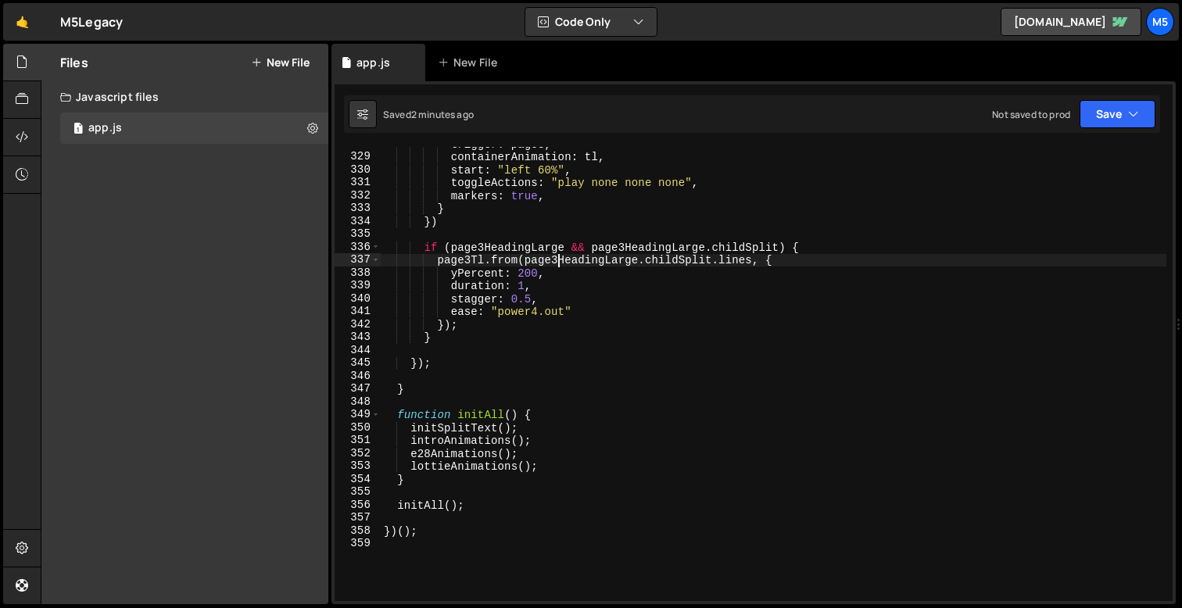
click at [486, 327] on div "trigger : page3 , containerAnimation : tl , start : "left 60%" , toggleActions …" at bounding box center [773, 378] width 785 height 480
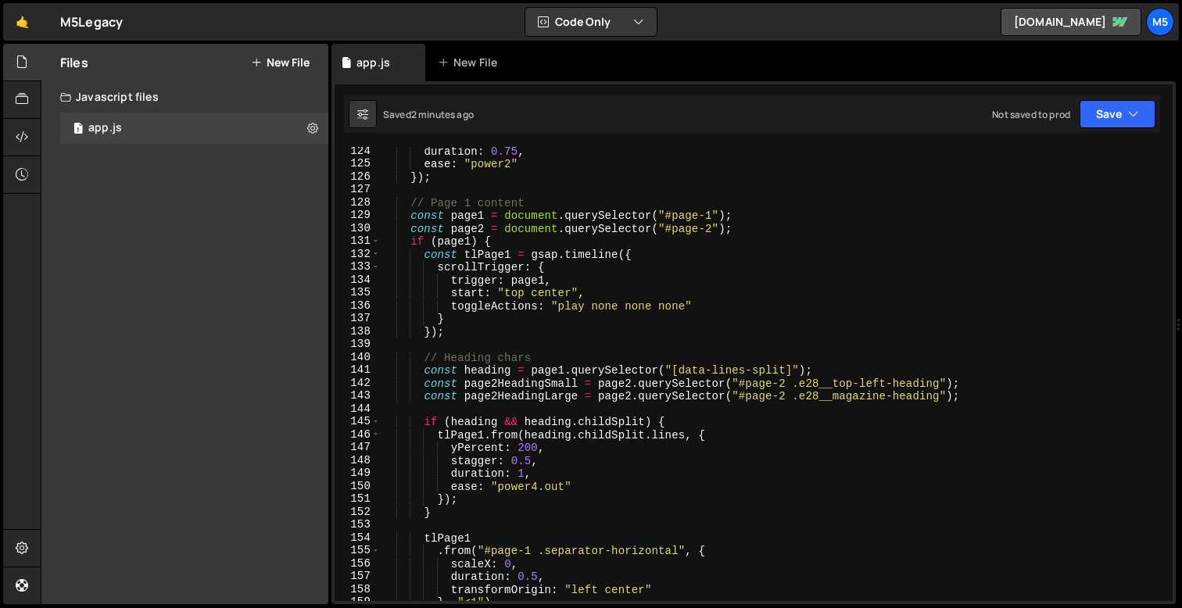
scroll to position [1589, 0]
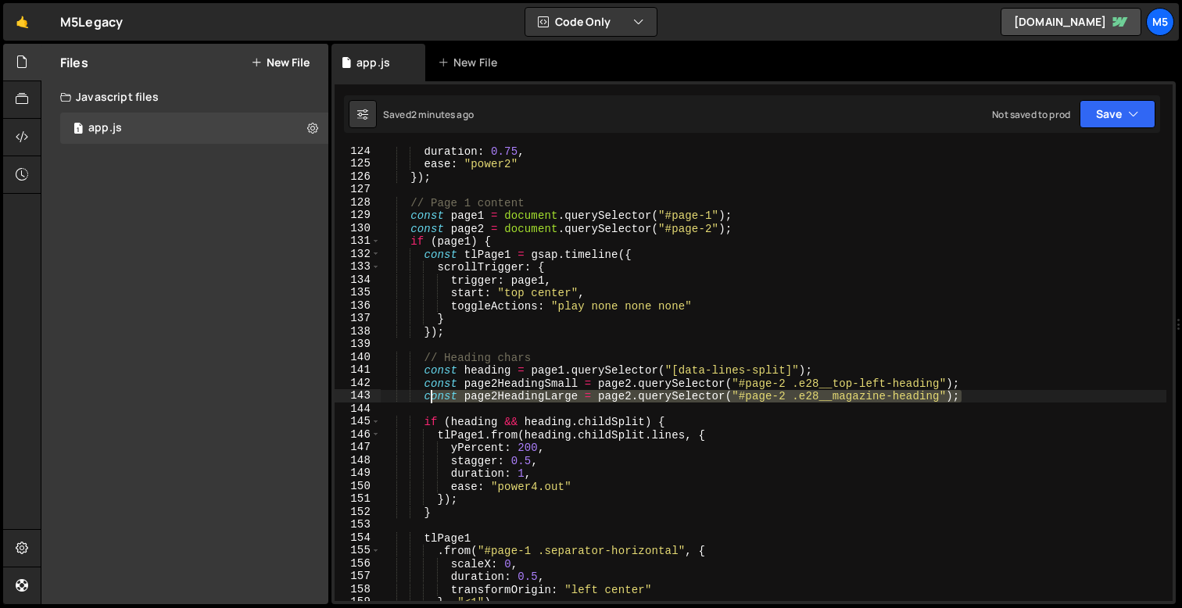
drag, startPoint x: 964, startPoint y: 395, endPoint x: 431, endPoint y: 394, distance: 532.2
click at [431, 394] on div "duration : 0.75 , ease : "power2" }) ; // Page 1 content const page1 = document…" at bounding box center [773, 385] width 785 height 480
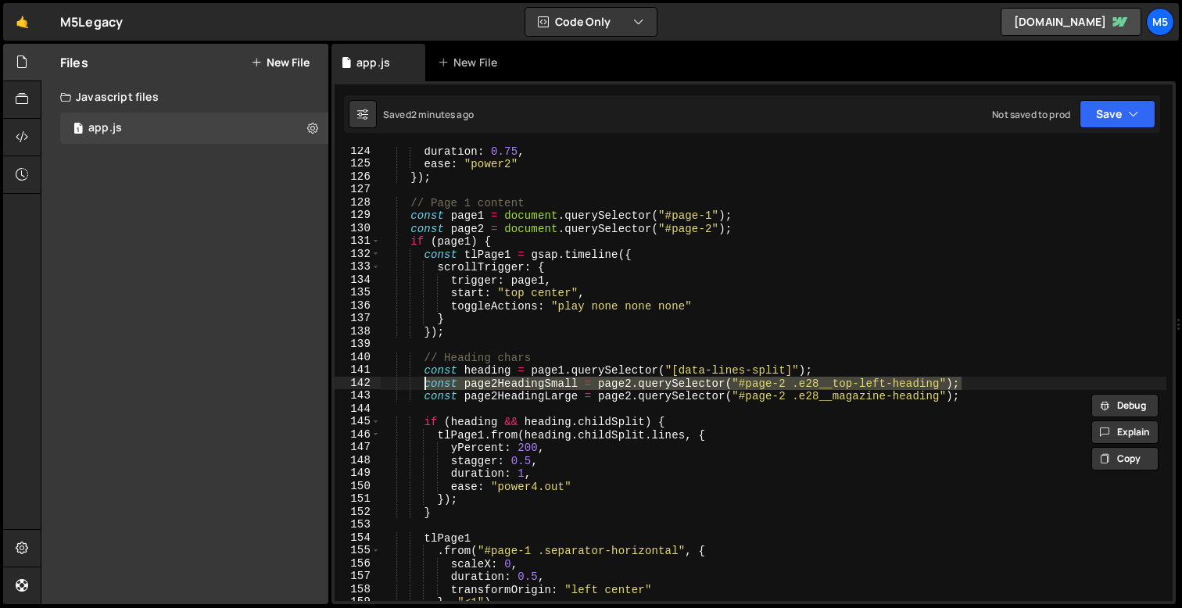
drag, startPoint x: 962, startPoint y: 385, endPoint x: 425, endPoint y: 382, distance: 536.9
click at [425, 382] on div "duration : 0.75 , ease : "power2" }) ; // Page 1 content const page1 = document…" at bounding box center [773, 385] width 785 height 480
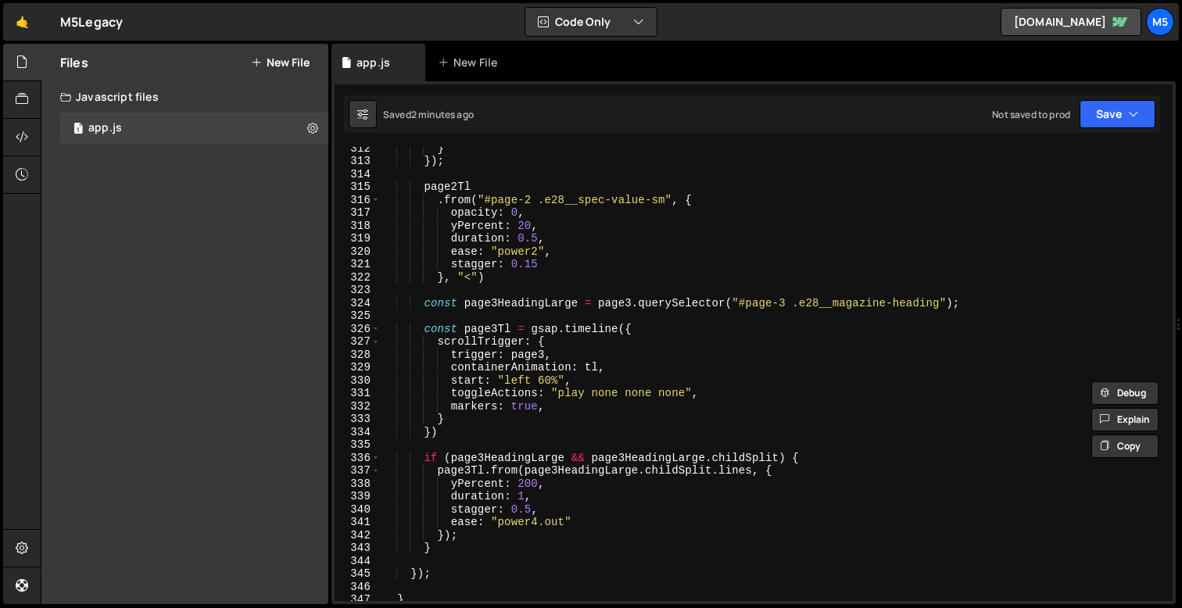
scroll to position [4004, 0]
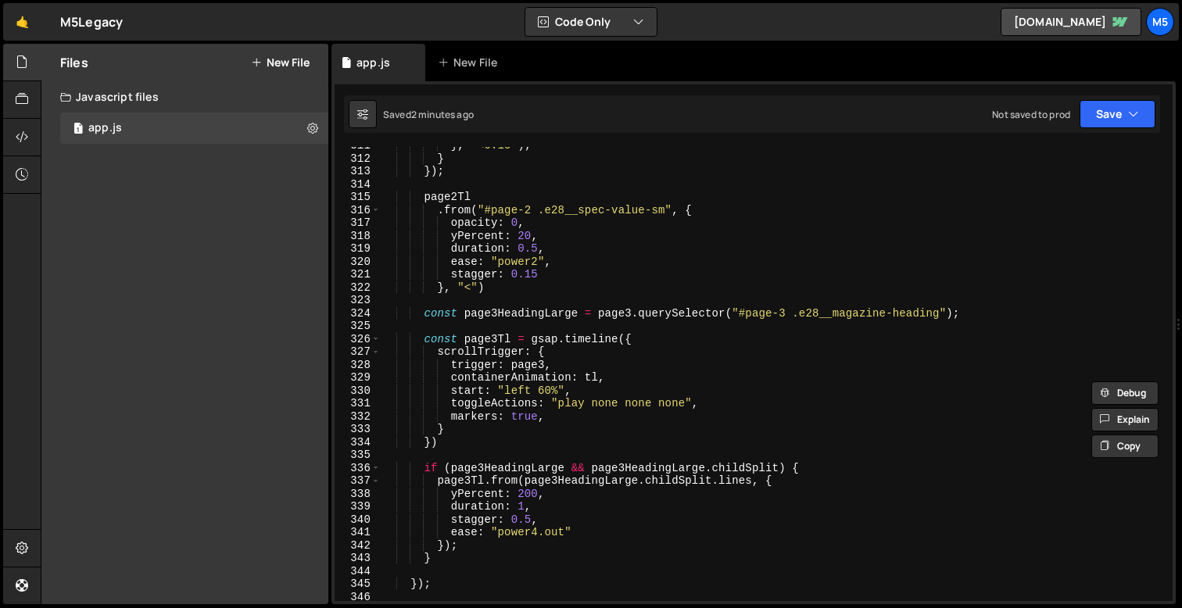
click at [963, 313] on div "} , "<0.15" ) ; } }) ; page2Tl . from ( "#page-2 .e28__spec-value-sm" , { opaci…" at bounding box center [773, 379] width 785 height 480
type textarea "const page3HeadingLarge = page3.querySelector("#page-3 .e28__magazine-heading");"
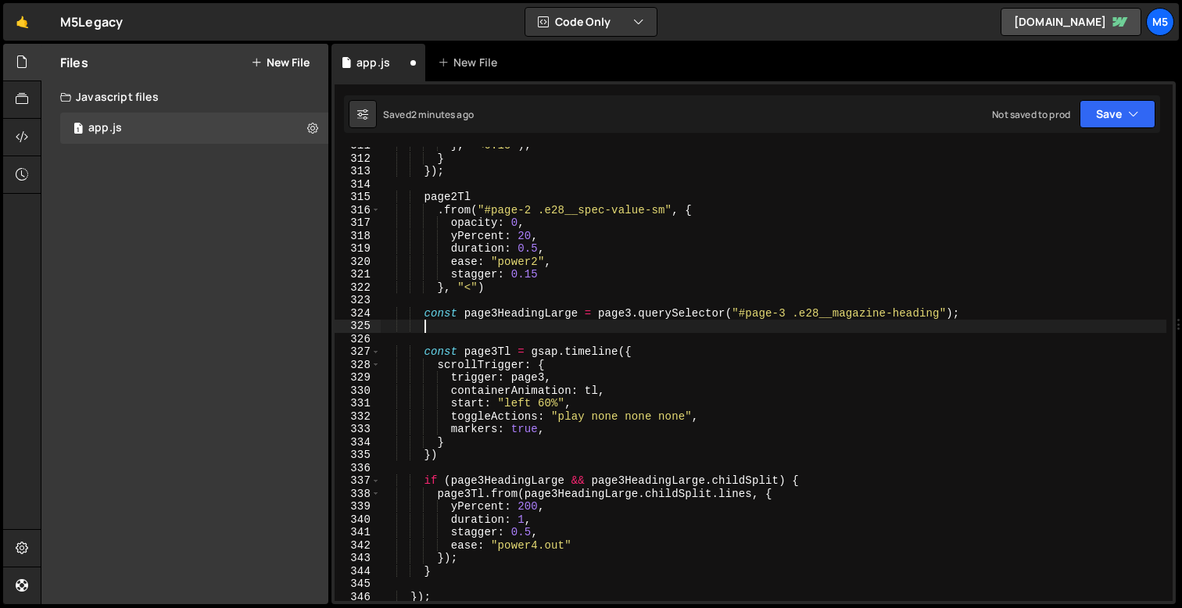
paste textarea "const page2HeadingSmall = page2.querySelector("#page-2 .e28__top-left-heading");"
click at [497, 326] on div "} , "<0.15" ) ; } }) ; page2Tl . from ( "#page-2 .e28__spec-value-sm" , { opaci…" at bounding box center [773, 379] width 785 height 480
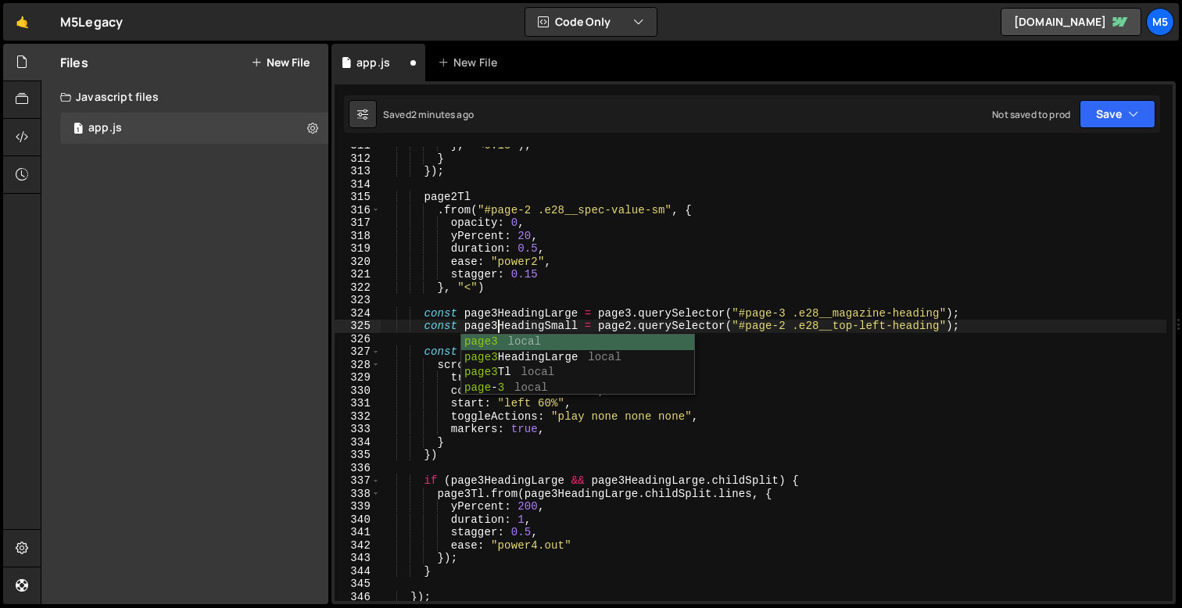
click at [631, 324] on div "} , "<0.15" ) ; } }) ; page2Tl . from ( "#page-2 .e28__spec-value-sm" , { opaci…" at bounding box center [773, 379] width 785 height 480
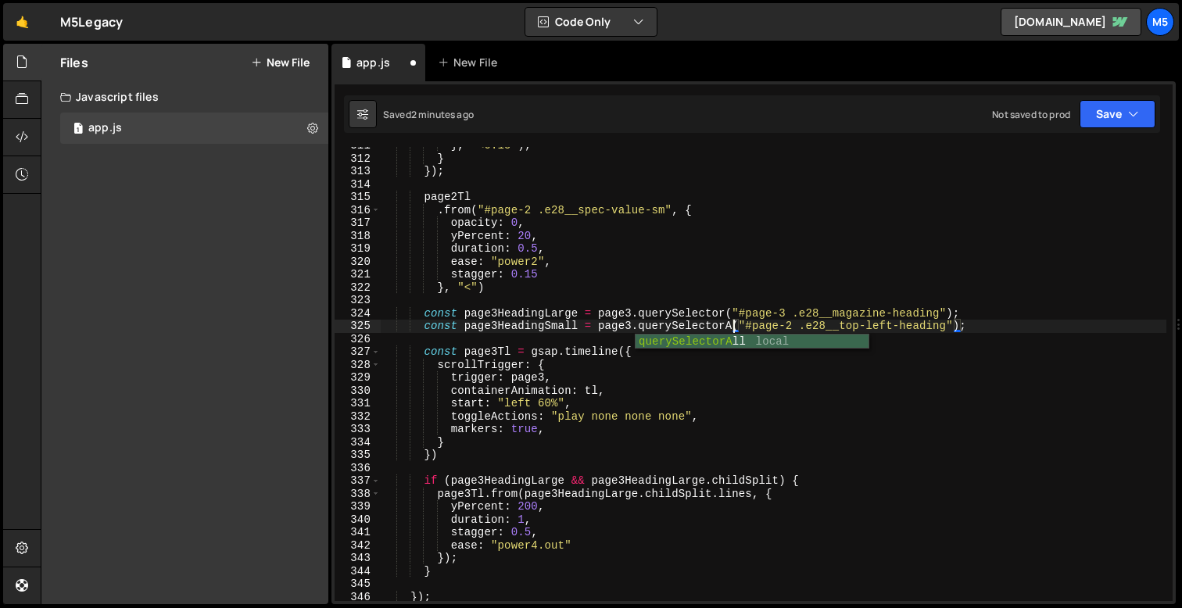
scroll to position [0, 25]
click at [805, 331] on div "} , "<0.15" ) ; } }) ; page2Tl . from ( "#page-2 .e28__spec-value-sm" , { opaci…" at bounding box center [773, 379] width 785 height 480
click at [888, 327] on div "} , "<0.15" ) ; } }) ; page2Tl . from ( "#page-2 .e28__spec-value-sm" , { opaci…" at bounding box center [773, 379] width 785 height 480
paste textarea "28__top-left-headinge"
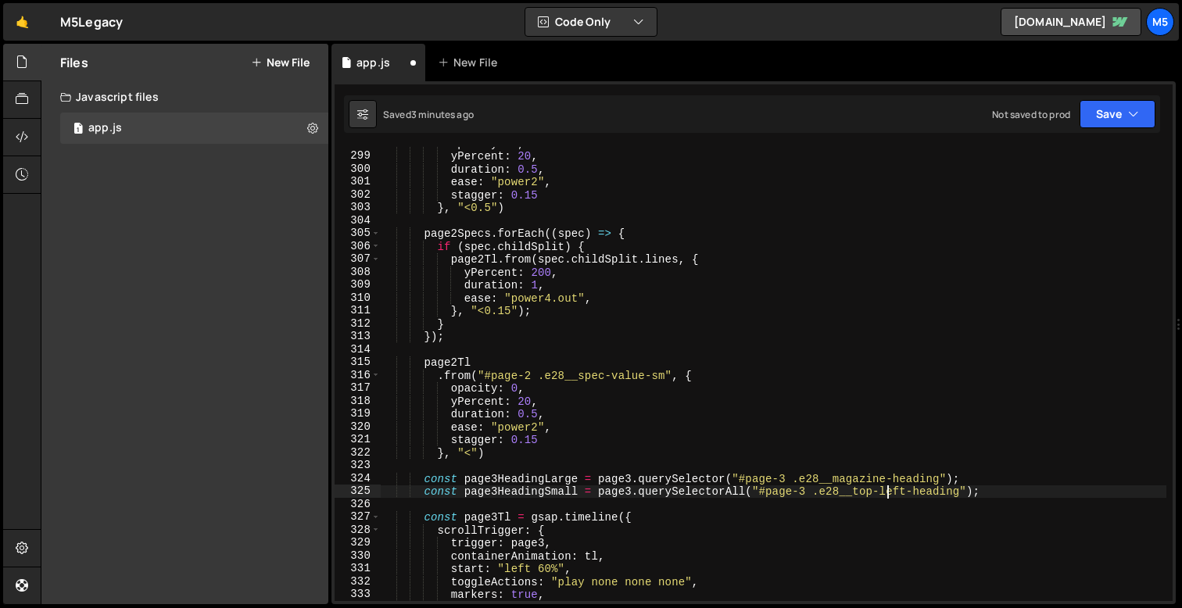
scroll to position [3854, 0]
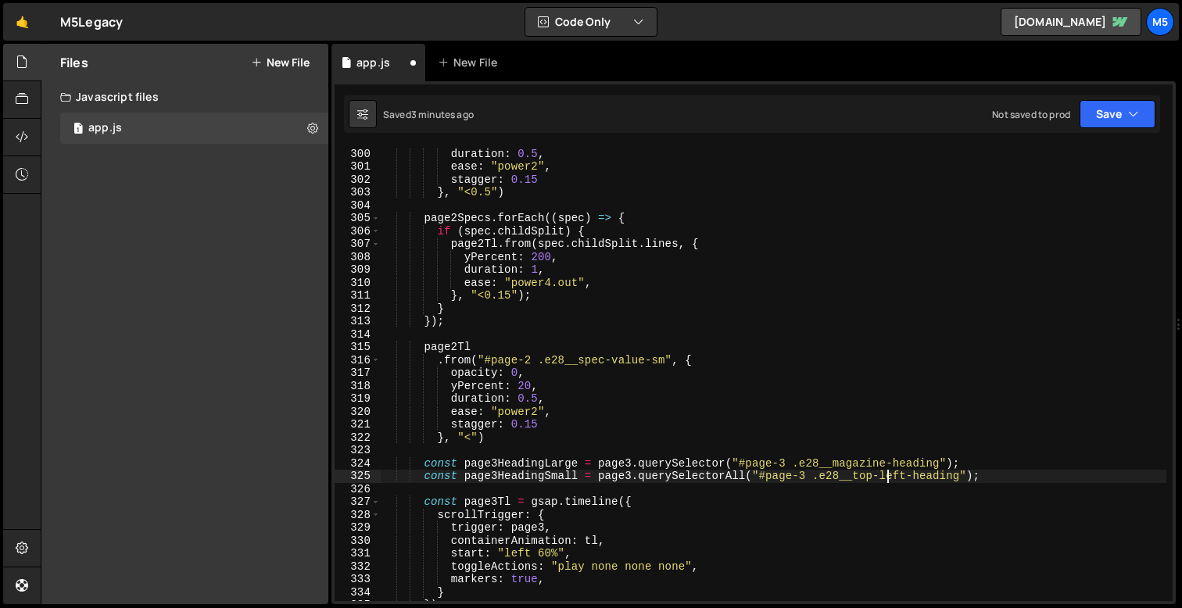
click at [545, 479] on div "yPercent : 20 , duration : 0.5 , ease : "power2" , stagger : 0.15 } , "<0.5" ) …" at bounding box center [773, 374] width 785 height 480
type textarea "const page3HeadingsSmall = page3.querySelectorAll("#page-3 .e28__top-left-headi…"
click at [647, 486] on div "yPercent : 20 , duration : 0.5 , ease : "power2" , stagger : 0.15 } , "<0.5" ) …" at bounding box center [773, 374] width 785 height 480
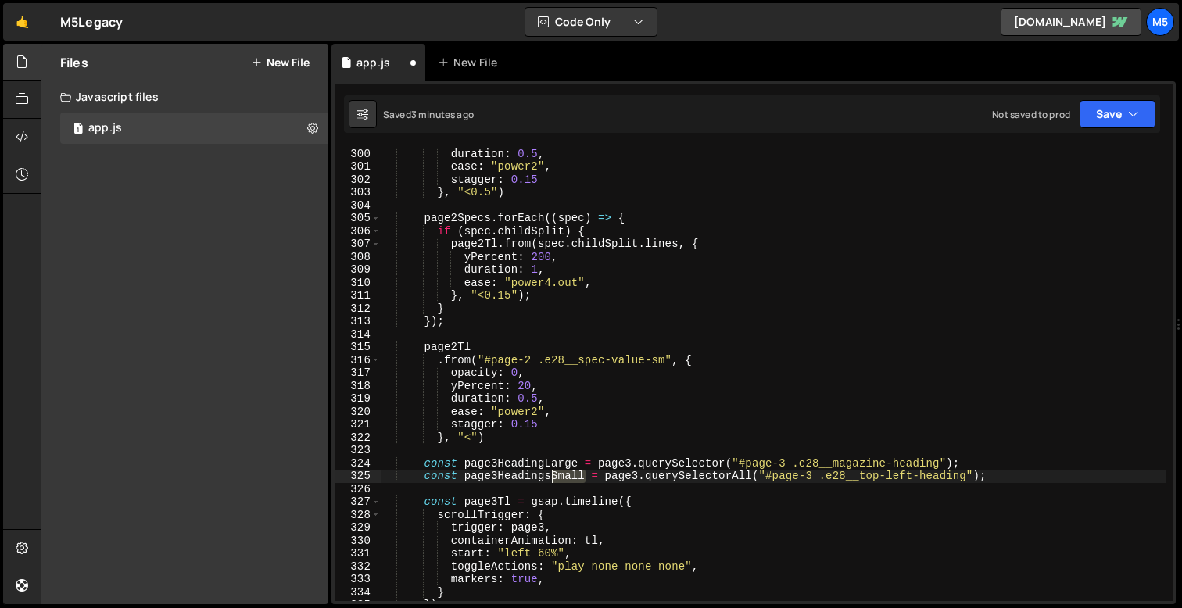
drag, startPoint x: 586, startPoint y: 477, endPoint x: 553, endPoint y: 474, distance: 33.7
click at [553, 474] on div "yPercent : 20 , duration : 0.5 , ease : "power2" , stagger : 0.15 } , "<0.5" ) …" at bounding box center [773, 374] width 785 height 480
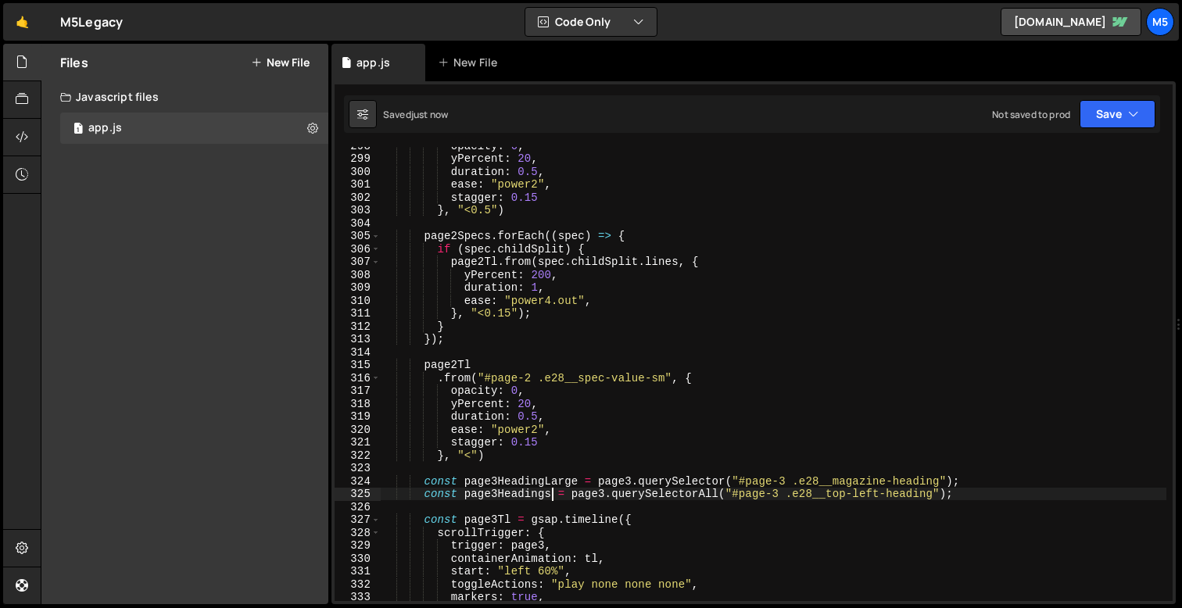
scroll to position [3826, 0]
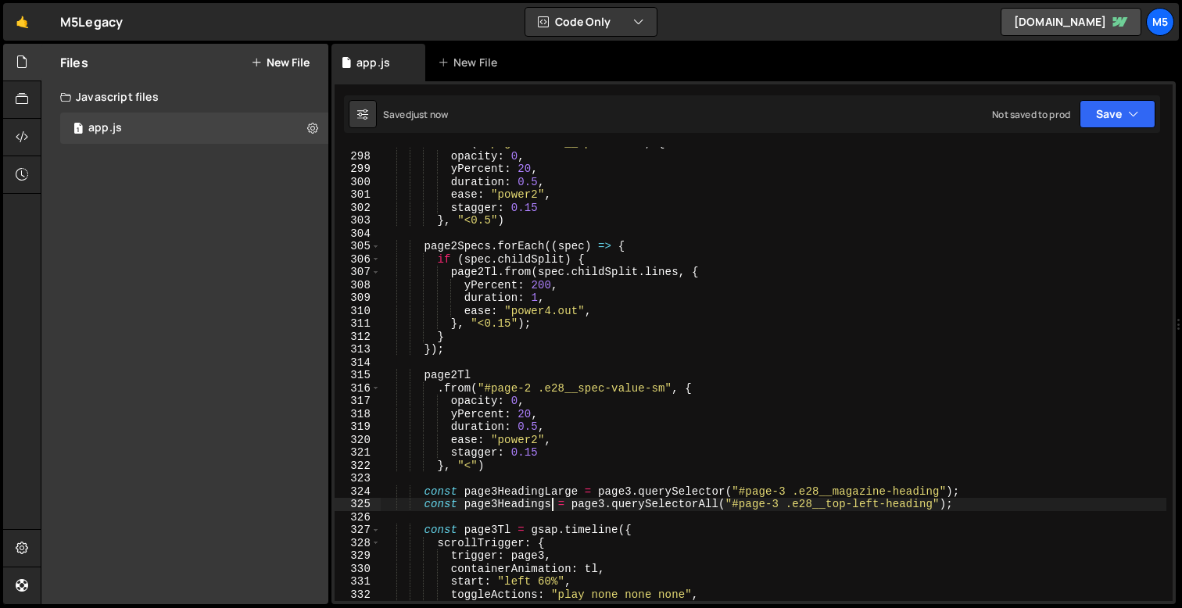
click at [457, 328] on div ". from ( "#page-2 .e28__spec-name" , { opacity : 0 , yPercent : 20 , duration :…" at bounding box center [773, 377] width 785 height 480
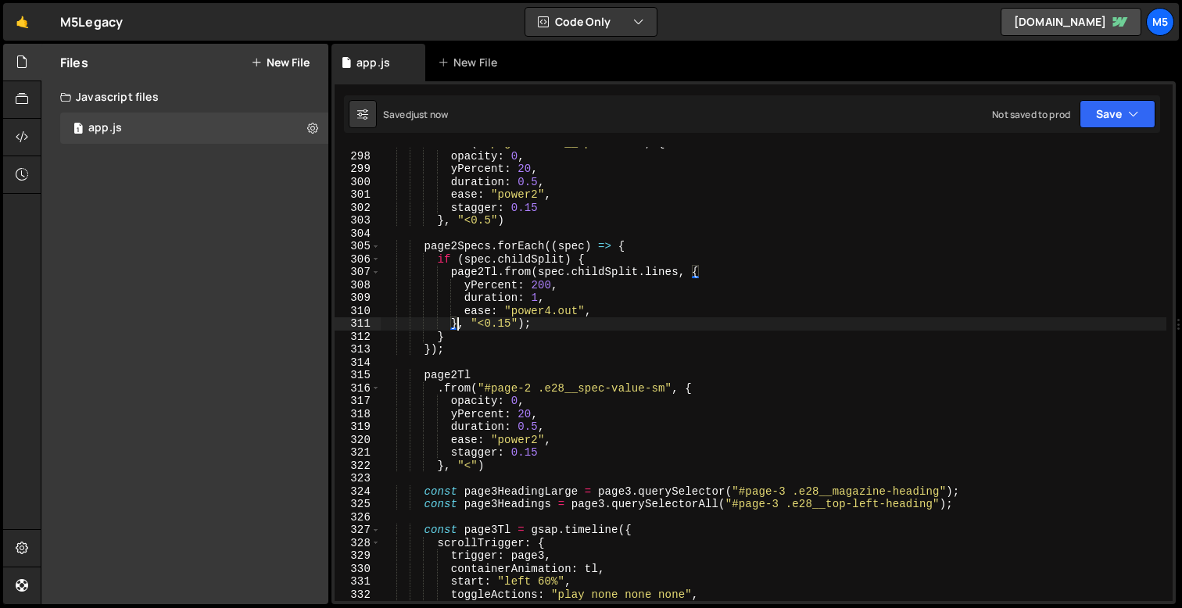
click at [467, 281] on div ". from ( "#page-2 .e28__spec-name" , { opacity : 0 , yPercent : 20 , duration :…" at bounding box center [773, 377] width 785 height 480
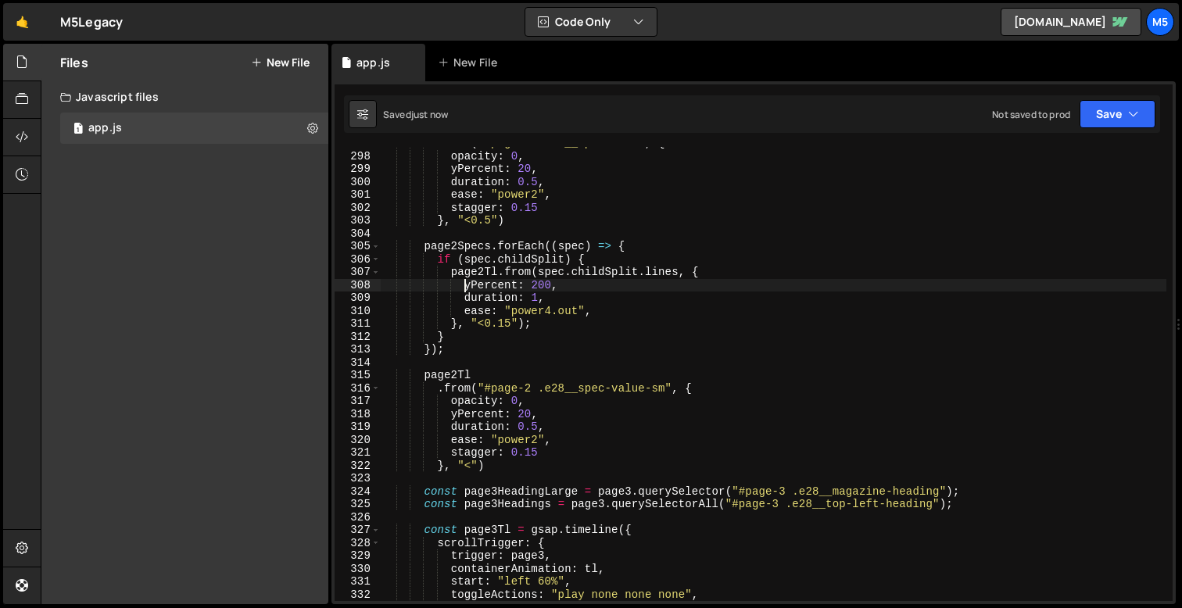
click at [513, 246] on div ". from ( "#page-2 .e28__spec-name" , { opacity : 0 , yPercent : 20 , duration :…" at bounding box center [773, 377] width 785 height 480
click at [445, 322] on div ". from ( "#page-2 .e28__spec-name" , { opacity : 0 , yPercent : 20 , duration :…" at bounding box center [773, 377] width 785 height 480
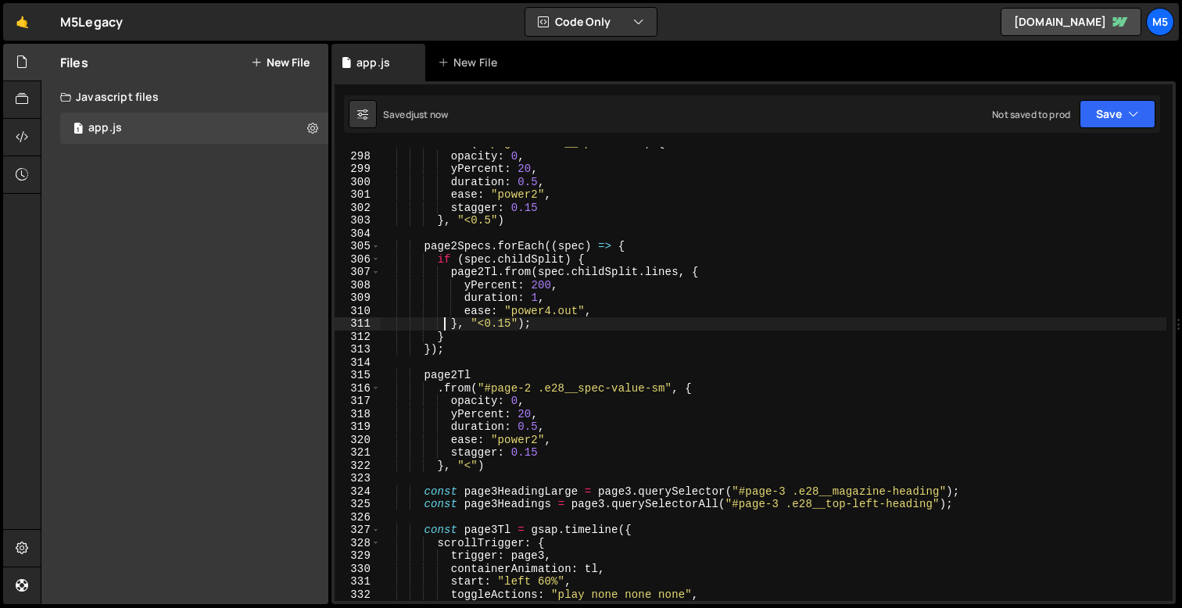
click at [438, 338] on div ". from ( "#page-2 .e28__spec-name" , { opacity : 0 , yPercent : 20 , duration :…" at bounding box center [773, 377] width 785 height 480
click at [433, 345] on div ". from ( "#page-2 .e28__spec-name" , { opacity : 0 , yPercent : 20 , duration :…" at bounding box center [773, 377] width 785 height 480
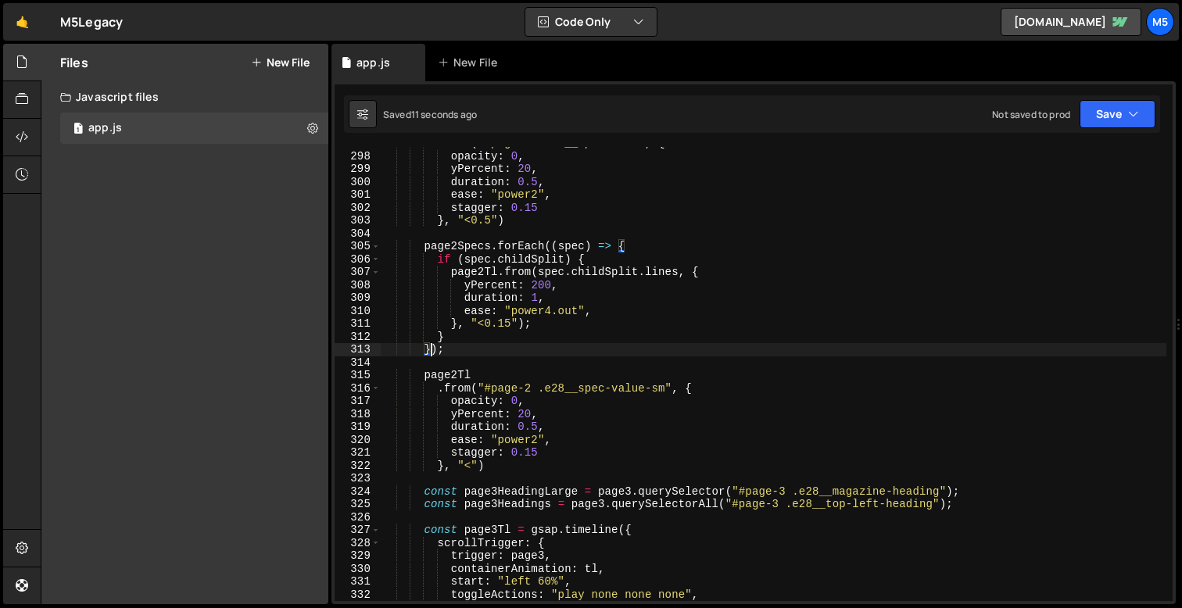
click at [452, 351] on div ". from ( "#page-2 .e28__spec-name" , { opacity : 0 , yPercent : 20 , duration :…" at bounding box center [773, 377] width 785 height 480
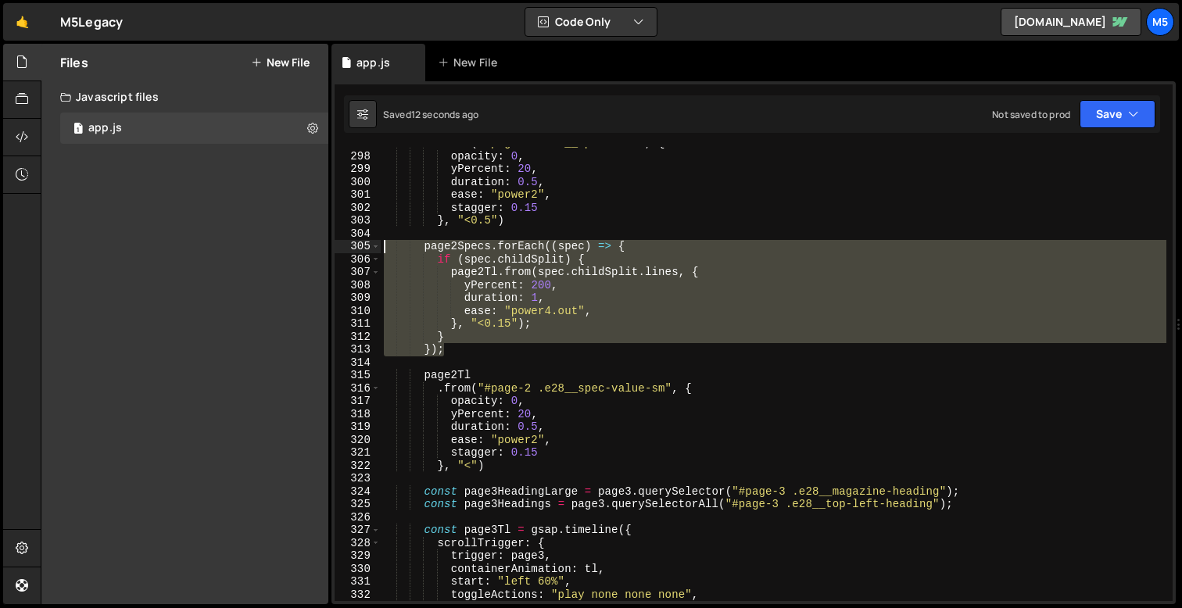
drag, startPoint x: 451, startPoint y: 351, endPoint x: 352, endPoint y: 244, distance: 145.5
click at [352, 245] on div "}); 297 298 299 300 301 302 303 304 305 306 307 308 309 310 311 312 313 314 315…" at bounding box center [753, 374] width 838 height 454
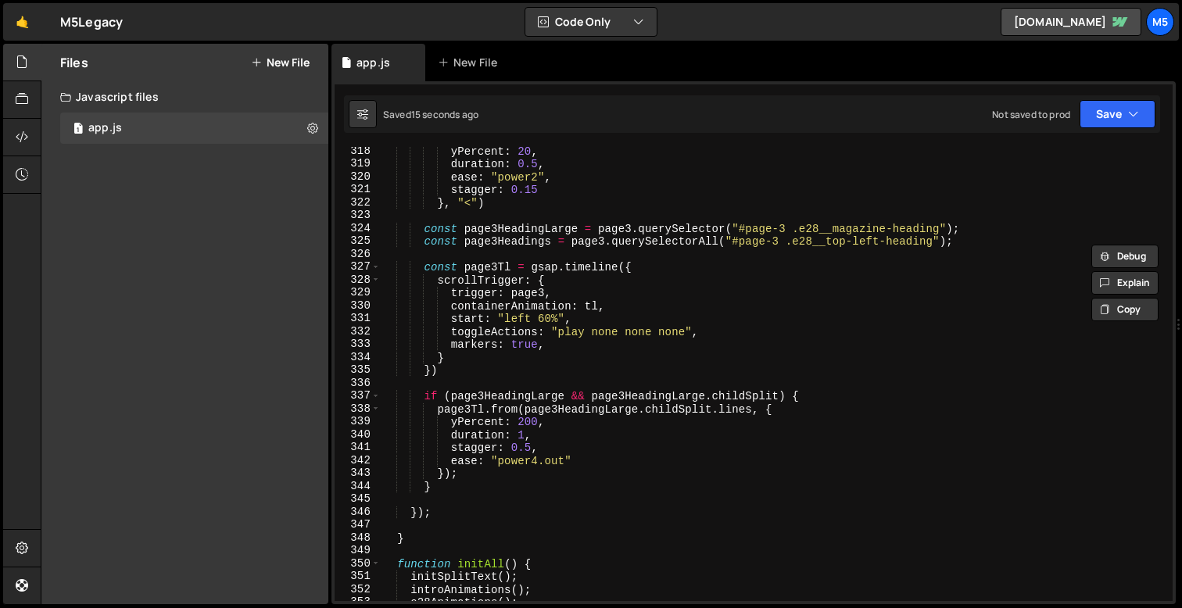
scroll to position [4082, 0]
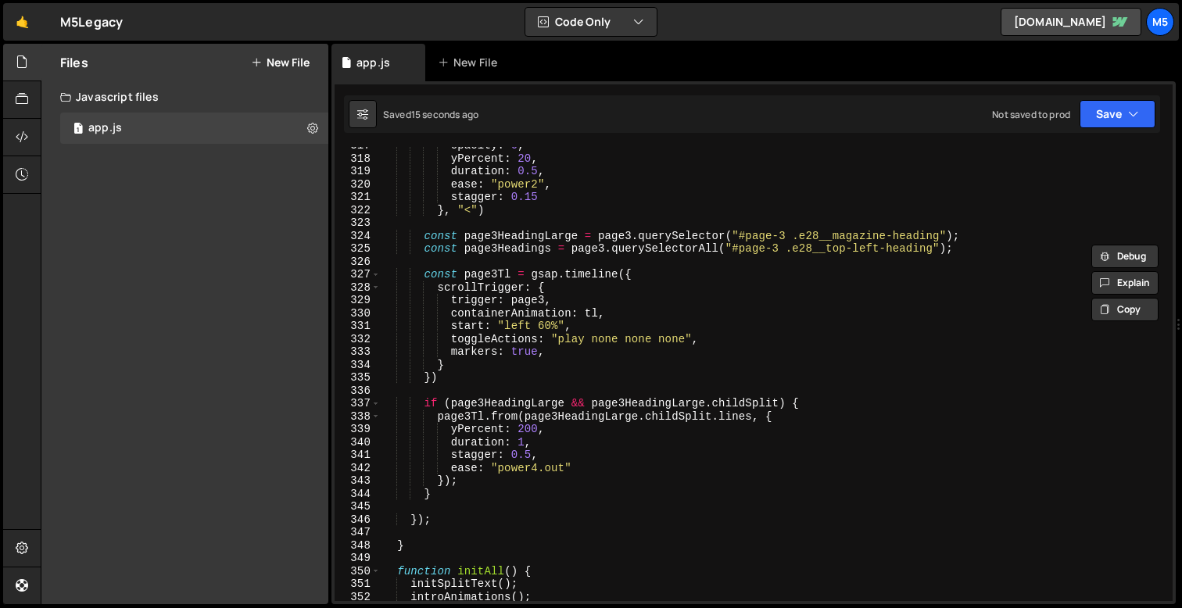
click at [485, 474] on div "opacity : 0 , yPercent : 20 , duration : 0.5 , ease : "power2" , stagger : 0.15…" at bounding box center [773, 379] width 785 height 480
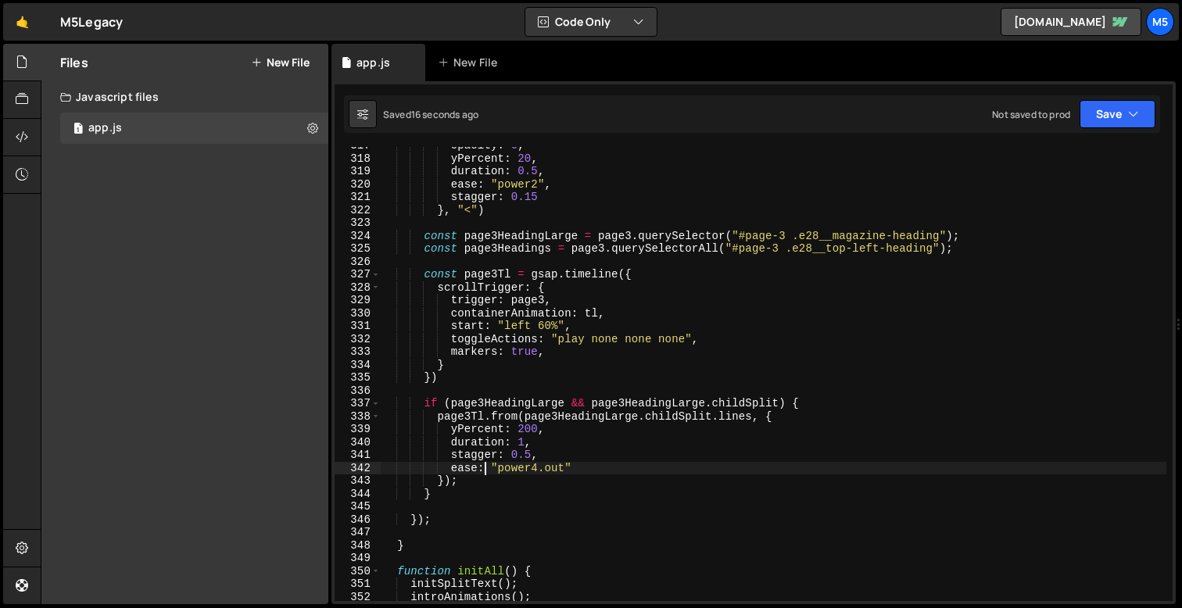
click at [460, 495] on div "opacity : 0 , yPercent : 20 , duration : 0.5 , ease : "power2" , stagger : 0.15…" at bounding box center [773, 379] width 785 height 480
type textarea "}"
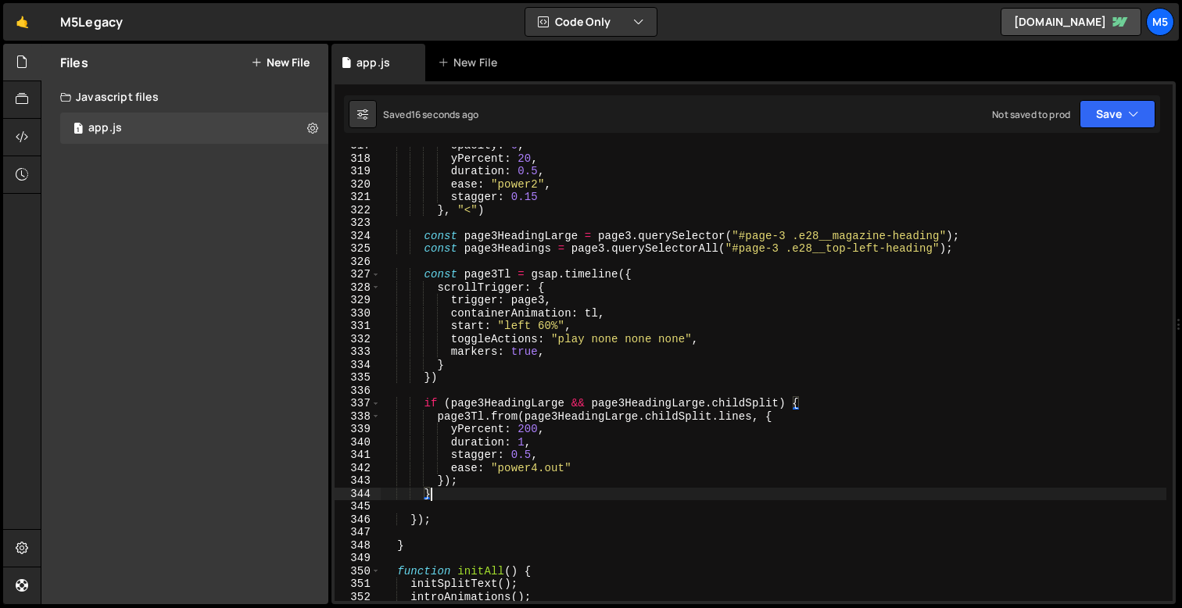
scroll to position [0, 2]
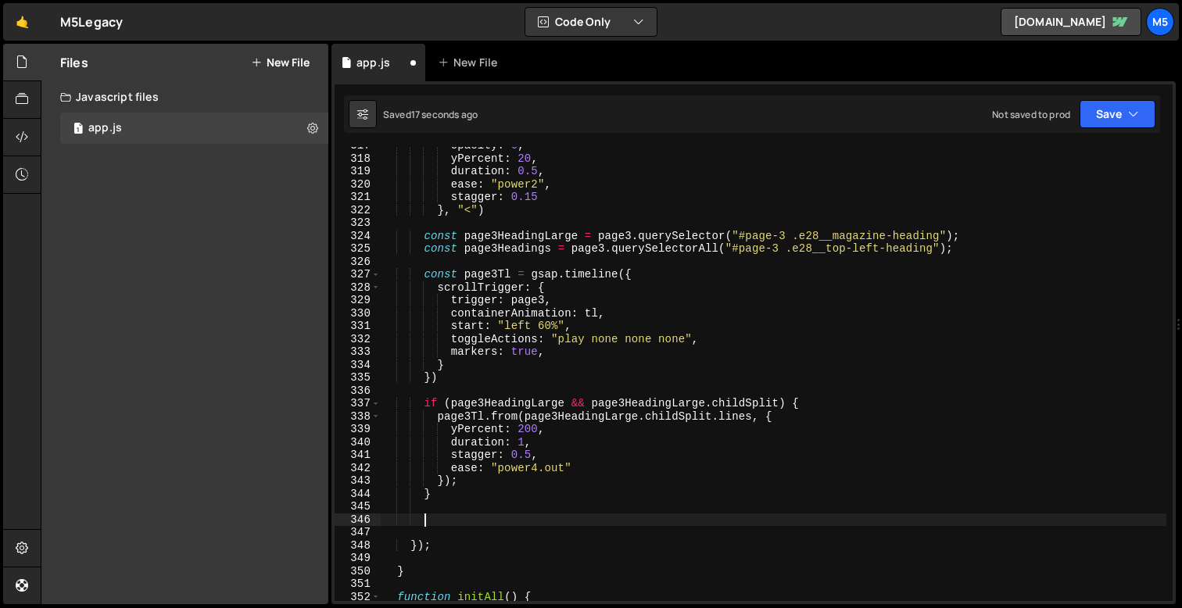
paste textarea "});"
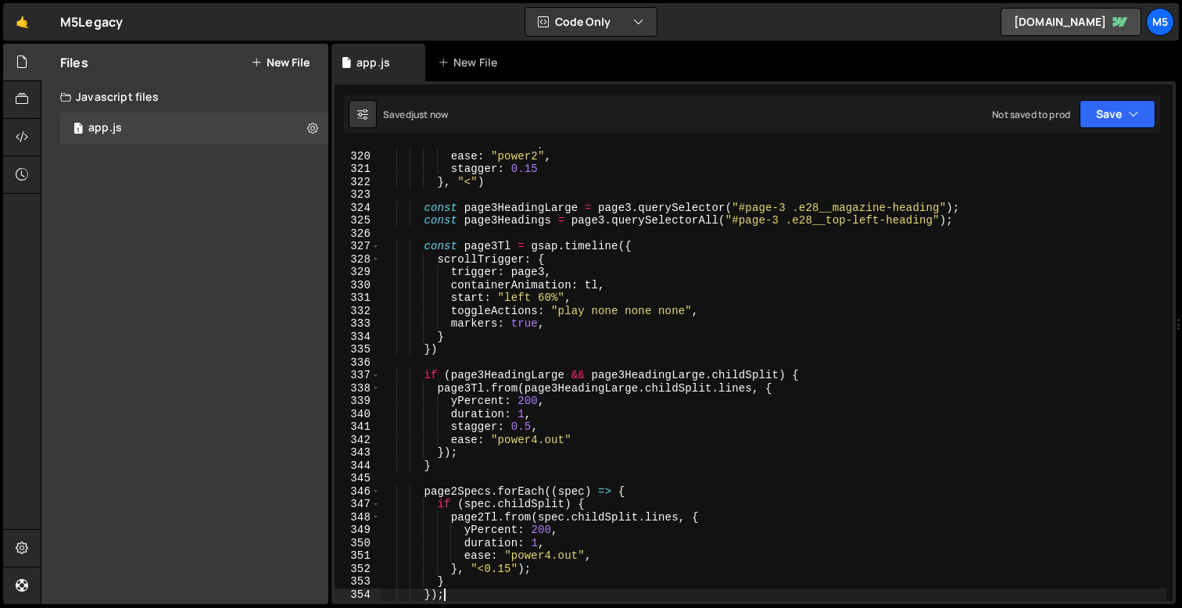
click at [454, 489] on div "duration : 0.5 , ease : "power2" , stagger : 0.15 } , "<" ) const page3HeadingL…" at bounding box center [773, 377] width 785 height 480
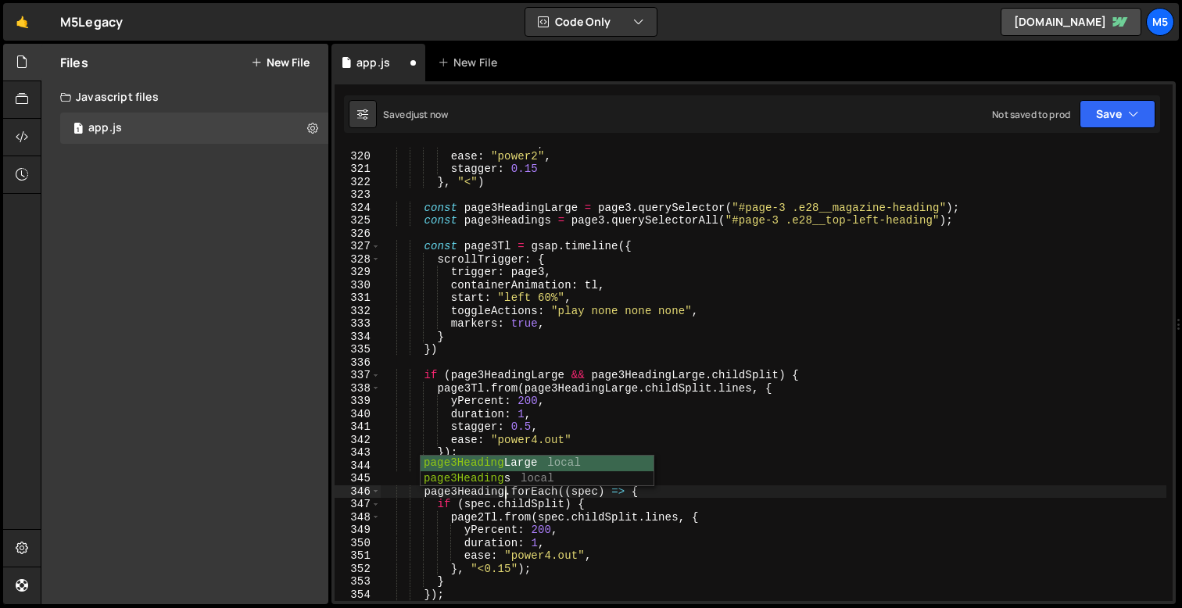
scroll to position [0, 9]
click at [596, 488] on div "duration : 0.5 , ease : "power2" , stagger : 0.15 } , "<" ) const page3HeadingL…" at bounding box center [773, 377] width 785 height 480
click at [595, 492] on div "duration : 0.5 , ease : "power2" , stagger : 0.15 } , "<" ) const page3HeadingL…" at bounding box center [773, 377] width 785 height 480
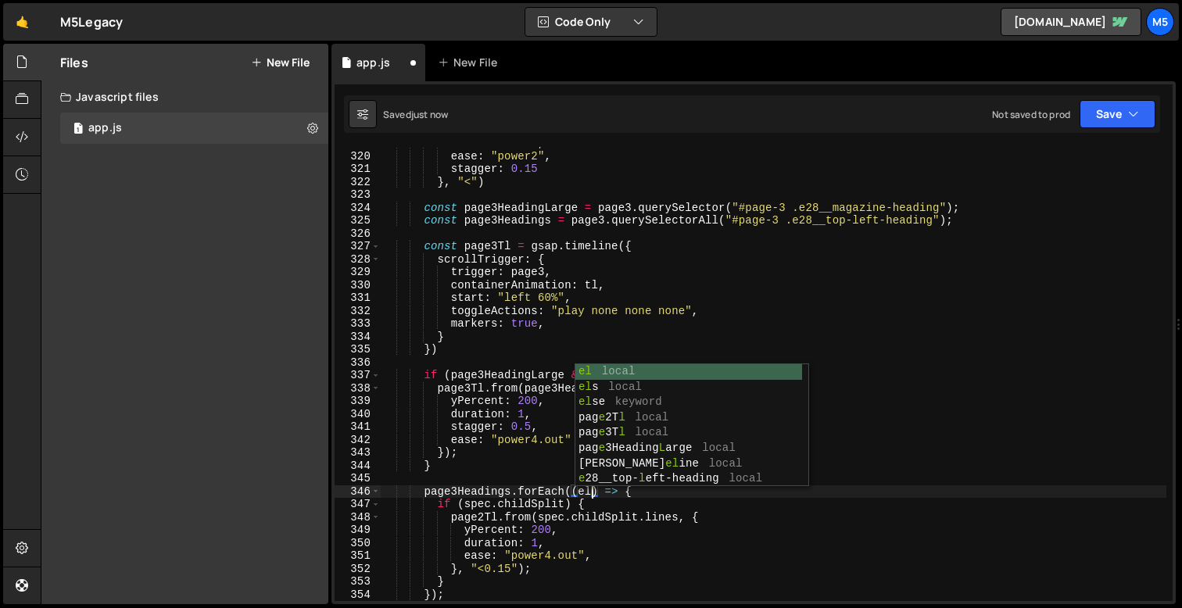
click at [554, 543] on div "duration : 0.5 , ease : "power2" , stagger : 0.15 } , "<" ) const page3HeadingL…" at bounding box center [773, 377] width 785 height 480
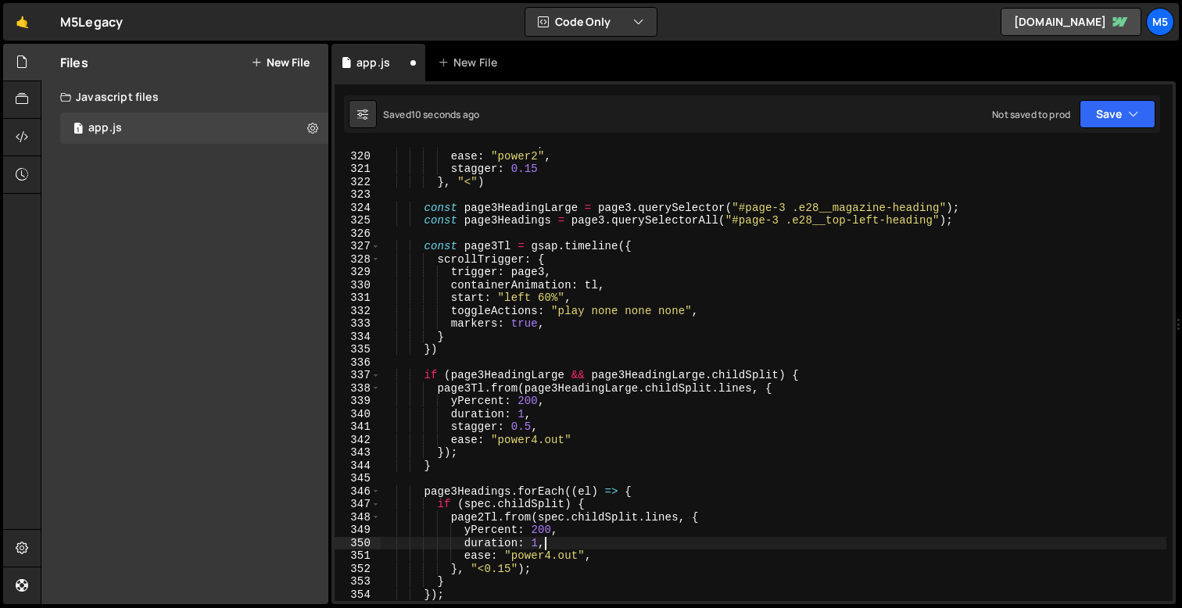
click at [478, 503] on div "duration : 0.5 , ease : "power2" , stagger : 0.15 } , "<" ) const page3HeadingL…" at bounding box center [773, 377] width 785 height 480
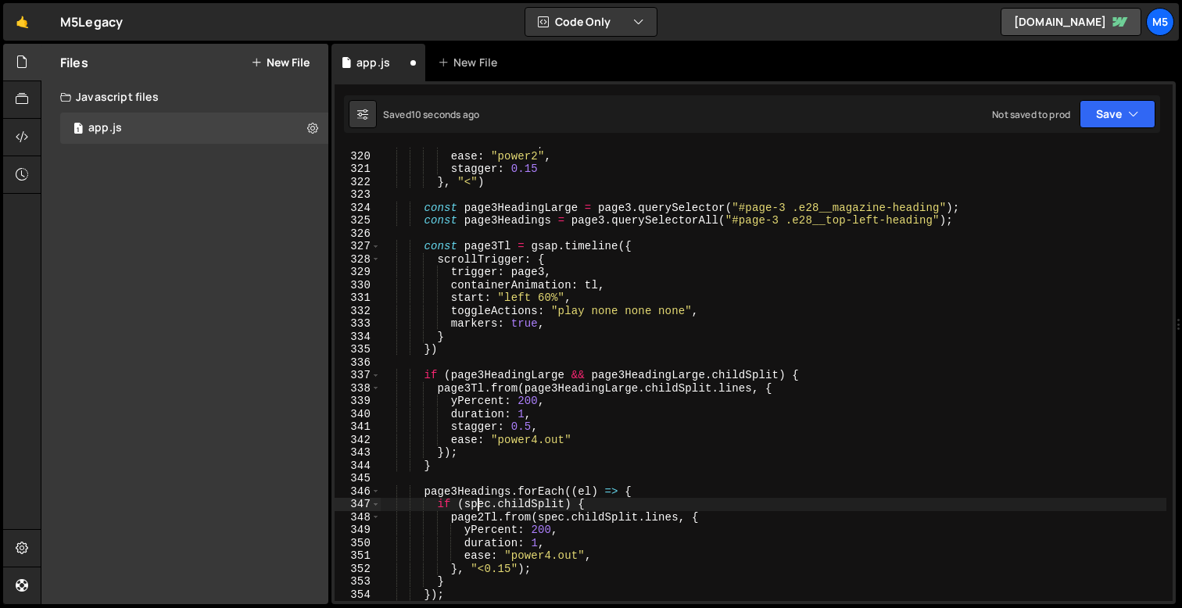
click at [478, 503] on div "duration : 0.5 , ease : "power2" , stagger : 0.15 } , "<" ) const page3HeadingL…" at bounding box center [773, 377] width 785 height 480
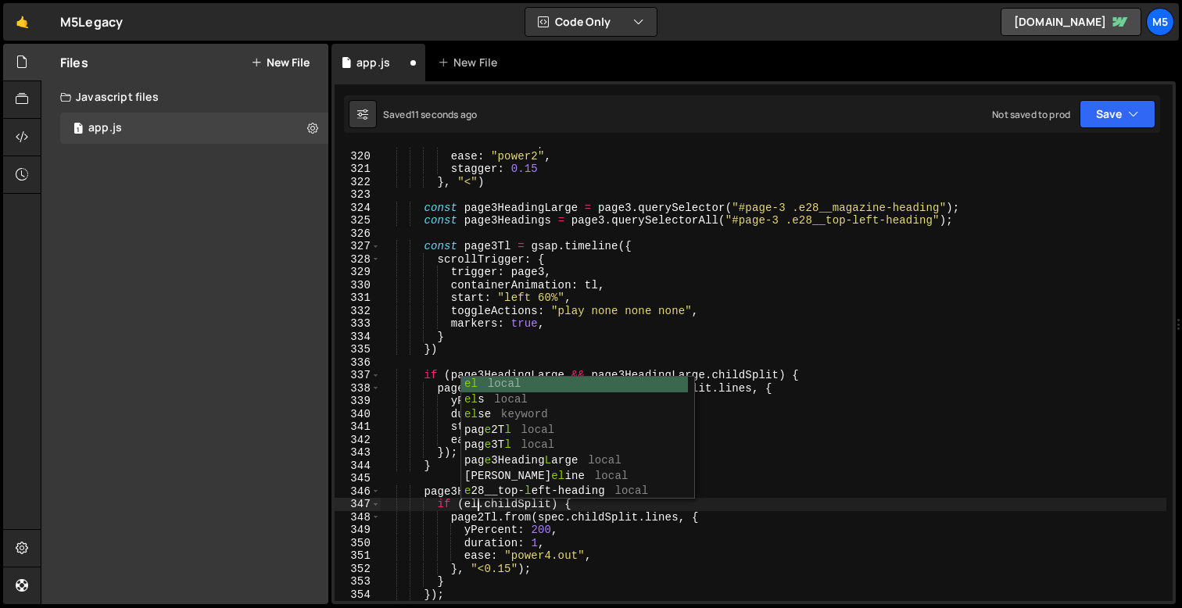
click at [556, 544] on div "duration : 0.5 , ease : "power2" , stagger : 0.15 } , "<" ) const page3HeadingL…" at bounding box center [773, 377] width 785 height 480
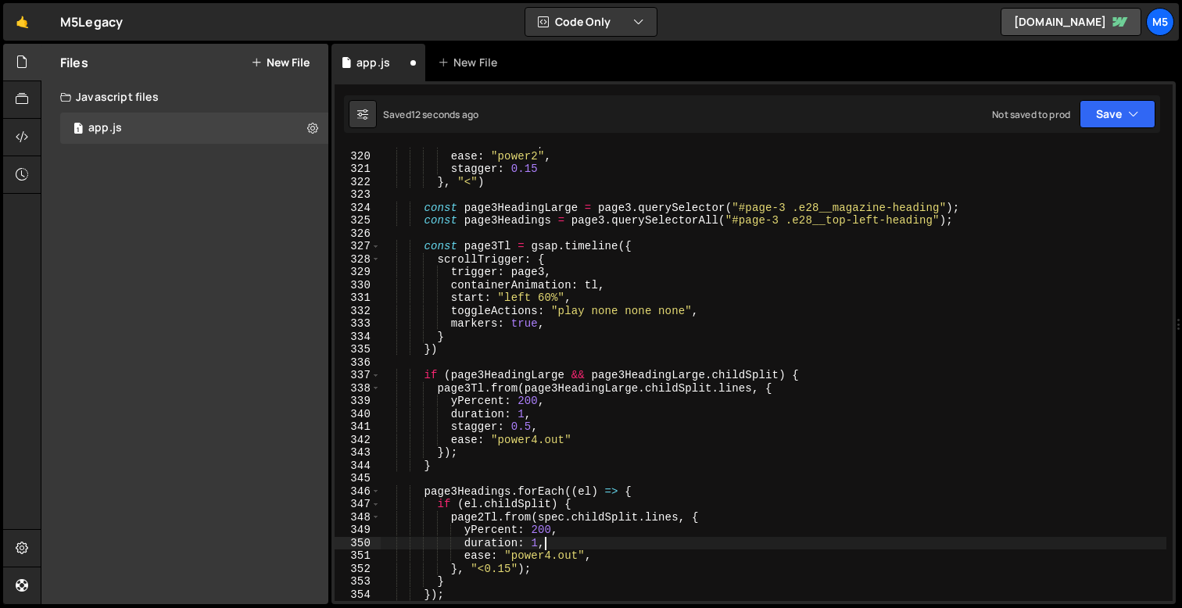
click at [556, 544] on div "duration : 0.5 , ease : "power2" , stagger : 0.15 } , "<" ) const page3HeadingL…" at bounding box center [773, 377] width 785 height 480
click at [484, 519] on div "duration : 0.5 , ease : "power2" , stagger : 0.15 } , "<" ) const page3HeadingL…" at bounding box center [773, 377] width 785 height 480
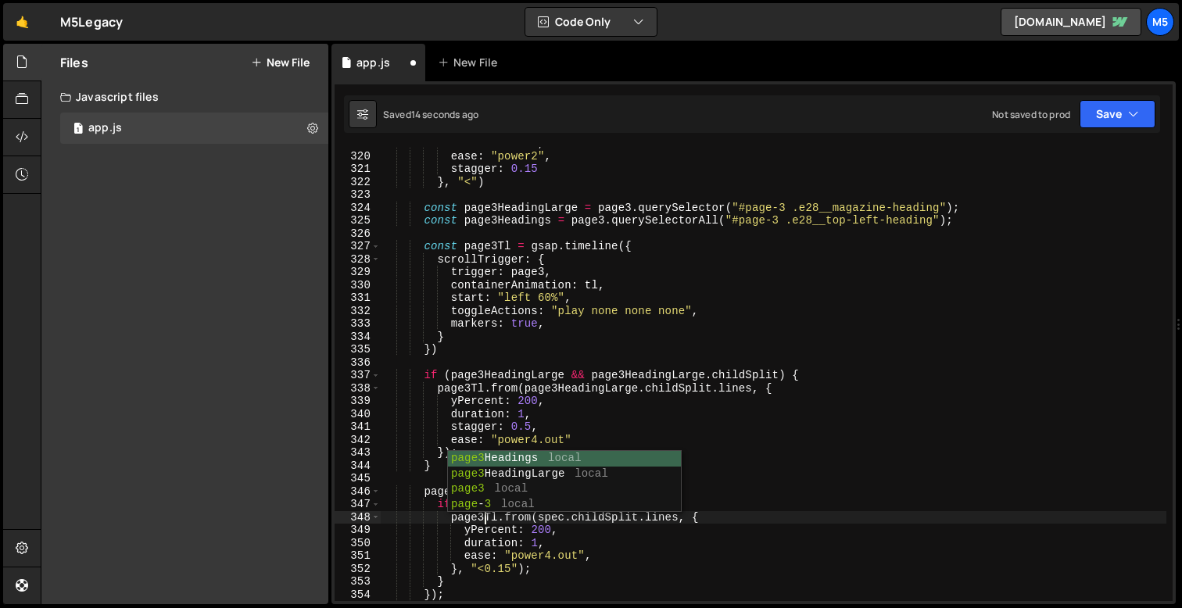
click at [623, 566] on div "duration : 0.5 , ease : "power2" , stagger : 0.15 } , "<" ) const page3HeadingL…" at bounding box center [773, 377] width 785 height 480
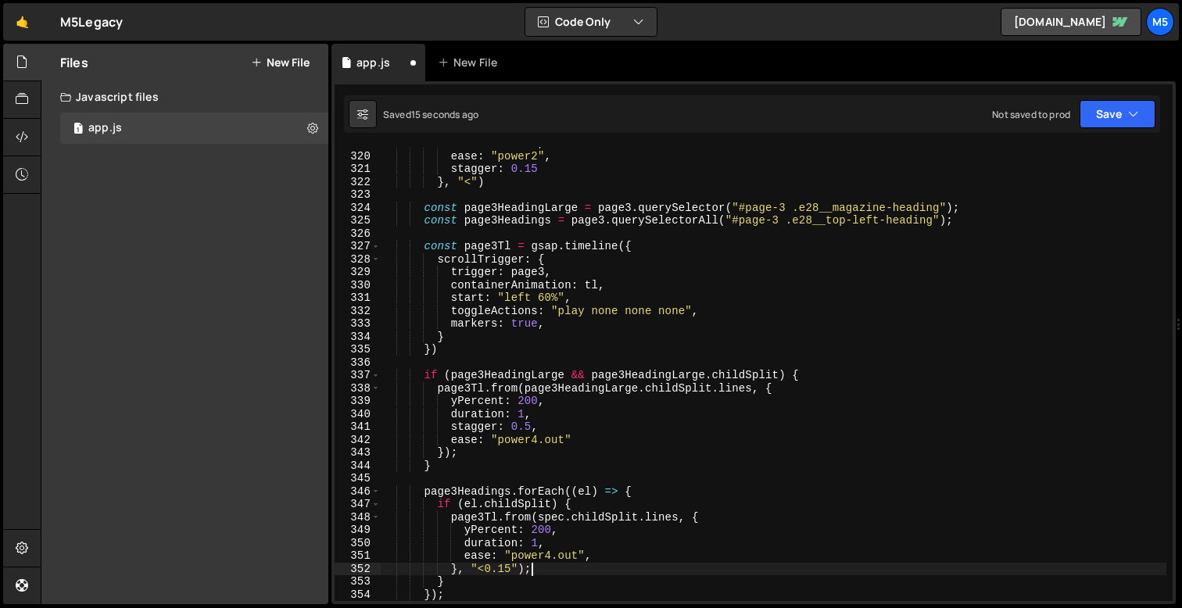
click at [557, 523] on div "duration : 0.5 , ease : "power2" , stagger : 0.15 } , "<" ) const page3HeadingL…" at bounding box center [773, 377] width 785 height 480
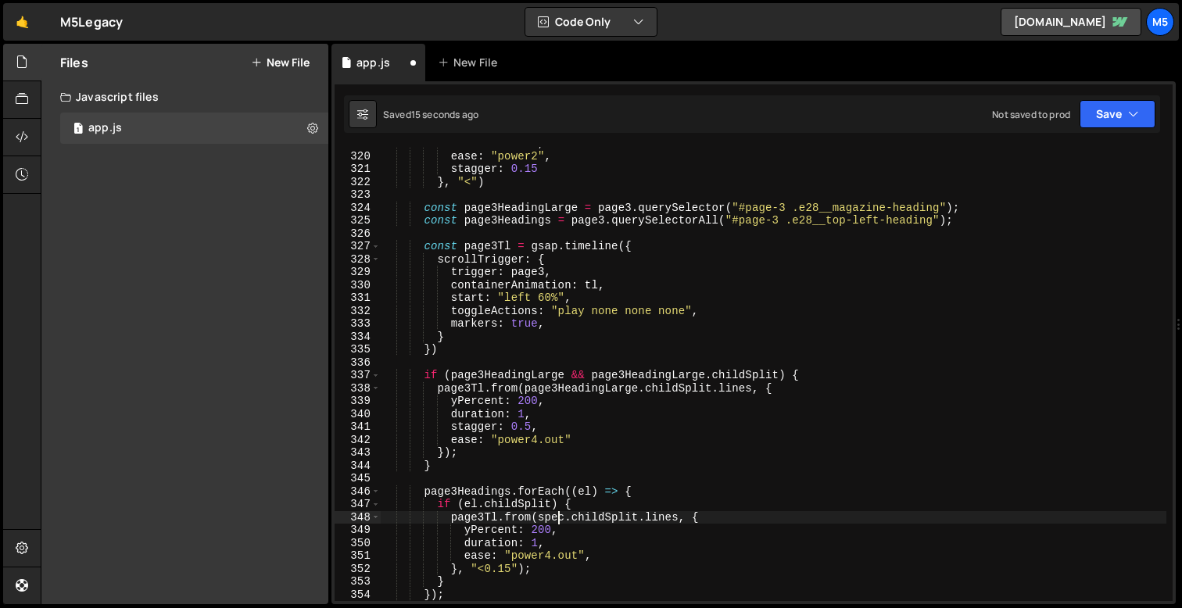
click at [557, 523] on div "duration : 0.5 , ease : "power2" , stagger : 0.15 } , "<" ) const page3HeadingL…" at bounding box center [773, 377] width 785 height 480
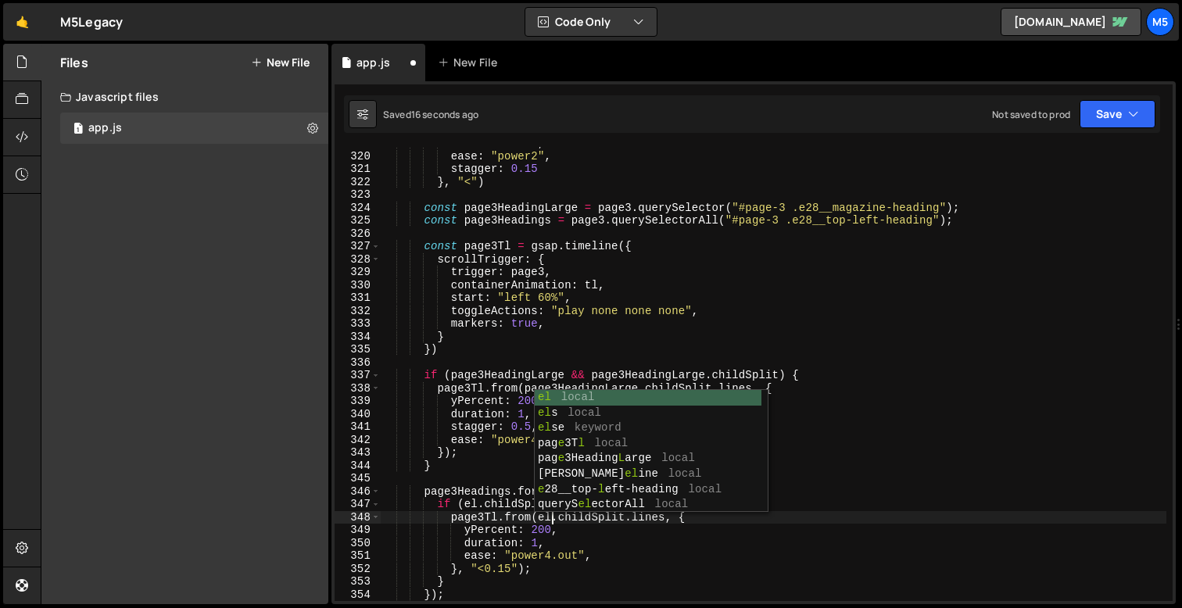
click at [600, 548] on div "duration : 0.5 , ease : "power2" , stagger : 0.15 } , "<" ) const page3HeadingL…" at bounding box center [773, 377] width 785 height 480
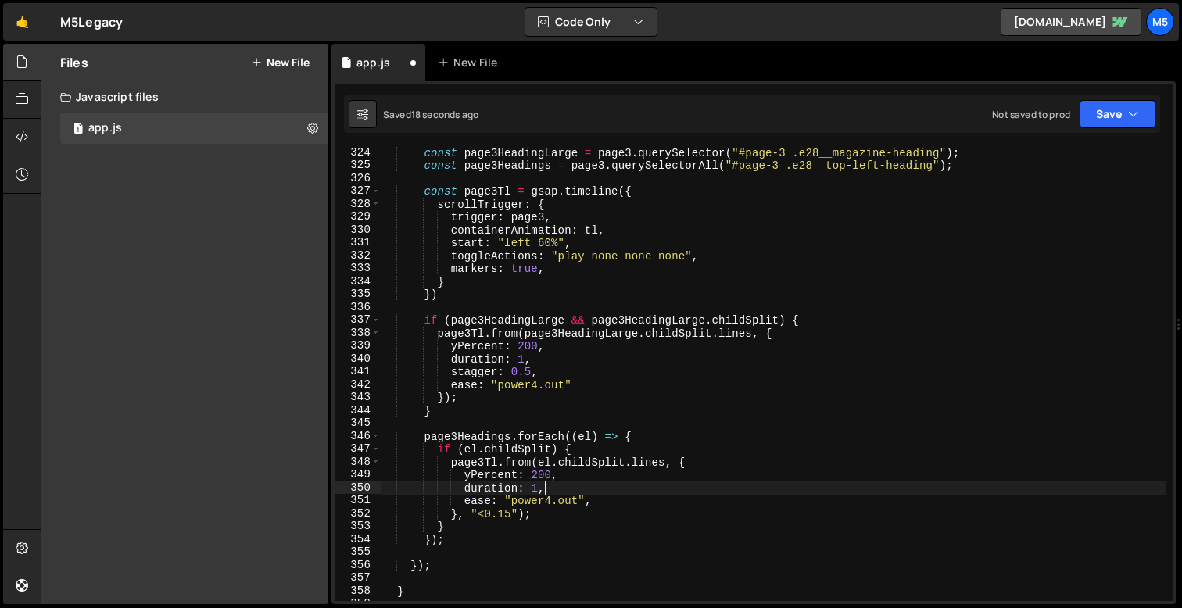
scroll to position [4166, 0]
click at [539, 520] on div "const page3HeadingLarge = page3 . querySelector ( "#page-3 .e28__magazine-headi…" at bounding box center [773, 386] width 785 height 480
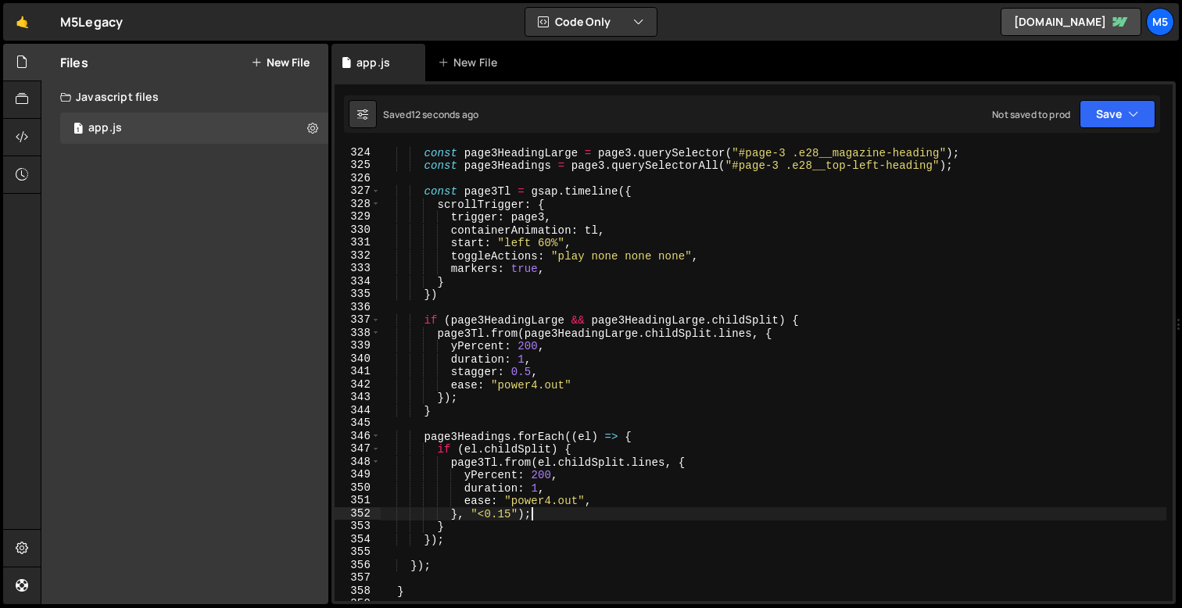
scroll to position [0, 9]
click at [520, 443] on div "const page3HeadingLarge = page3 . querySelector ( "#page-3 .e28__magazine-headi…" at bounding box center [773, 386] width 785 height 480
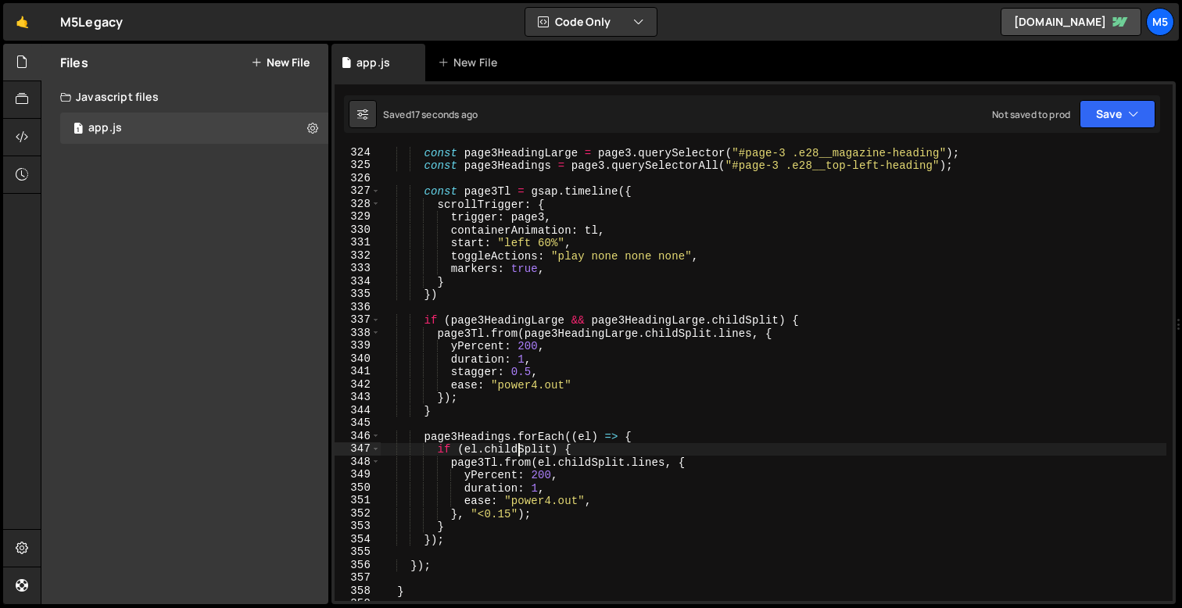
click at [509, 514] on div "const page3HeadingLarge = page3 . querySelector ( "#page-3 .e28__magazine-headi…" at bounding box center [773, 386] width 785 height 480
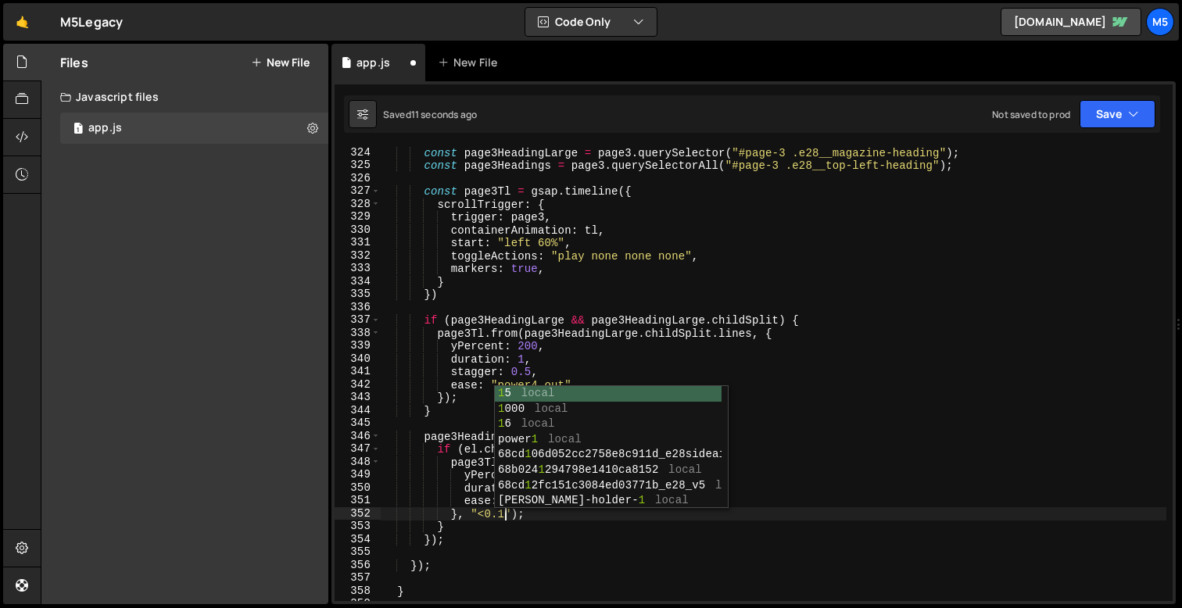
scroll to position [0, 9]
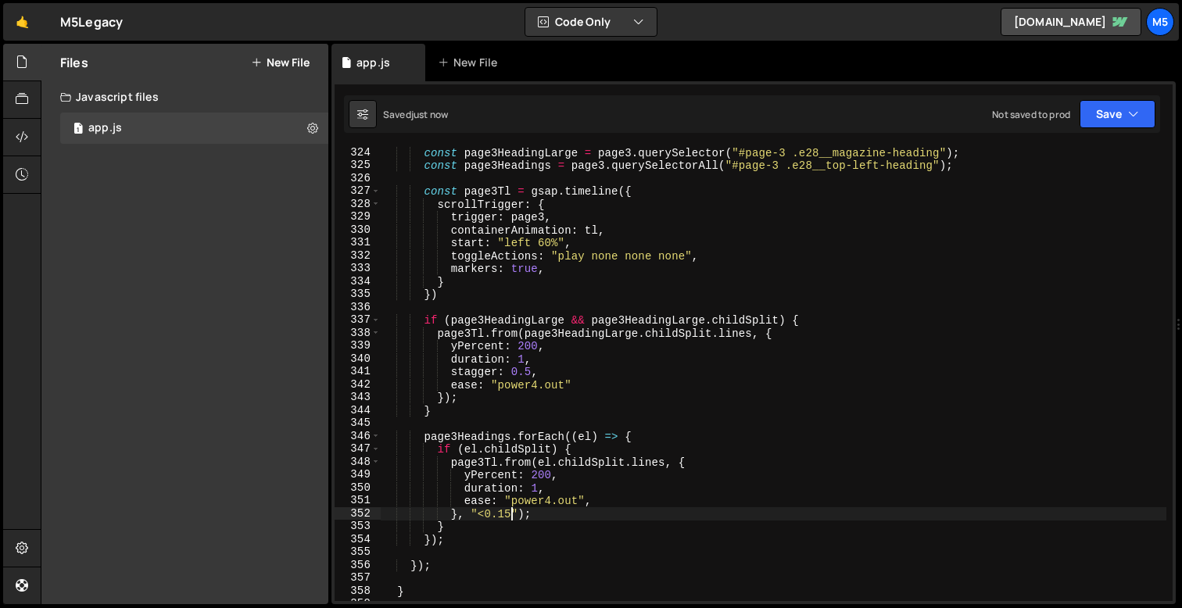
click at [613, 493] on div "const page3HeadingLarge = page3 . querySelector ( "#page-3 .e28__magazine-headi…" at bounding box center [773, 386] width 785 height 480
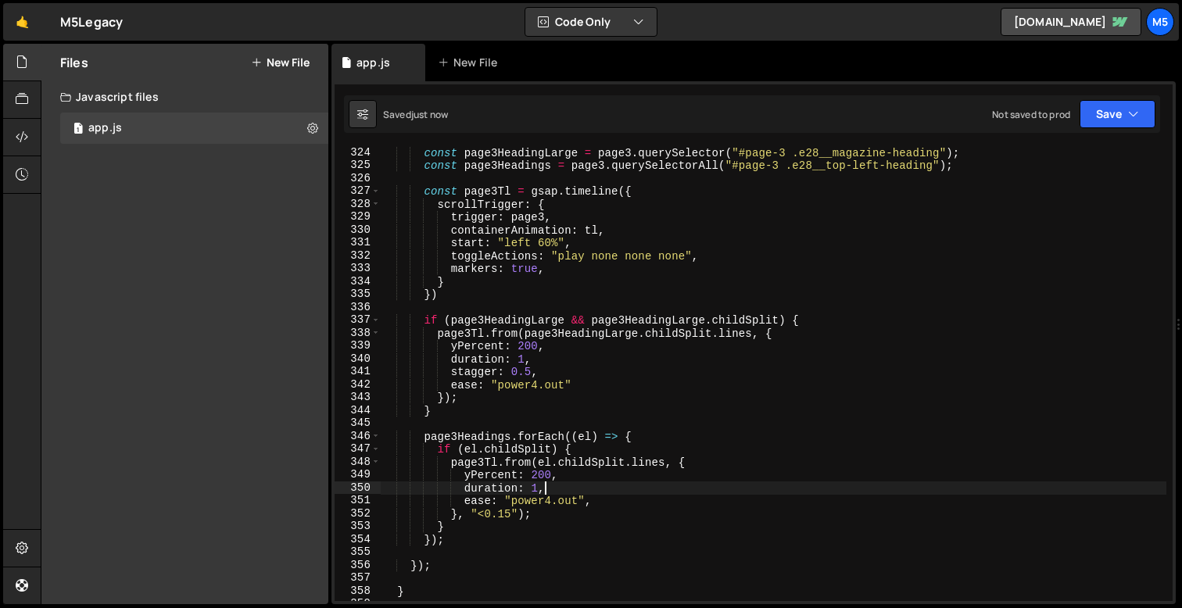
click at [604, 498] on div "const page3HeadingLarge = page3 . querySelector ( "#page-3 .e28__magazine-headi…" at bounding box center [773, 386] width 785 height 480
type textarea "ease: "power4.out","
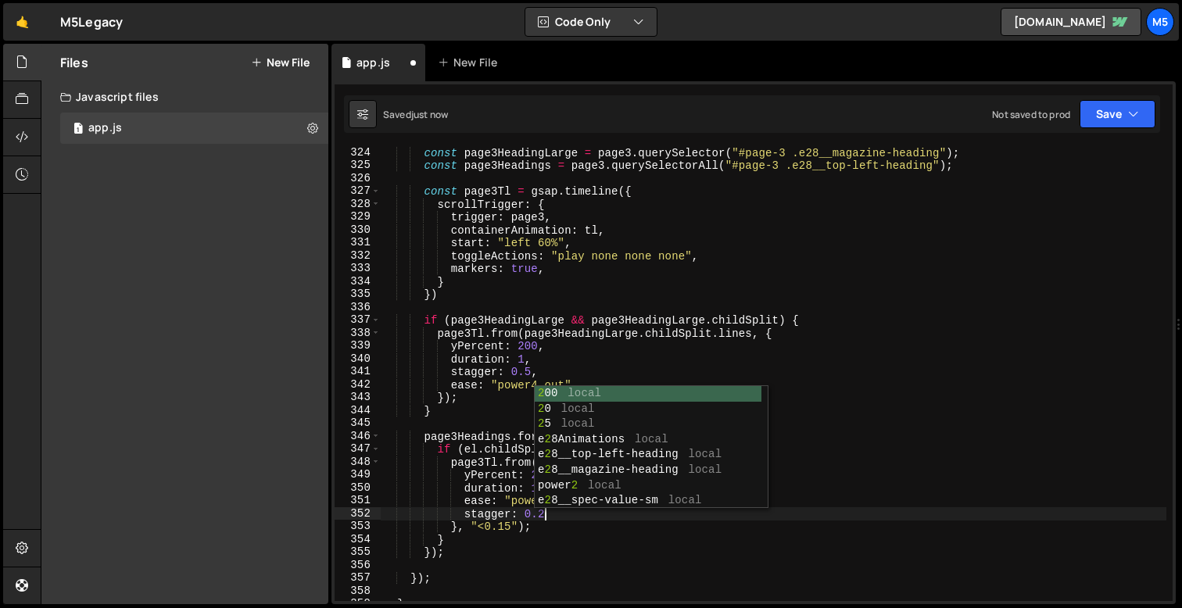
scroll to position [0, 11]
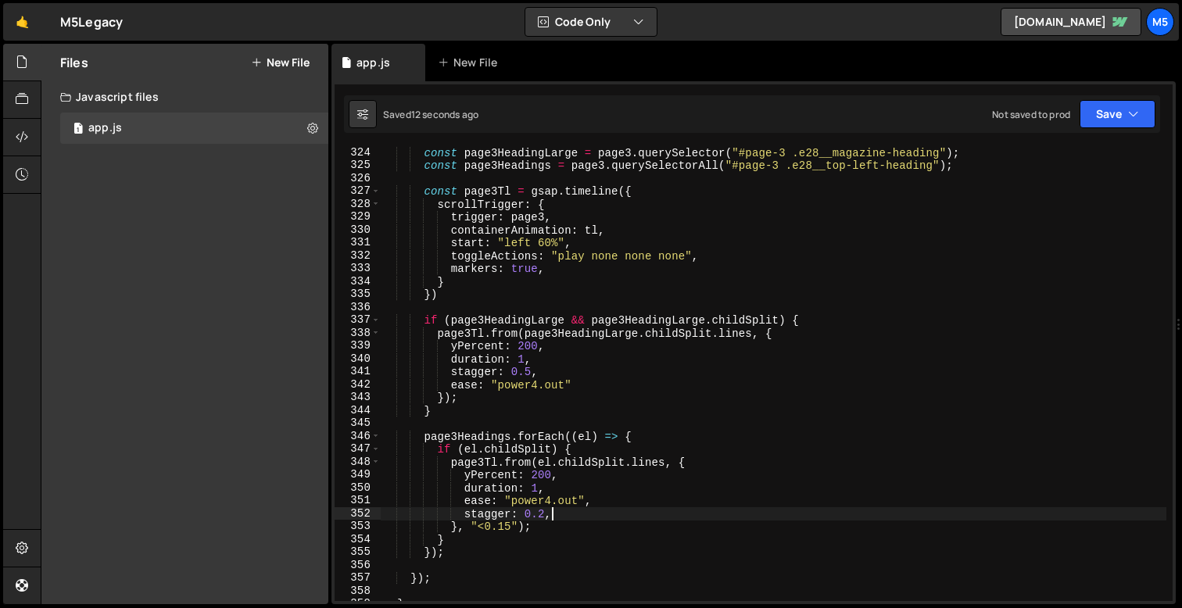
click at [510, 527] on div "const page3HeadingLarge = page3 . querySelector ( "#page-3 .e28__magazine-headi…" at bounding box center [773, 386] width 785 height 480
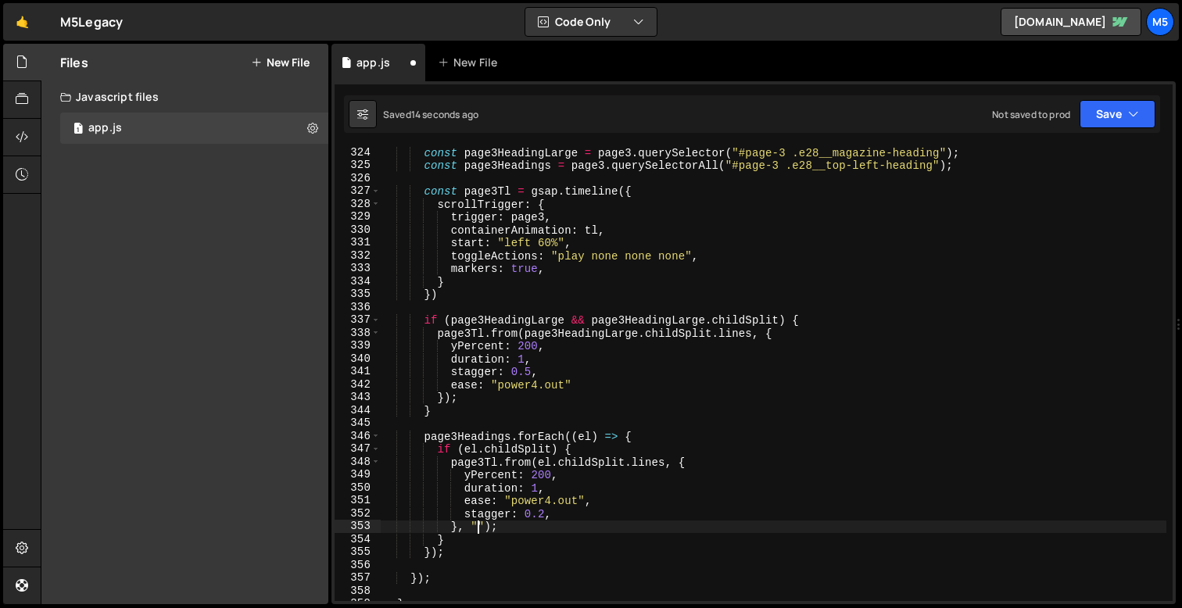
scroll to position [0, 7]
click at [567, 451] on div "const page3HeadingLarge = page3 . querySelector ( "#page-3 .e28__magazine-headi…" at bounding box center [773, 386] width 785 height 480
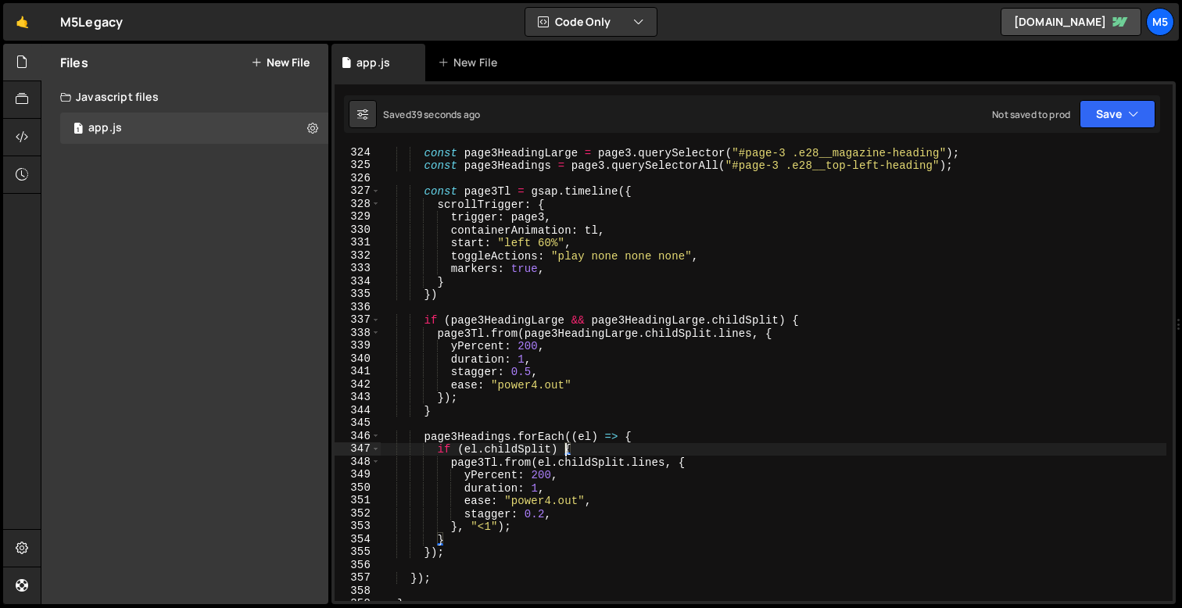
click at [538, 494] on div "const page3HeadingLarge = page3 . querySelector ( "#page-3 .e28__magazine-headi…" at bounding box center [773, 386] width 785 height 480
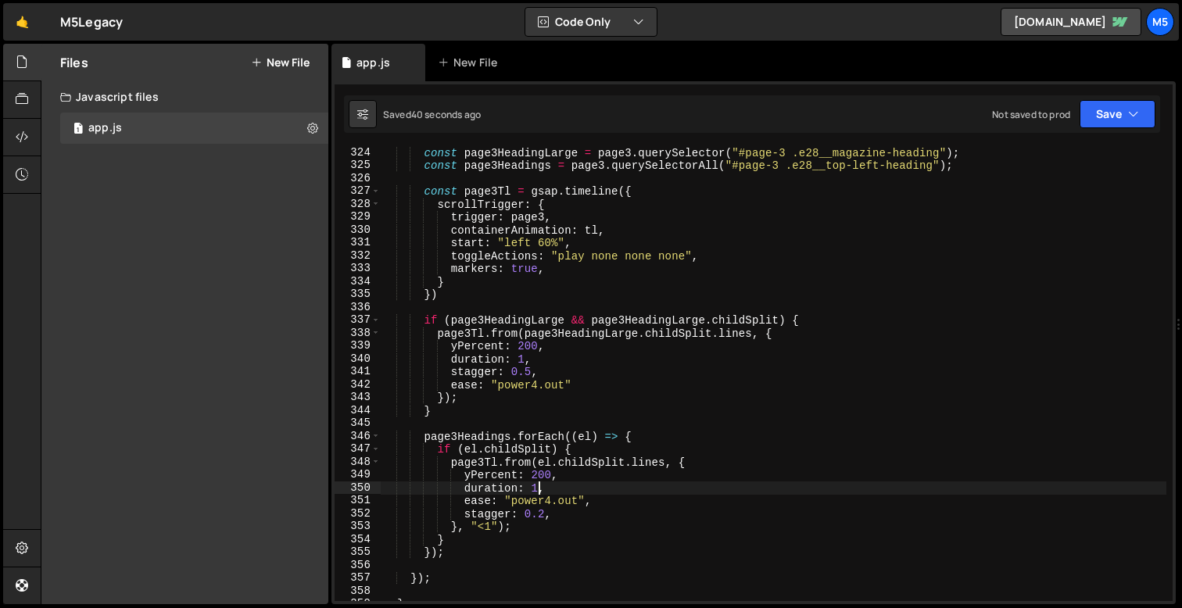
click at [487, 537] on div "const page3HeadingLarge = page3 . querySelector ( "#page-3 .e28__magazine-headi…" at bounding box center [773, 386] width 785 height 480
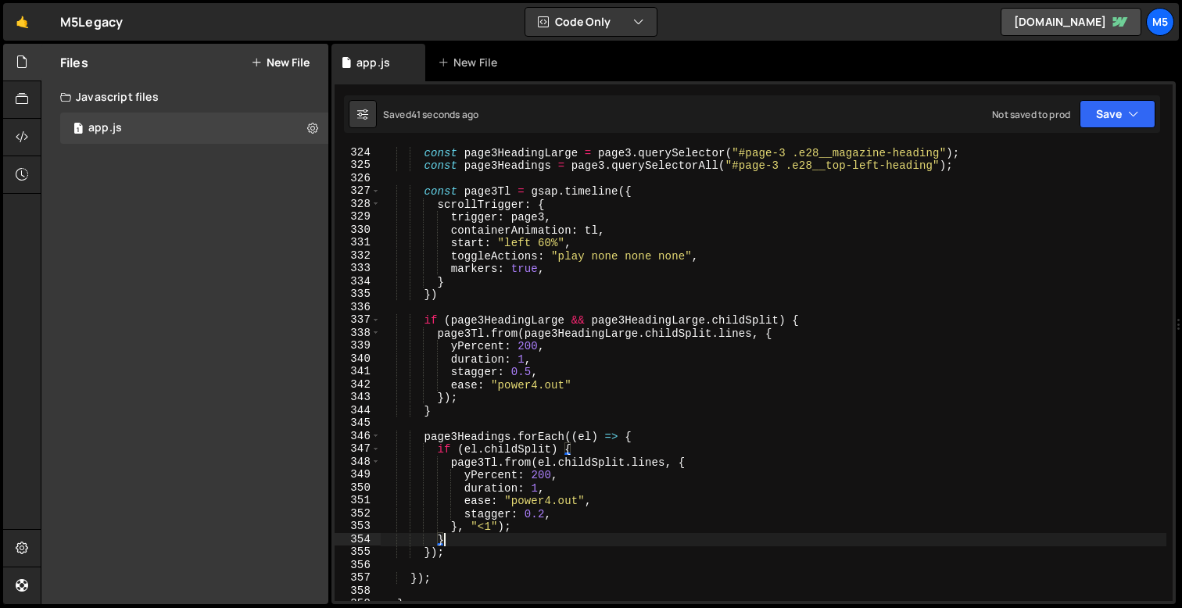
click at [455, 550] on div "const page3HeadingLarge = page3 . querySelector ( "#page-3 .e28__magazine-headi…" at bounding box center [773, 386] width 785 height 480
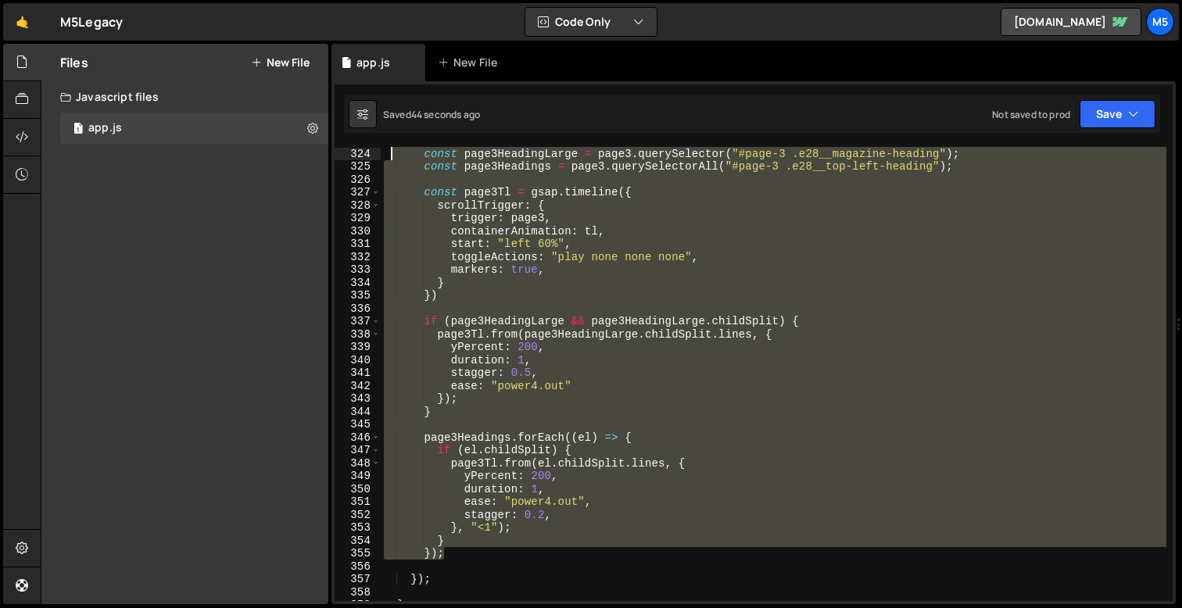
scroll to position [4165, 0]
drag, startPoint x: 463, startPoint y: 555, endPoint x: 388, endPoint y: 156, distance: 406.3
click at [388, 156] on div "const page3HeadingLarge = page3 . querySelector ( "#page-3 .e28__magazine-headi…" at bounding box center [773, 387] width 785 height 480
click at [556, 318] on div "const page3HeadingLarge = page3 . querySelector ( "#page-3 .e28__magazine-headi…" at bounding box center [773, 387] width 785 height 480
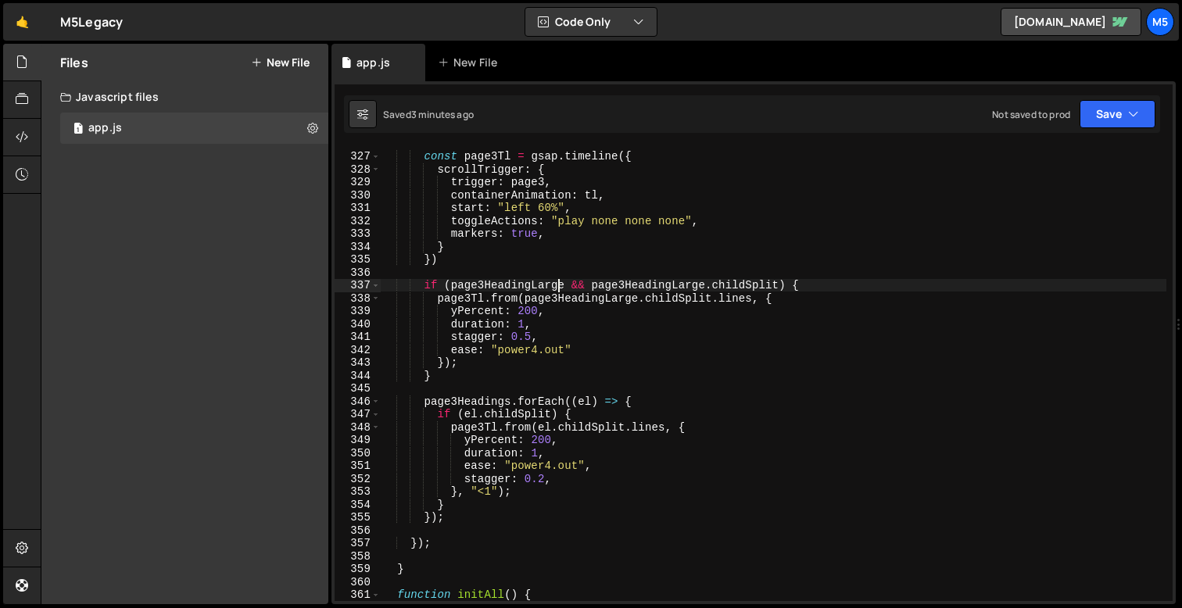
scroll to position [4215, 0]
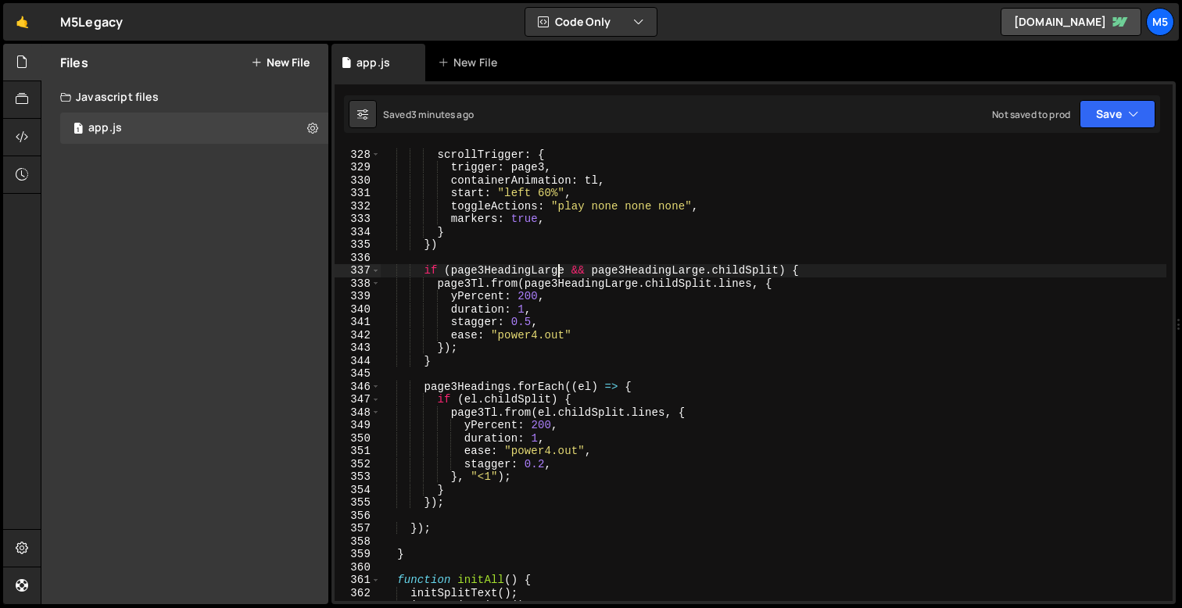
click at [527, 445] on div "const page3Tl = gsap . timeline ({ scrollTrigger : { trigger : page3 , containe…" at bounding box center [773, 375] width 785 height 480
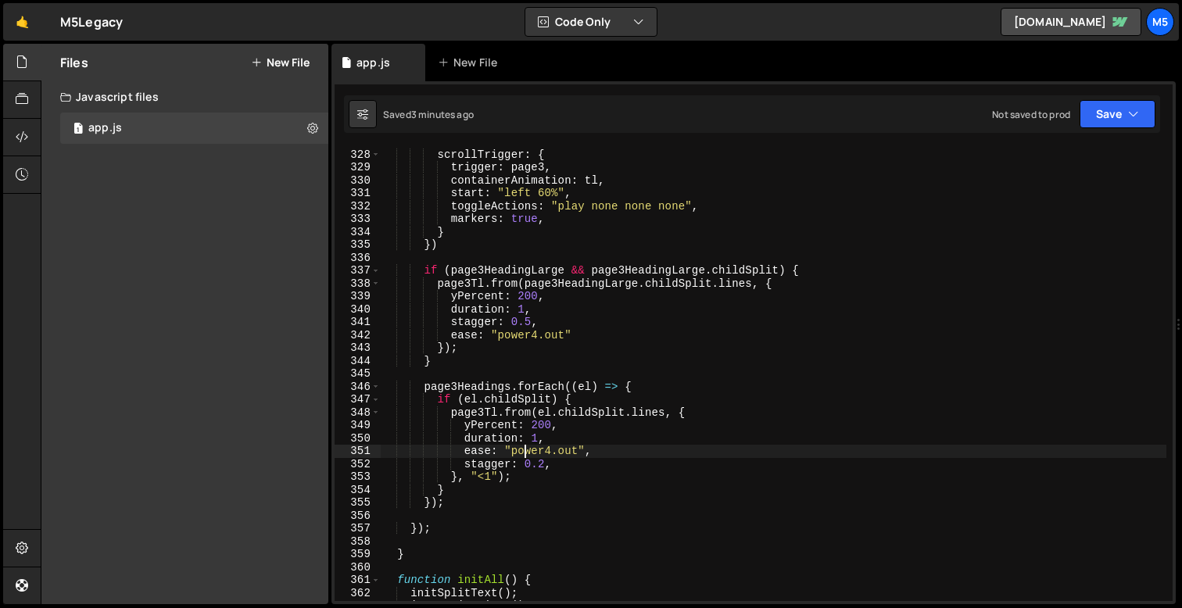
click at [467, 445] on div "const page3Tl = gsap . timeline ({ scrollTrigger : { trigger : page3 , containe…" at bounding box center [773, 375] width 785 height 480
click at [482, 395] on div "const page3Tl = gsap . timeline ({ scrollTrigger : { trigger : page3 , containe…" at bounding box center [773, 375] width 785 height 480
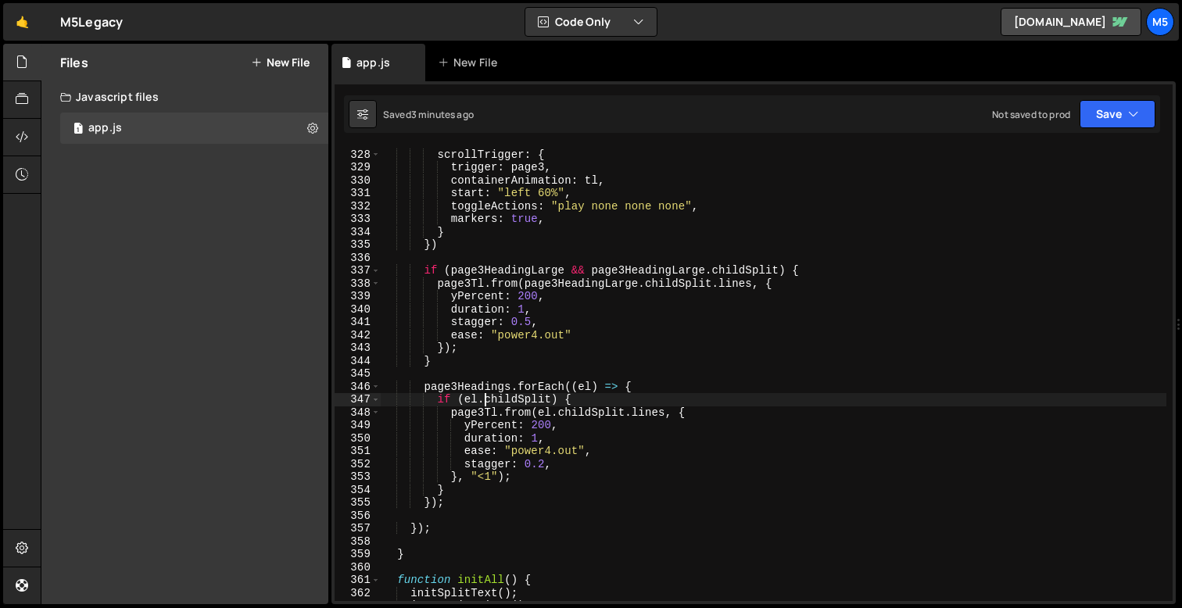
click at [465, 448] on div "const page3Tl = gsap . timeline ({ scrollTrigger : { trigger : page3 , containe…" at bounding box center [773, 375] width 785 height 480
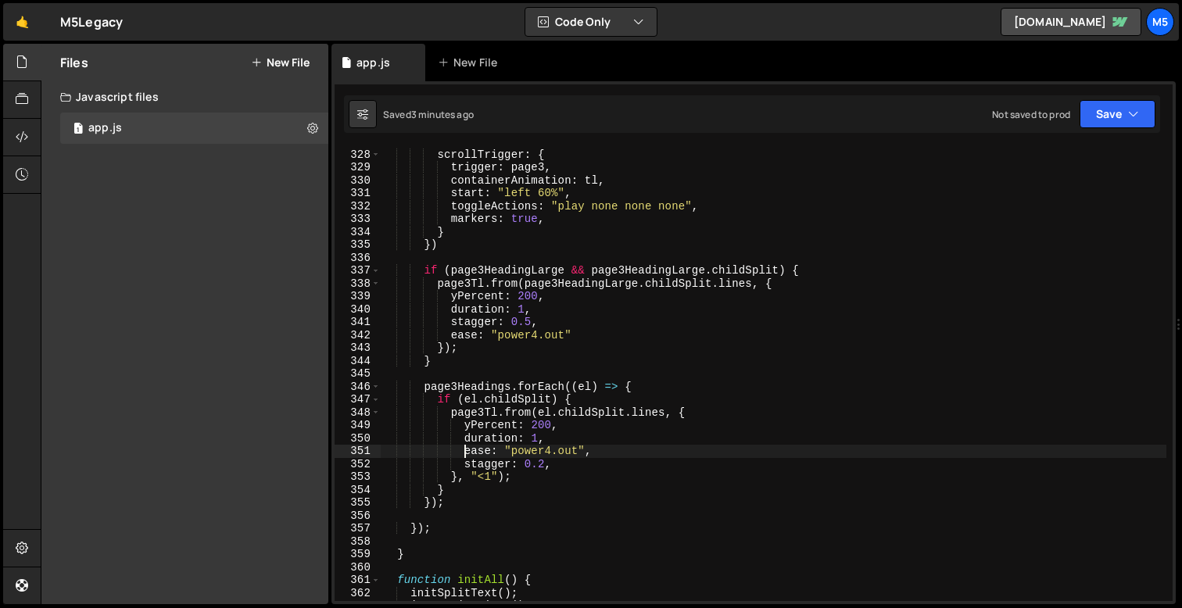
click at [465, 482] on div "const page3Tl = gsap . timeline ({ scrollTrigger : { trigger : page3 , containe…" at bounding box center [773, 375] width 785 height 480
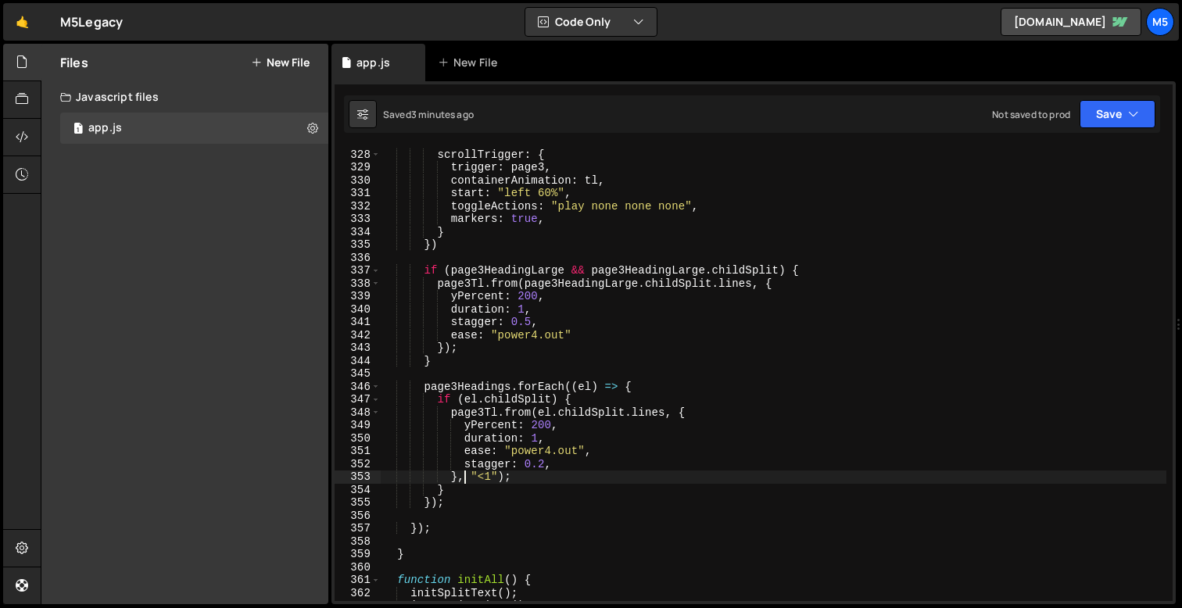
click at [439, 495] on div "const page3Tl = gsap . timeline ({ scrollTrigger : { trigger : page3 , containe…" at bounding box center [773, 375] width 785 height 480
type textarea "}"
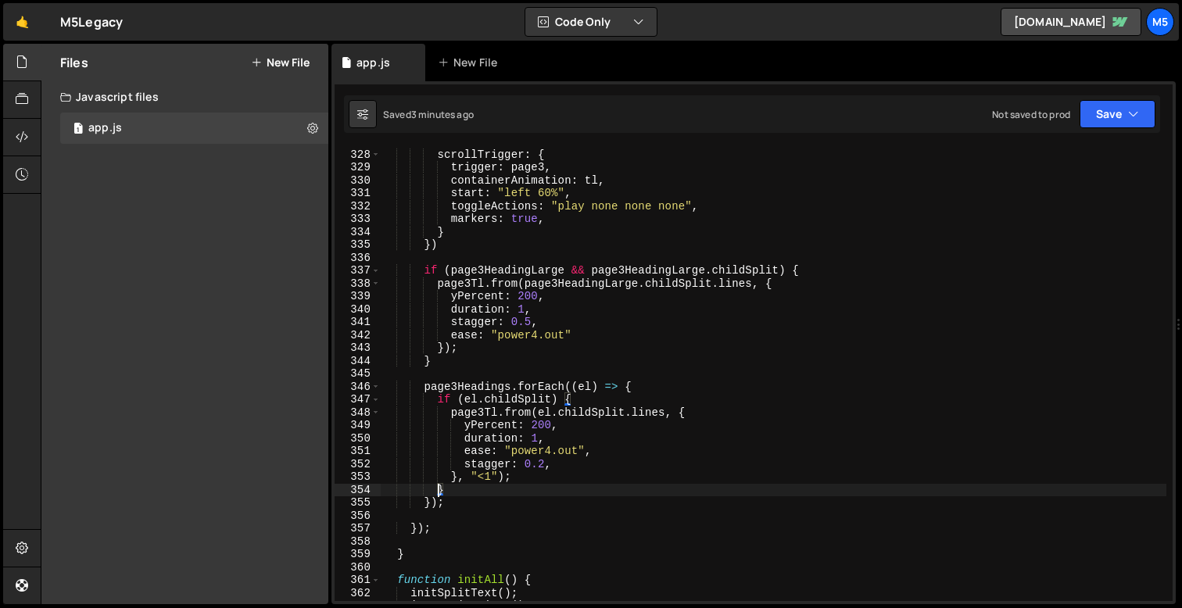
click at [435, 510] on div "const page3Tl = gsap . timeline ({ scrollTrigger : { trigger : page3 , containe…" at bounding box center [773, 375] width 785 height 480
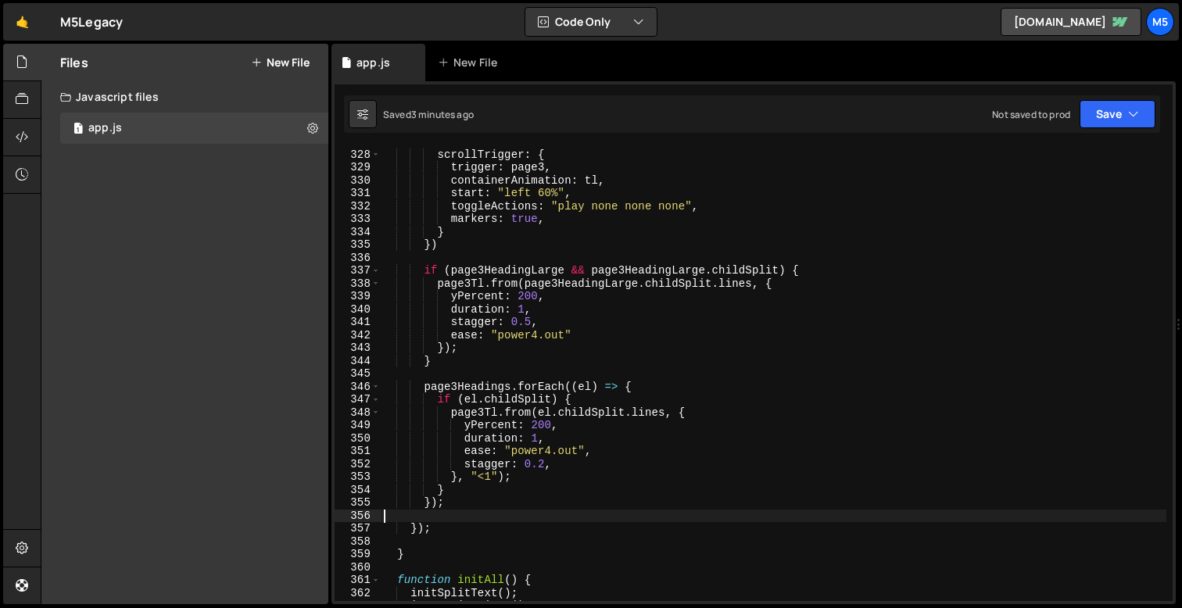
click at [414, 530] on div "const page3Tl = gsap . timeline ({ scrollTrigger : { trigger : page3 , containe…" at bounding box center [773, 375] width 785 height 480
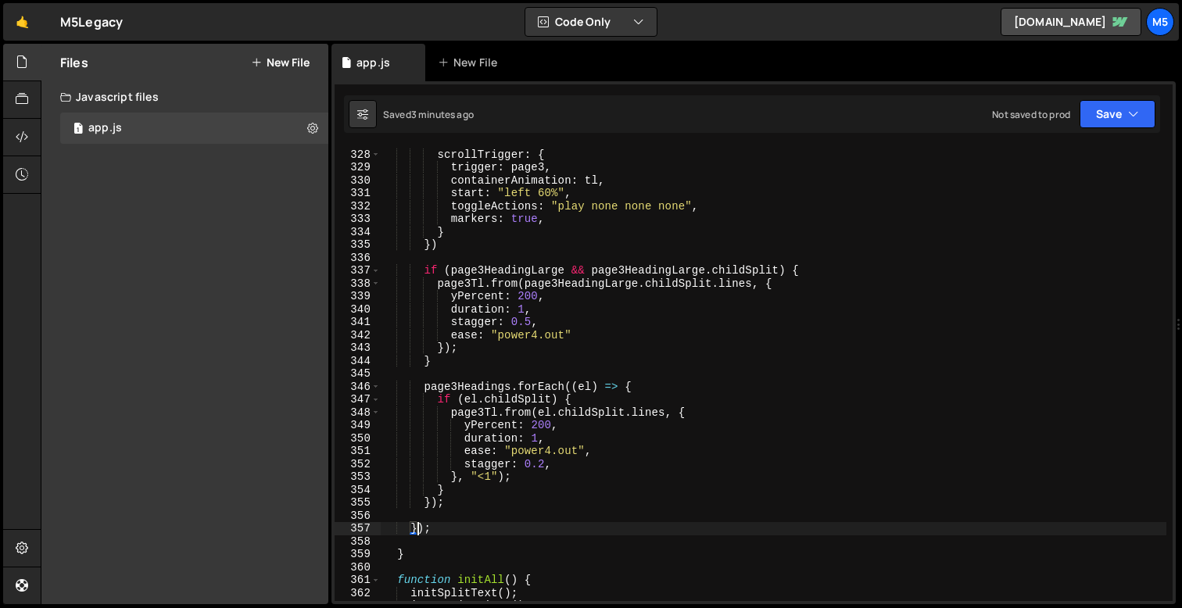
click at [403, 556] on div "const page3Tl = gsap . timeline ({ scrollTrigger : { trigger : page3 , containe…" at bounding box center [773, 375] width 785 height 480
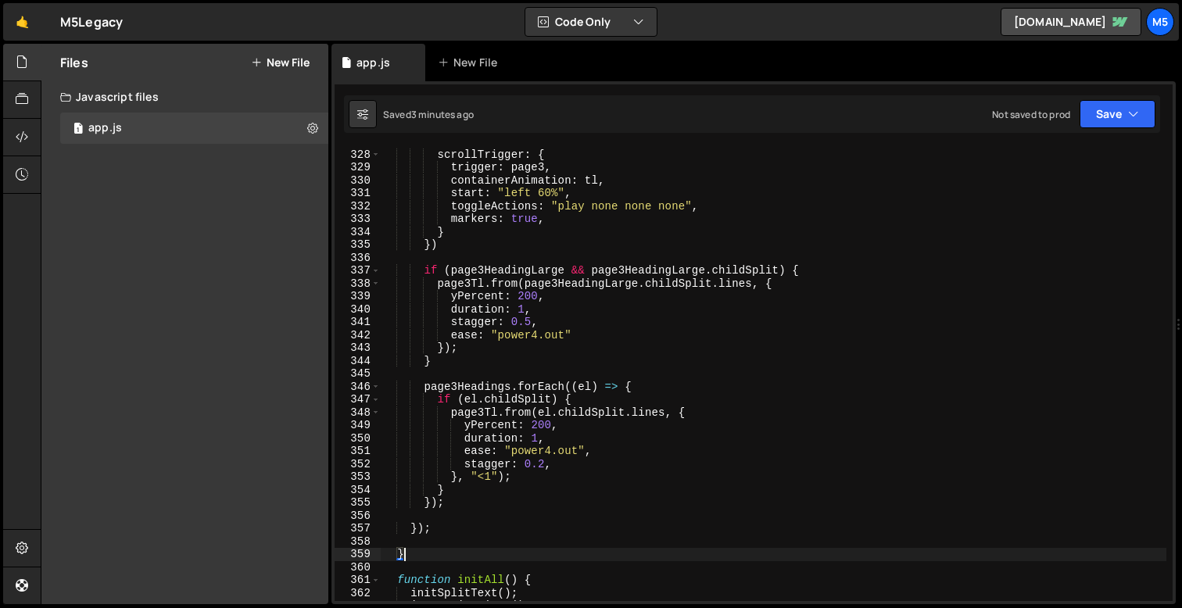
click at [631, 389] on div "const page3Tl = gsap . timeline ({ scrollTrigger : { trigger : page3 , containe…" at bounding box center [773, 375] width 785 height 480
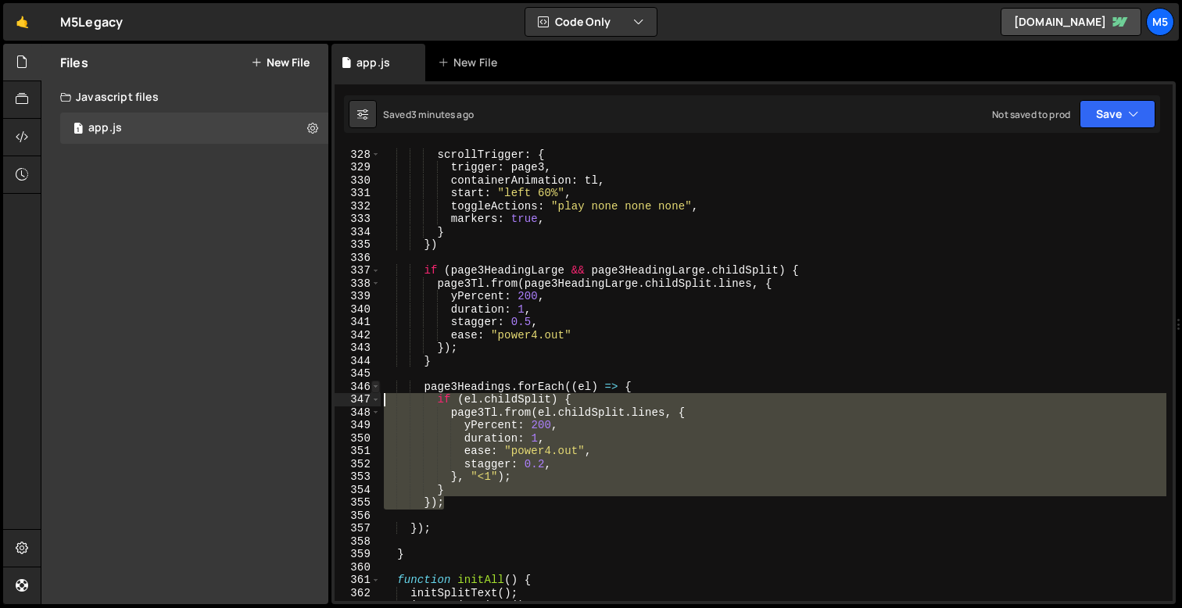
drag, startPoint x: 458, startPoint y: 504, endPoint x: 374, endPoint y: 391, distance: 141.3
click at [374, 391] on div "page3Headings.forEach((el) => { 327 328 329 330 331 332 333 334 335 336 337 338…" at bounding box center [753, 374] width 838 height 454
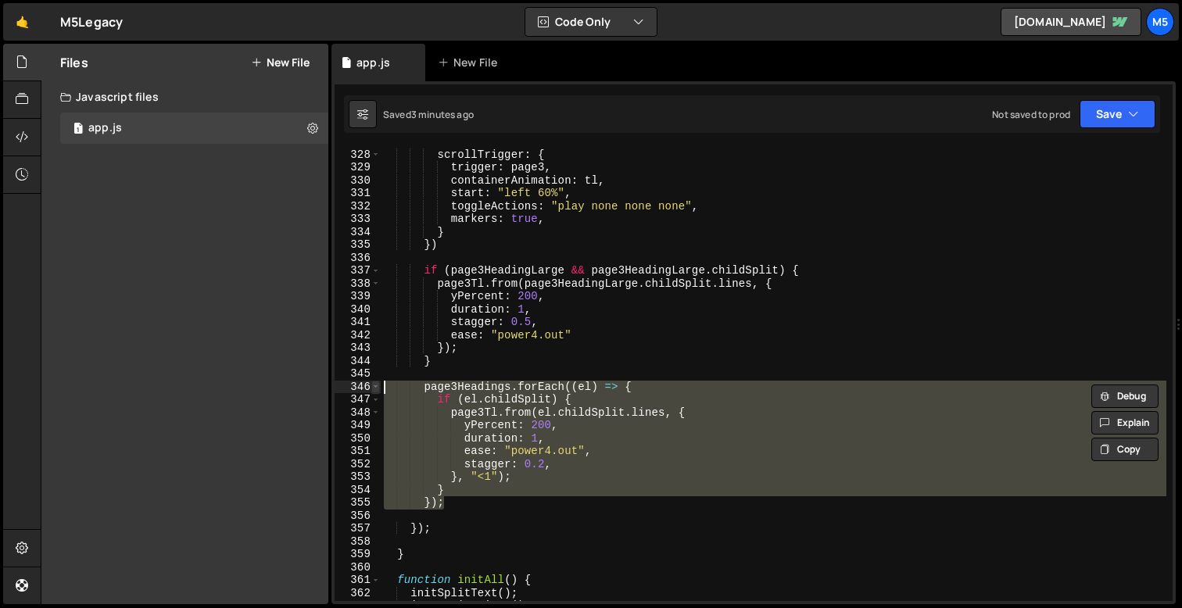
paste textarea "}"
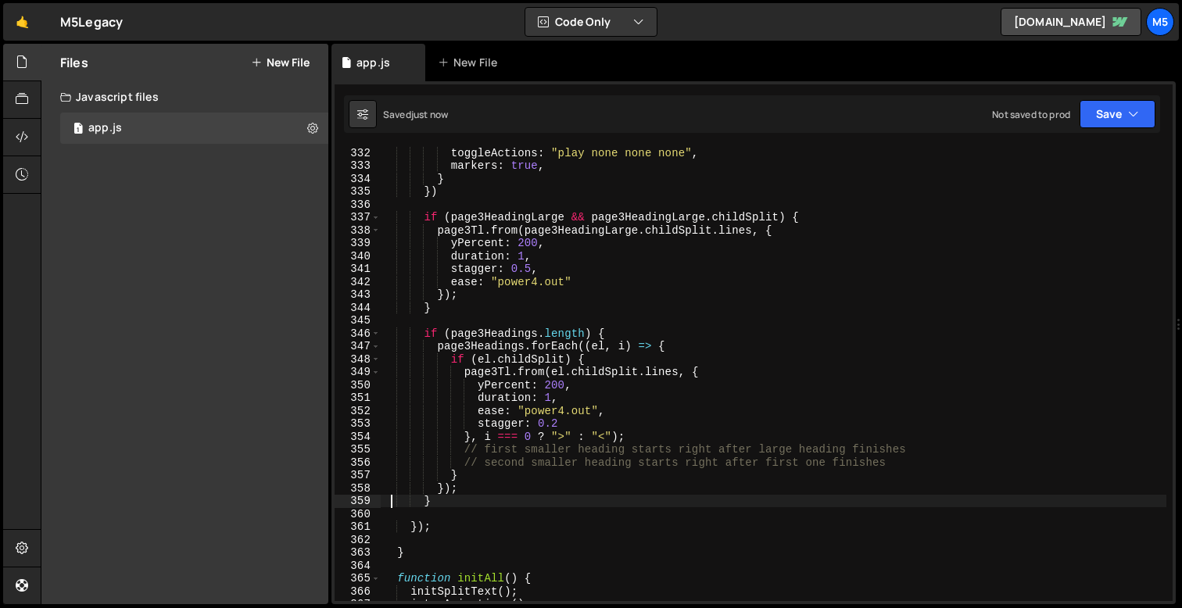
scroll to position [4268, 0]
click at [428, 505] on div "toggleActions : "play none none none" , markers : true , } }) if ( page3Heading…" at bounding box center [773, 386] width 785 height 480
click at [523, 496] on div "toggleActions : "play none none none" , markers : true , } }) if ( page3Heading…" at bounding box center [773, 386] width 785 height 480
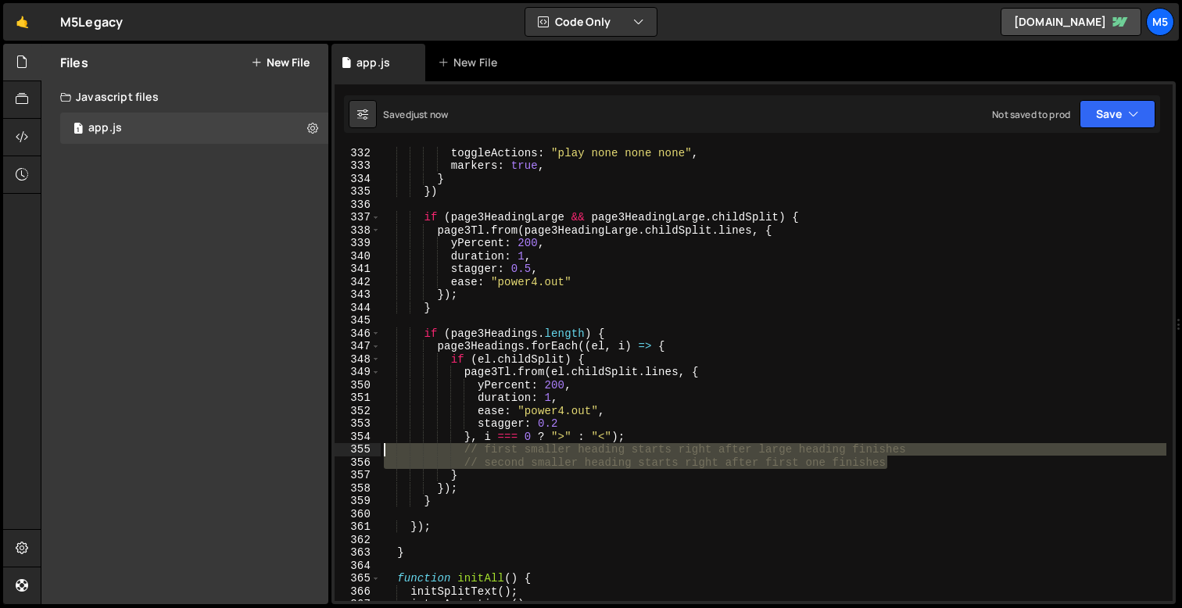
drag, startPoint x: 903, startPoint y: 465, endPoint x: 348, endPoint y: 445, distance: 555.2
click at [348, 445] on div "} 332 333 334 335 336 337 338 339 340 341 342 343 344 345 346 347 348 349 350 3…" at bounding box center [753, 374] width 838 height 454
type textarea "// first smaller heading starts right after large heading finishes // second sm…"
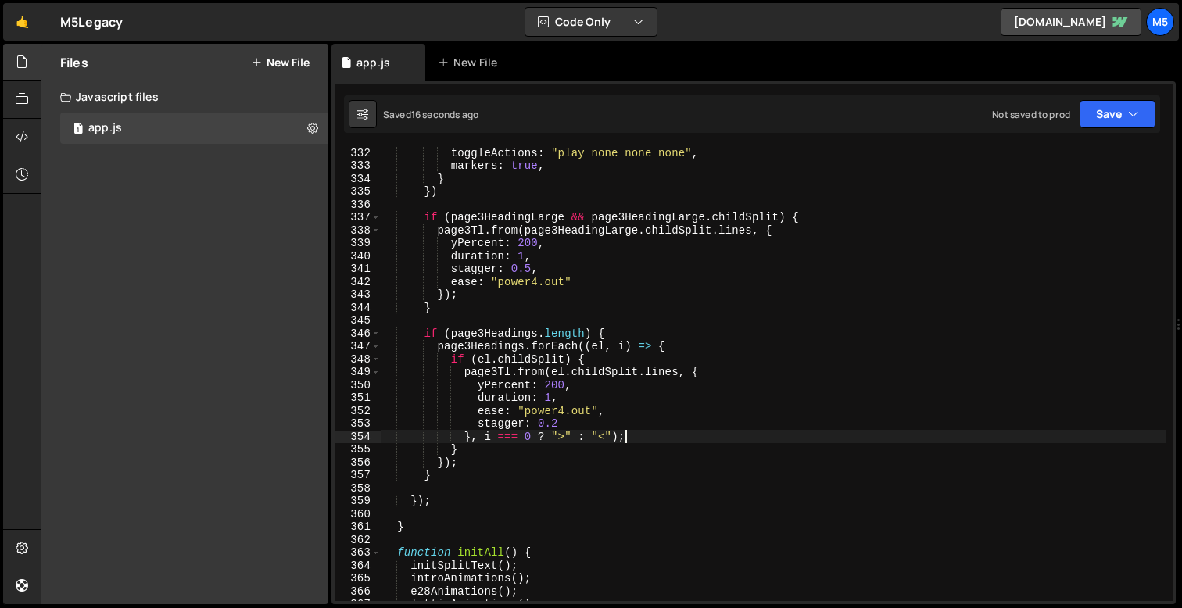
click at [563, 442] on div "toggleActions : "play none none none" , markers : true , } }) if ( page3Heading…" at bounding box center [773, 386] width 785 height 480
click at [503, 364] on div "toggleActions : "play none none none" , markers : true , } }) if ( page3Heading…" at bounding box center [773, 386] width 785 height 480
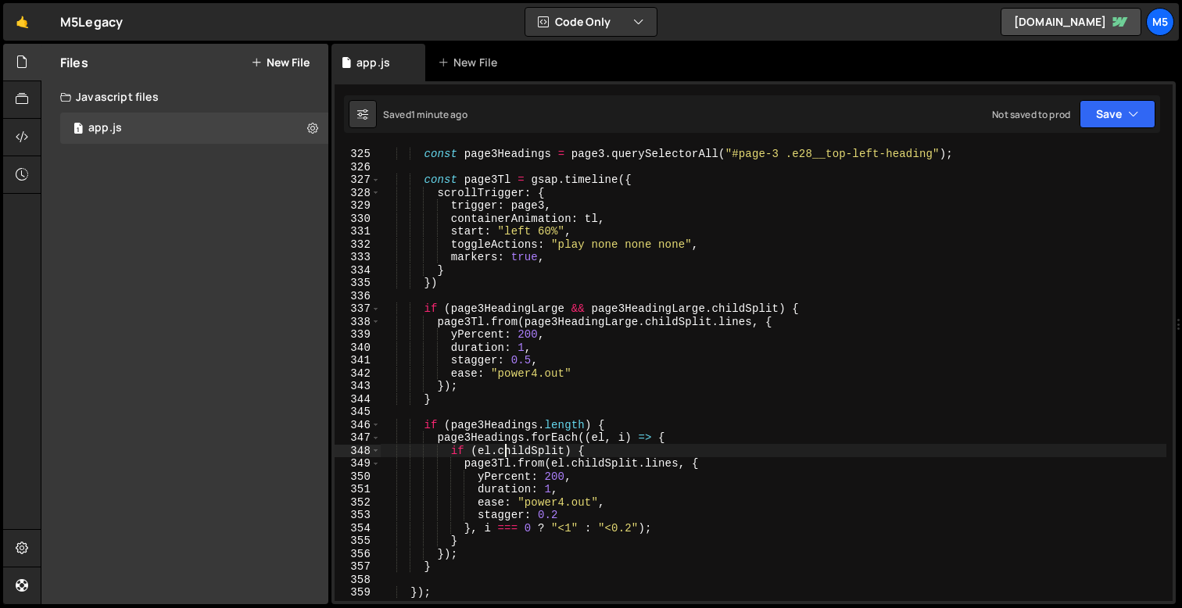
scroll to position [4190, 0]
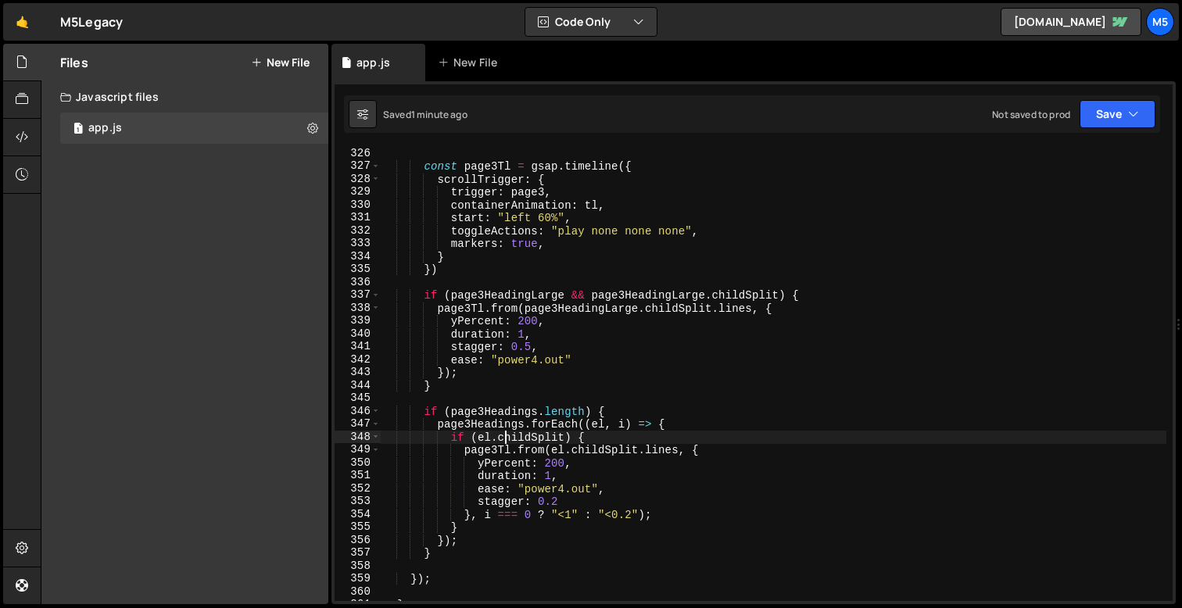
click at [467, 545] on div "const page3Tl = gsap . timeline ({ scrollTrigger : { trigger : page3 , containe…" at bounding box center [773, 387] width 785 height 480
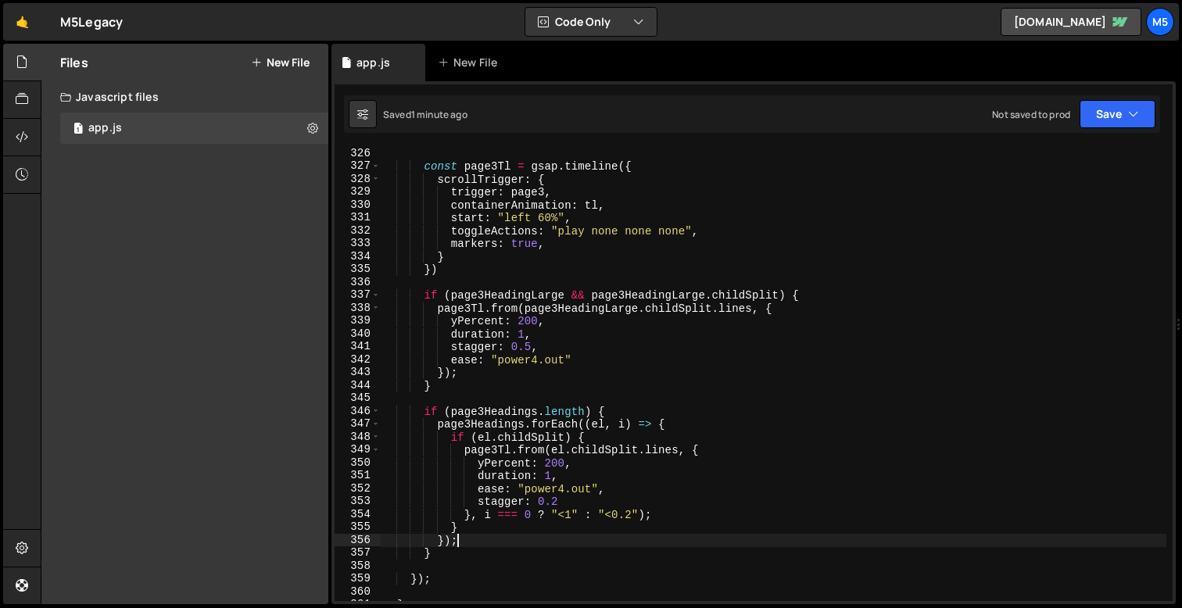
click at [600, 413] on div "const page3Tl = gsap . timeline ({ scrollTrigger : { trigger : page3 , containe…" at bounding box center [773, 387] width 785 height 480
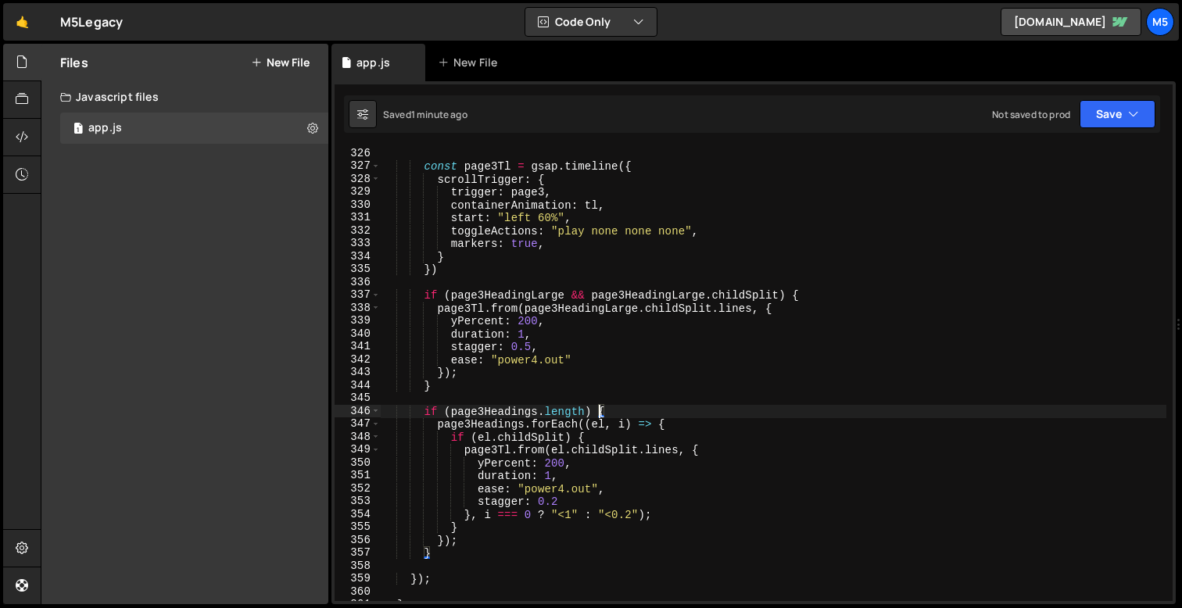
click at [444, 558] on div "const page3Tl = gsap . timeline ({ scrollTrigger : { trigger : page3 , containe…" at bounding box center [773, 387] width 785 height 480
type textarea "}"
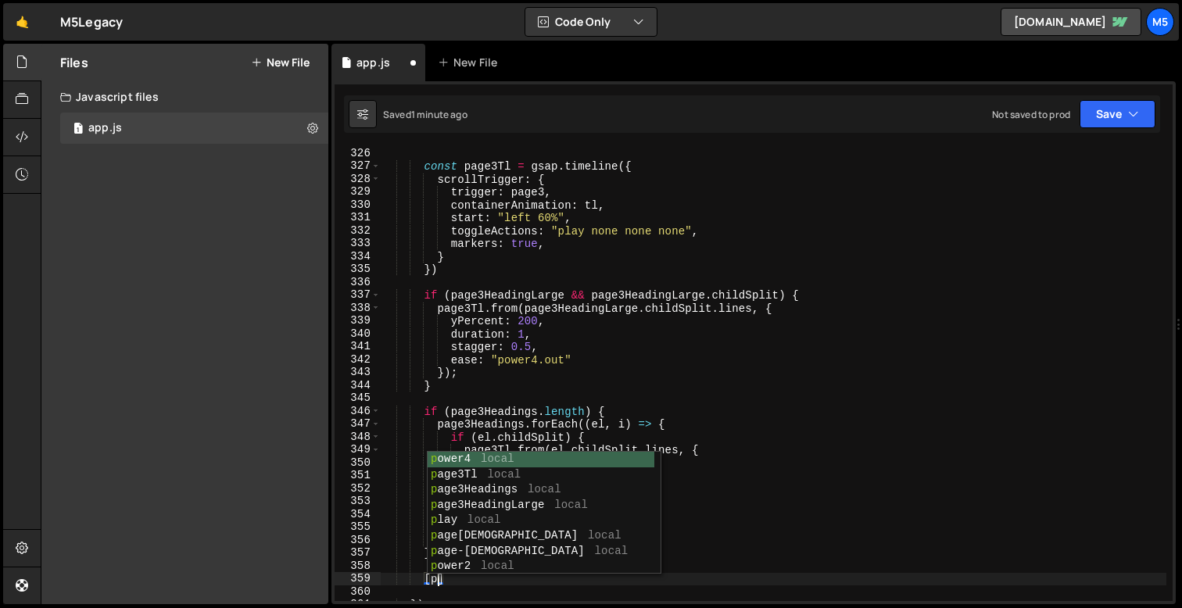
type textarea "[]"
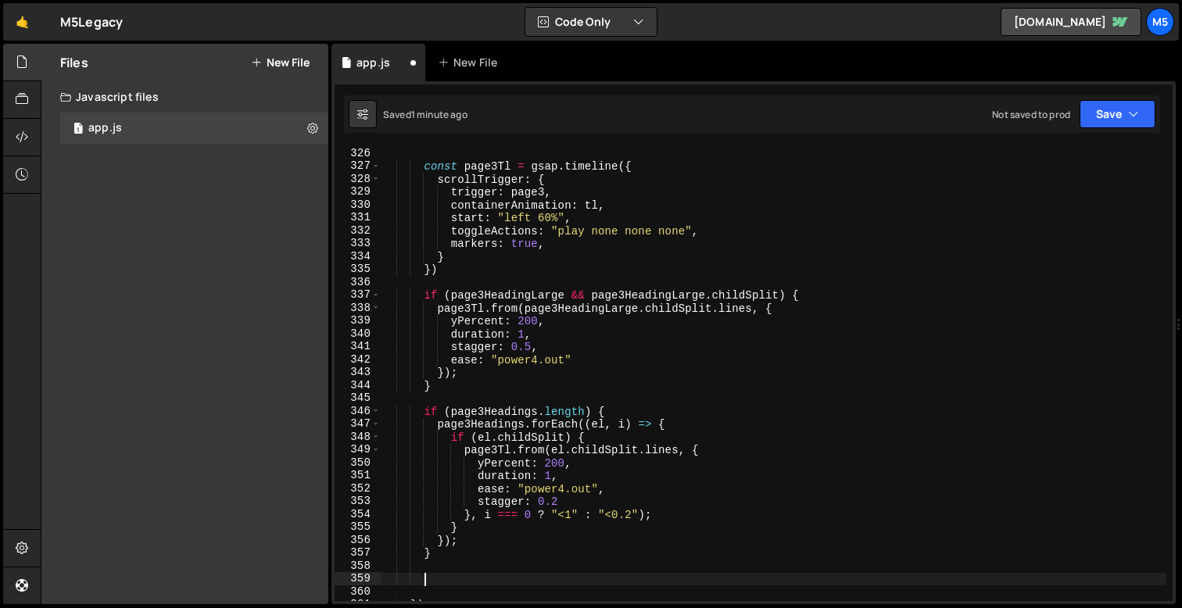
type textarea "a"
type textarea "page3Tl."
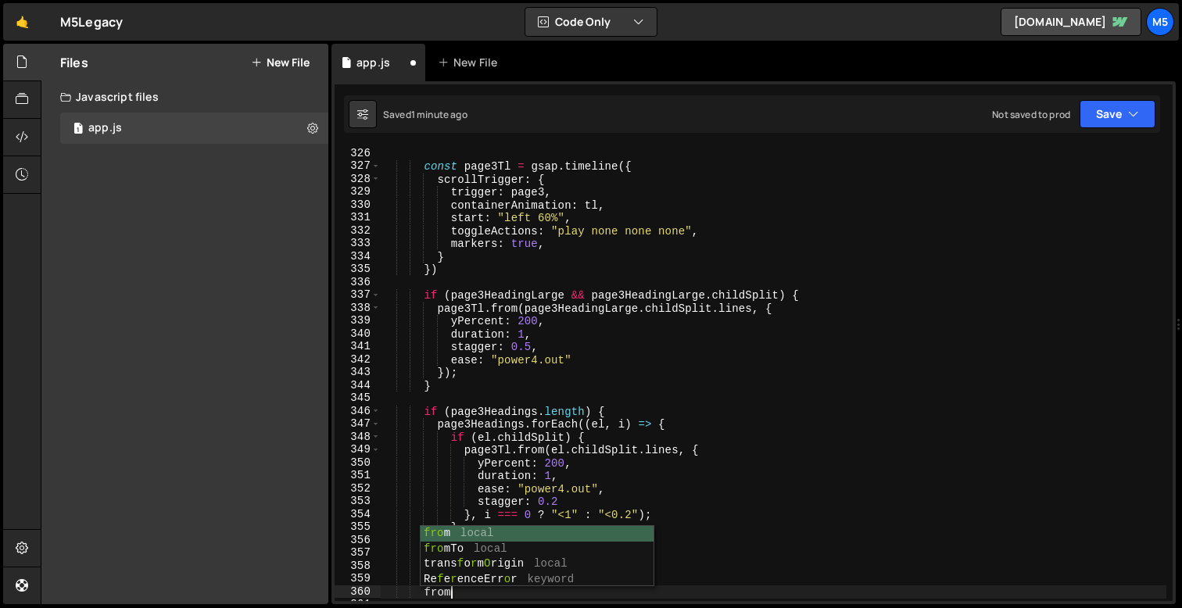
scroll to position [0, 4]
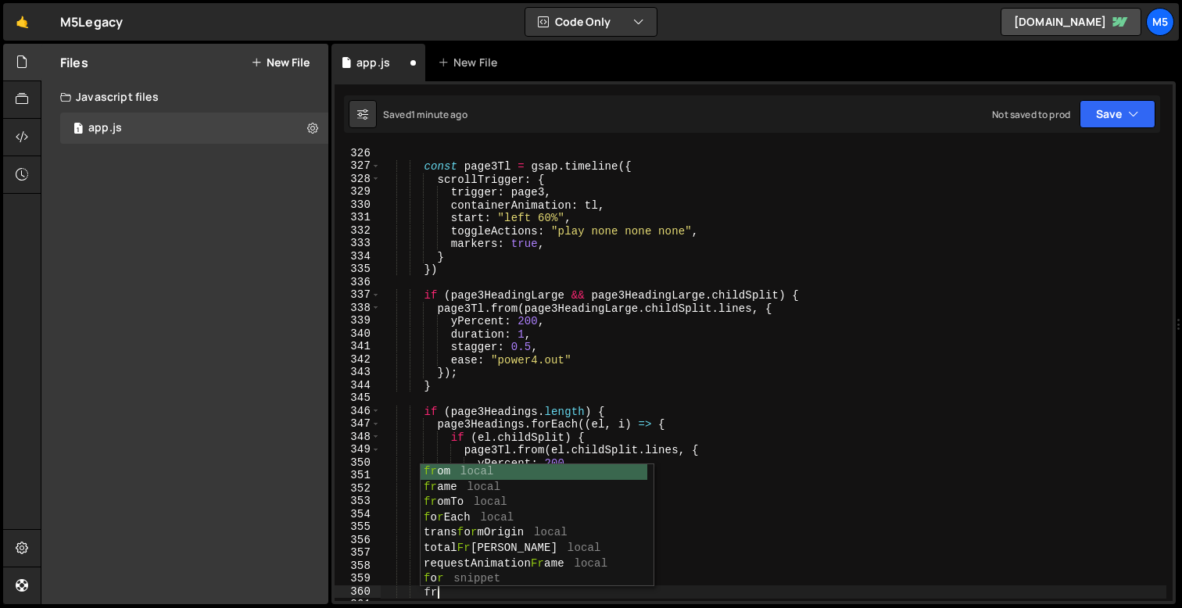
type textarea "f"
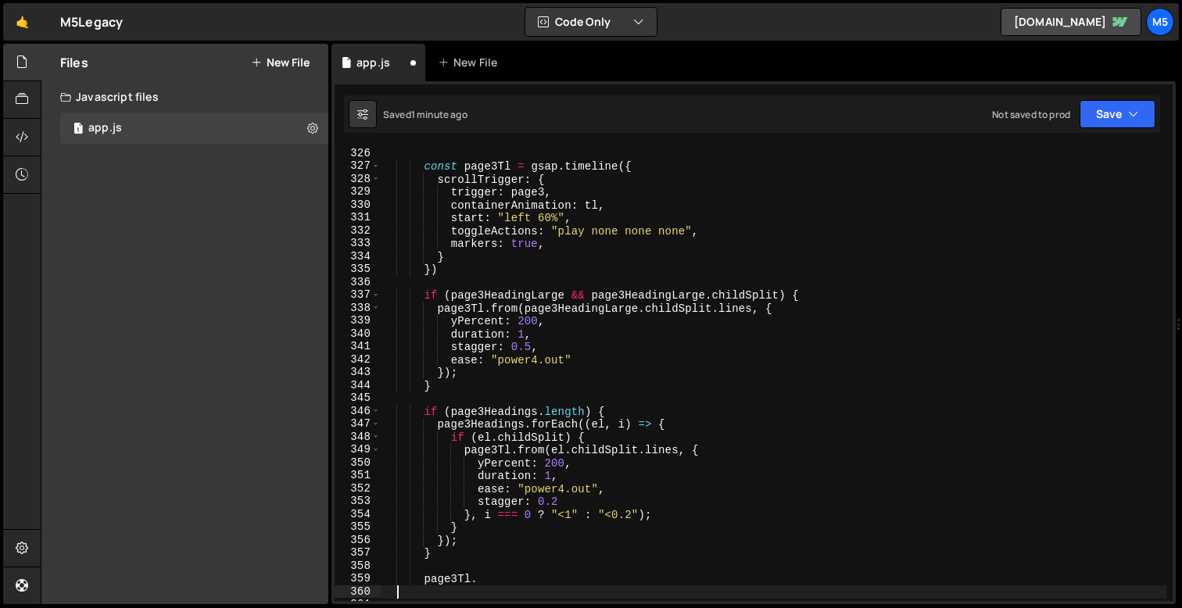
scroll to position [0, 0]
type textarea "page3Tl"
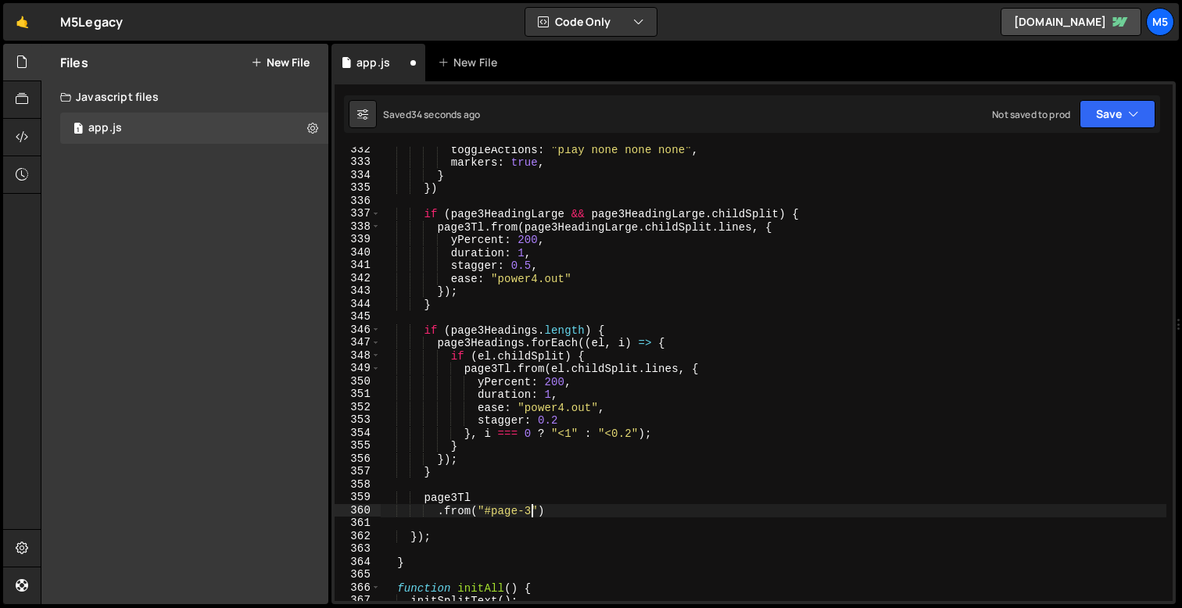
scroll to position [0, 10]
paste textarea "e28__image""
drag, startPoint x: 635, startPoint y: 510, endPoint x: 437, endPoint y: 510, distance: 198.5
click at [437, 510] on div "toggleActions : "play none none none" , markers : true , } }) if ( page3Heading…" at bounding box center [773, 383] width 785 height 480
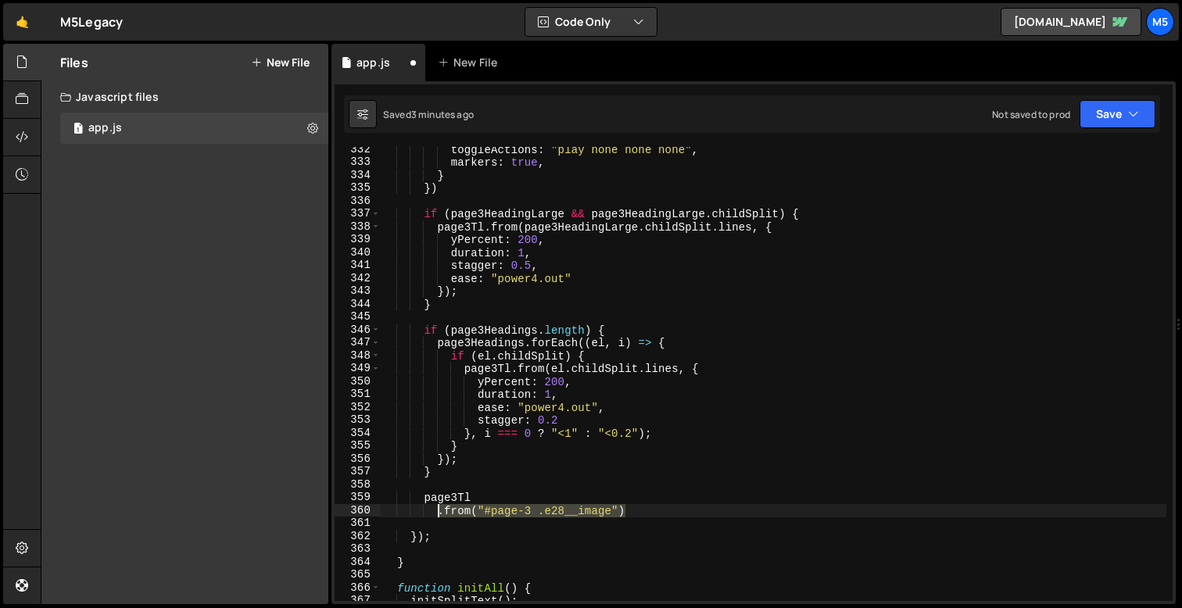
paste textarea "ease: "power2.out""
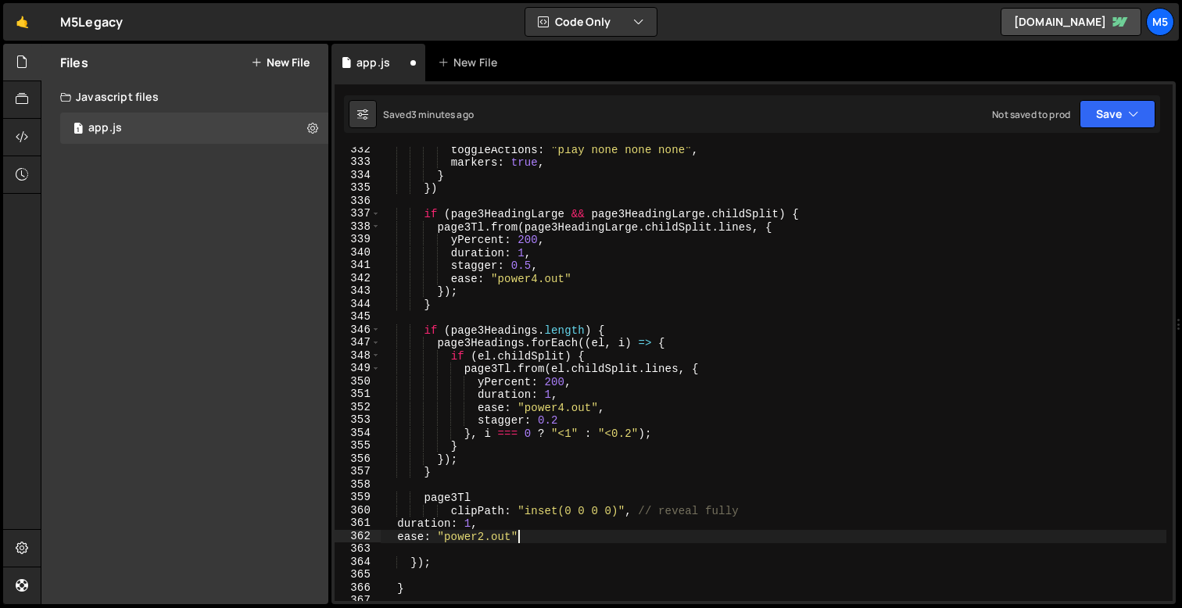
scroll to position [0, 9]
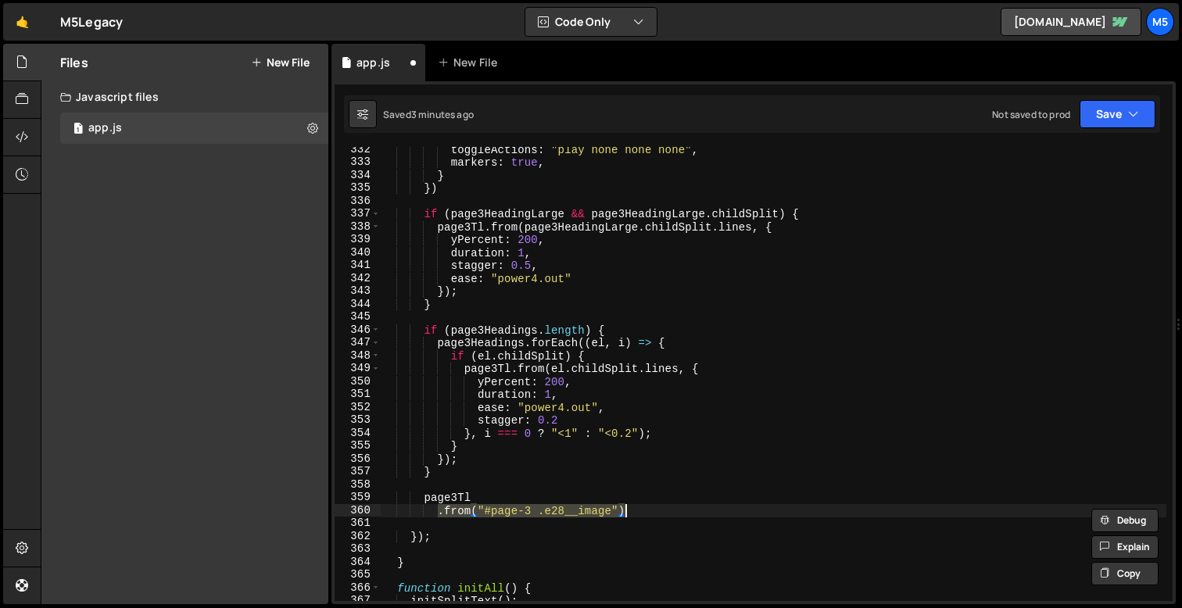
click at [639, 513] on div "toggleActions : "play none none none" , markers : true , } }) if ( page3Heading…" at bounding box center [773, 383] width 785 height 480
type textarea ".from("#page-3 .e28__image", {)"
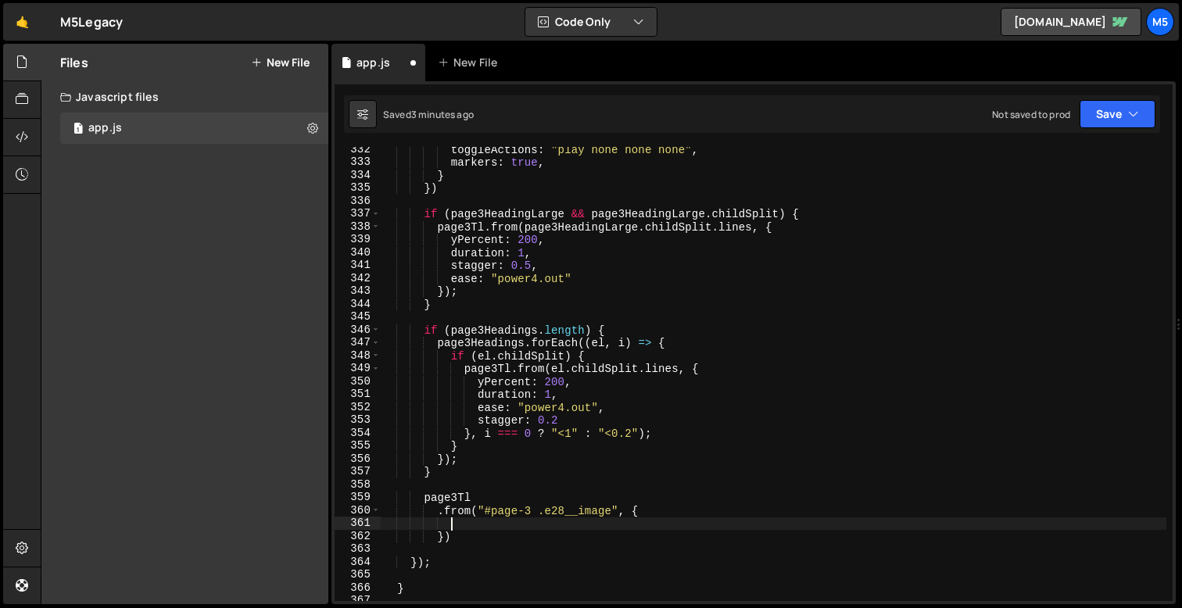
paste textarea "ease: "power2.out""
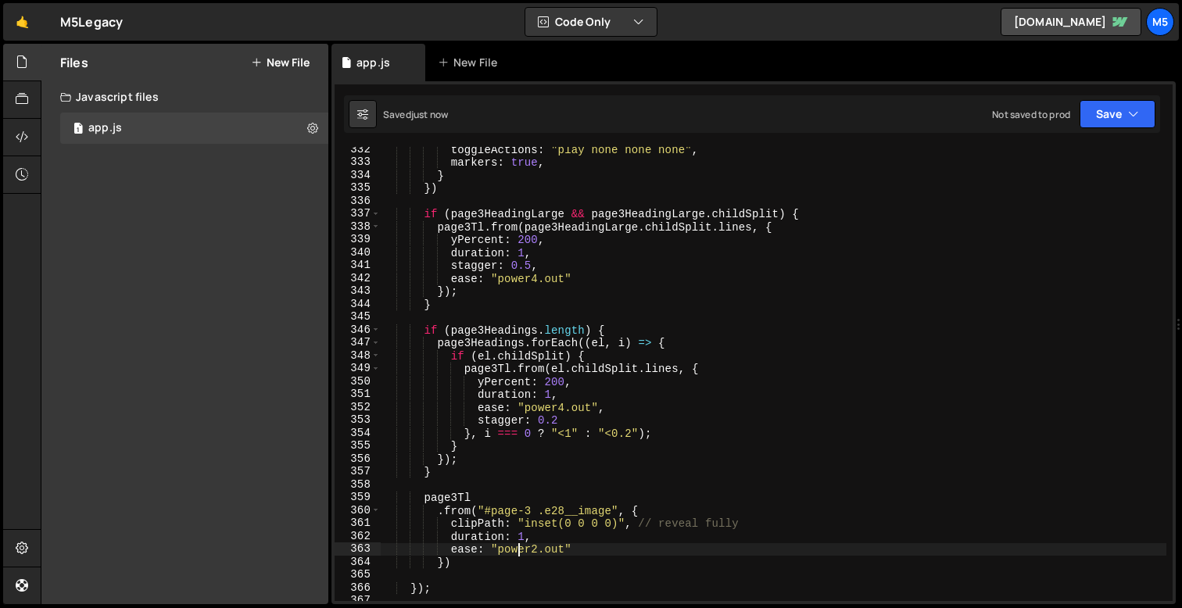
click at [612, 524] on div "toggleActions : "play none none none" , markers : true , } }) if ( page3Heading…" at bounding box center [773, 383] width 785 height 480
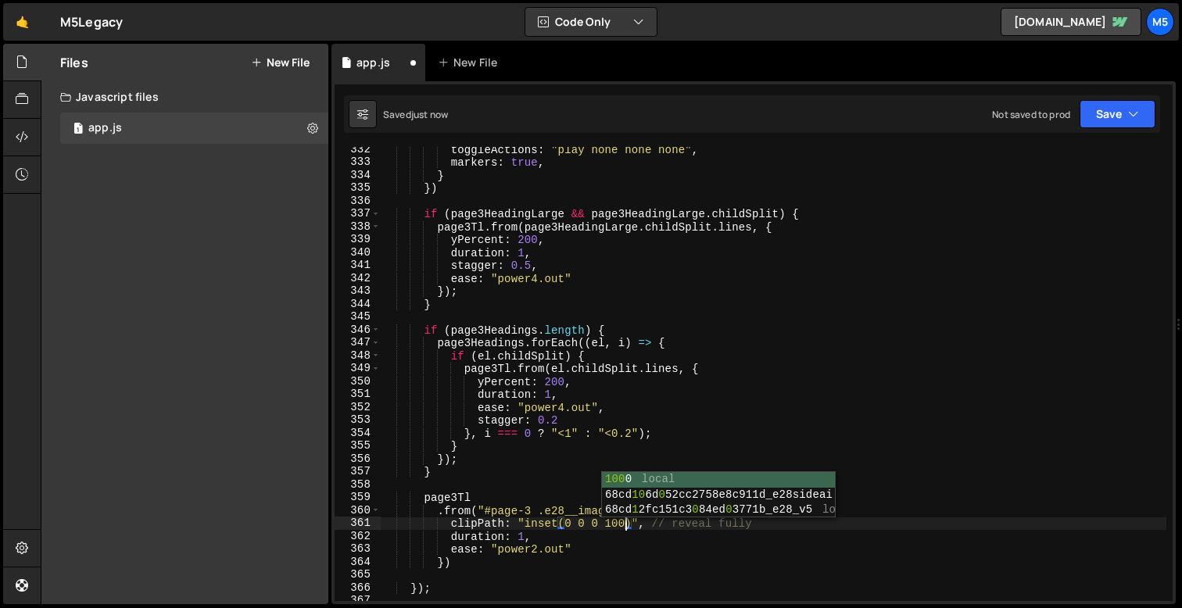
scroll to position [0, 17]
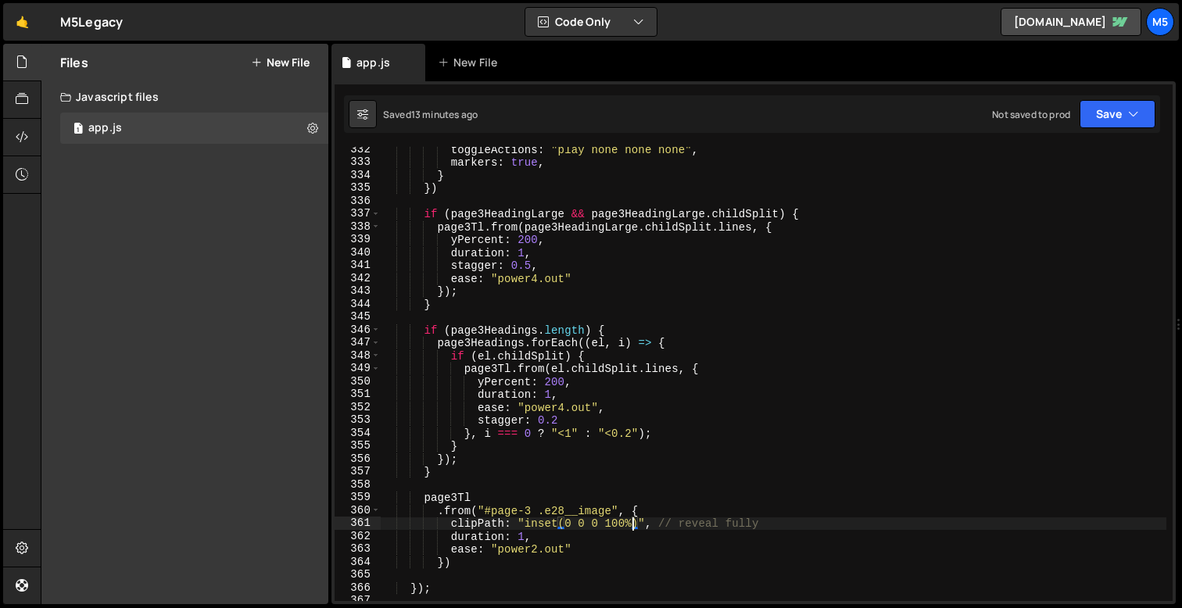
click at [534, 551] on div "toggleActions : "play none none none" , markers : true , } }) if ( page3Heading…" at bounding box center [773, 383] width 785 height 480
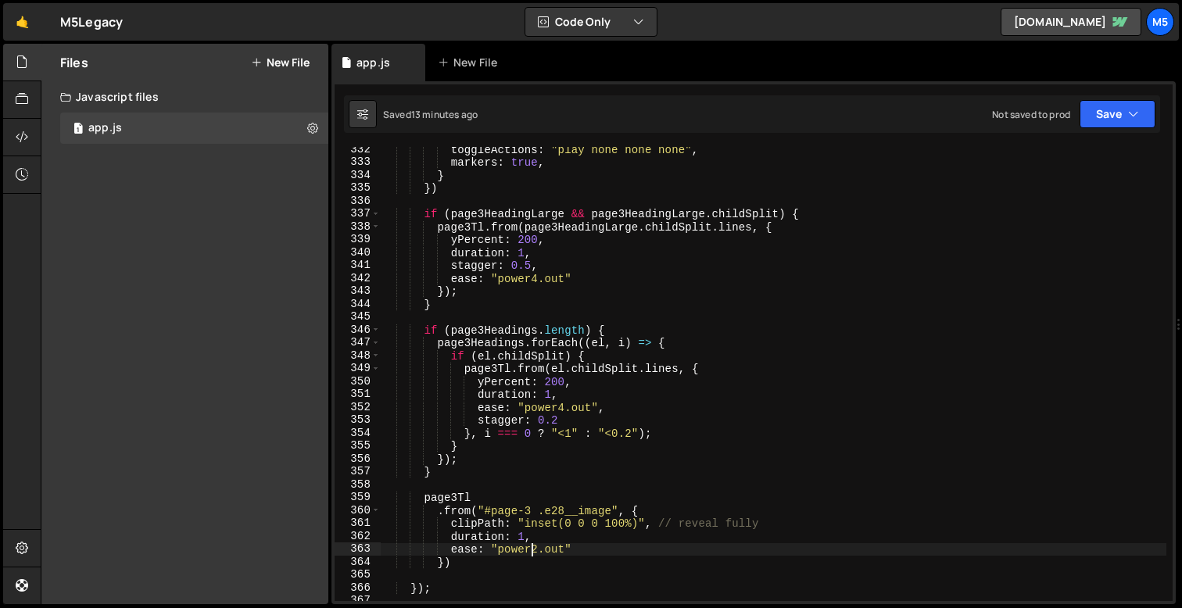
scroll to position [0, 13]
click at [562, 549] on div "toggleActions : "play none none none" , markers : true , } }) if ( page3Heading…" at bounding box center [773, 383] width 785 height 480
type textarea "ease: "power2""
